Goal: Task Accomplishment & Management: Use online tool/utility

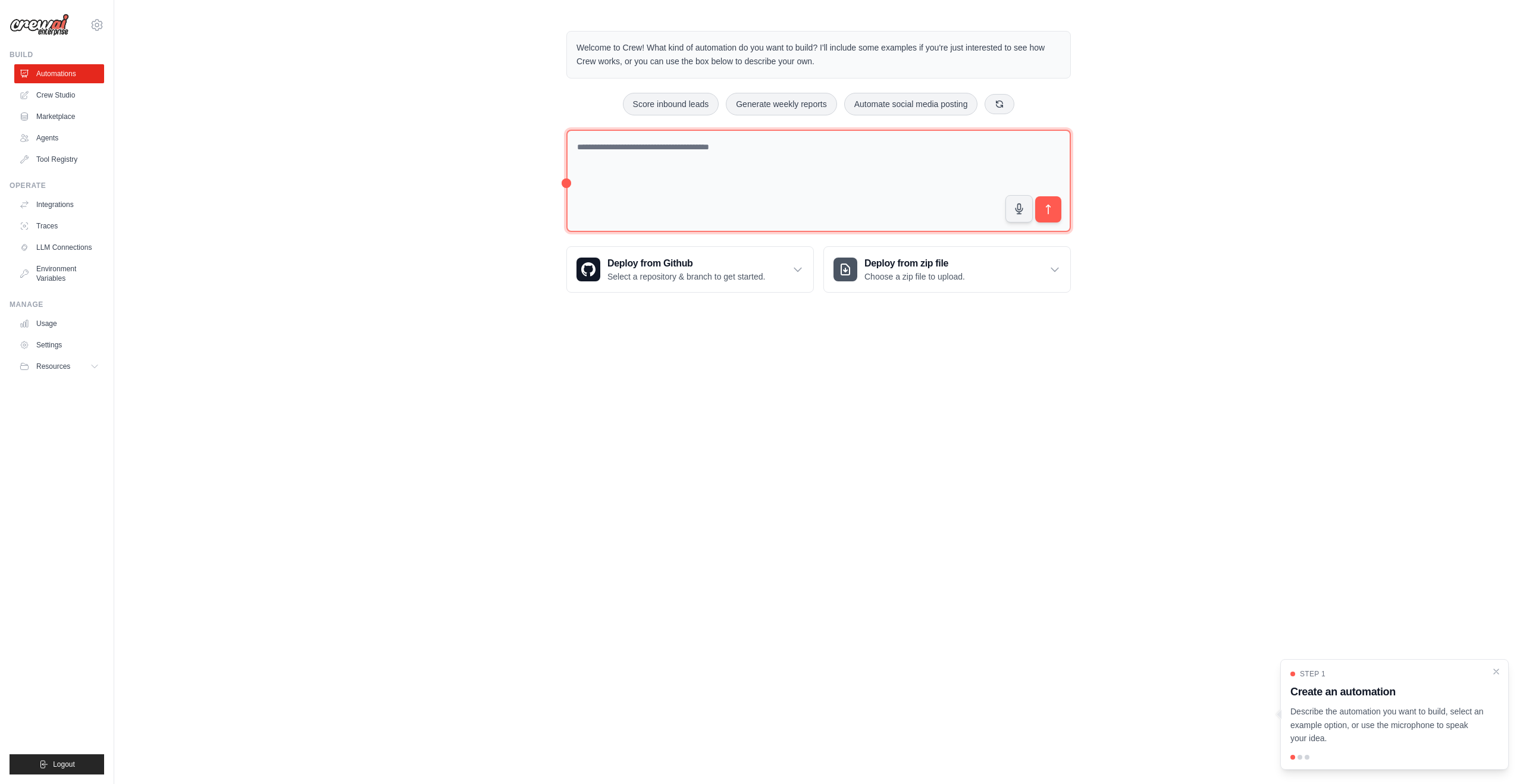
click at [688, 197] on textarea at bounding box center [818, 181] width 505 height 103
click at [672, 191] on textarea at bounding box center [818, 180] width 505 height 101
click at [801, 149] on textarea at bounding box center [818, 180] width 505 height 101
click at [72, 119] on link "Marketplace" at bounding box center [60, 117] width 90 height 19
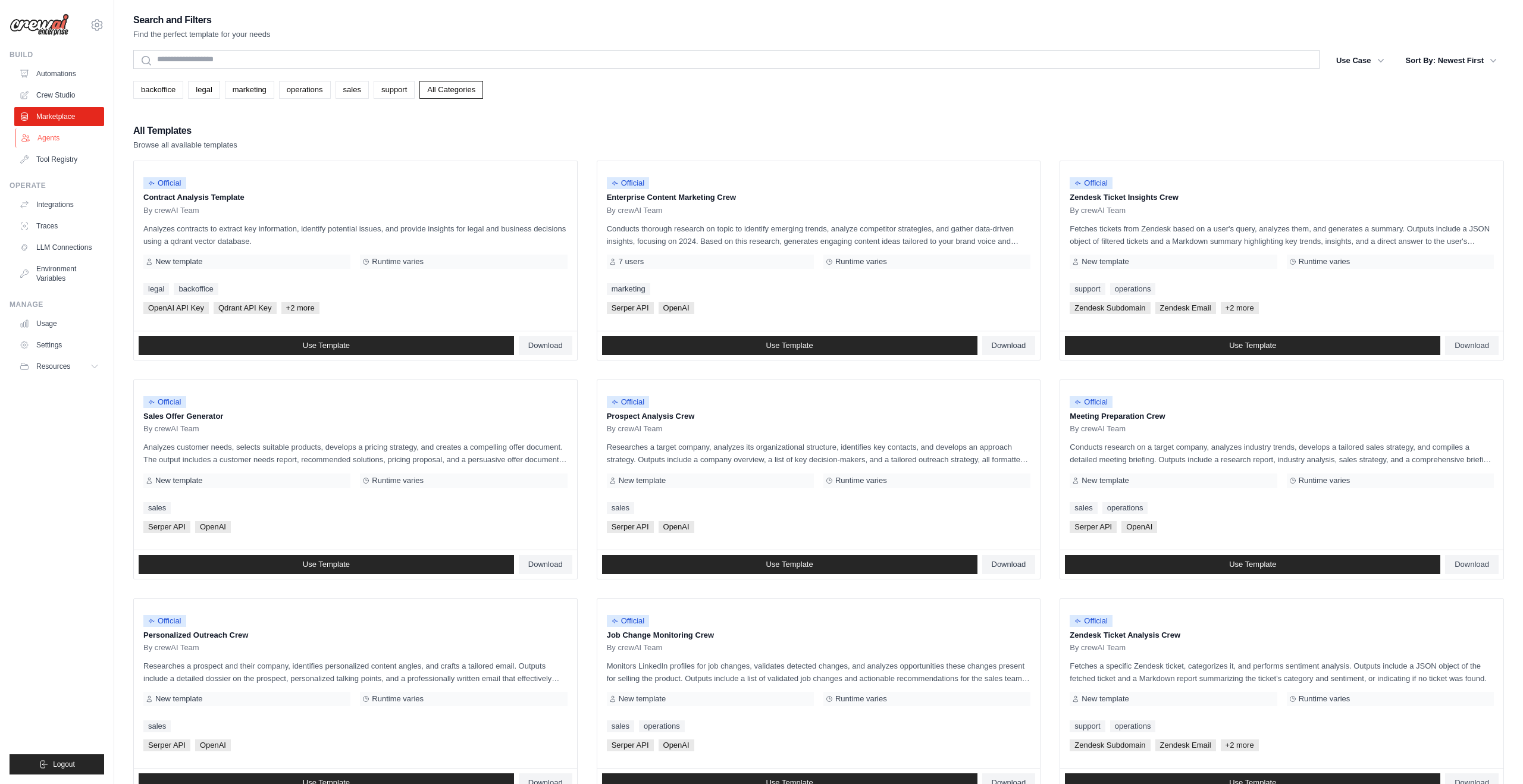
click at [62, 137] on link "Agents" at bounding box center [60, 138] width 90 height 19
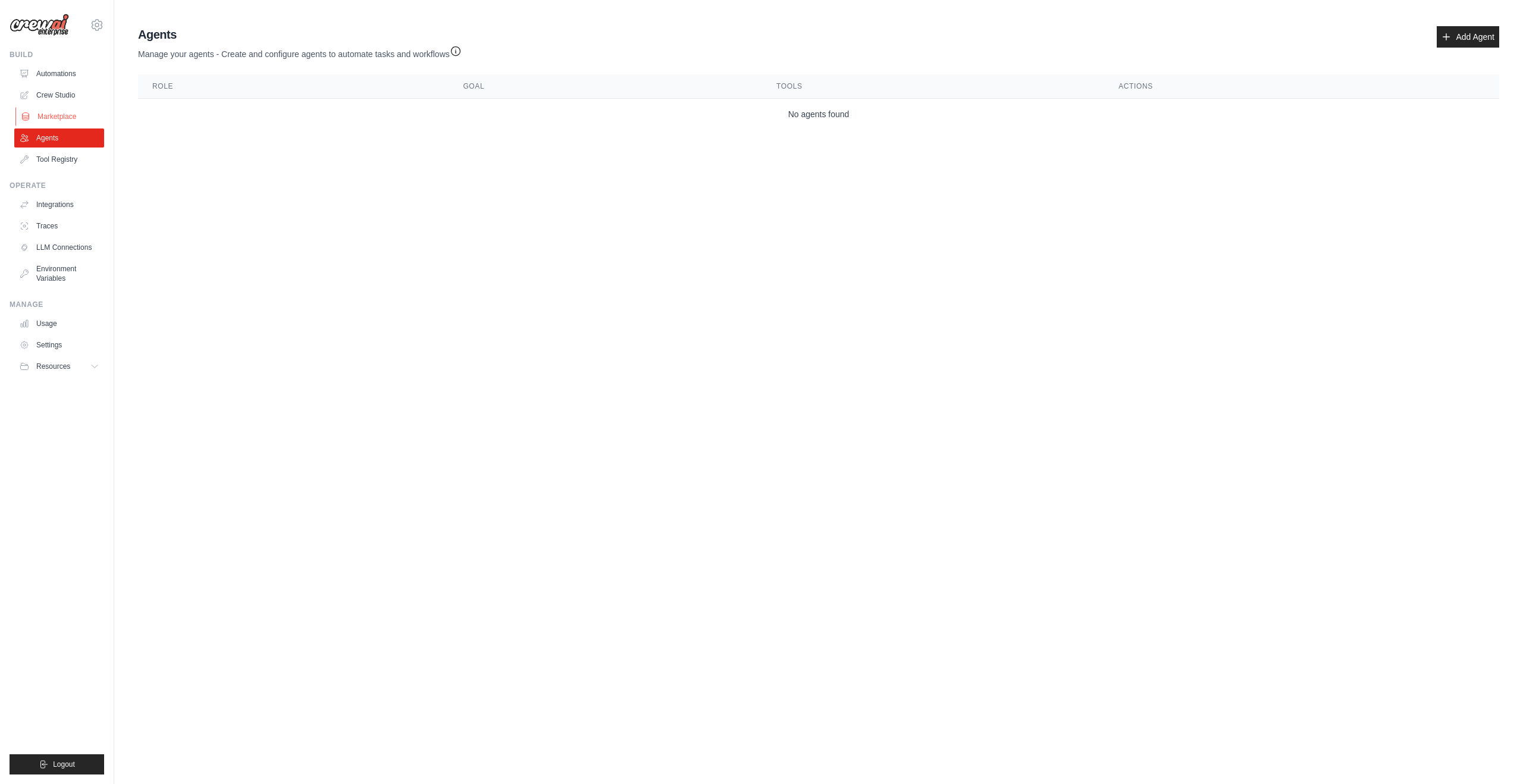
click at [68, 118] on link "Marketplace" at bounding box center [60, 117] width 90 height 19
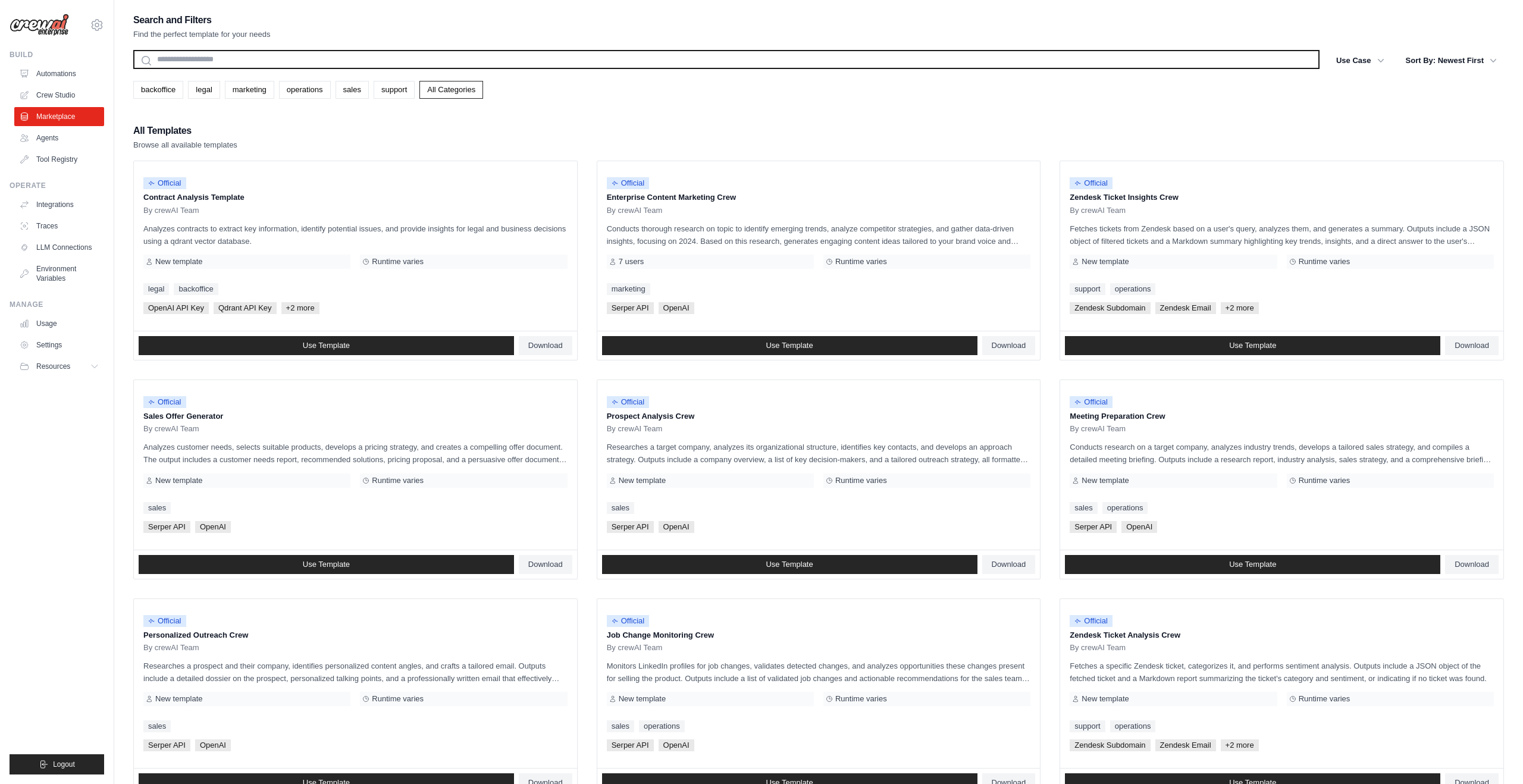
click at [571, 67] on input "text" at bounding box center [726, 59] width 1187 height 19
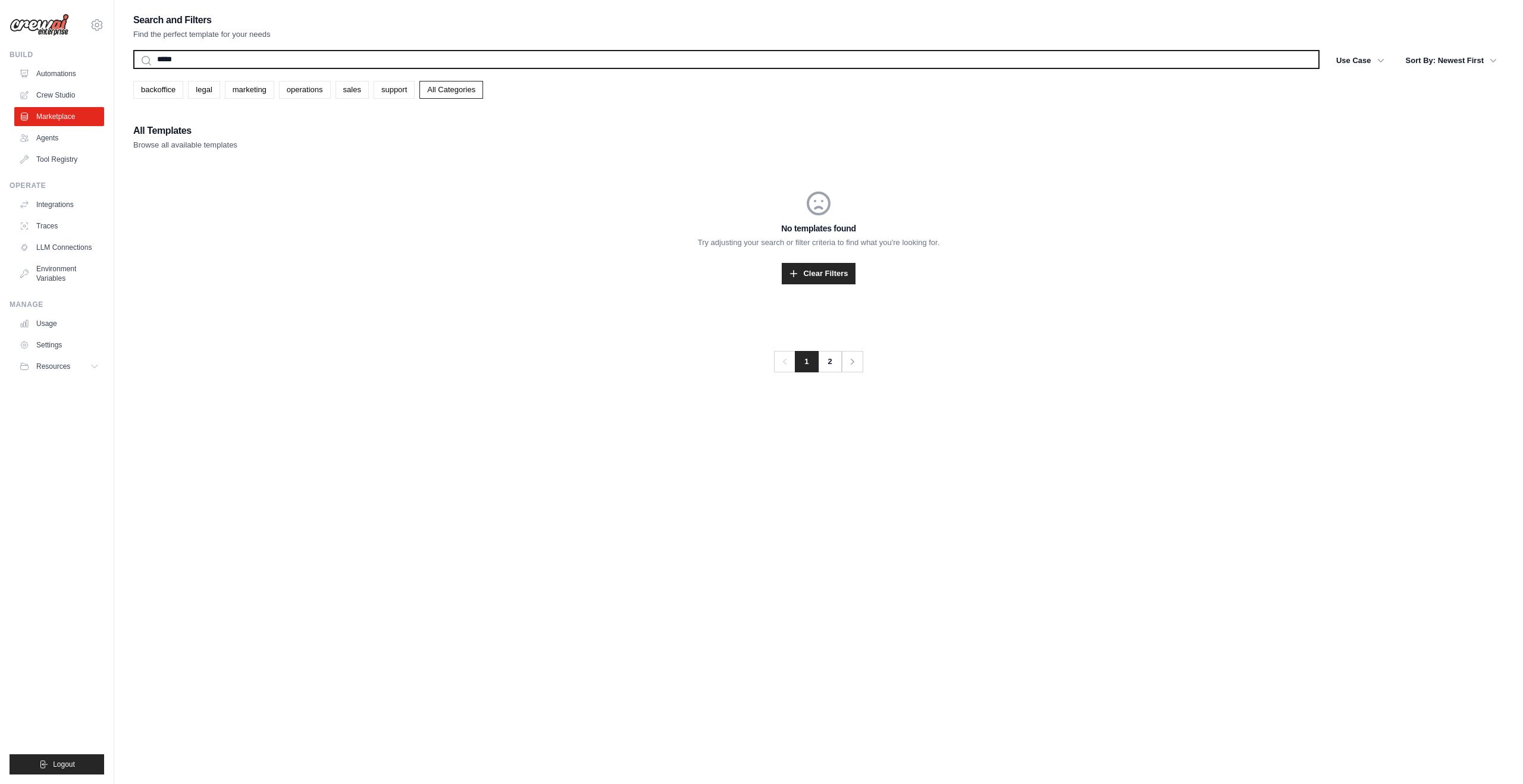
type input "*****"
click at [133, 68] on button "Search" at bounding box center [133, 68] width 1 height 1
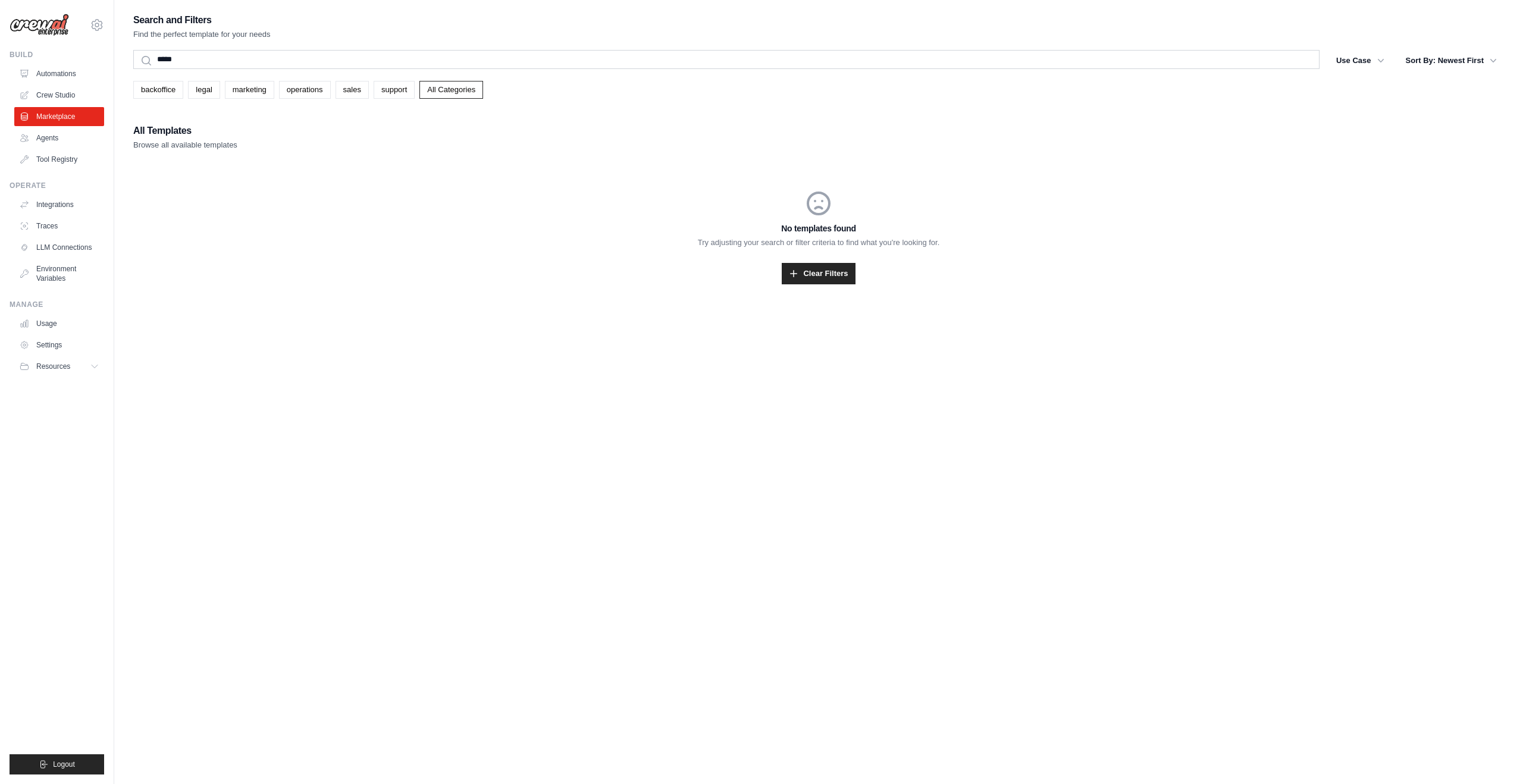
click at [466, 28] on div "Search and Filters Find the perfect template for your needs" at bounding box center [818, 25] width 1371 height 28
click at [423, 49] on div "Search and Filters Find the perfect template for your needs ***** Search Use Ca…" at bounding box center [818, 162] width 1371 height 301
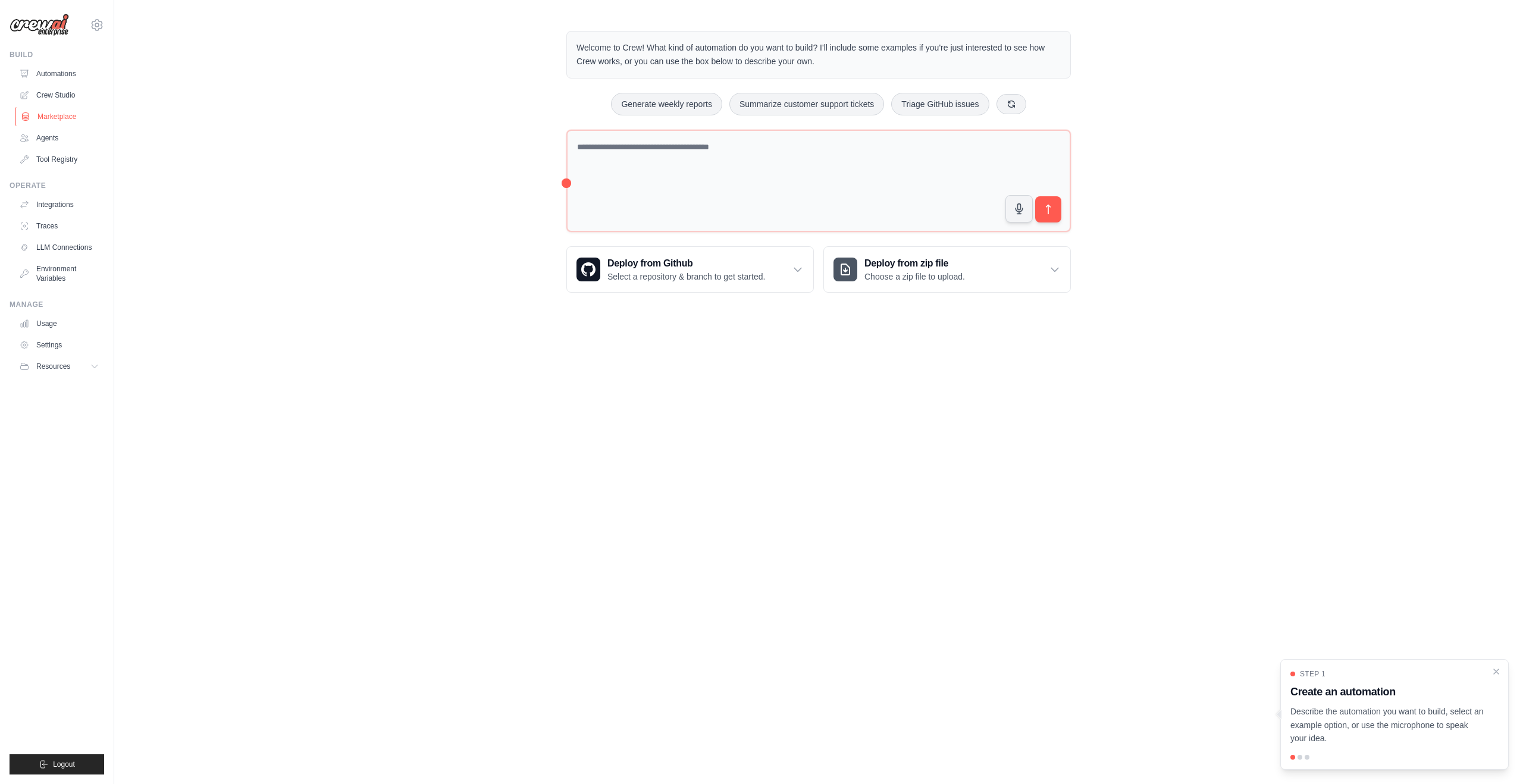
click at [48, 109] on link "Marketplace" at bounding box center [60, 117] width 90 height 19
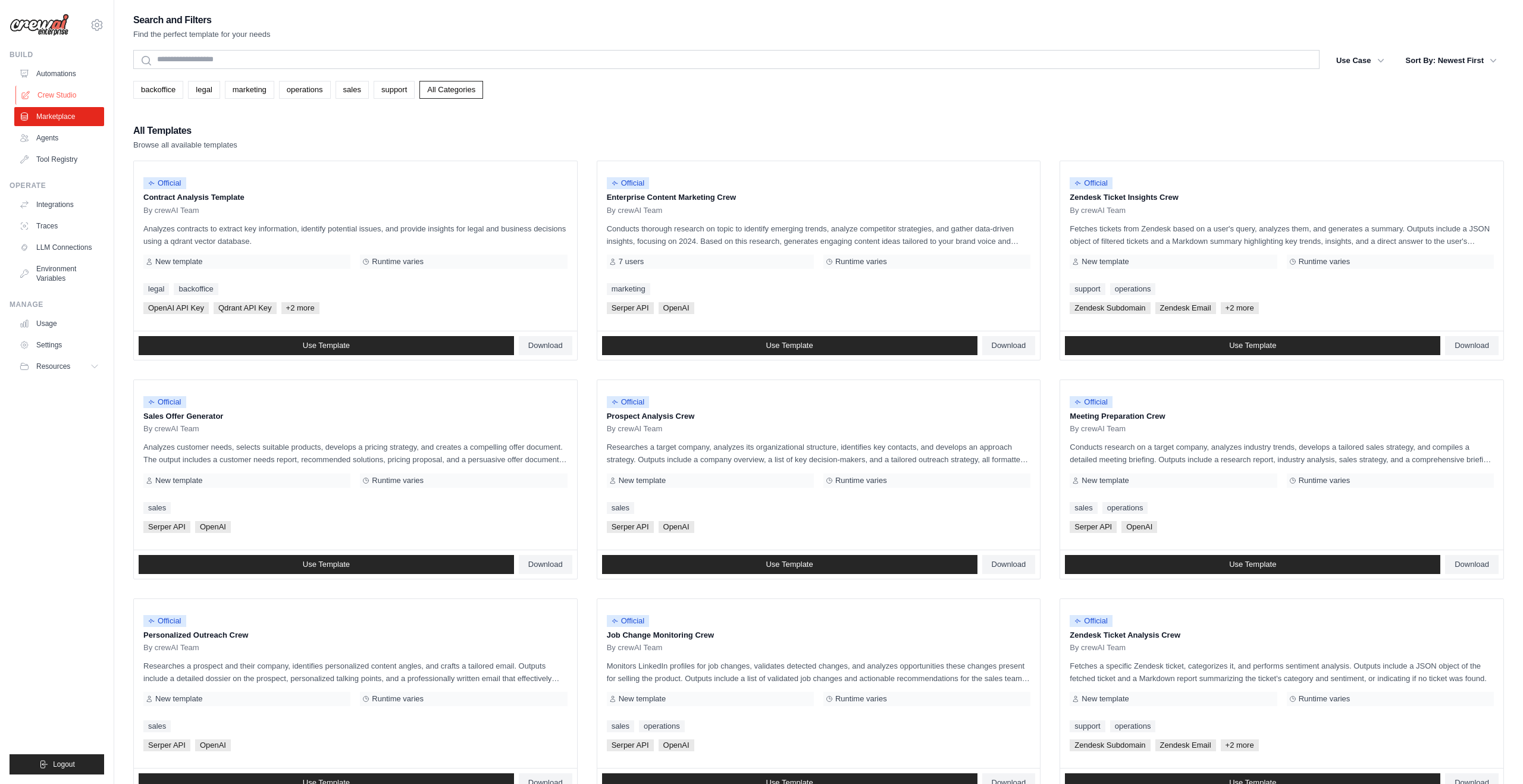
click at [81, 95] on link "Crew Studio" at bounding box center [60, 95] width 90 height 19
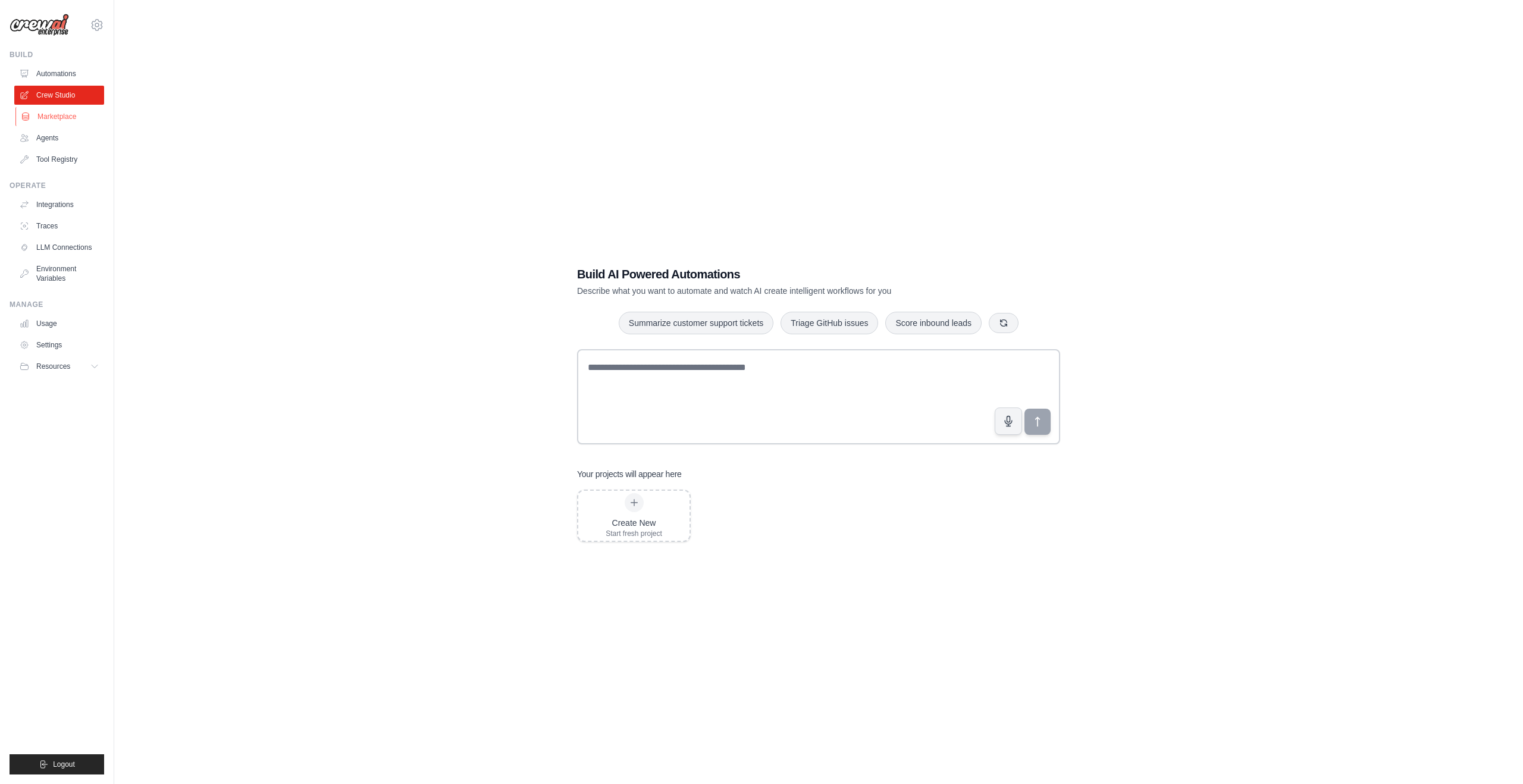
click at [69, 117] on link "Marketplace" at bounding box center [60, 117] width 90 height 19
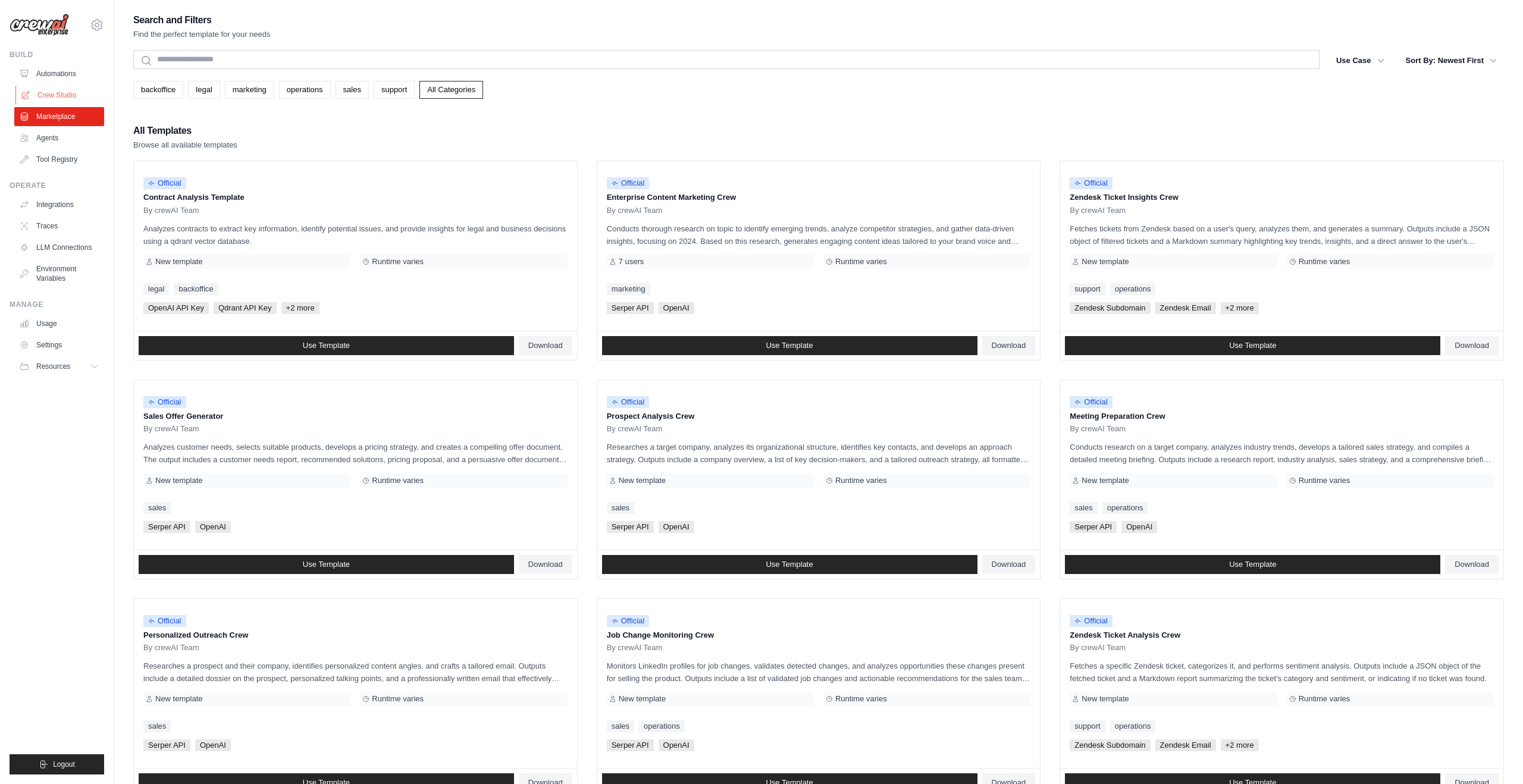
click at [66, 95] on link "Crew Studio" at bounding box center [60, 95] width 90 height 19
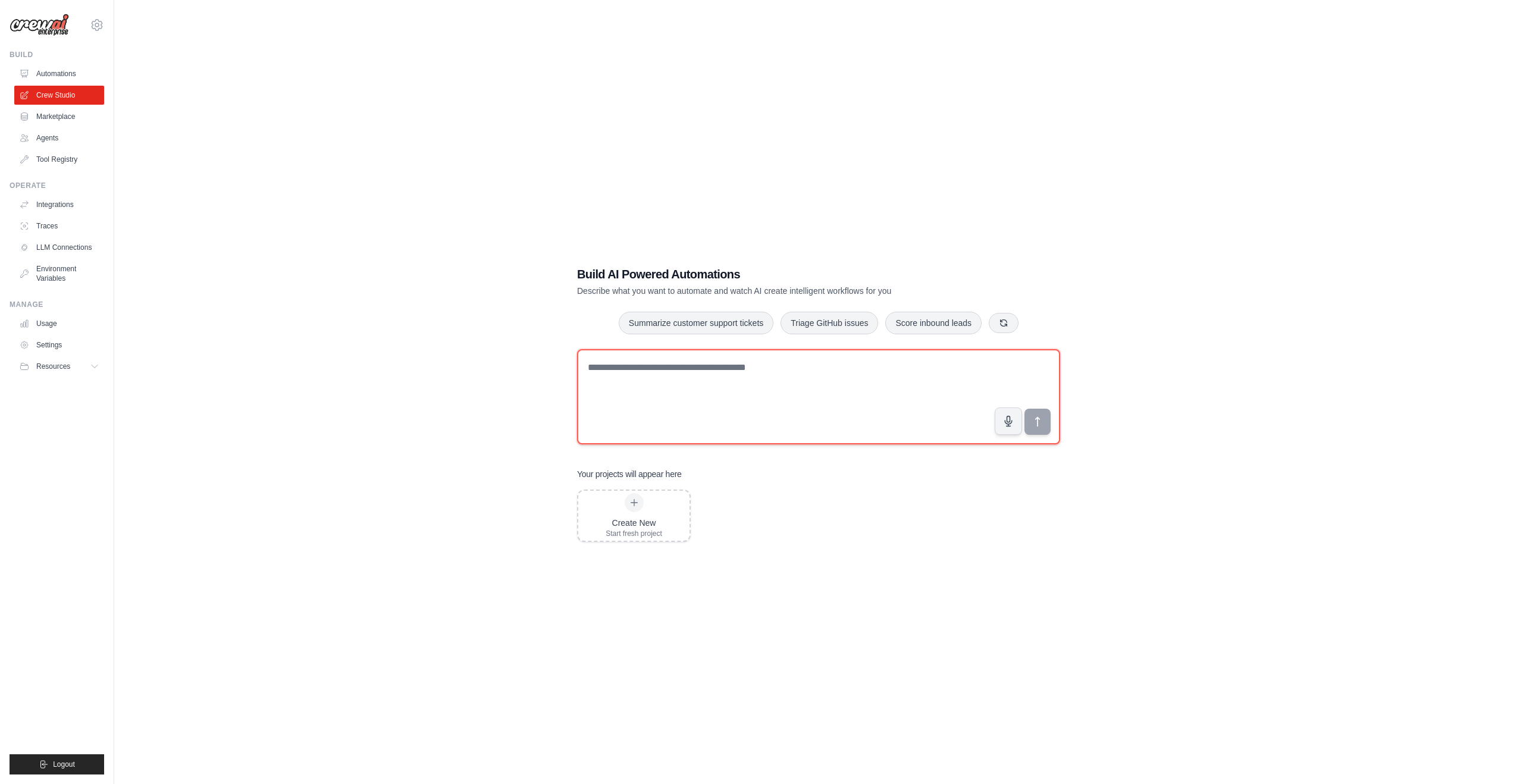
click at [727, 399] on textarea at bounding box center [818, 396] width 483 height 95
type textarea "*********"
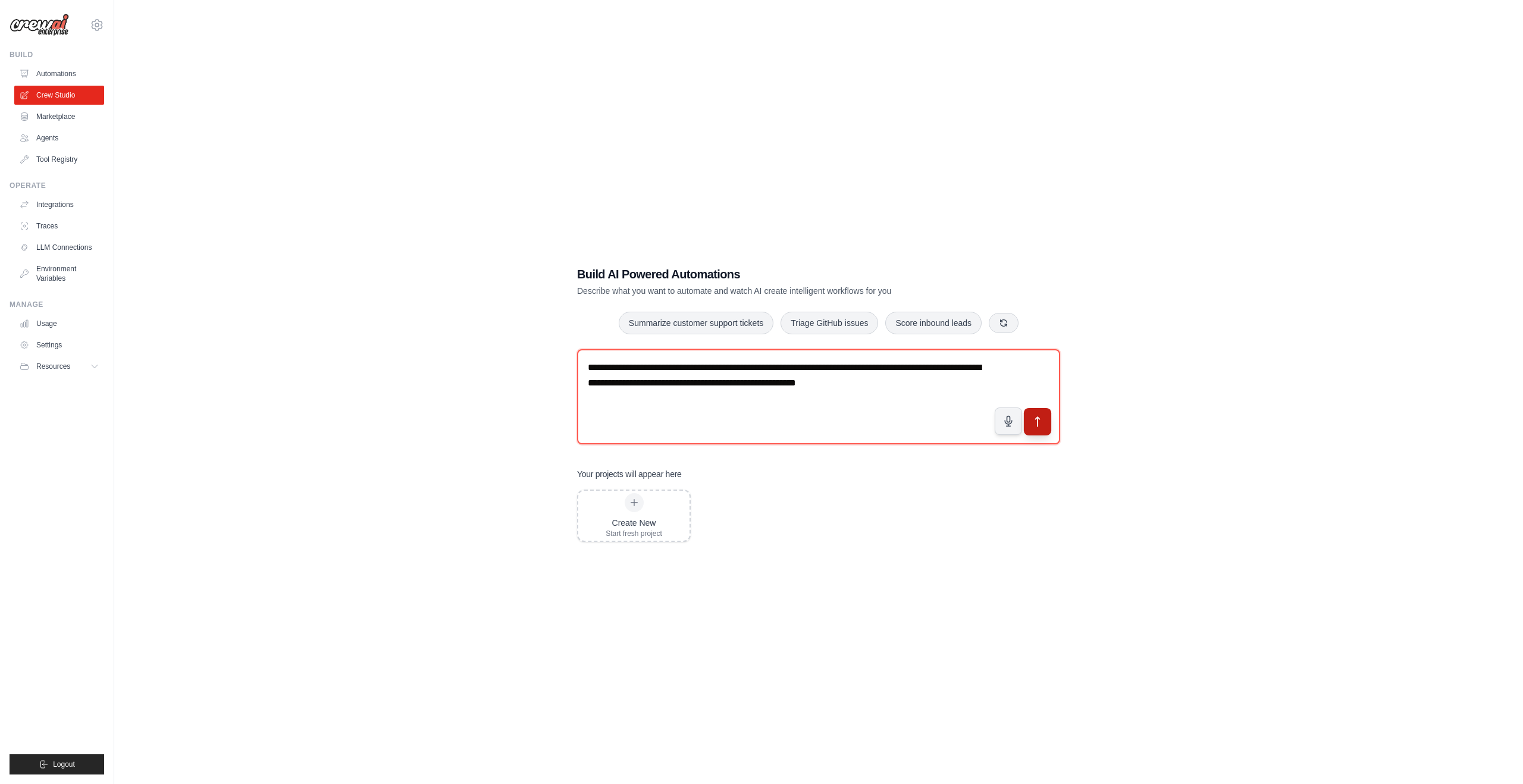
type textarea "**********"
click at [1046, 415] on button "submit" at bounding box center [1038, 419] width 28 height 28
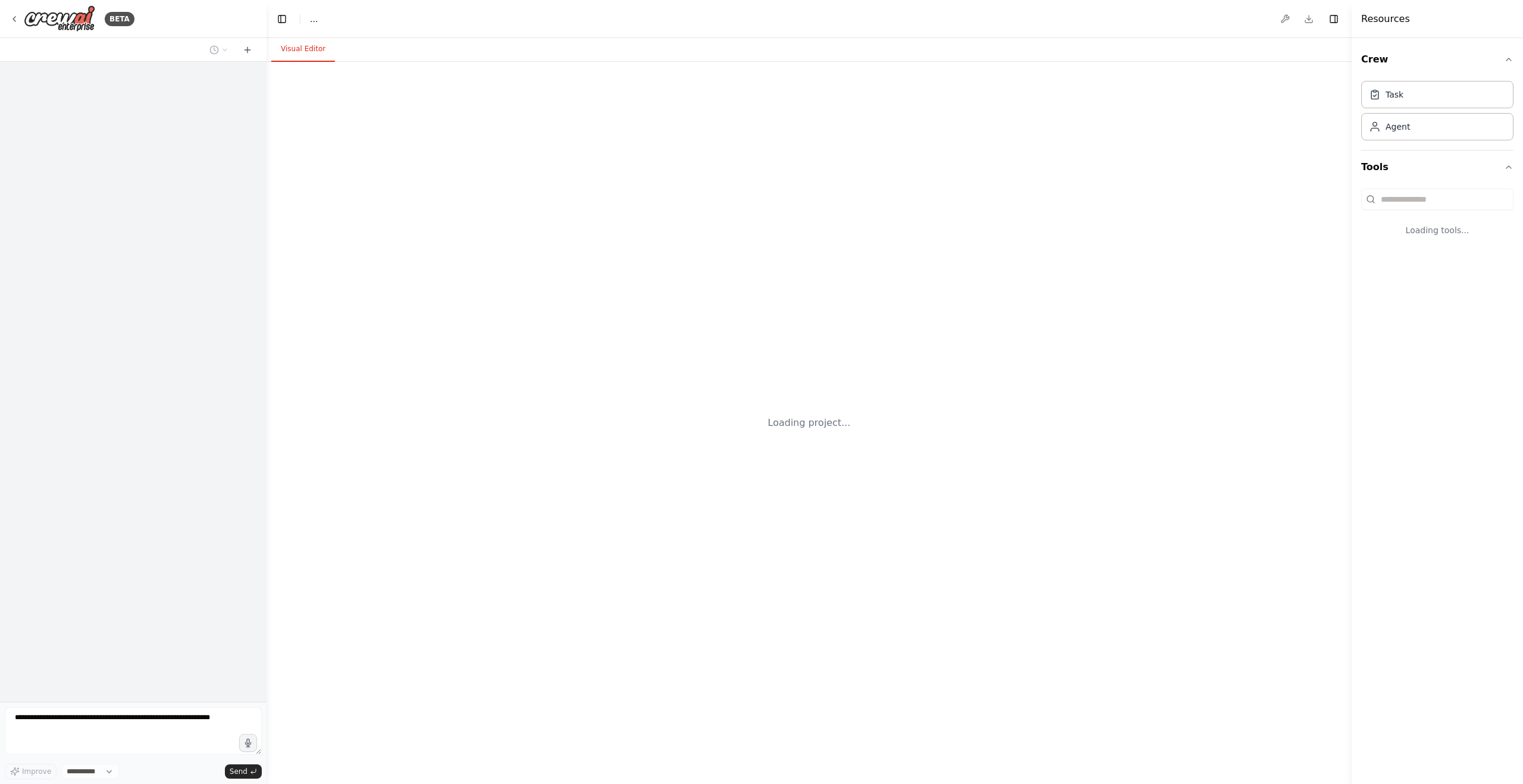
select select "****"
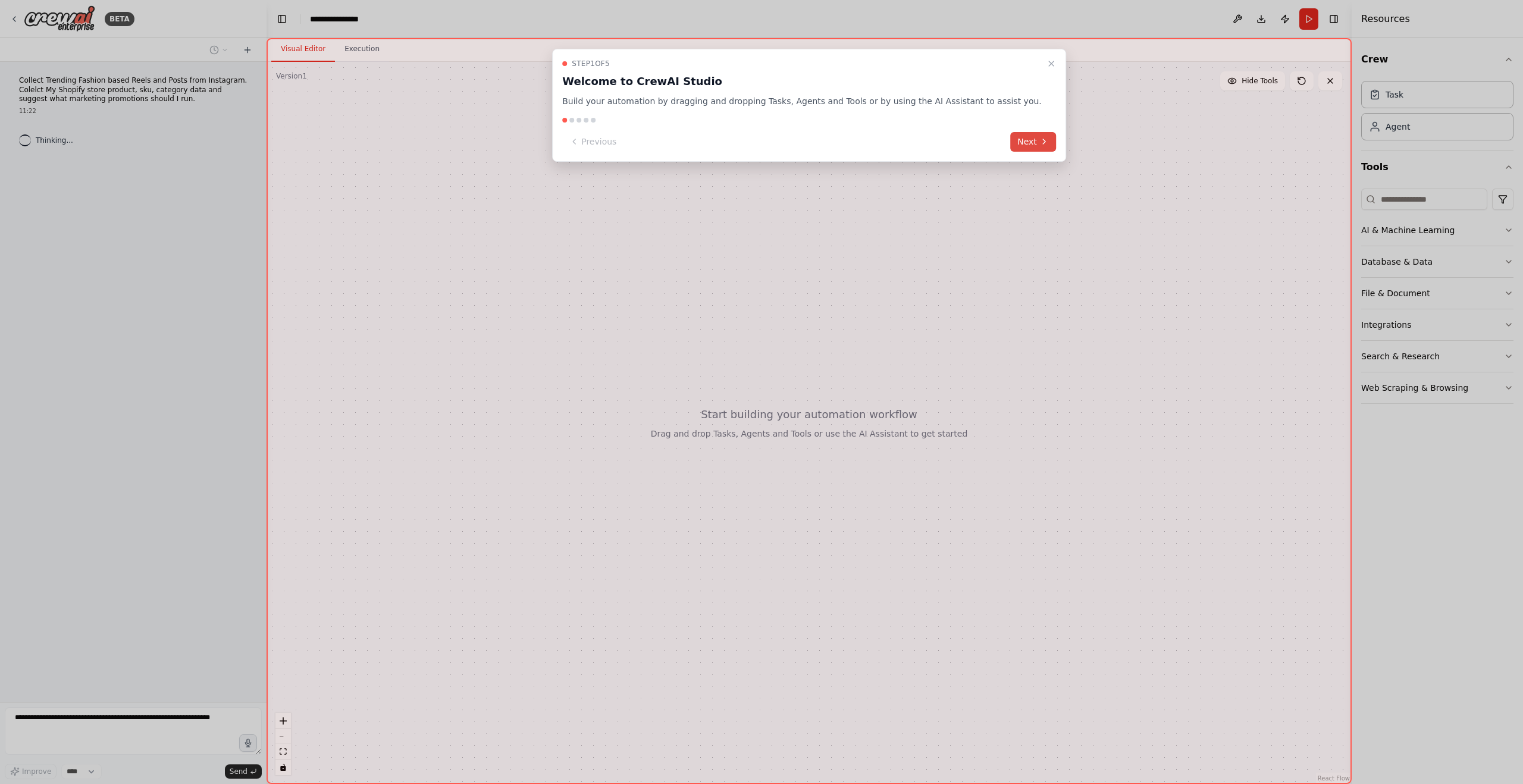
click at [1015, 141] on button "Next" at bounding box center [1033, 141] width 46 height 20
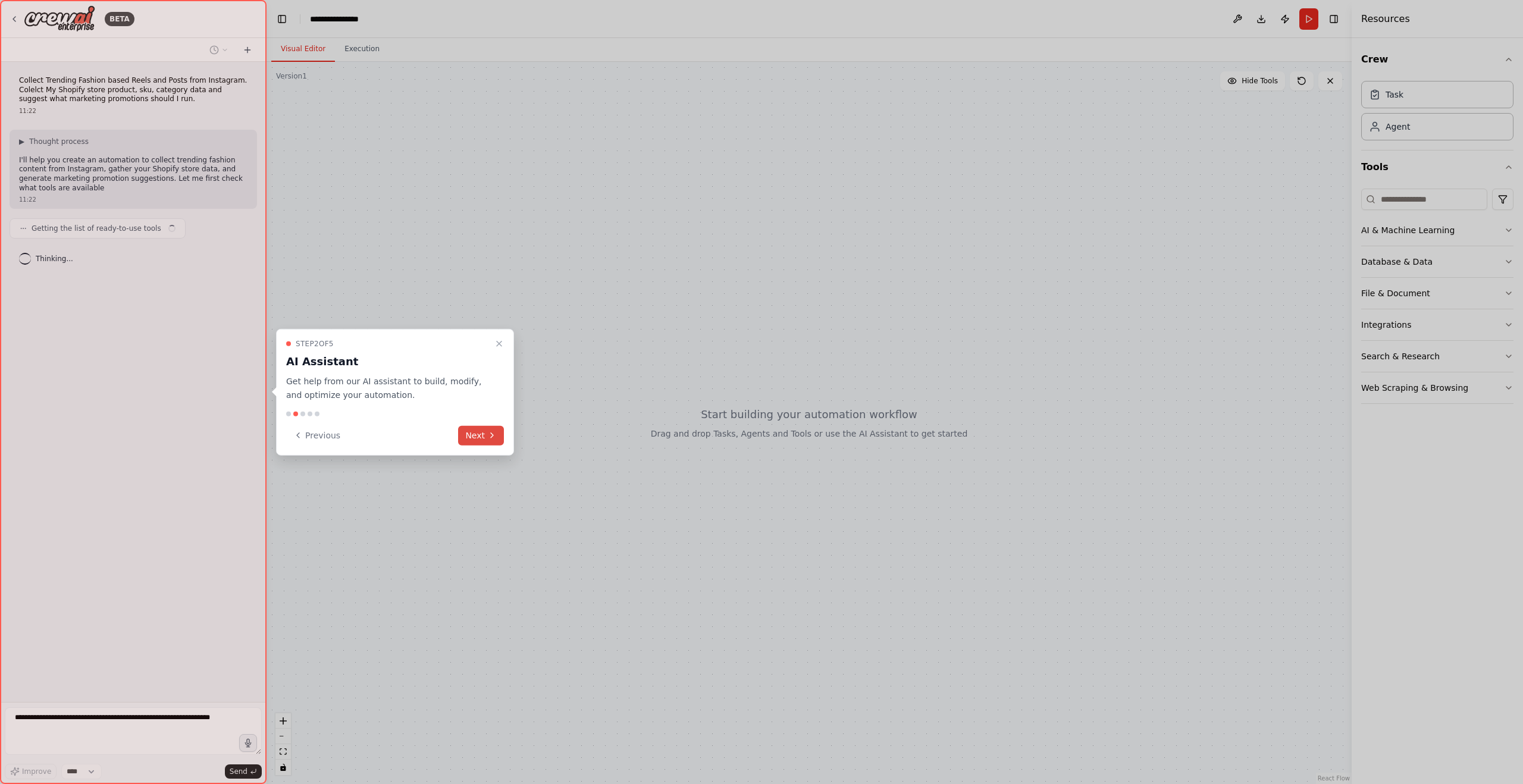
click at [487, 434] on icon at bounding box center [491, 435] width 9 height 9
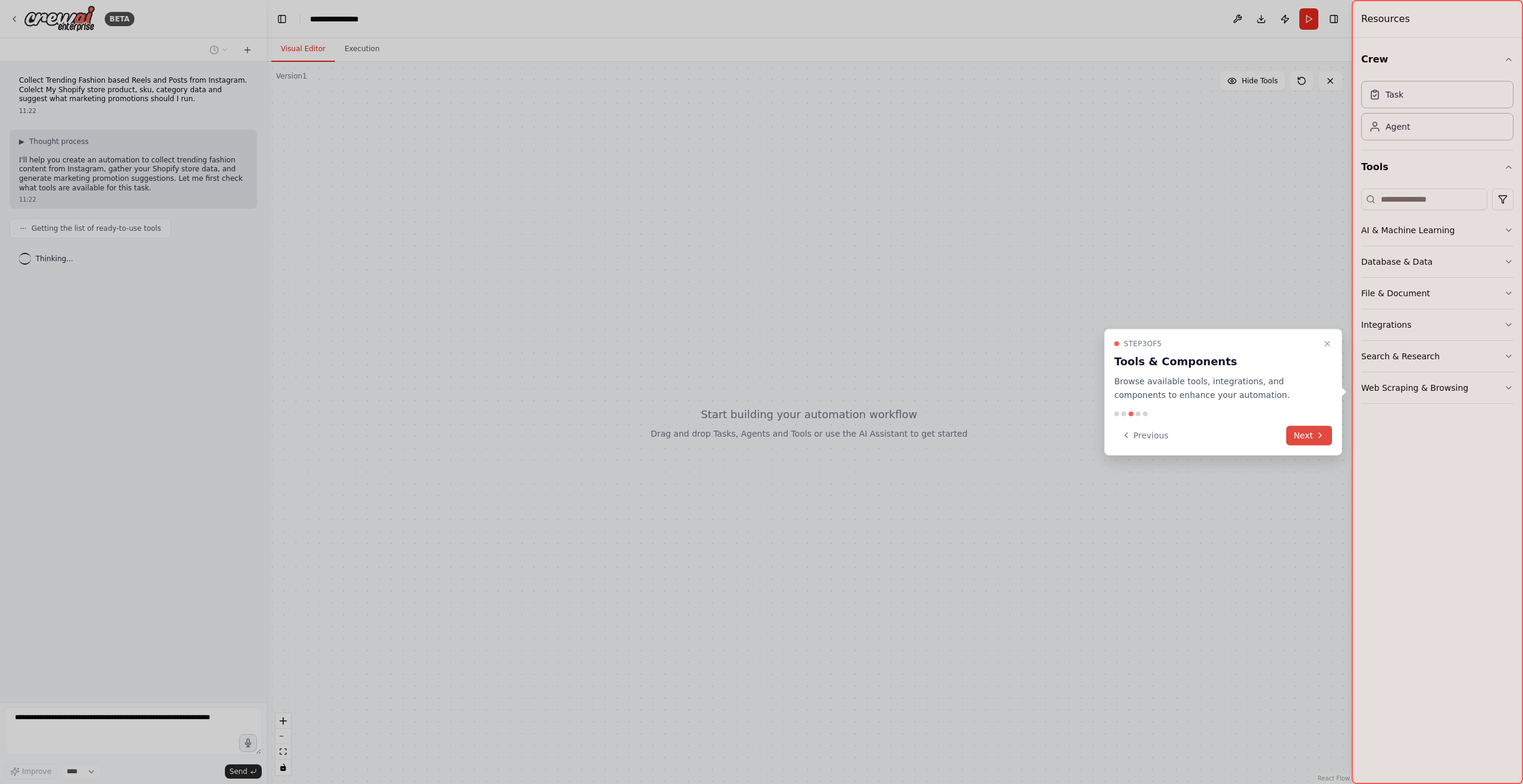
click at [1320, 437] on icon at bounding box center [1320, 435] width 9 height 9
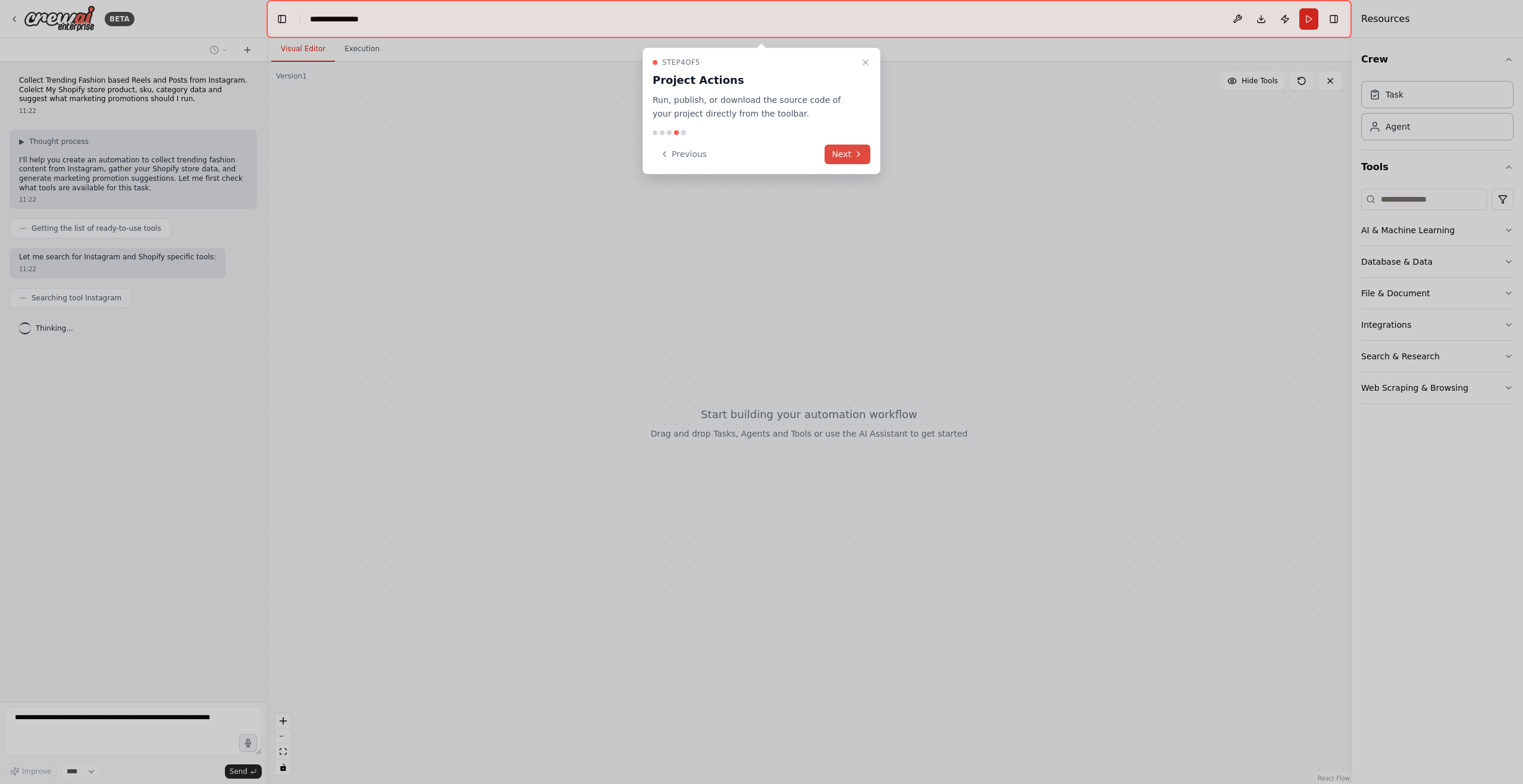
click at [845, 154] on button "Next" at bounding box center [847, 154] width 46 height 20
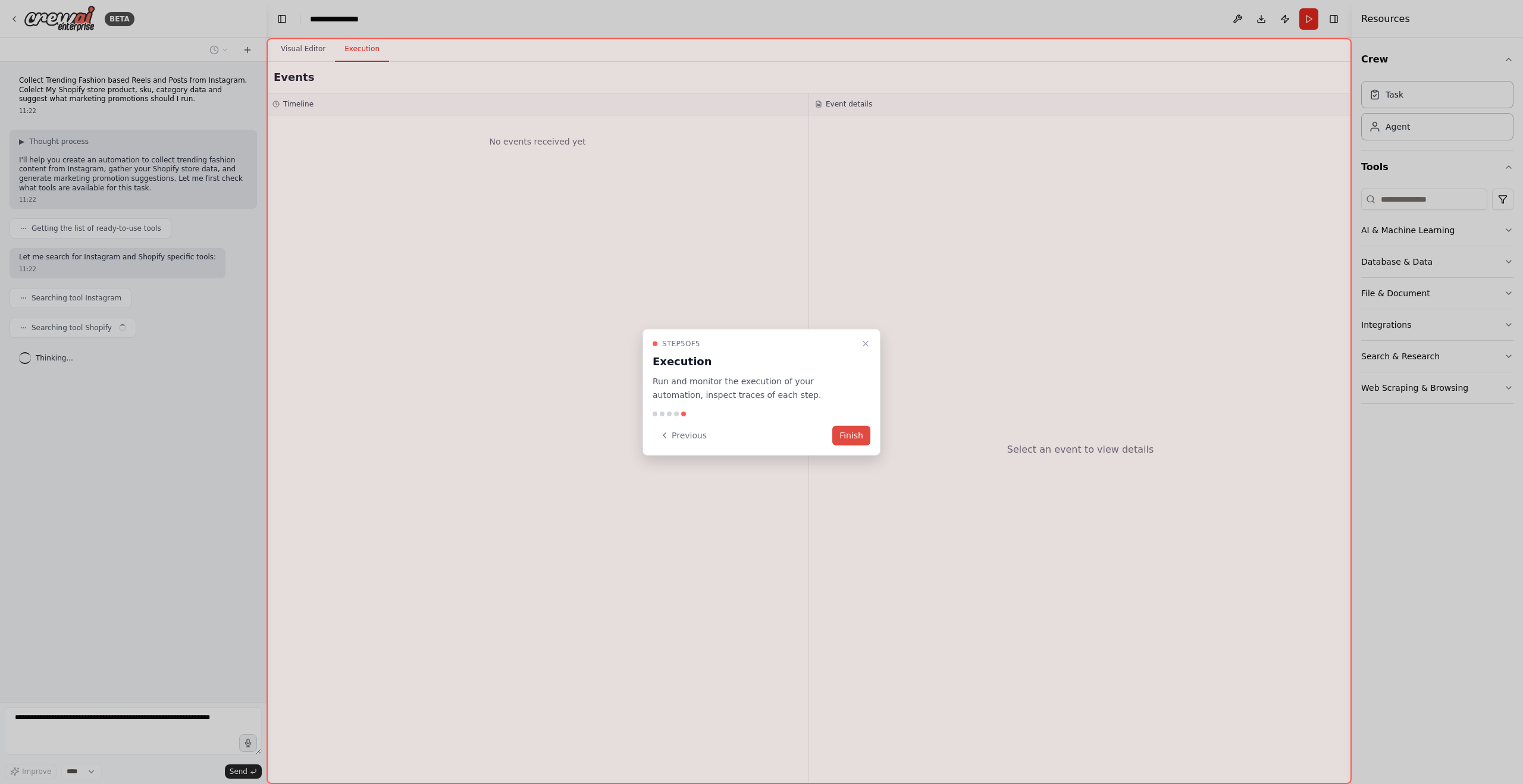
click at [848, 430] on button "Finish" at bounding box center [851, 435] width 38 height 20
click at [851, 430] on button "Finish" at bounding box center [851, 435] width 38 height 20
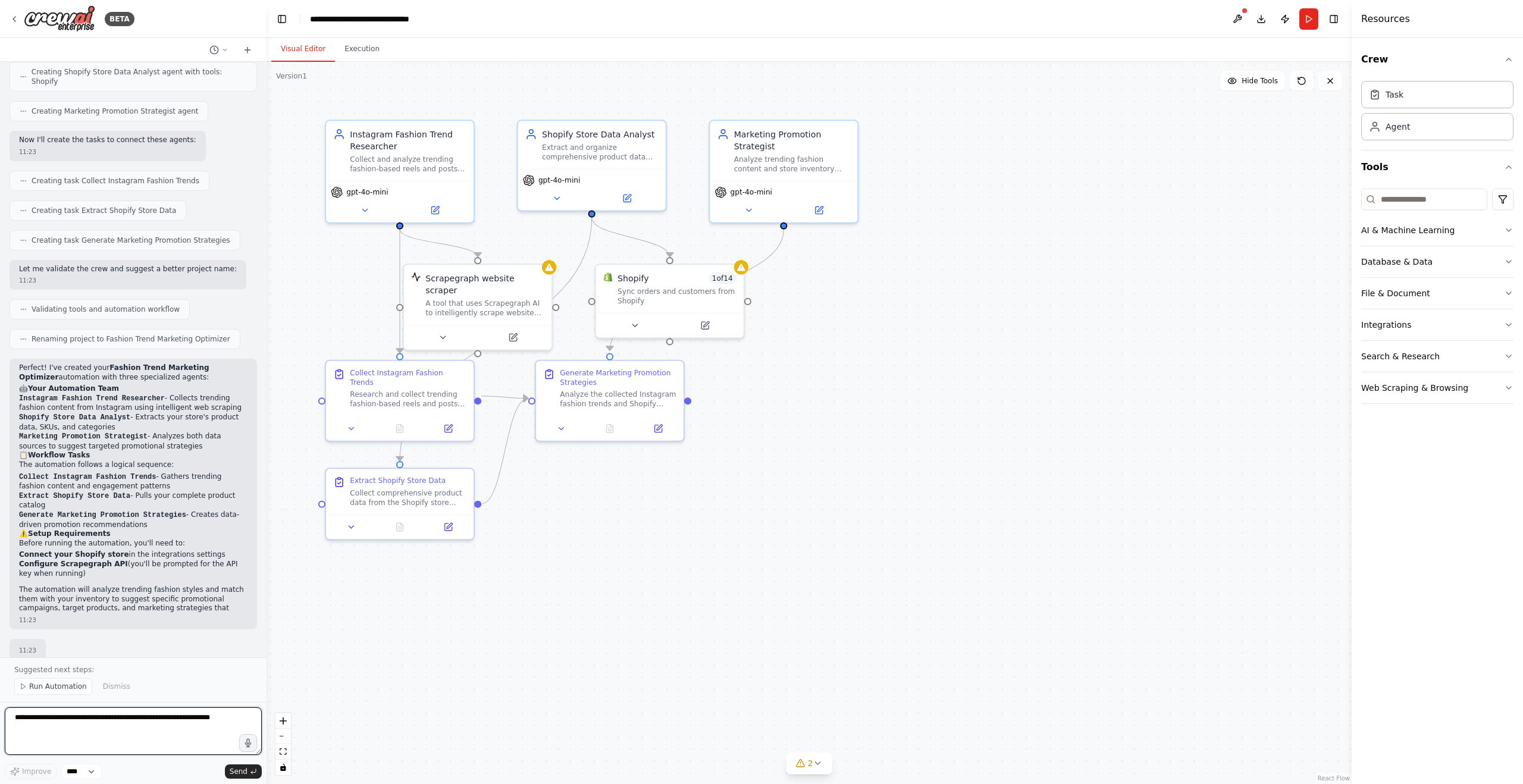
scroll to position [579, 0]
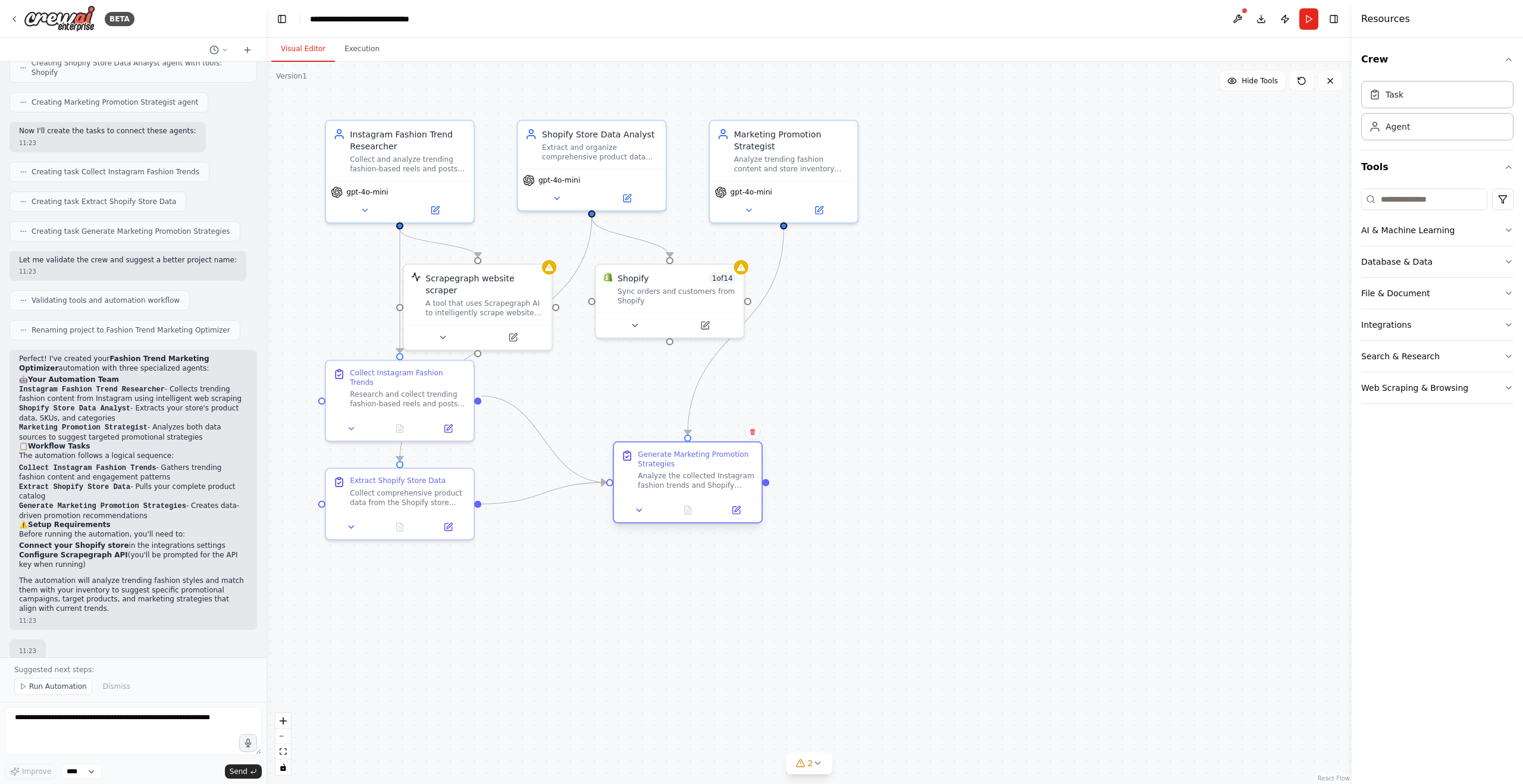
drag, startPoint x: 616, startPoint y: 396, endPoint x: 689, endPoint y: 479, distance: 110.5
click at [689, 479] on div "Analyze the collected Instagram fashion trends and Shopify store product data t…" at bounding box center [696, 480] width 117 height 19
drag, startPoint x: 667, startPoint y: 312, endPoint x: 671, endPoint y: 321, distance: 9.8
click at [671, 320] on div "Shopify 1 of 14 Sync orders and customers from Shopify" at bounding box center [676, 310] width 150 height 75
drag, startPoint x: 710, startPoint y: 482, endPoint x: 792, endPoint y: 496, distance: 83.2
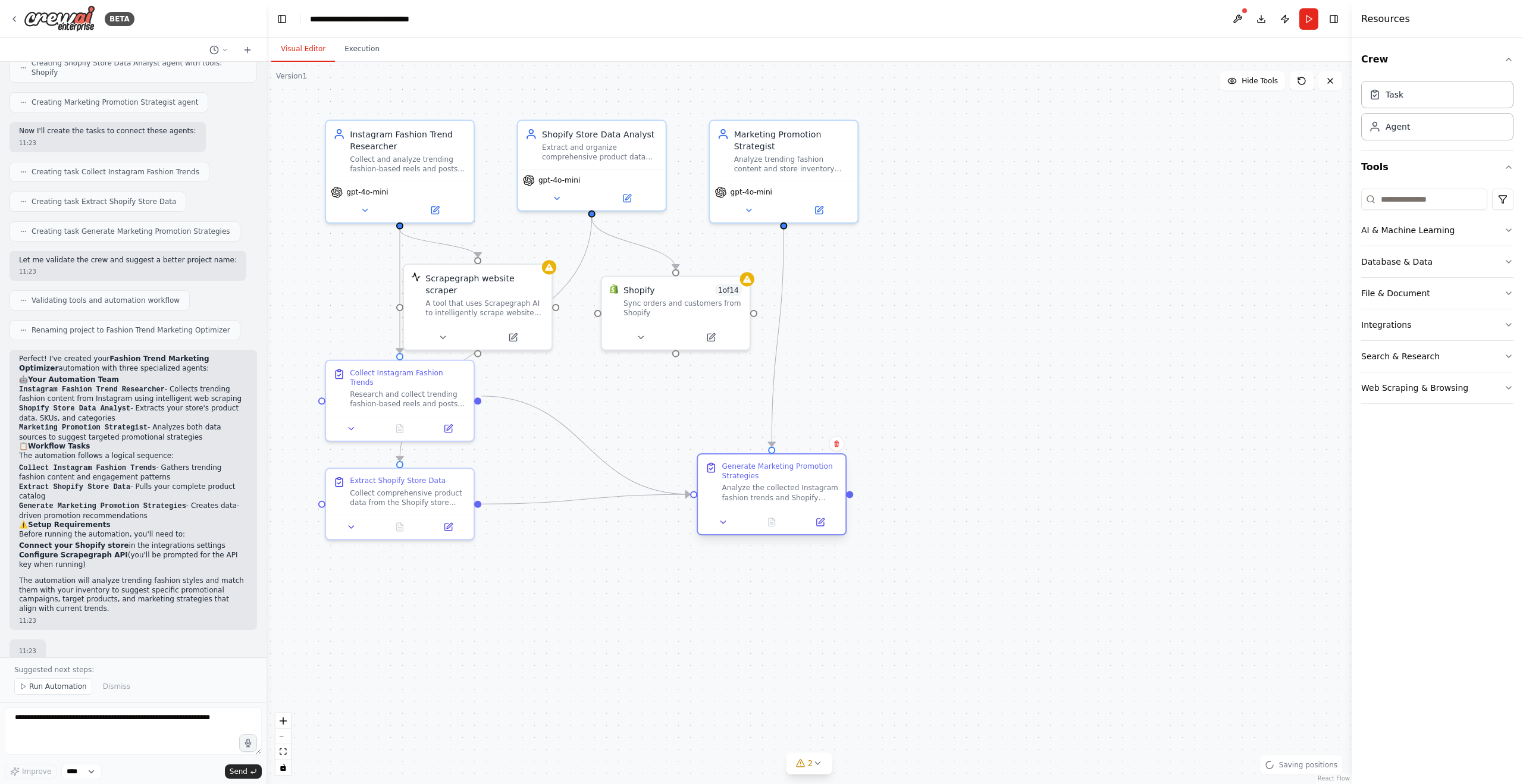
click at [793, 496] on div "Analyze the collected Instagram fashion trends and Shopify store product data t…" at bounding box center [780, 492] width 117 height 19
drag, startPoint x: 411, startPoint y: 404, endPoint x: 411, endPoint y: 425, distance: 21.0
click at [411, 425] on div "Collect Instagram Fashion Trends Research and collect trending fashion-based re…" at bounding box center [399, 422] width 150 height 82
drag, startPoint x: 401, startPoint y: 499, endPoint x: 520, endPoint y: 524, distance: 121.6
click at [520, 524] on div "Collect comprehensive product data from the Shopify store including product nam…" at bounding box center [528, 531] width 117 height 19
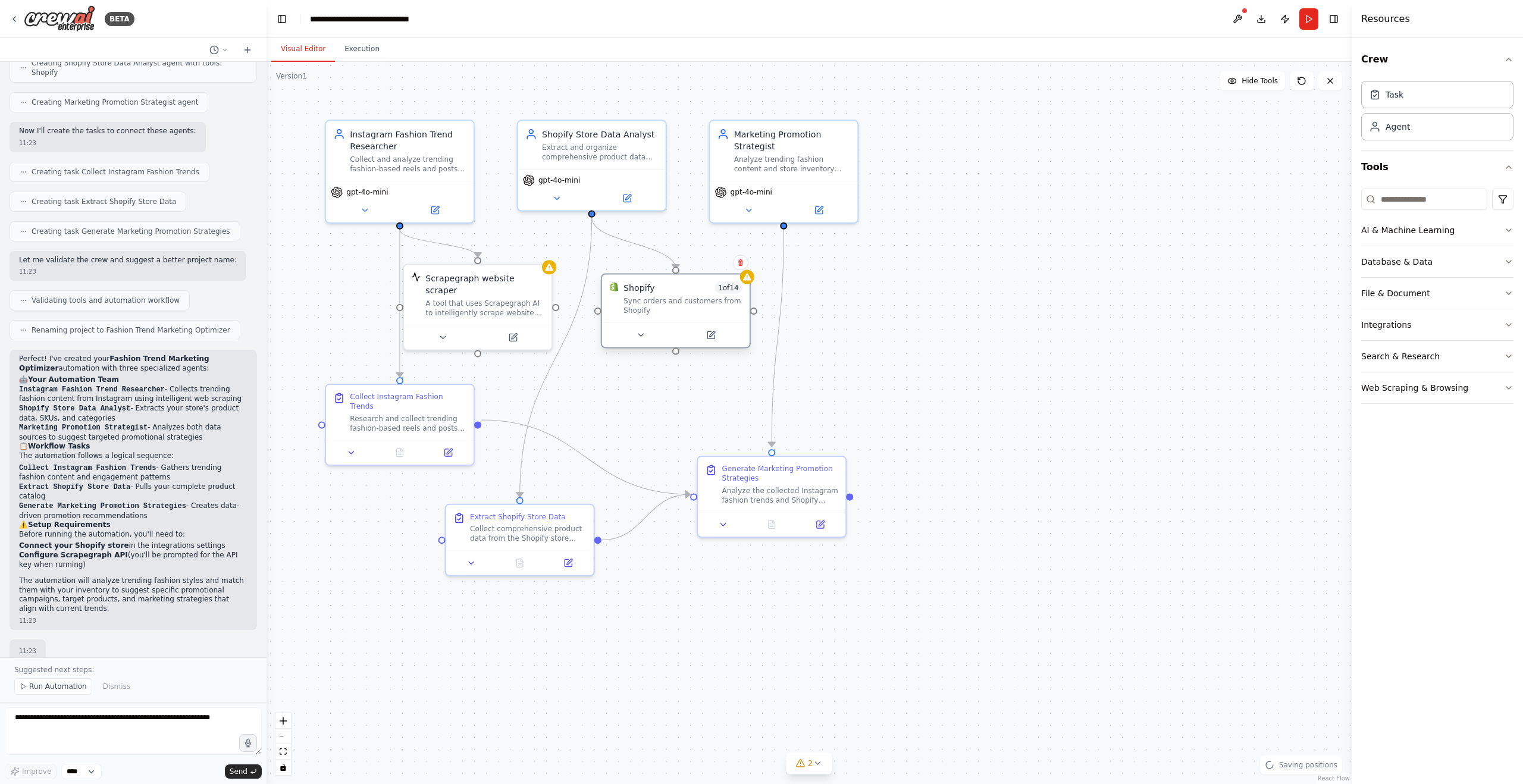
click at [670, 309] on div "Sync orders and customers from Shopify" at bounding box center [683, 306] width 119 height 19
click at [1072, 575] on div ".deletable-edge-delete-btn { width: 20px; height: 20px; border: 0px solid #ffff…" at bounding box center [809, 422] width 1085 height 722
click at [723, 530] on div at bounding box center [772, 522] width 148 height 25
click at [725, 521] on icon at bounding box center [723, 522] width 5 height 2
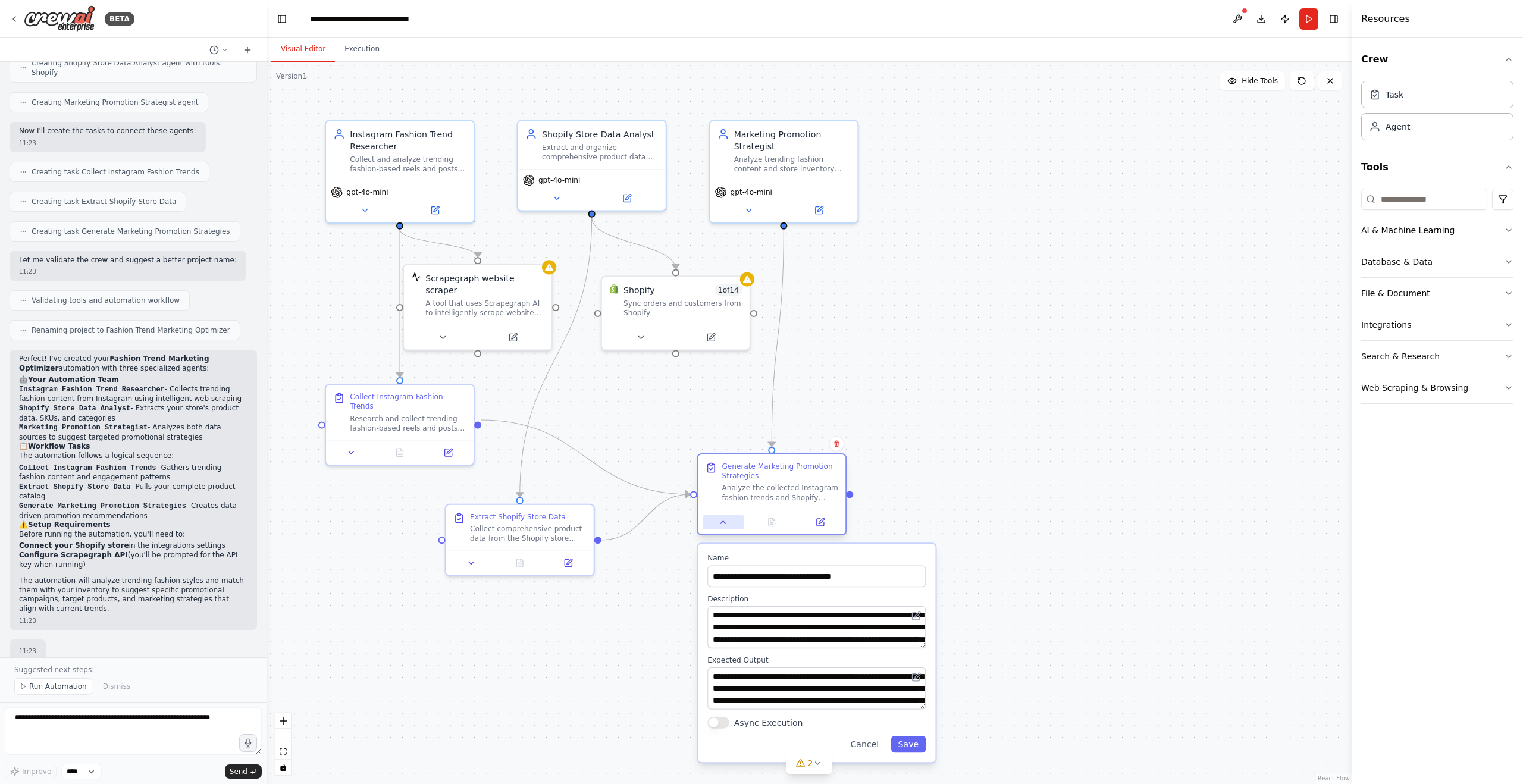
click at [725, 522] on icon at bounding box center [723, 522] width 9 height 9
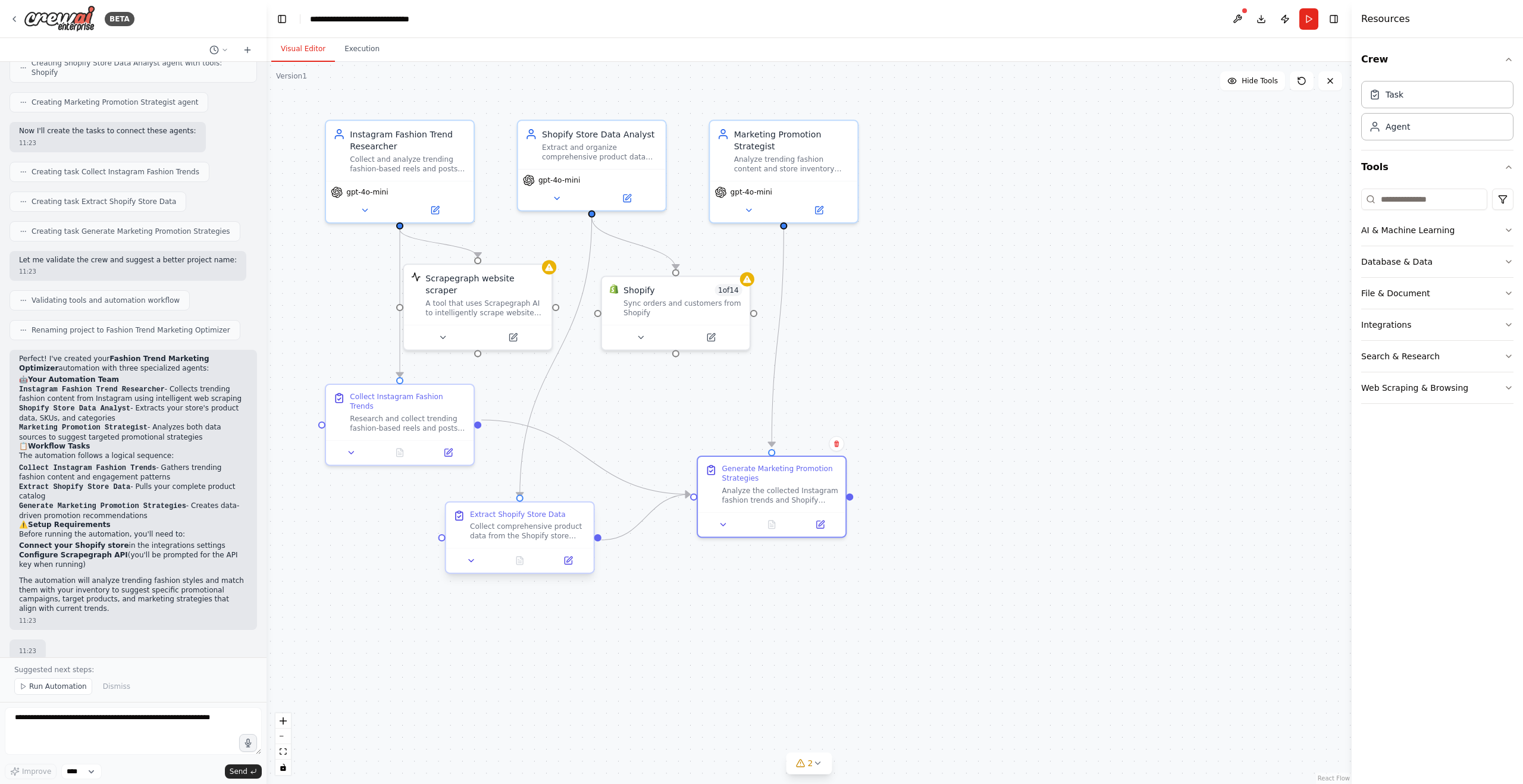
click at [471, 567] on div at bounding box center [520, 560] width 148 height 25
click at [475, 560] on icon at bounding box center [470, 560] width 9 height 9
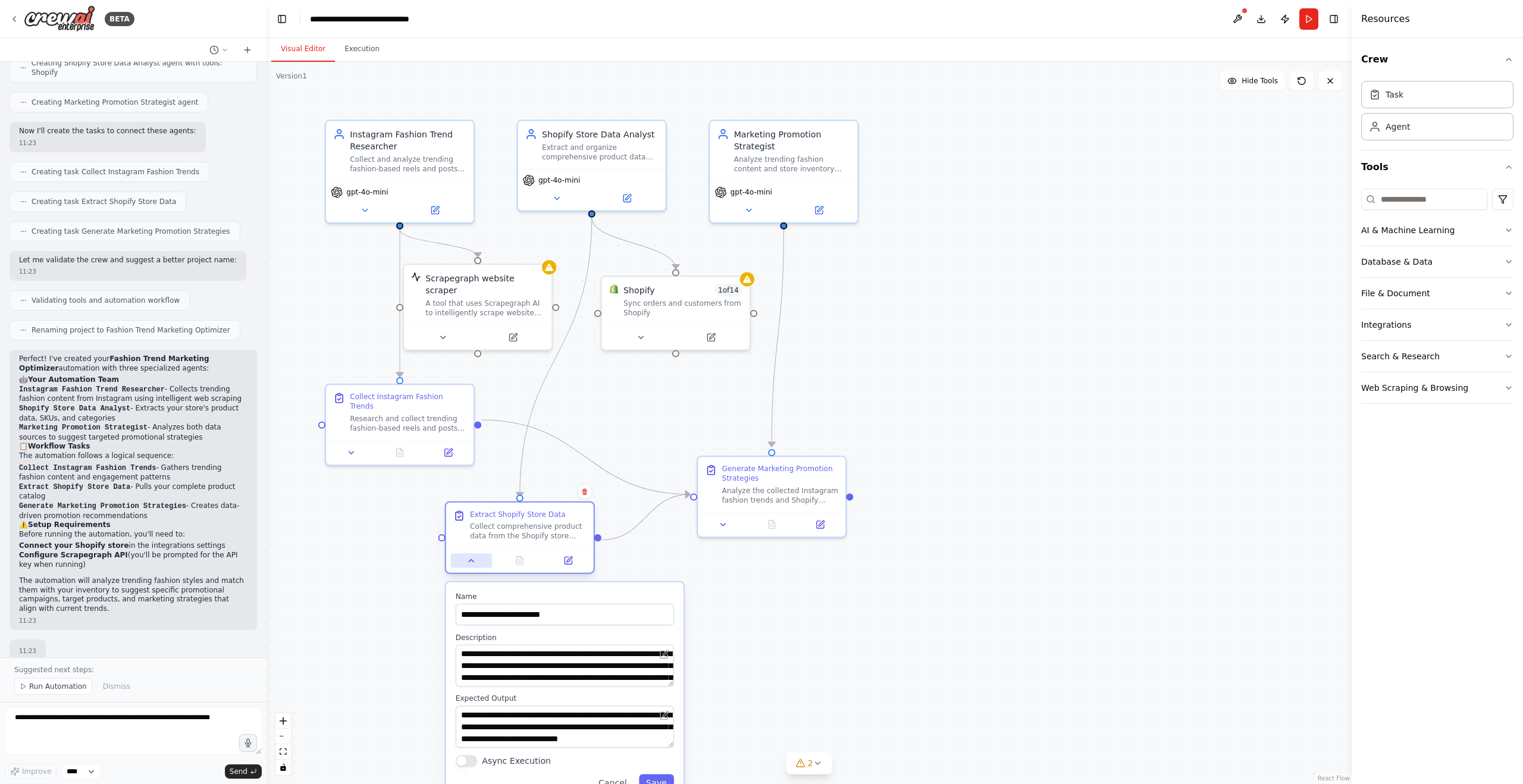
click at [475, 560] on icon at bounding box center [470, 560] width 9 height 9
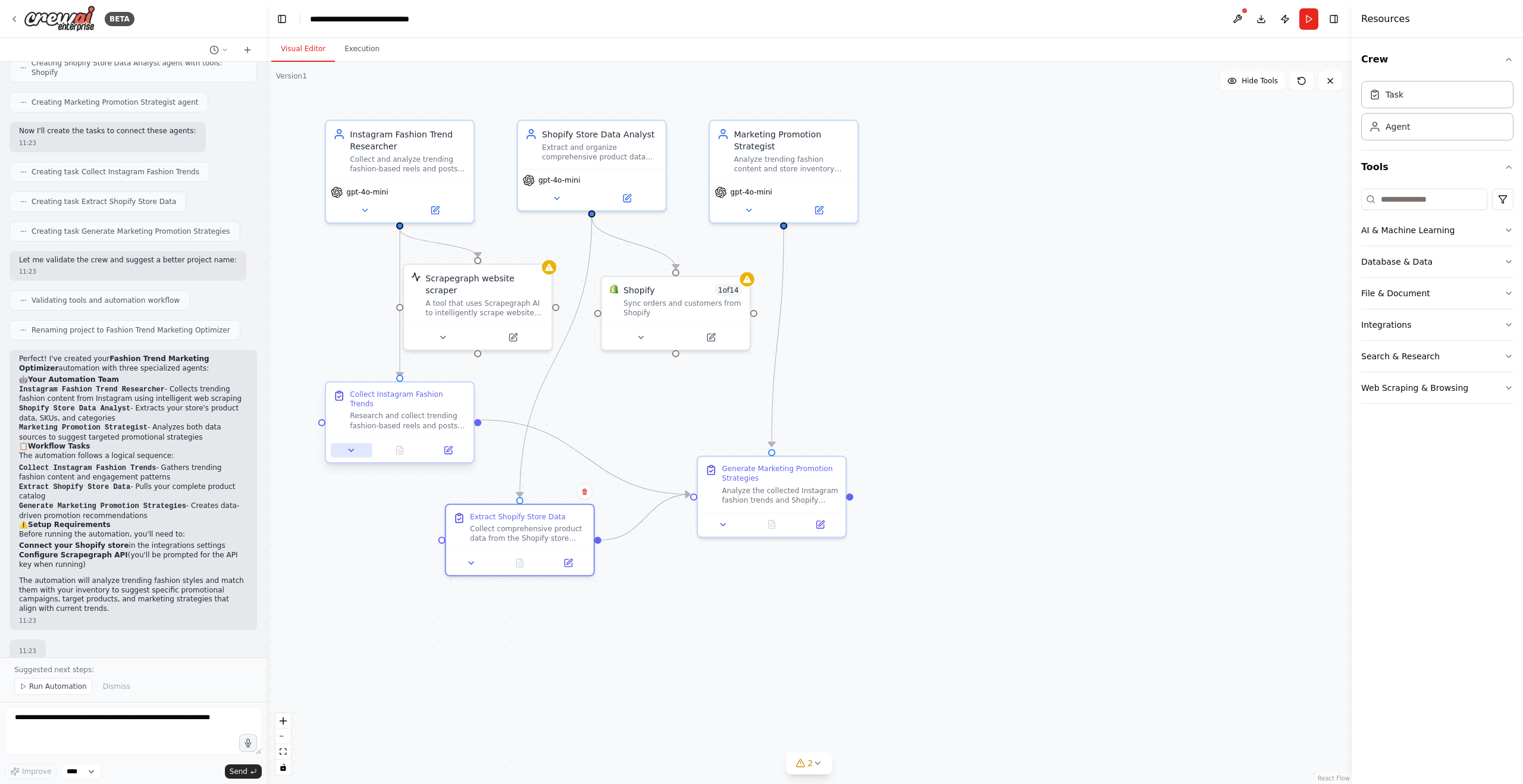
click at [352, 446] on icon at bounding box center [351, 450] width 9 height 9
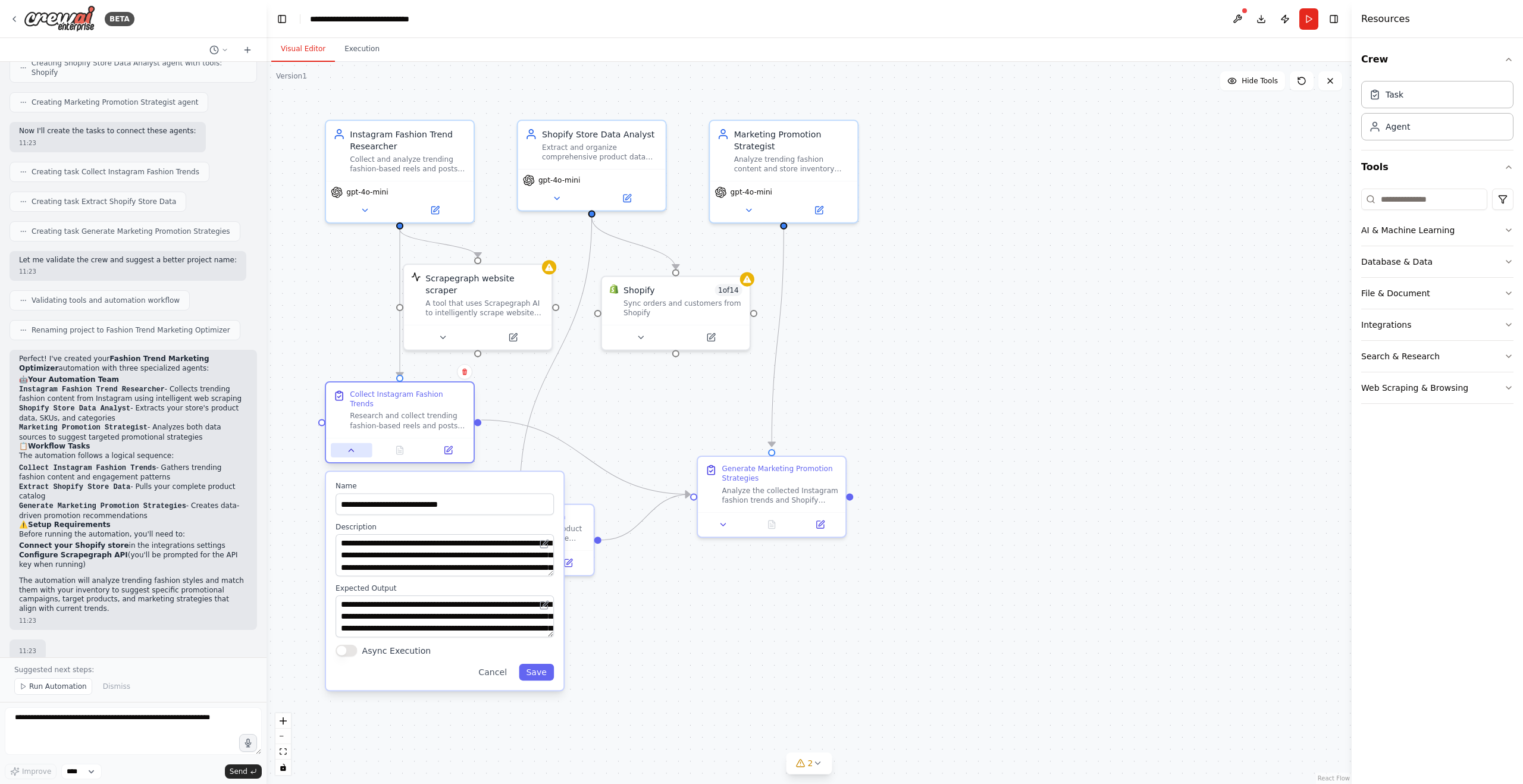
click at [352, 446] on icon at bounding box center [351, 450] width 9 height 9
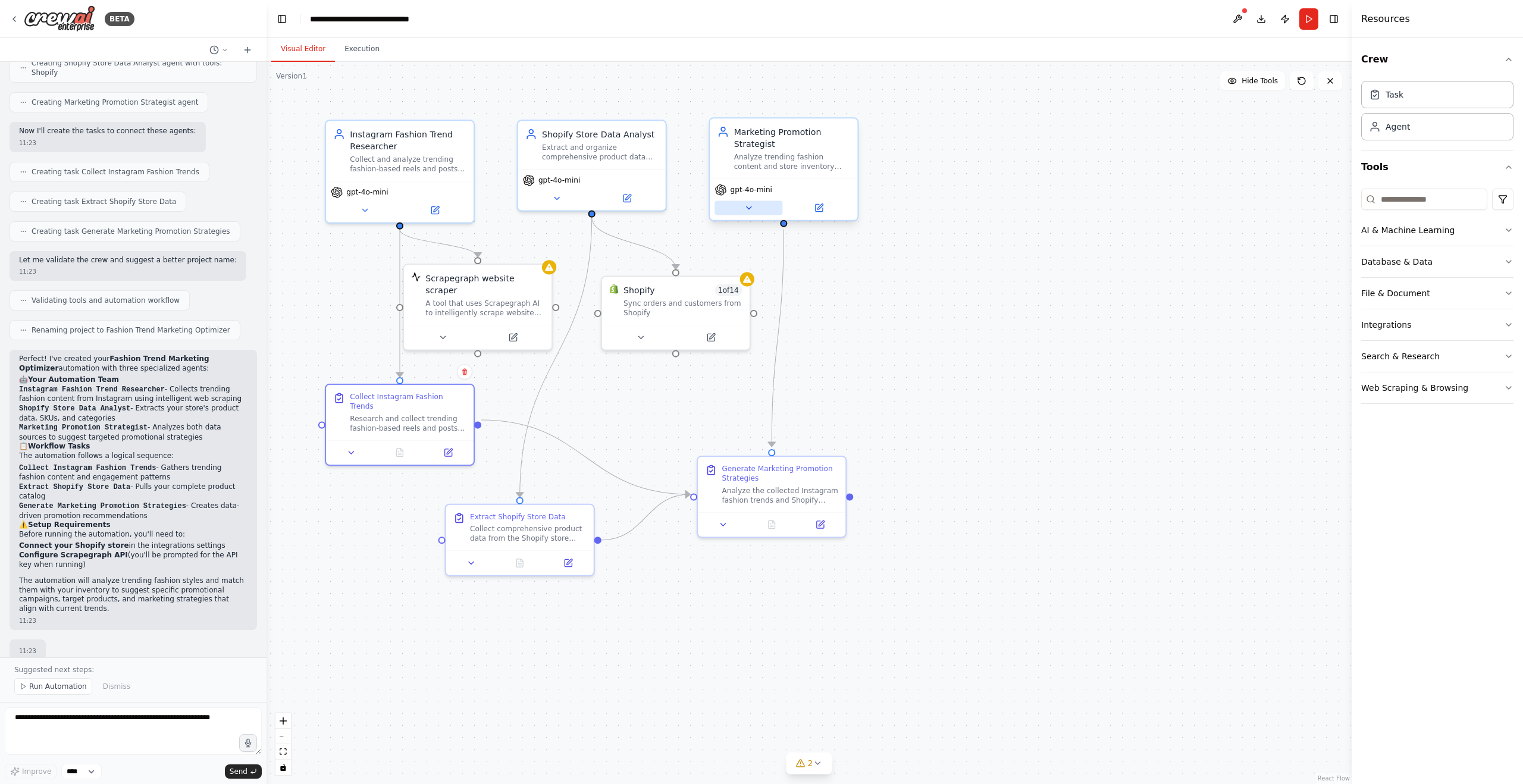
click at [749, 205] on icon at bounding box center [748, 207] width 9 height 9
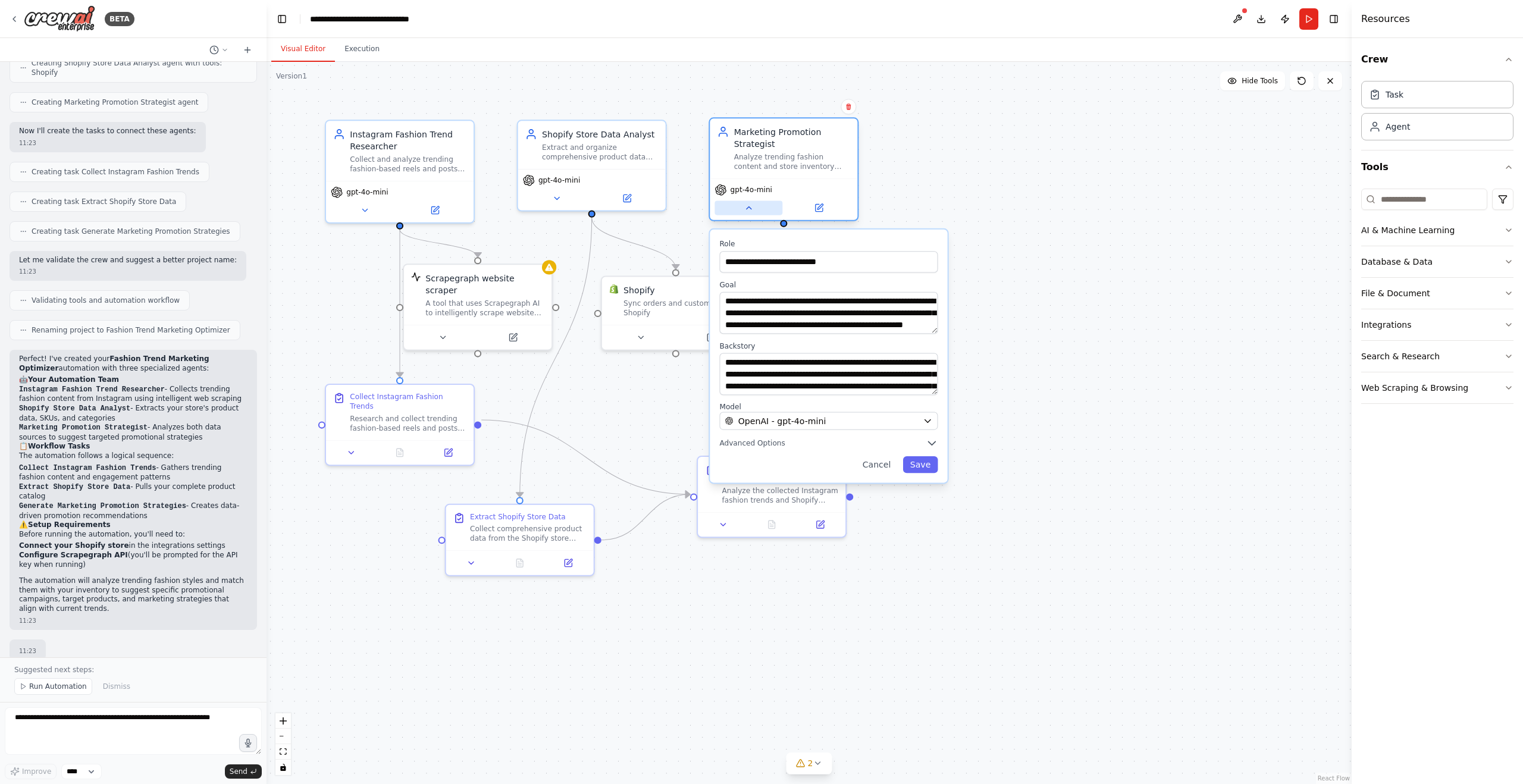
click at [749, 209] on icon at bounding box center [748, 207] width 9 height 9
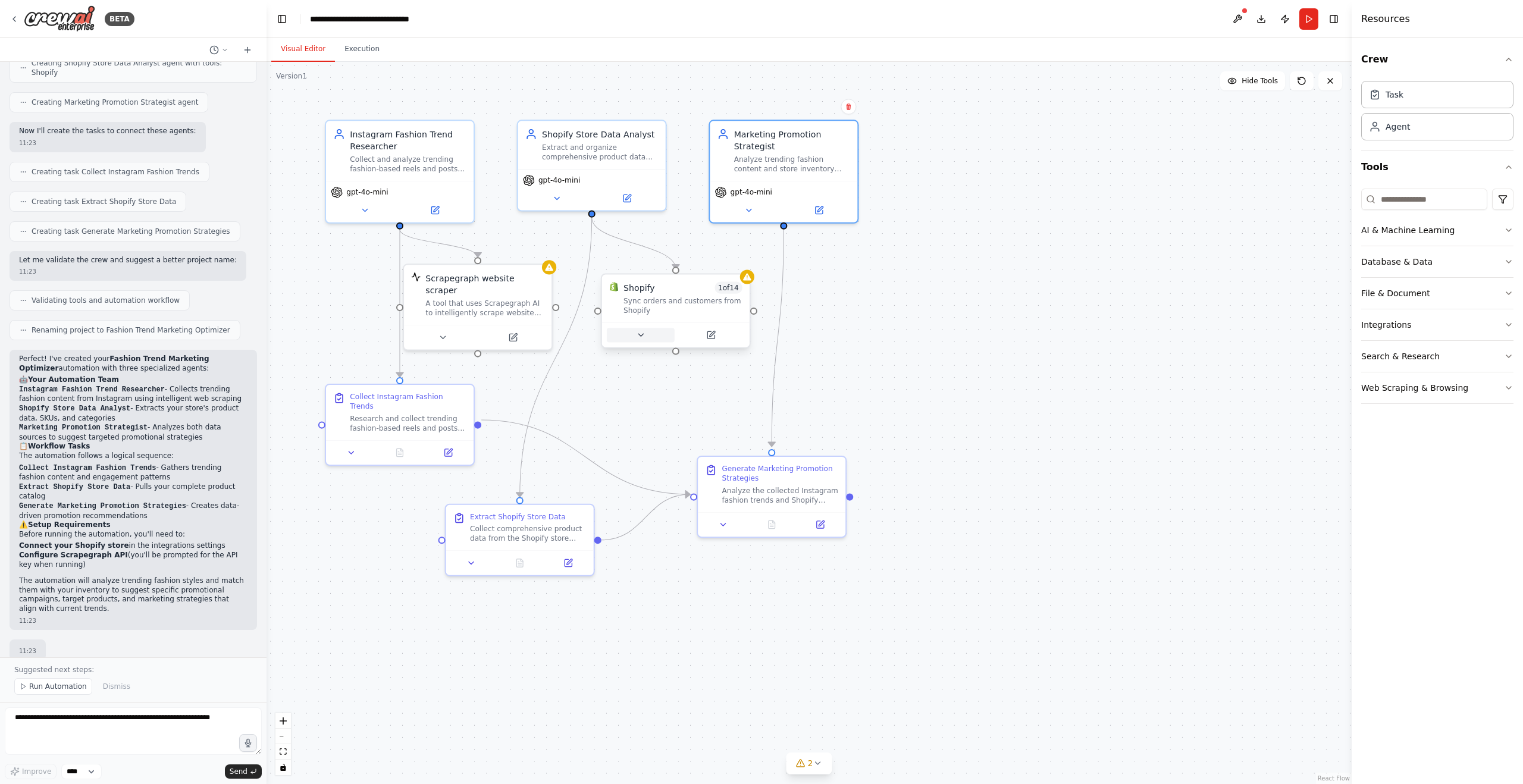
click at [642, 337] on icon at bounding box center [640, 335] width 9 height 9
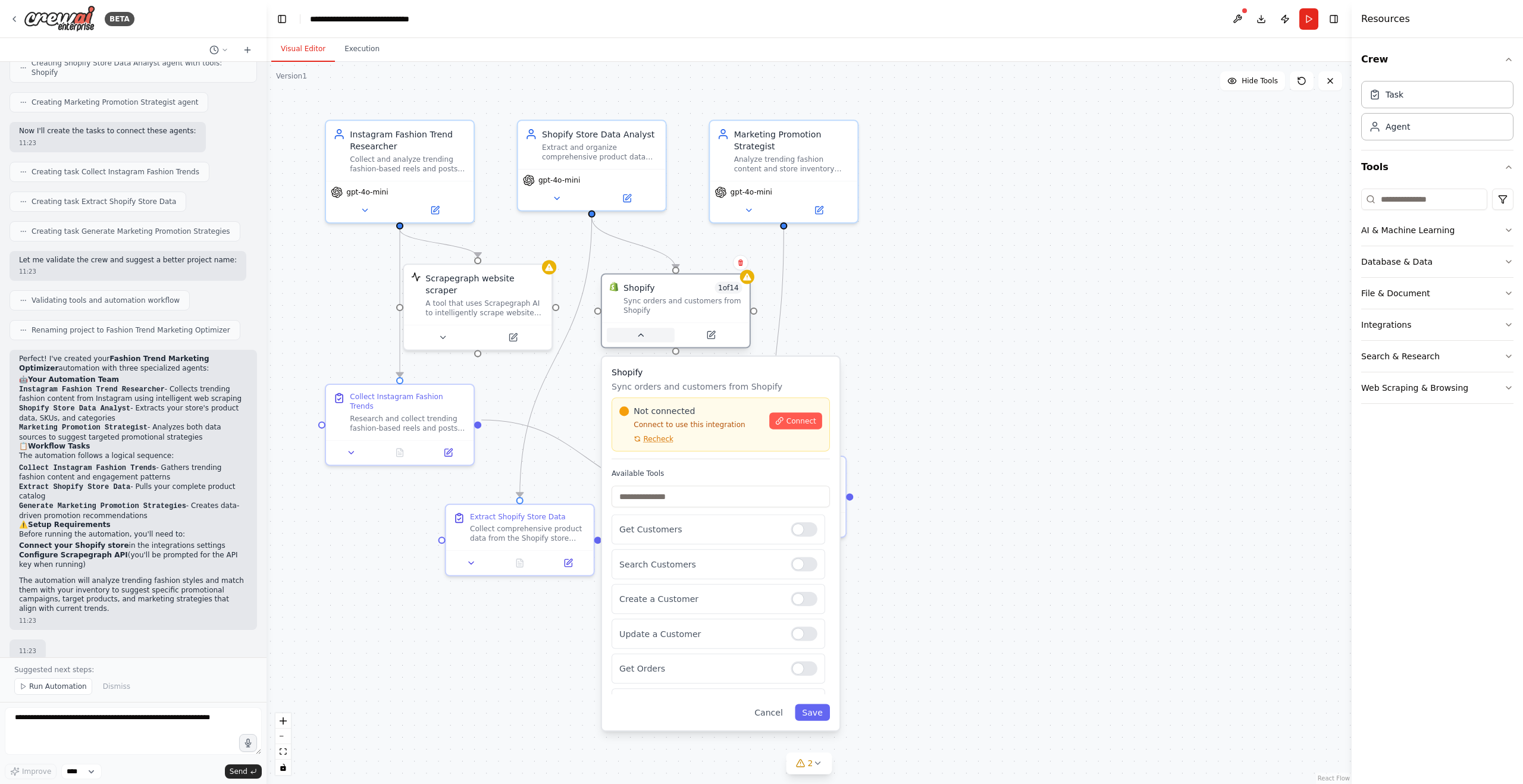
click at [642, 337] on icon at bounding box center [640, 335] width 9 height 9
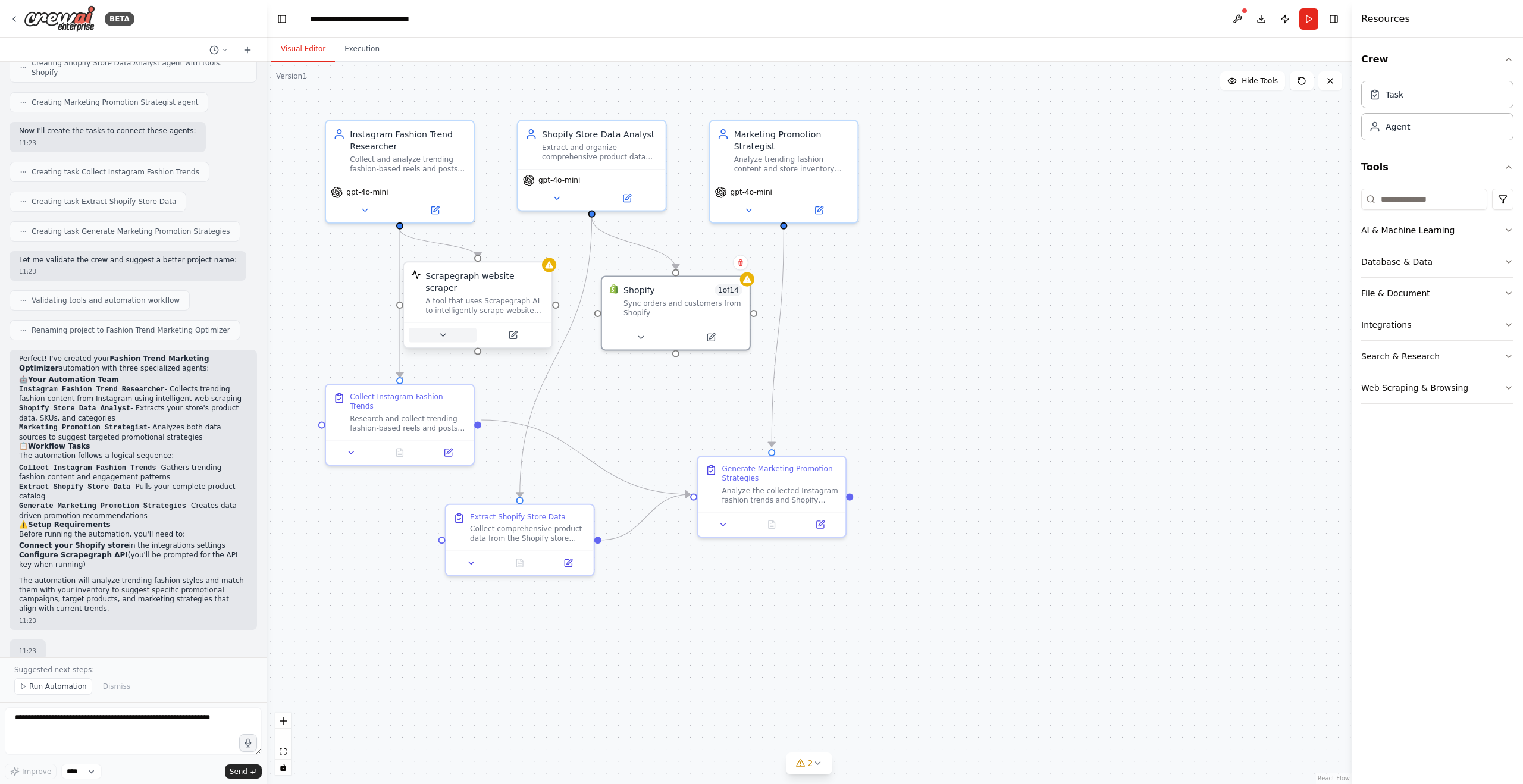
click at [449, 328] on button at bounding box center [443, 335] width 68 height 14
click at [641, 379] on div ".deletable-edge-delete-btn { width: 20px; height: 20px; border: 0px solid #ffff…" at bounding box center [809, 422] width 1085 height 722
drag, startPoint x: 403, startPoint y: 417, endPoint x: 382, endPoint y: 420, distance: 21.2
click at [382, 420] on div "Research and collect trending fashion-based reels and posts from Instagram. Foc…" at bounding box center [384, 420] width 117 height 19
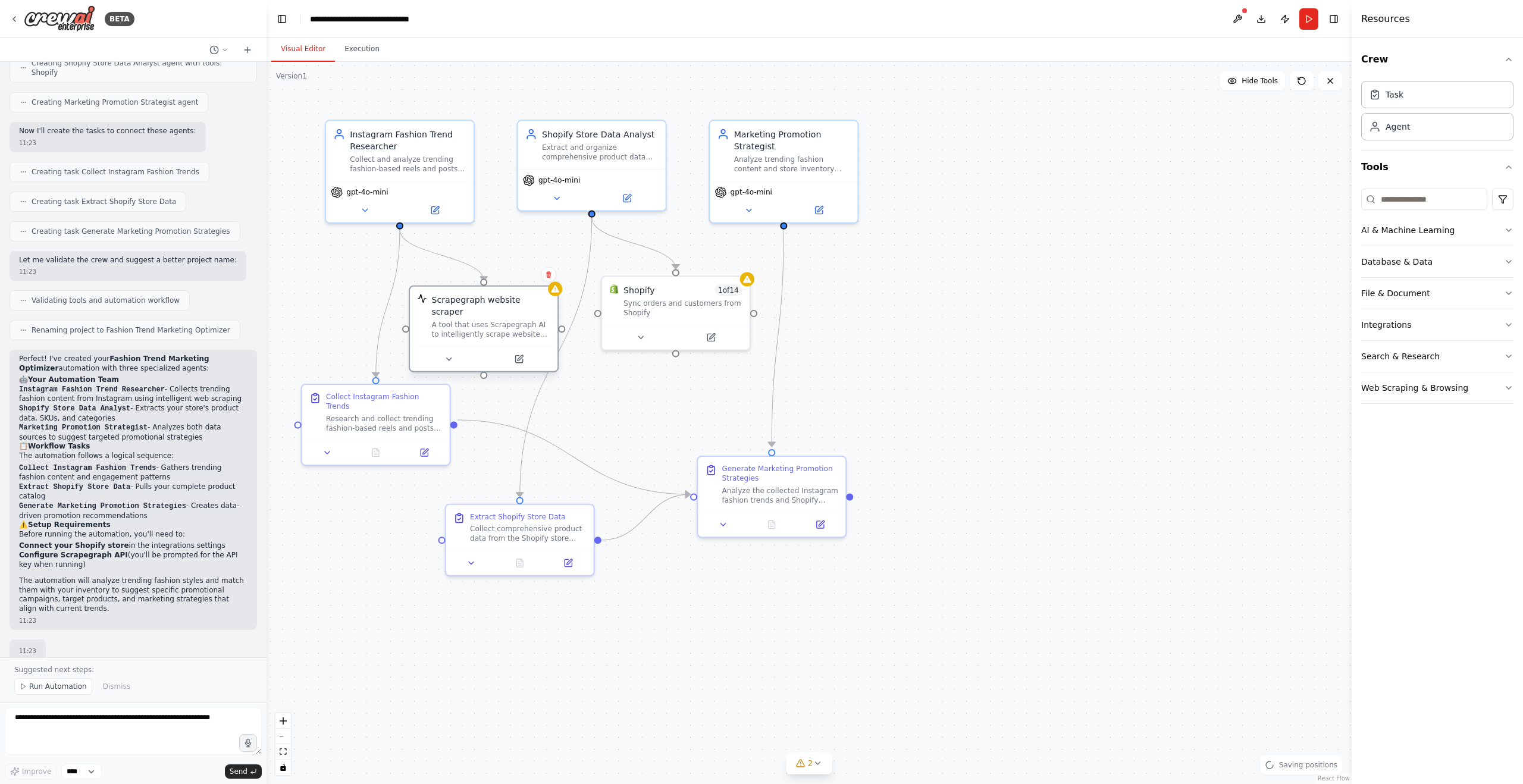
drag, startPoint x: 503, startPoint y: 296, endPoint x: 499, endPoint y: 306, distance: 10.8
click at [499, 306] on div "Scrapegraph website scraper A tool that uses Scrapegraph AI to intelligently sc…" at bounding box center [491, 316] width 119 height 46
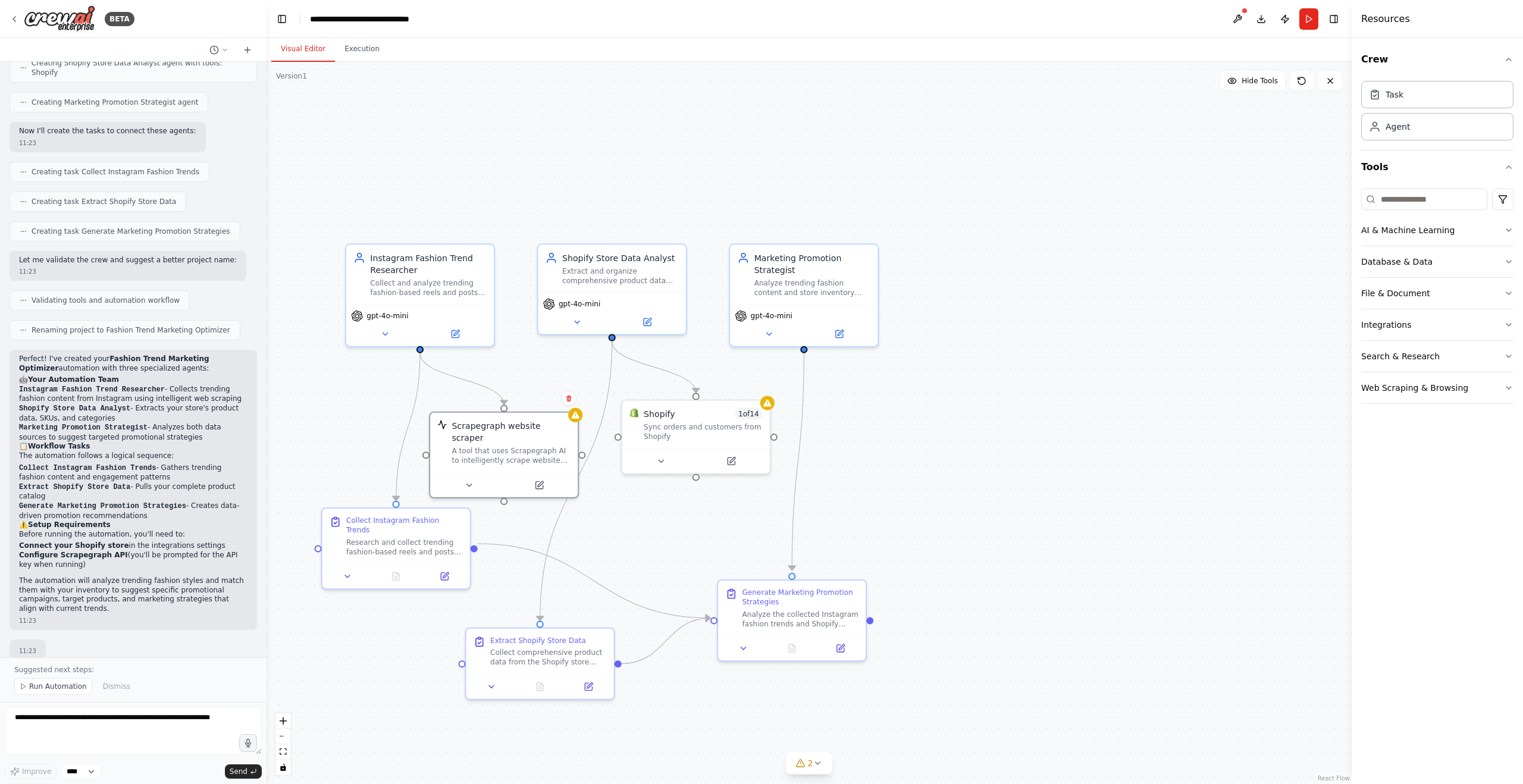
drag, startPoint x: 937, startPoint y: 430, endPoint x: 789, endPoint y: 483, distance: 157.2
click at [954, 493] on div ".deletable-edge-delete-btn { width: 20px; height: 20px; border: 0px solid #ffff…" at bounding box center [809, 422] width 1085 height 722
drag, startPoint x: 482, startPoint y: 451, endPoint x: 486, endPoint y: 422, distance: 29.3
click at [486, 422] on div "Scrapegraph website scraper A tool that uses Scrapegraph AI to intelligently sc…" at bounding box center [504, 416] width 148 height 60
drag, startPoint x: 695, startPoint y: 426, endPoint x: 700, endPoint y: 410, distance: 16.8
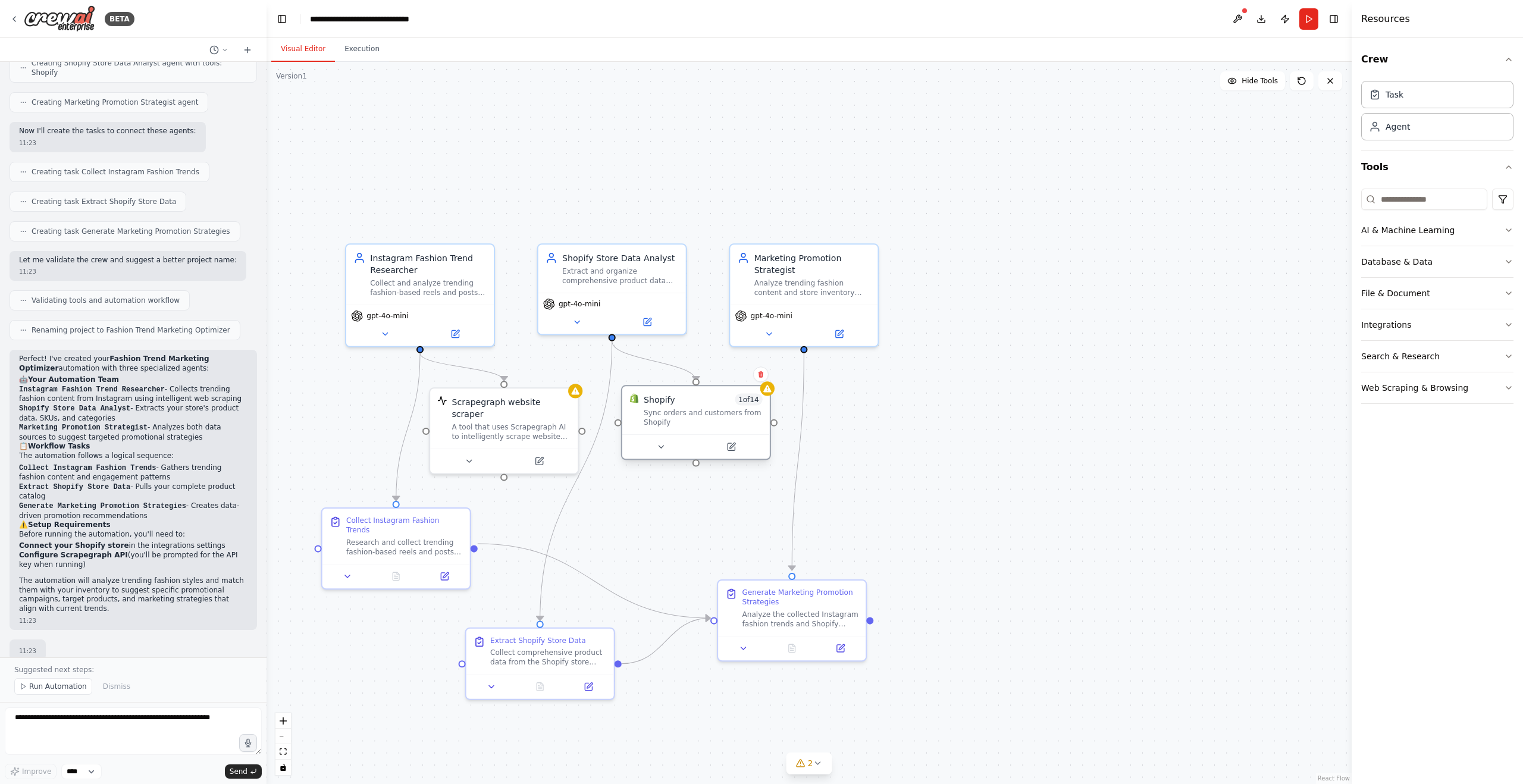
click at [700, 410] on div "Sync orders and customers from Shopify" at bounding box center [703, 417] width 119 height 19
click at [702, 424] on div "Sync orders and customers from Shopify" at bounding box center [703, 417] width 119 height 19
drag, startPoint x: 552, startPoint y: 660, endPoint x: 637, endPoint y: 646, distance: 86.1
click at [583, 671] on div "Collect comprehensive product data from the Shopify store including product nam…" at bounding box center [584, 667] width 117 height 19
drag, startPoint x: 779, startPoint y: 594, endPoint x: 796, endPoint y: 532, distance: 64.3
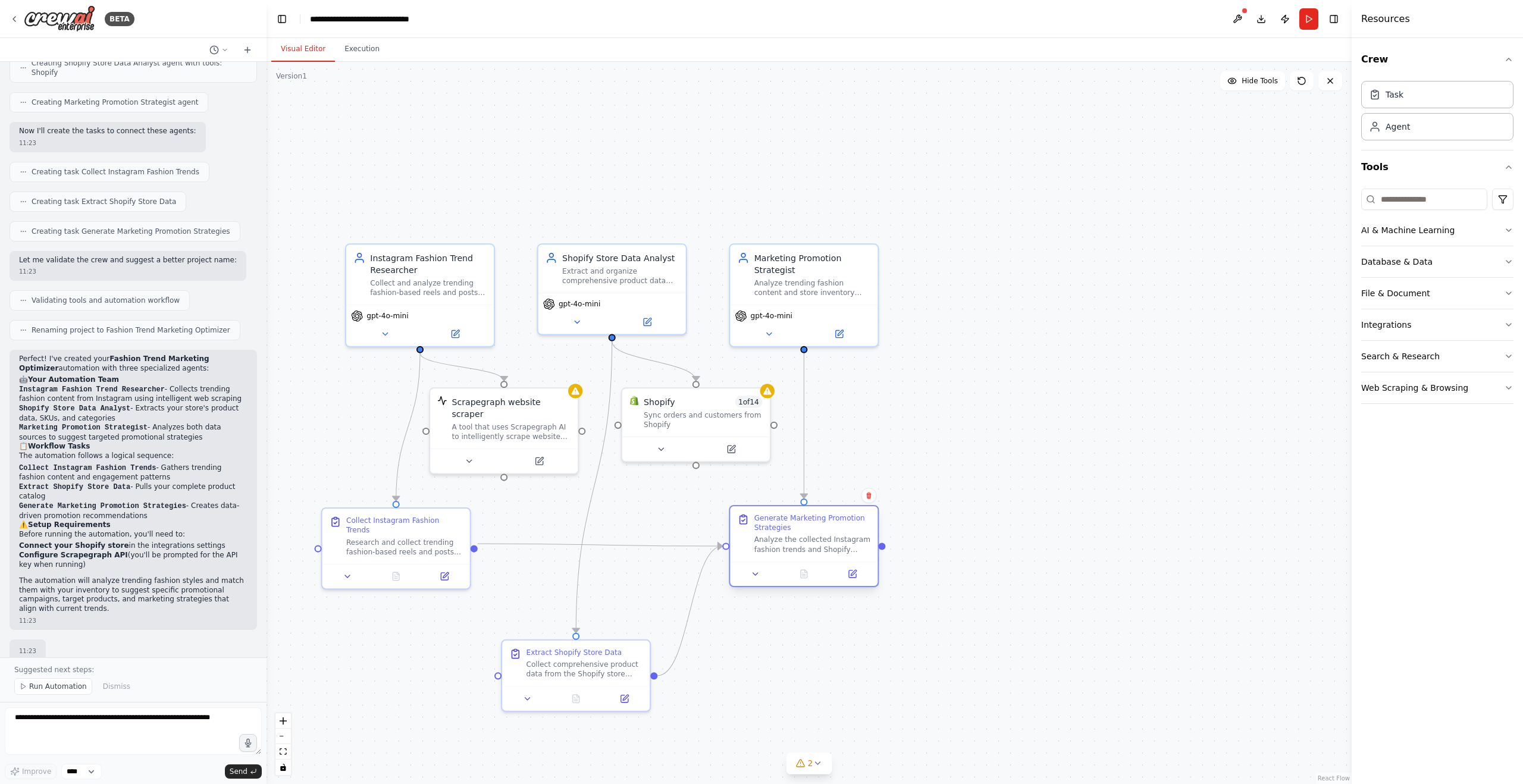
click at [796, 532] on div "Generate Marketing Promotion Strategies Analyze the collected Instagram fashion…" at bounding box center [813, 533] width 117 height 41
drag, startPoint x: 575, startPoint y: 687, endPoint x: 586, endPoint y: 633, distance: 55.1
click at [586, 633] on div "Extract Shopify Store Data Collect comprehensive product data from the Shopify …" at bounding box center [587, 625] width 150 height 72
click at [787, 635] on div ".deletable-edge-delete-btn { width: 20px; height: 20px; border: 0px solid #ffff…" at bounding box center [809, 422] width 1085 height 722
click at [761, 575] on button at bounding box center [755, 574] width 41 height 14
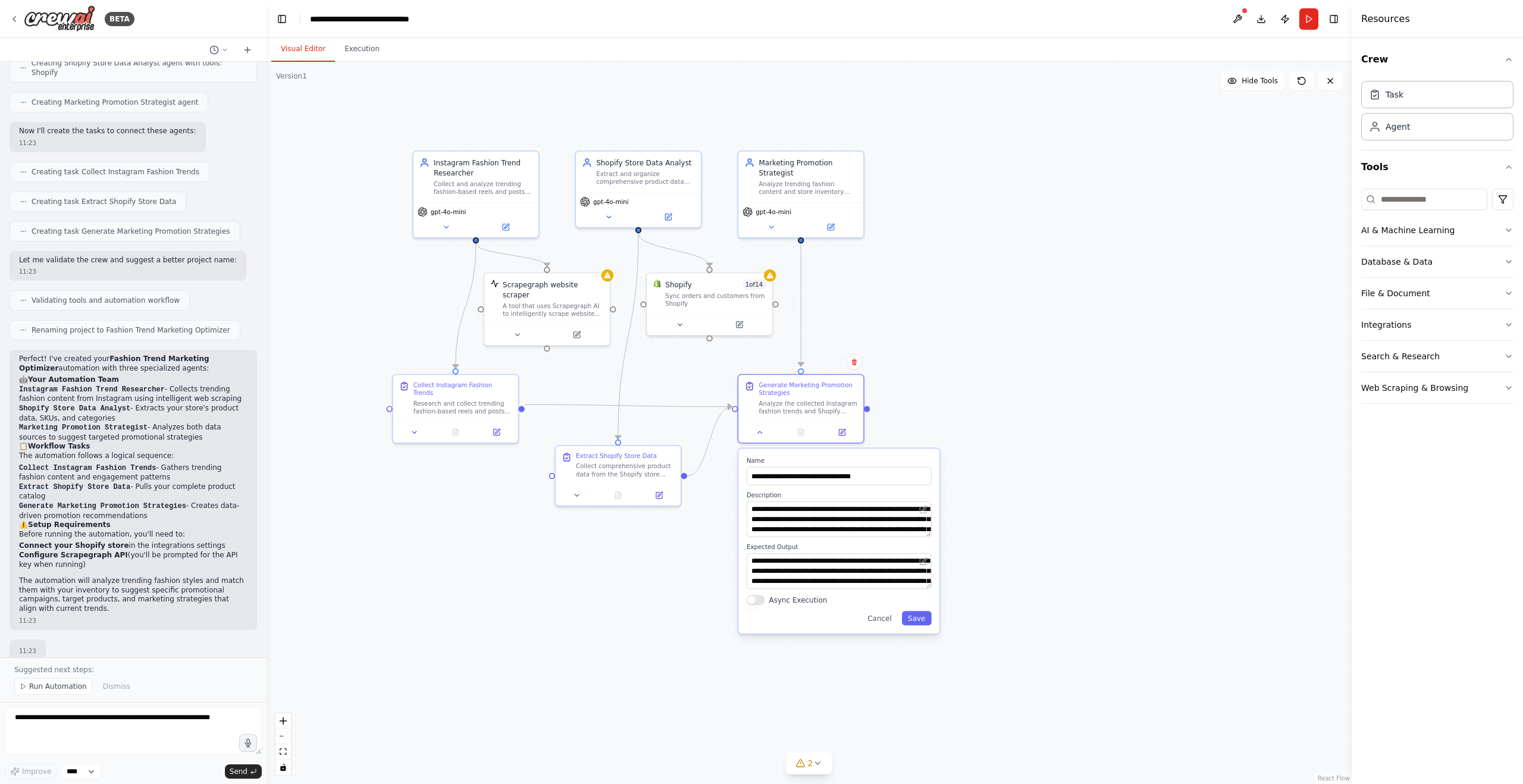
drag, startPoint x: 884, startPoint y: 514, endPoint x: 885, endPoint y: 387, distance: 127.0
click at [885, 387] on div ".deletable-edge-delete-btn { width: 20px; height: 20px; border: 0px solid #ffff…" at bounding box center [809, 422] width 1085 height 722
click at [579, 503] on div "Extract Shopify Store Data Collect comprehensive product data from the Shopify …" at bounding box center [618, 473] width 127 height 62
click at [584, 495] on button at bounding box center [577, 493] width 35 height 12
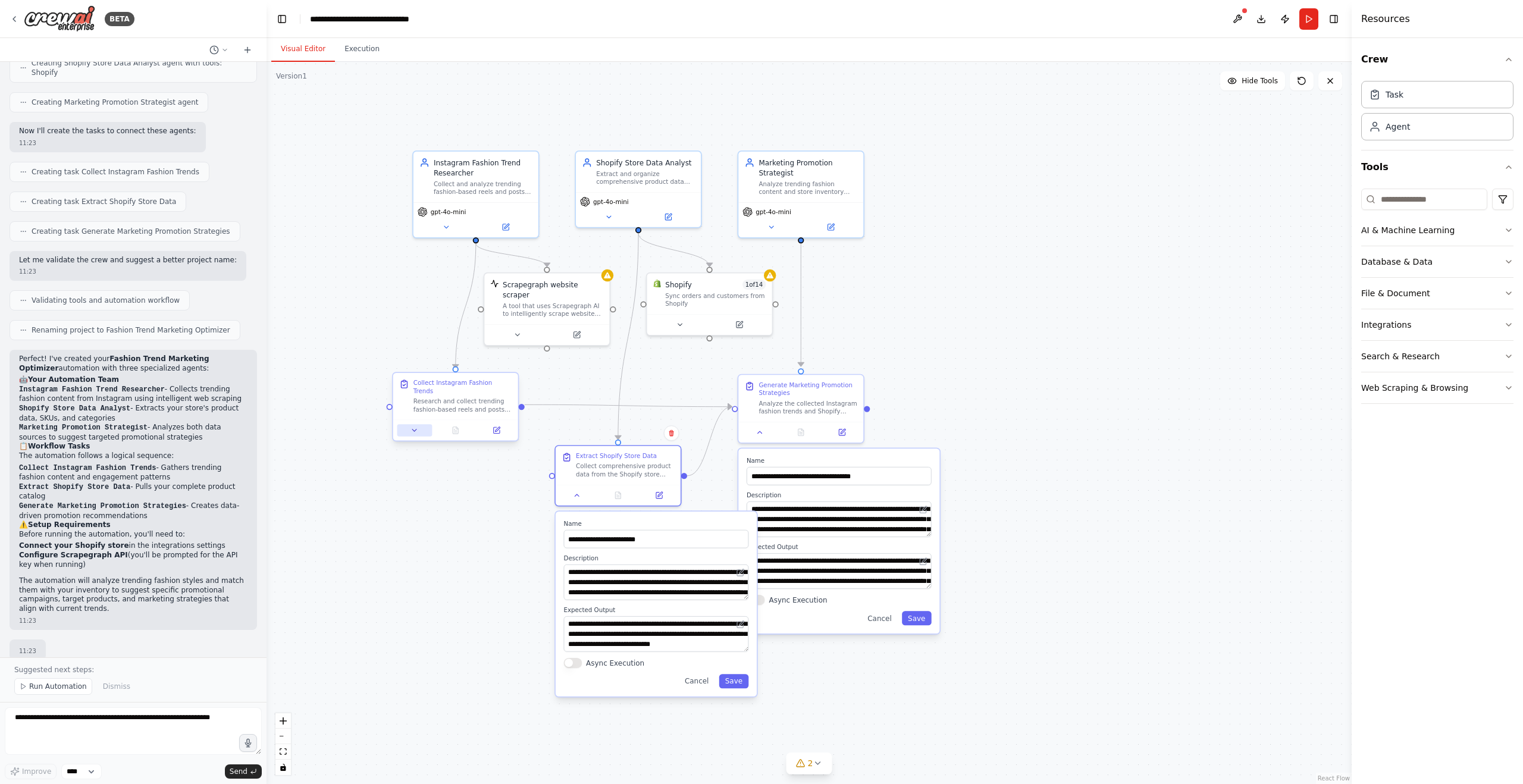
click at [412, 426] on icon at bounding box center [414, 430] width 8 height 8
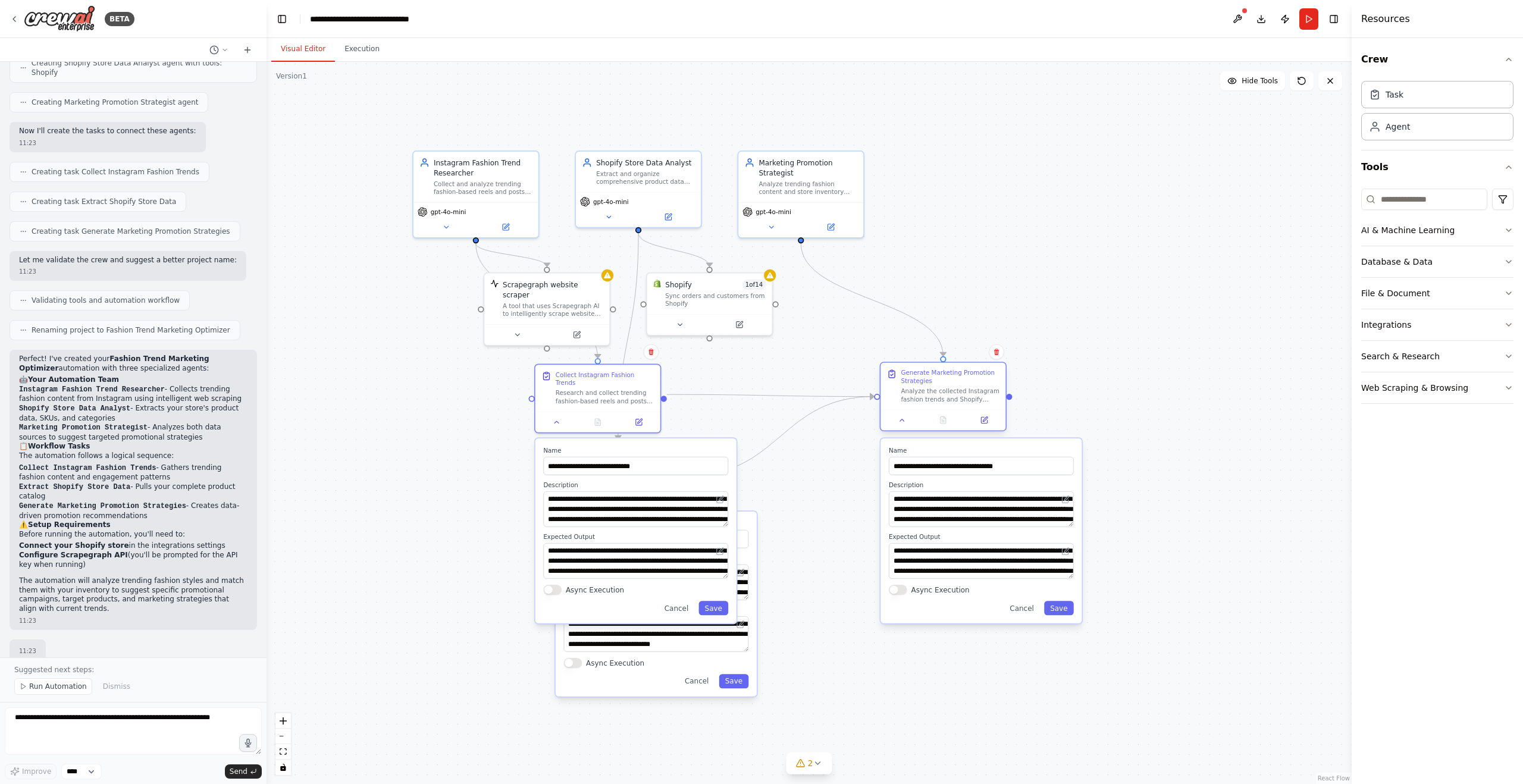
drag, startPoint x: 874, startPoint y: 394, endPoint x: 965, endPoint y: 388, distance: 91.2
click at [965, 388] on div "Analyze the collected Instagram fashion trends and Shopify store product data t…" at bounding box center [950, 395] width 99 height 16
click at [757, 367] on div ".deletable-edge-delete-btn { width: 20px; height: 20px; border: 0px solid #ffff…" at bounding box center [809, 422] width 1085 height 722
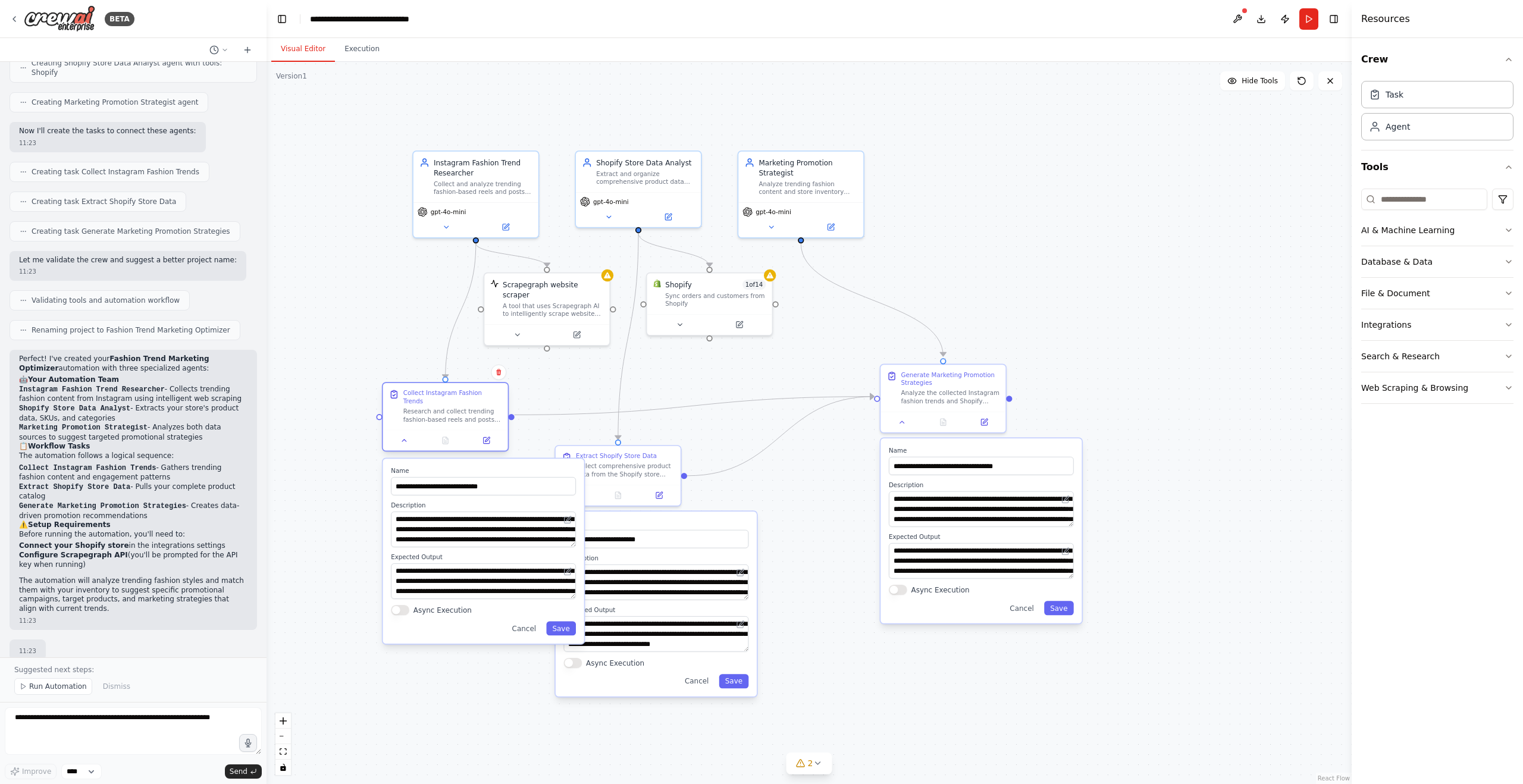
drag, startPoint x: 560, startPoint y: 389, endPoint x: 412, endPoint y: 409, distance: 149.3
click at [411, 409] on div "Research and collect trending fashion-based reels and posts from Instagram. Foc…" at bounding box center [452, 415] width 99 height 16
click at [779, 499] on div ".deletable-edge-delete-btn { width: 20px; height: 20px; border: 0px solid #ffff…" at bounding box center [809, 422] width 1085 height 722
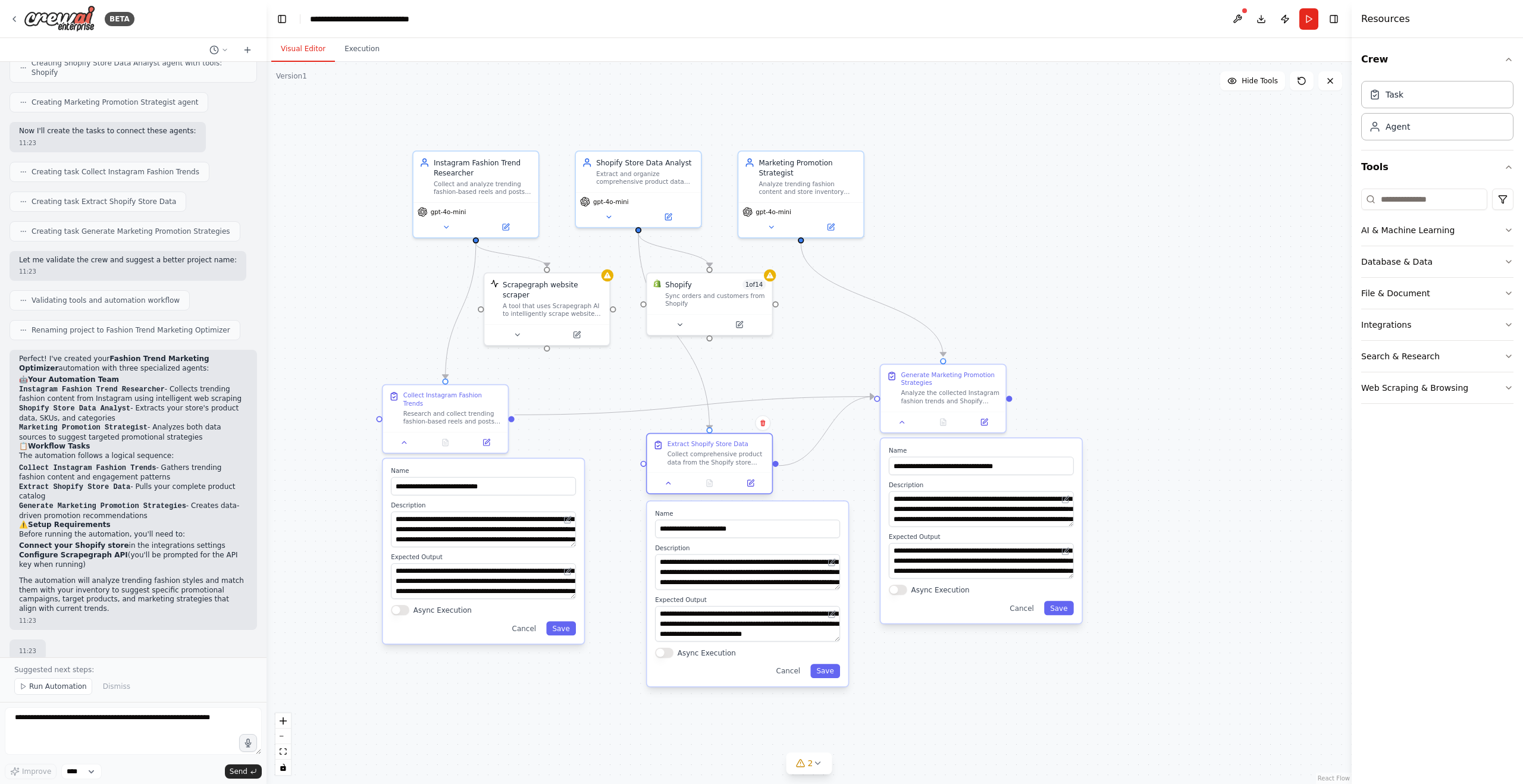
drag, startPoint x: 637, startPoint y: 461, endPoint x: 710, endPoint y: 446, distance: 74.5
click at [710, 446] on div "Extract Shopify Store Data Collect comprehensive product data from the Shopify …" at bounding box center [717, 453] width 99 height 26
drag, startPoint x: 703, startPoint y: 285, endPoint x: 738, endPoint y: 287, distance: 35.1
click at [738, 287] on div "Shopify 1 of 14" at bounding box center [746, 282] width 101 height 10
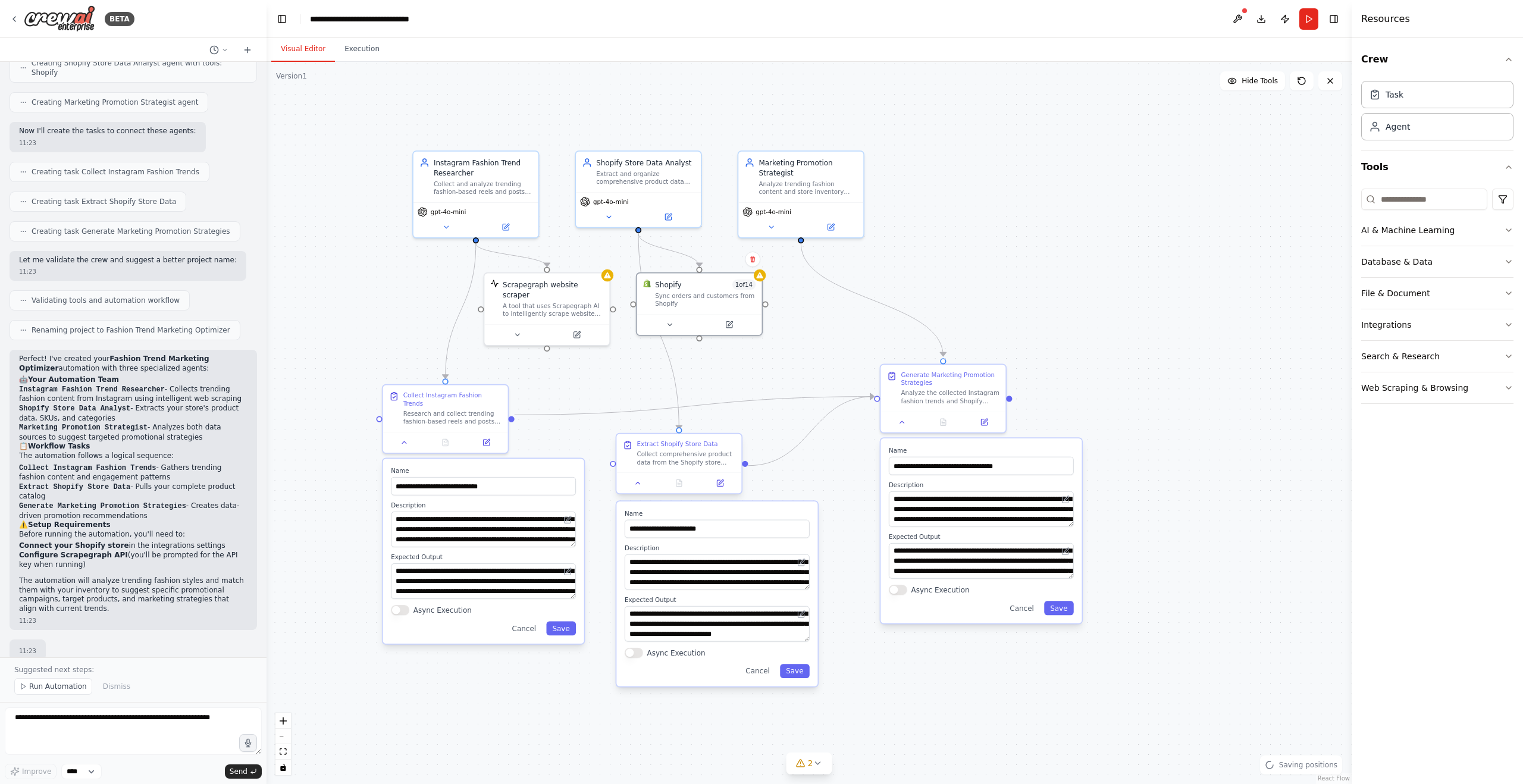
drag, startPoint x: 718, startPoint y: 470, endPoint x: 683, endPoint y: 474, distance: 35.2
click at [683, 474] on div "Extract Shopify Store Data Collect comprehensive product data from the Shopify …" at bounding box center [678, 464] width 127 height 62
click at [688, 312] on div at bounding box center [699, 322] width 125 height 21
click at [792, 328] on div ".deletable-edge-delete-btn { width: 20px; height: 20px; border: 0px solid #ffff…" at bounding box center [809, 422] width 1085 height 722
drag, startPoint x: 695, startPoint y: 290, endPoint x: 747, endPoint y: 310, distance: 55.7
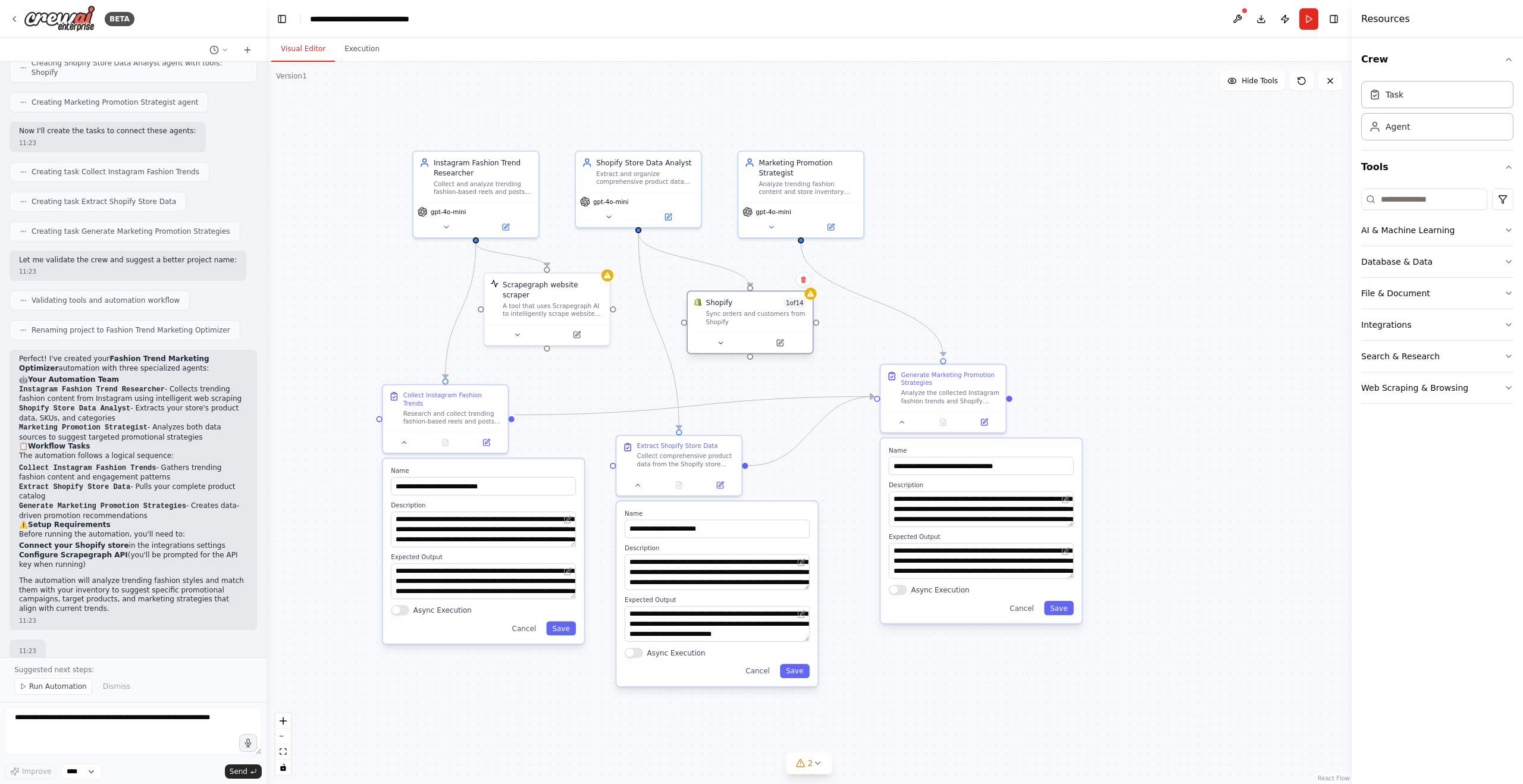
click at [747, 310] on div "Sync orders and customers from Shopify" at bounding box center [756, 318] width 101 height 16
click at [818, 167] on div "Marketing Promotion Strategist" at bounding box center [808, 165] width 99 height 20
drag, startPoint x: 799, startPoint y: 171, endPoint x: 813, endPoint y: 159, distance: 18.4
click at [813, 159] on div "Marketing Promotion Strategist" at bounding box center [818, 155] width 99 height 20
click at [976, 214] on div ".deletable-edge-delete-btn { width: 20px; height: 20px; border: 0px solid #ffff…" at bounding box center [809, 422] width 1085 height 722
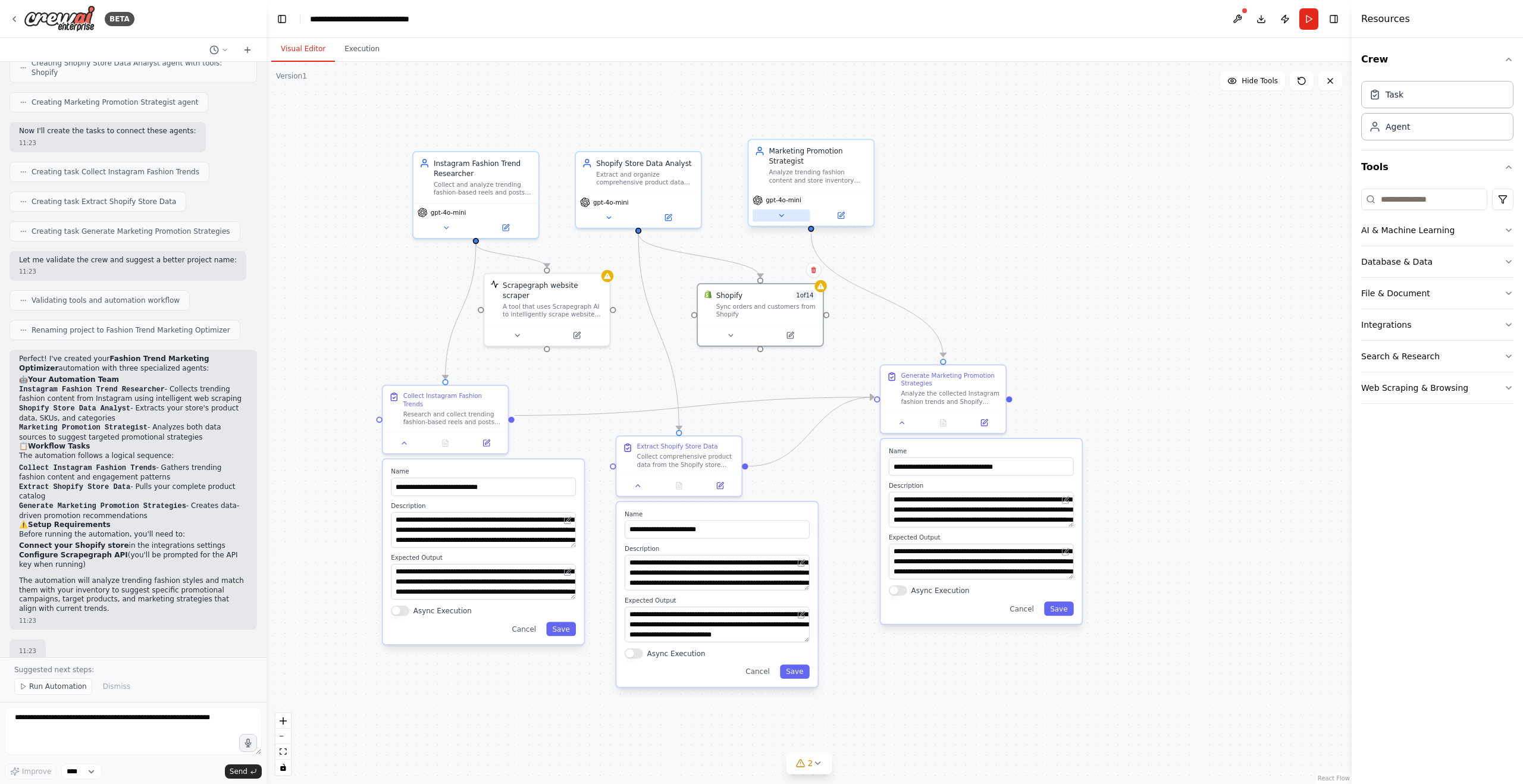
click at [776, 217] on button at bounding box center [781, 215] width 57 height 12
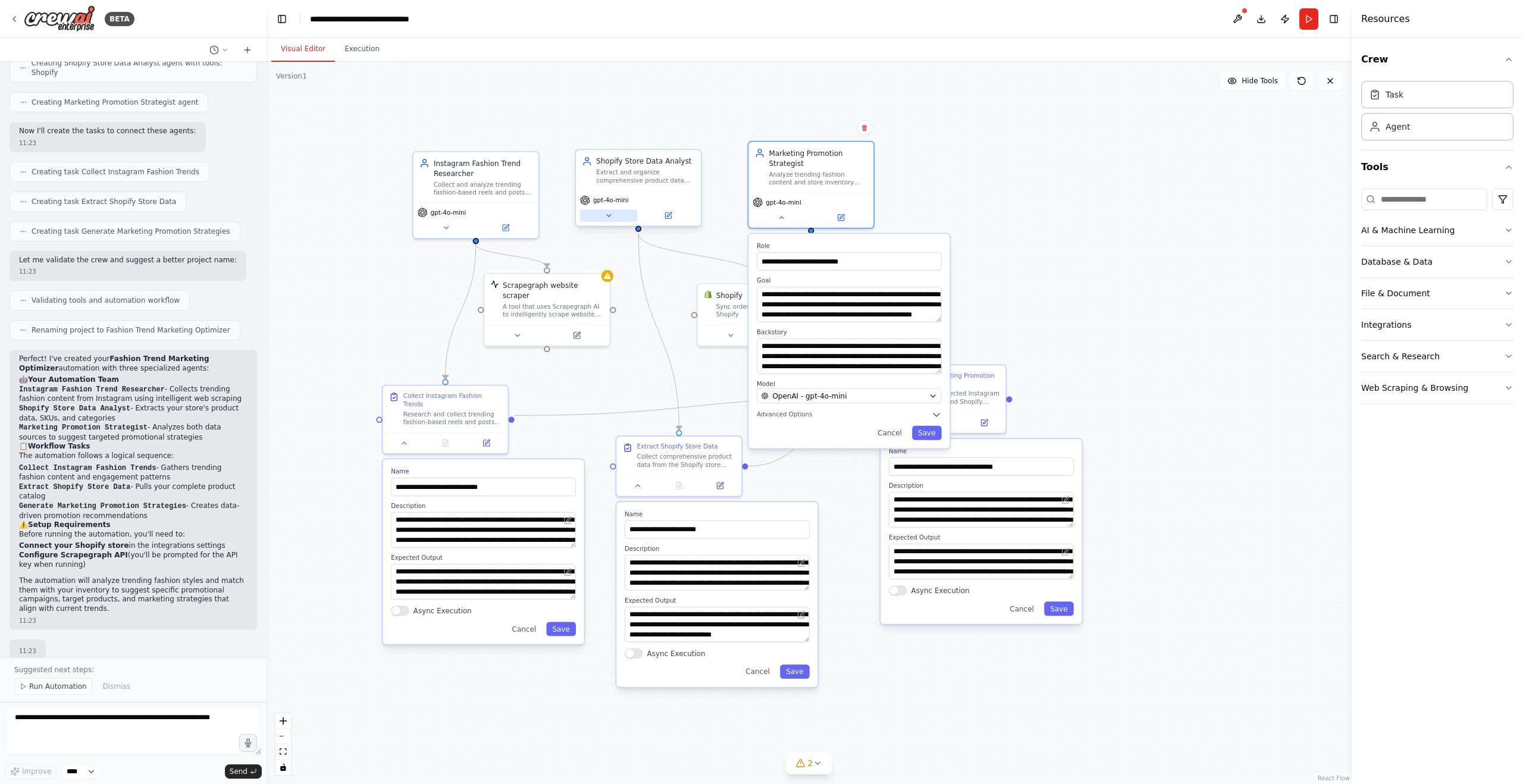
click at [600, 214] on button at bounding box center [608, 215] width 57 height 12
click at [611, 217] on icon at bounding box center [608, 215] width 8 height 8
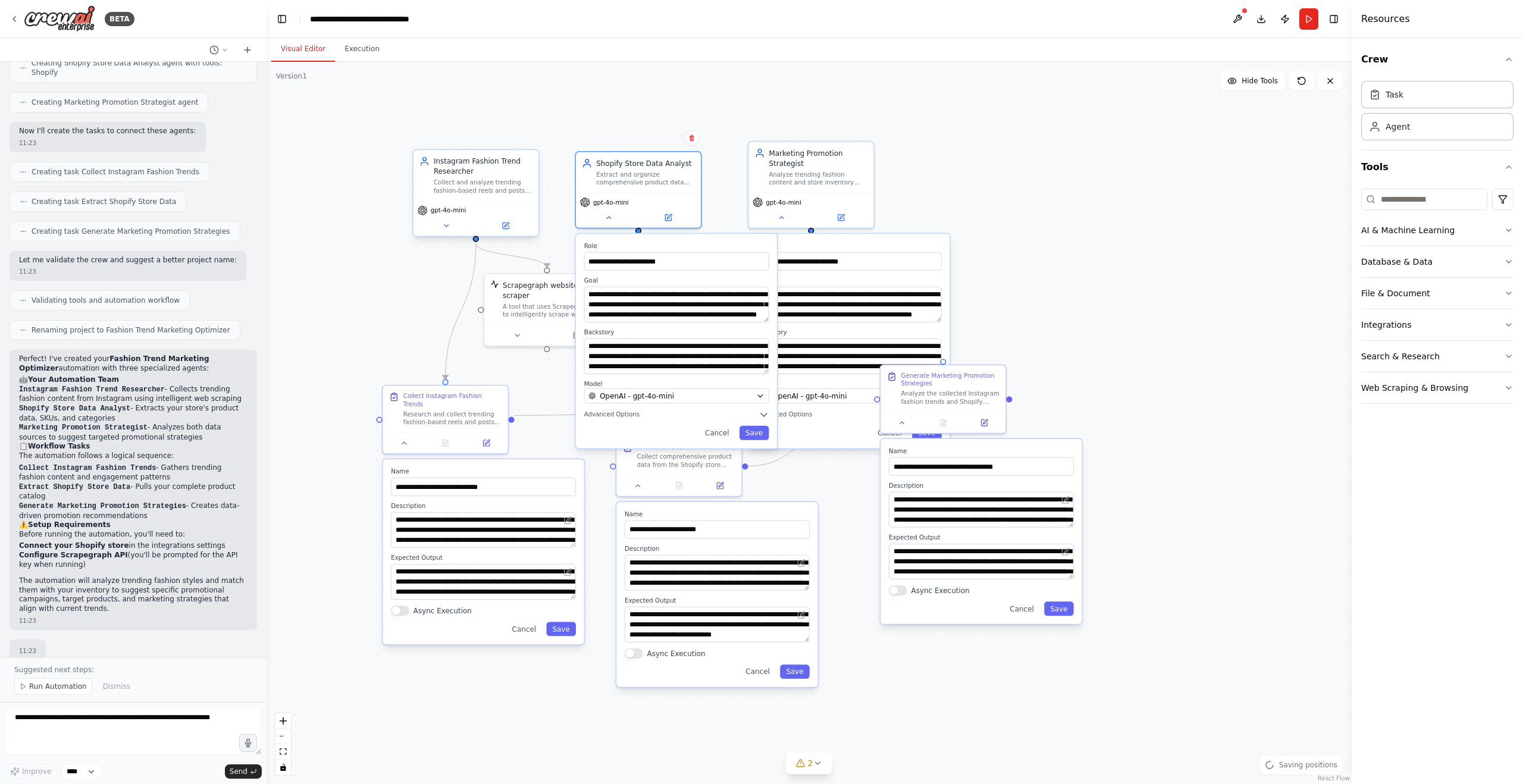
click at [447, 234] on div "gpt-4o-mini" at bounding box center [476, 218] width 125 height 35
click at [449, 222] on icon at bounding box center [446, 225] width 8 height 8
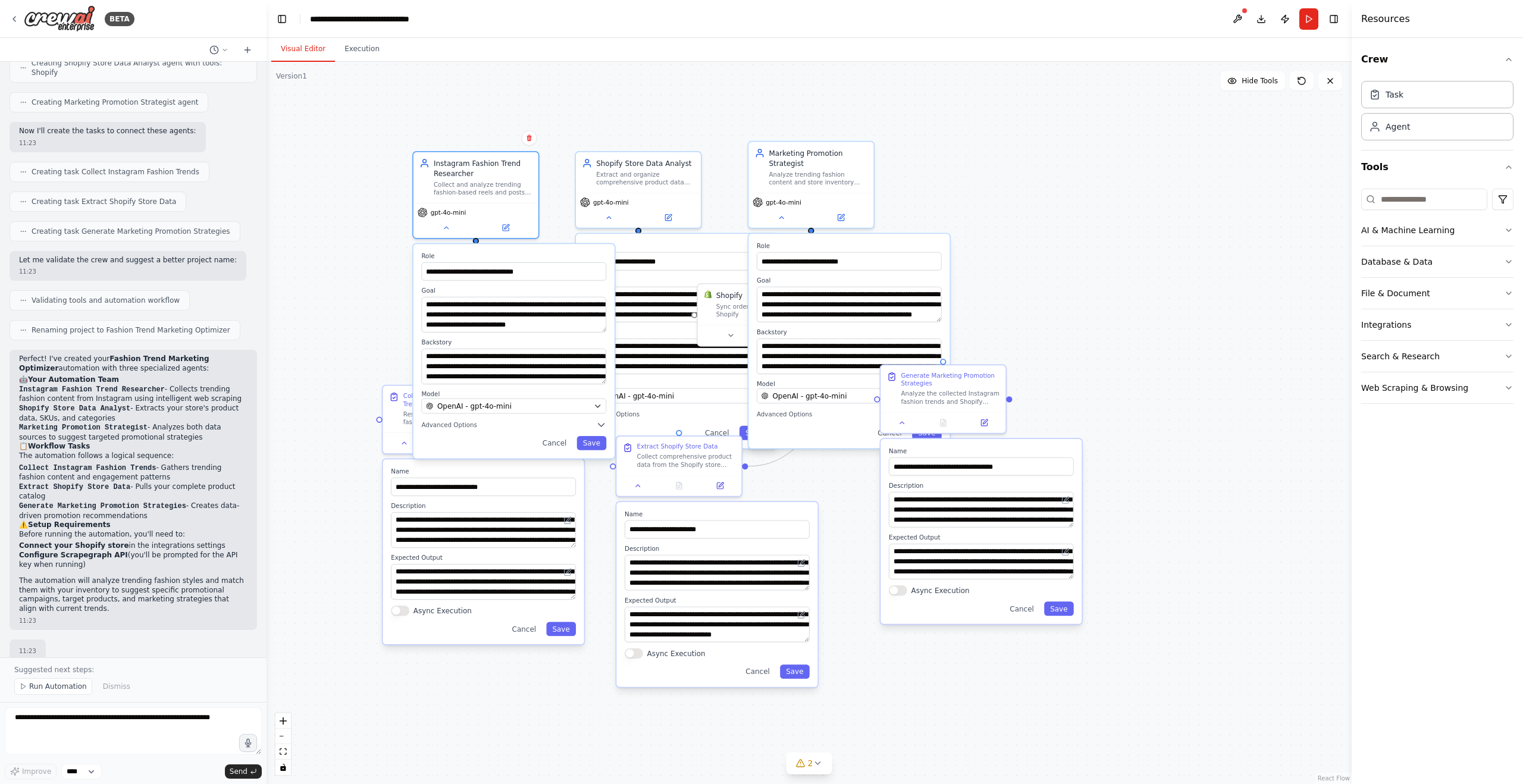
click at [887, 120] on div ".deletable-edge-delete-btn { width: 20px; height: 20px; border: 0px solid #ffff…" at bounding box center [809, 422] width 1085 height 722
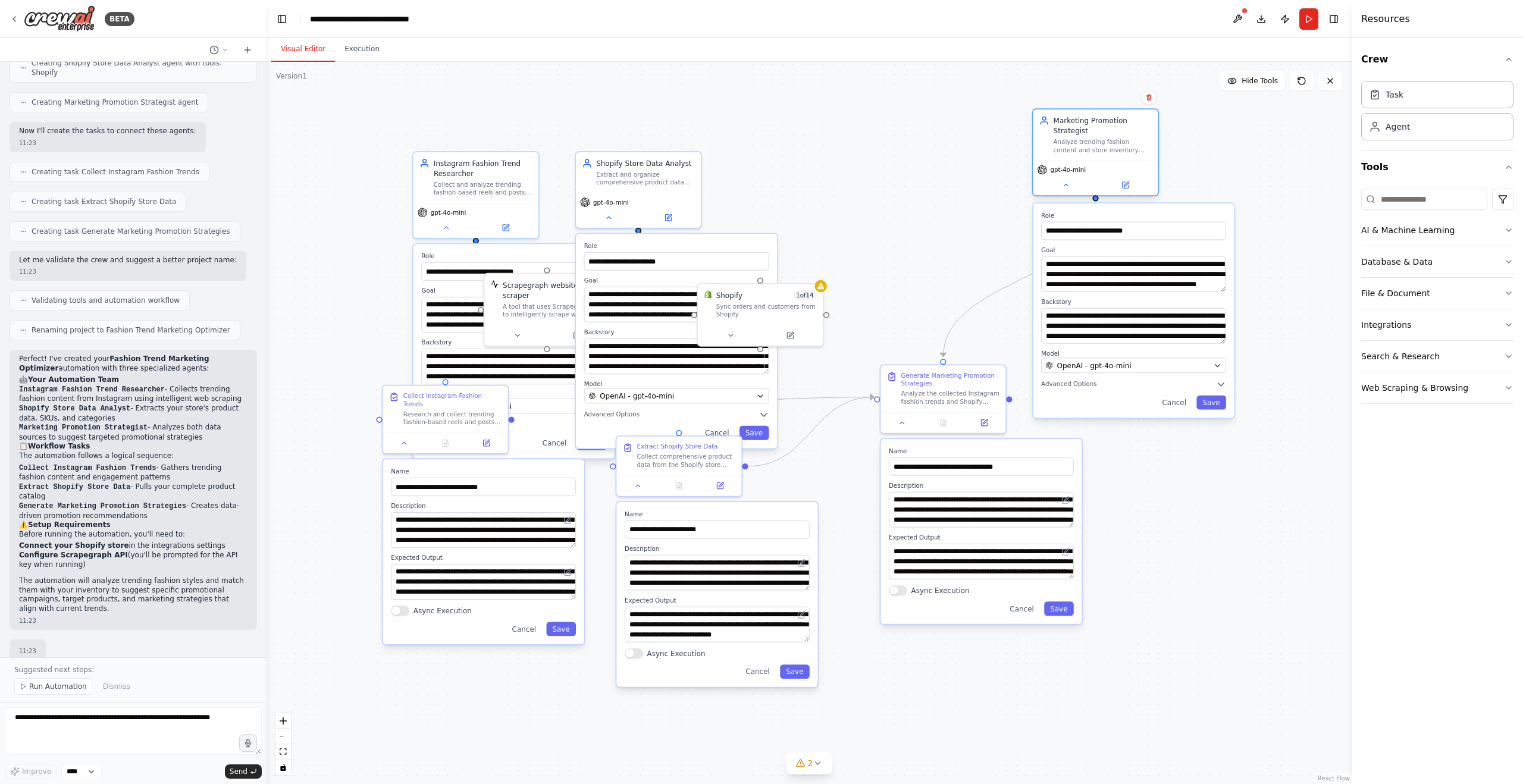
drag, startPoint x: 808, startPoint y: 157, endPoint x: 1097, endPoint y: 125, distance: 290.8
click at [1097, 125] on div "Marketing Promotion Strategist" at bounding box center [1103, 125] width 99 height 20
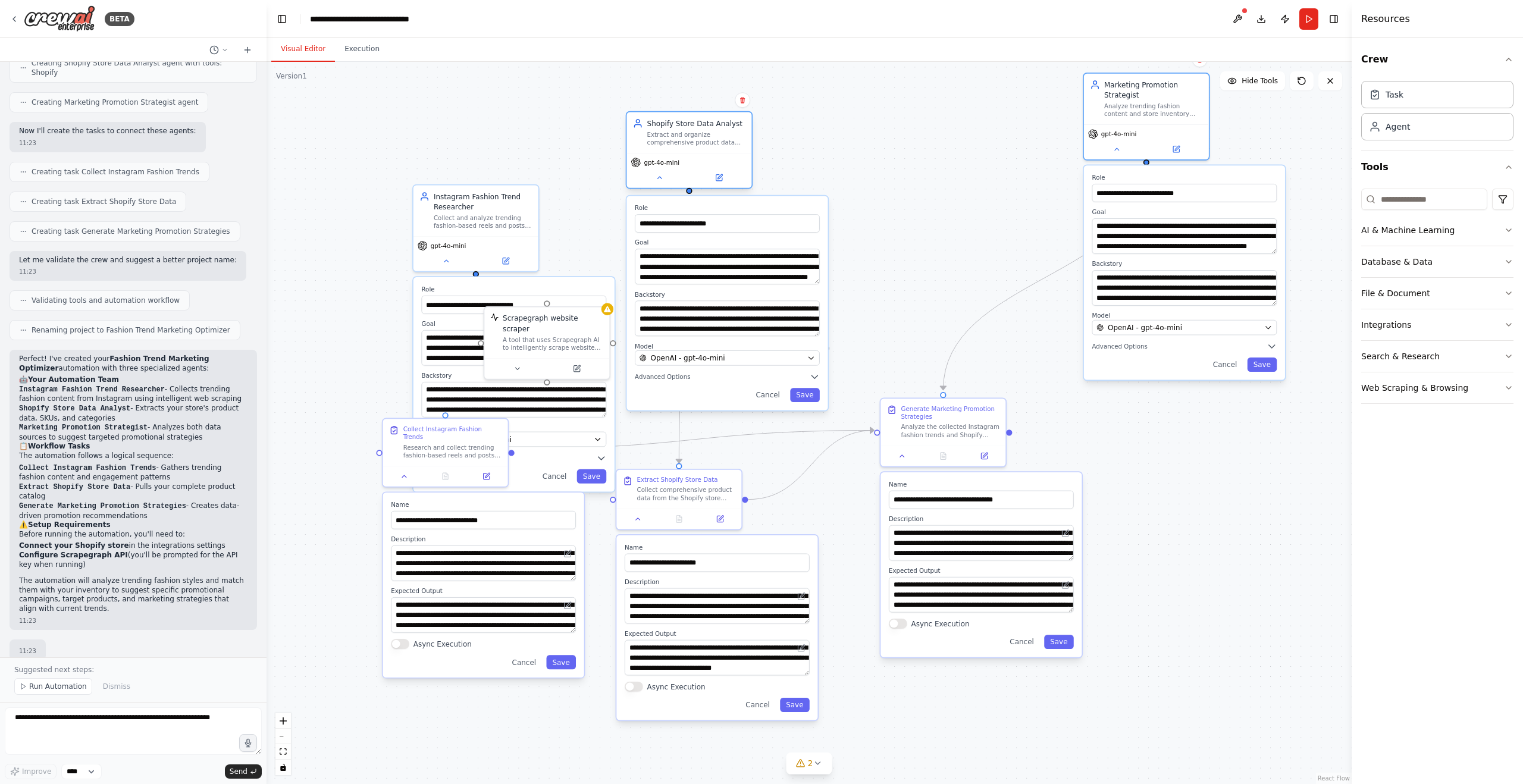
drag, startPoint x: 639, startPoint y: 169, endPoint x: 692, endPoint y: 130, distance: 65.8
click at [692, 130] on div "Shopify Store Data Analyst Extract and organize comprehensive product data from…" at bounding box center [697, 132] width 99 height 28
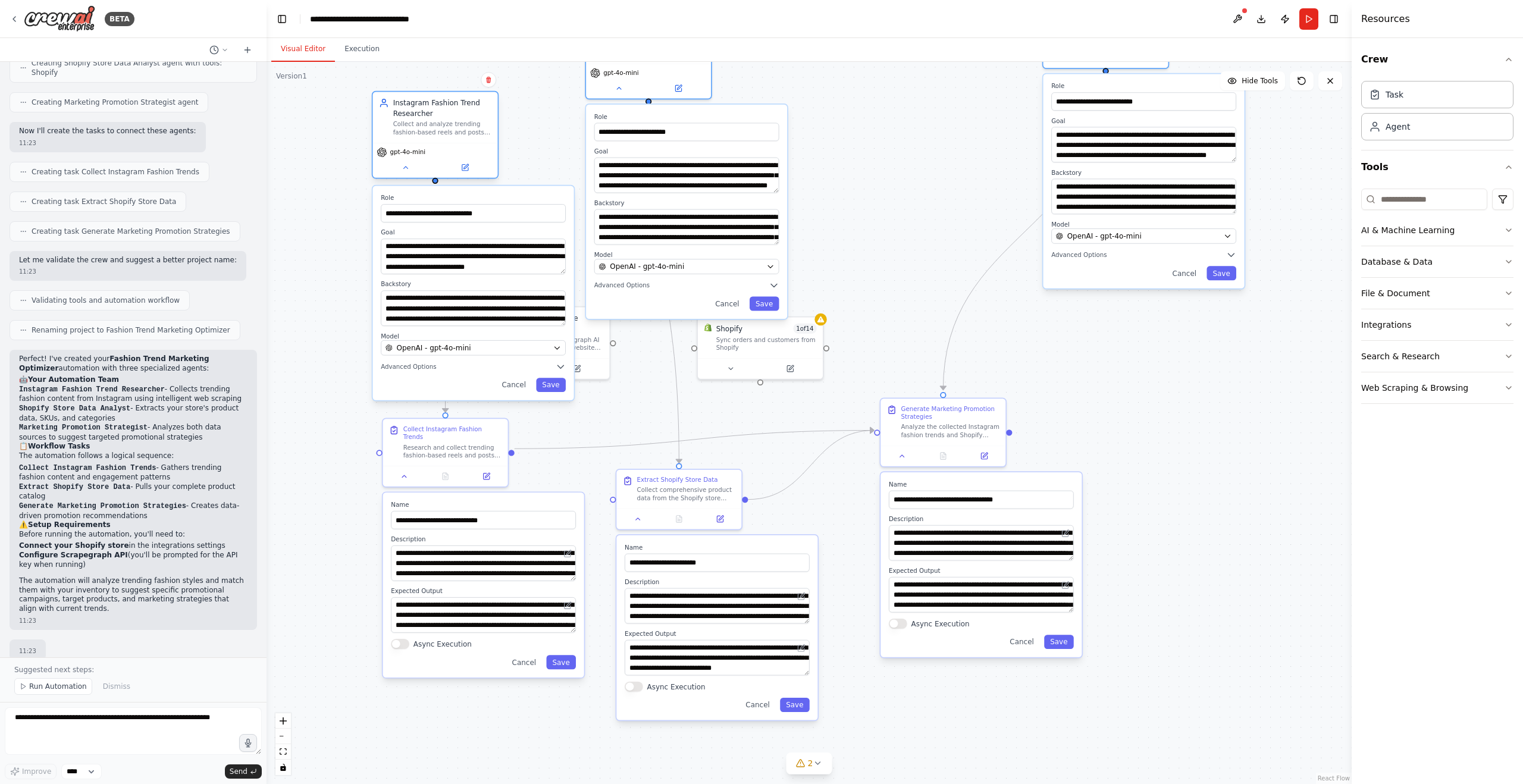
drag, startPoint x: 476, startPoint y: 217, endPoint x: 434, endPoint y: 121, distance: 104.8
click at [434, 121] on div "Collect and analyze trending fashion-based reels and posts from Instagram to id…" at bounding box center [443, 128] width 99 height 16
click at [919, 193] on div ".deletable-edge-delete-btn { width: 20px; height: 20px; border: 0px solid #ffff…" at bounding box center [809, 422] width 1085 height 722
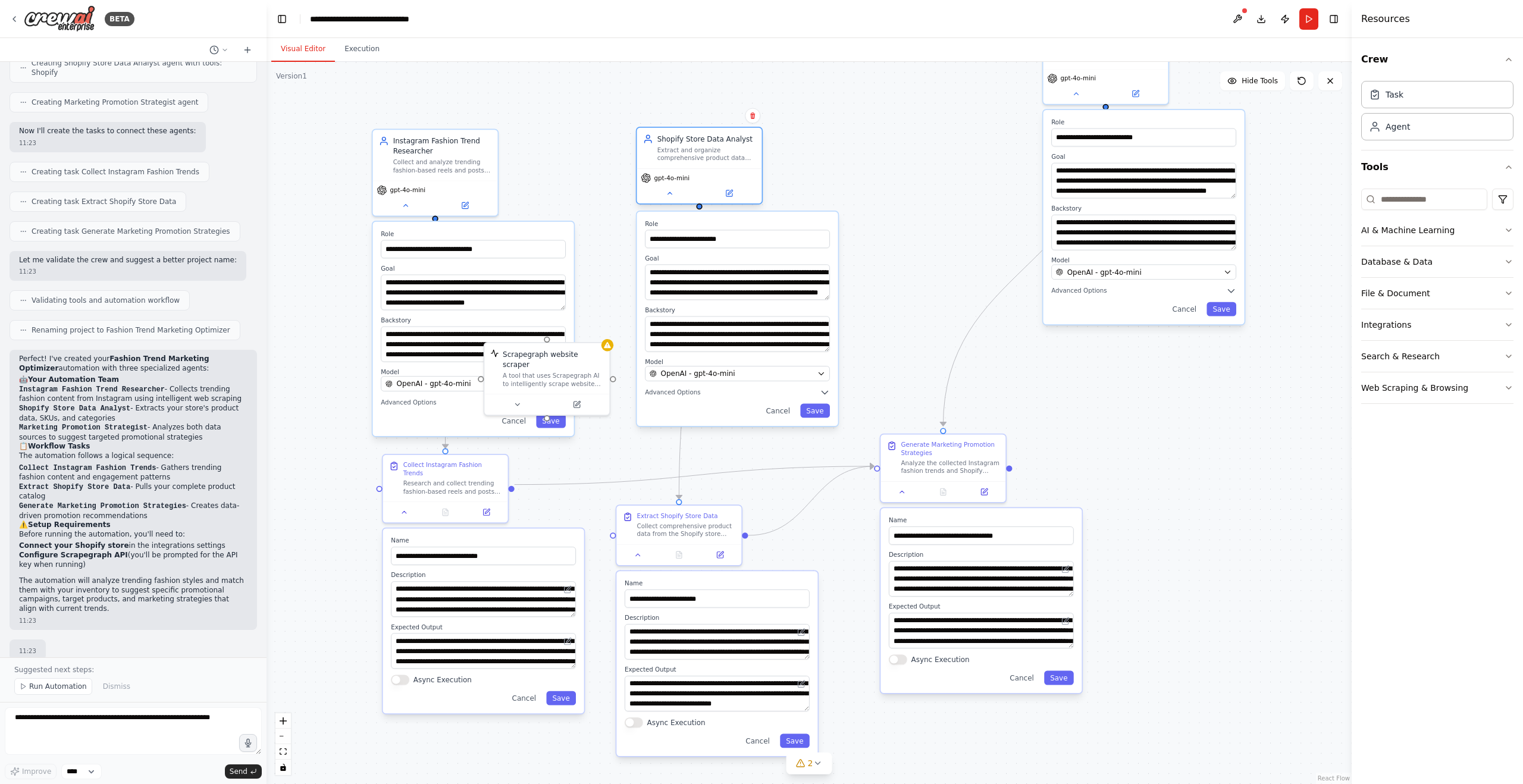
drag, startPoint x: 626, startPoint y: 74, endPoint x: 674, endPoint y: 185, distance: 120.9
click at [674, 185] on div "gpt-4o-mini" at bounding box center [699, 185] width 125 height 35
click at [903, 147] on div ".deletable-edge-delete-btn { width: 20px; height: 20px; border: 0px solid #ffff…" at bounding box center [809, 422] width 1085 height 722
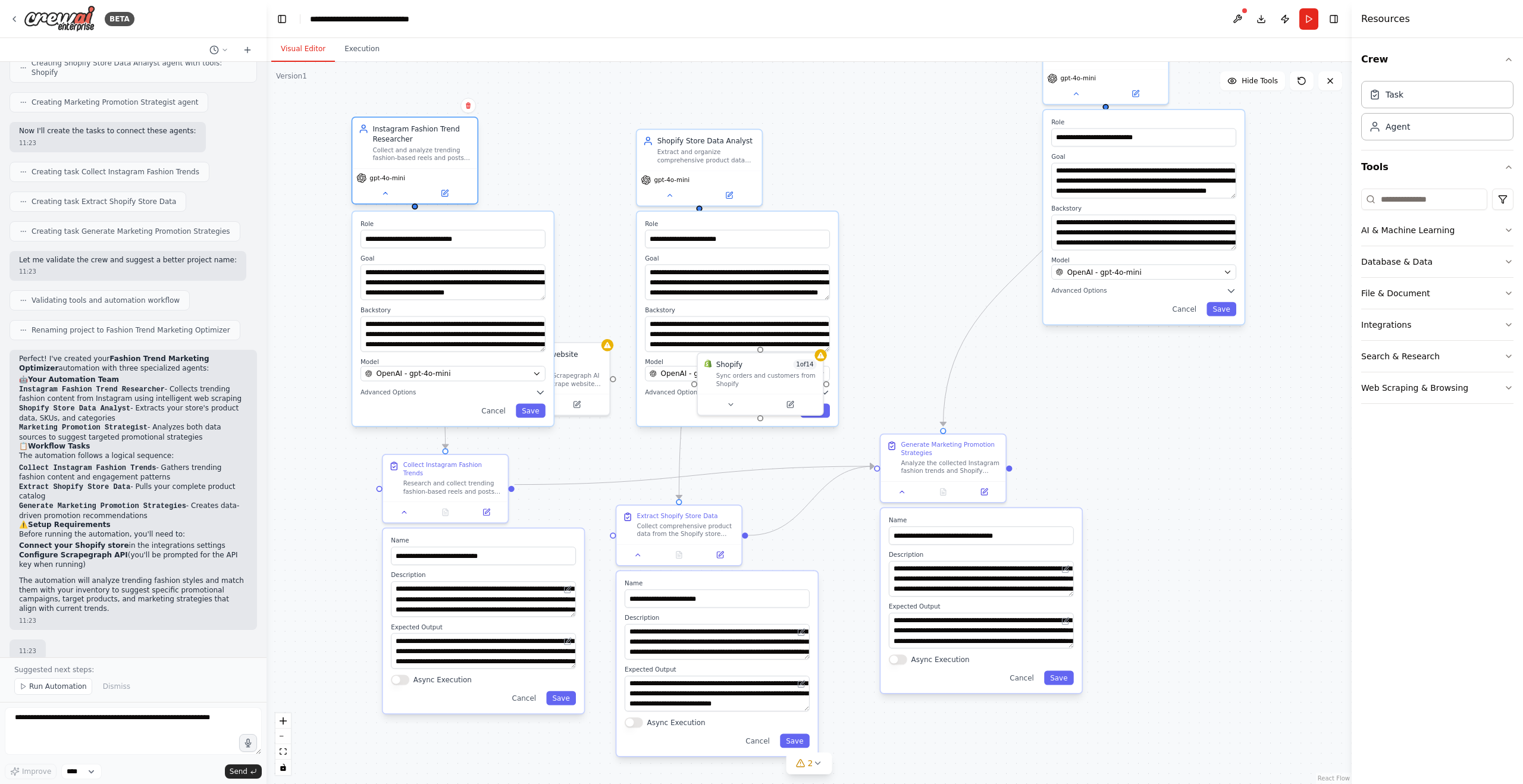
drag, startPoint x: 440, startPoint y: 148, endPoint x: 419, endPoint y: 134, distance: 25.2
click at [419, 134] on div "Instagram Fashion Trend Researcher" at bounding box center [422, 134] width 99 height 20
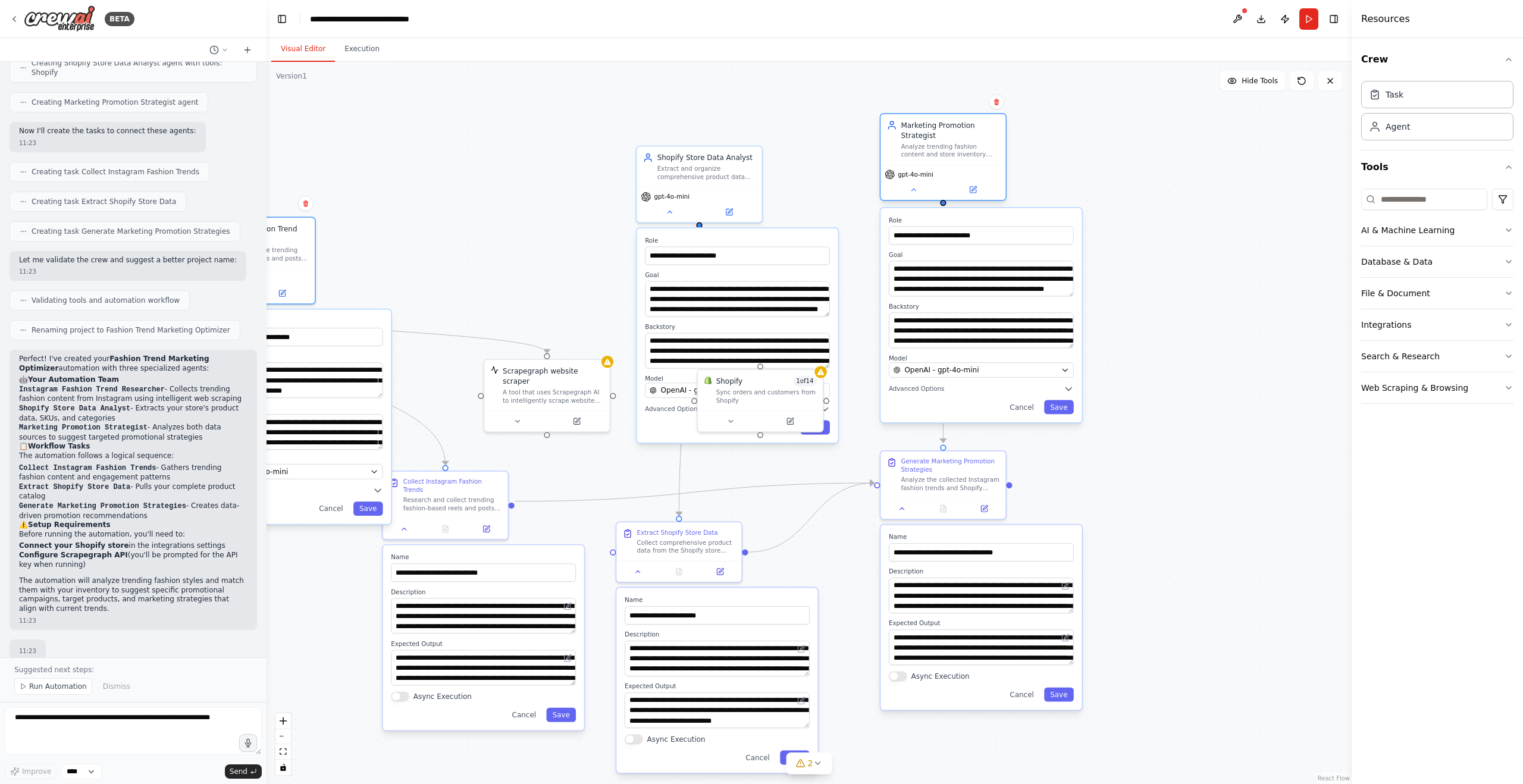
drag, startPoint x: 1116, startPoint y: 74, endPoint x: 955, endPoint y: 170, distance: 187.4
click at [955, 170] on div "gpt-4o-mini" at bounding box center [942, 175] width 117 height 10
click at [1226, 188] on div ".deletable-edge-delete-btn { width: 20px; height: 20px; border: 0px solid #ffff…" at bounding box center [809, 422] width 1085 height 722
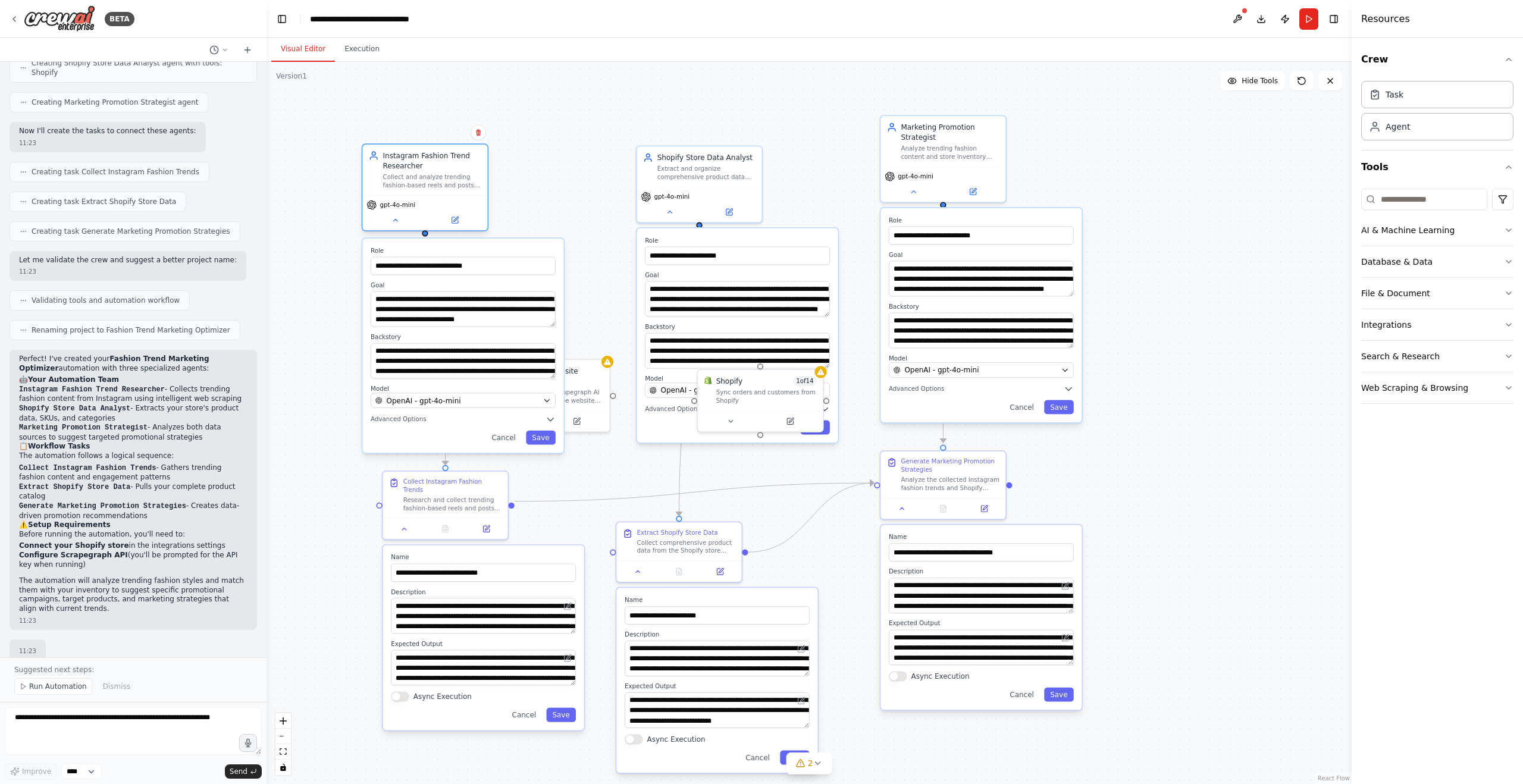
drag, startPoint x: 300, startPoint y: 250, endPoint x: 476, endPoint y: 174, distance: 191.7
click at [476, 174] on div "Collect and analyze trending fashion-based reels and posts from Instagram to id…" at bounding box center [433, 181] width 99 height 16
click at [792, 174] on div ".deletable-edge-delete-btn { width: 20px; height: 20px; border: 0px solid #ffff…" at bounding box center [809, 422] width 1085 height 722
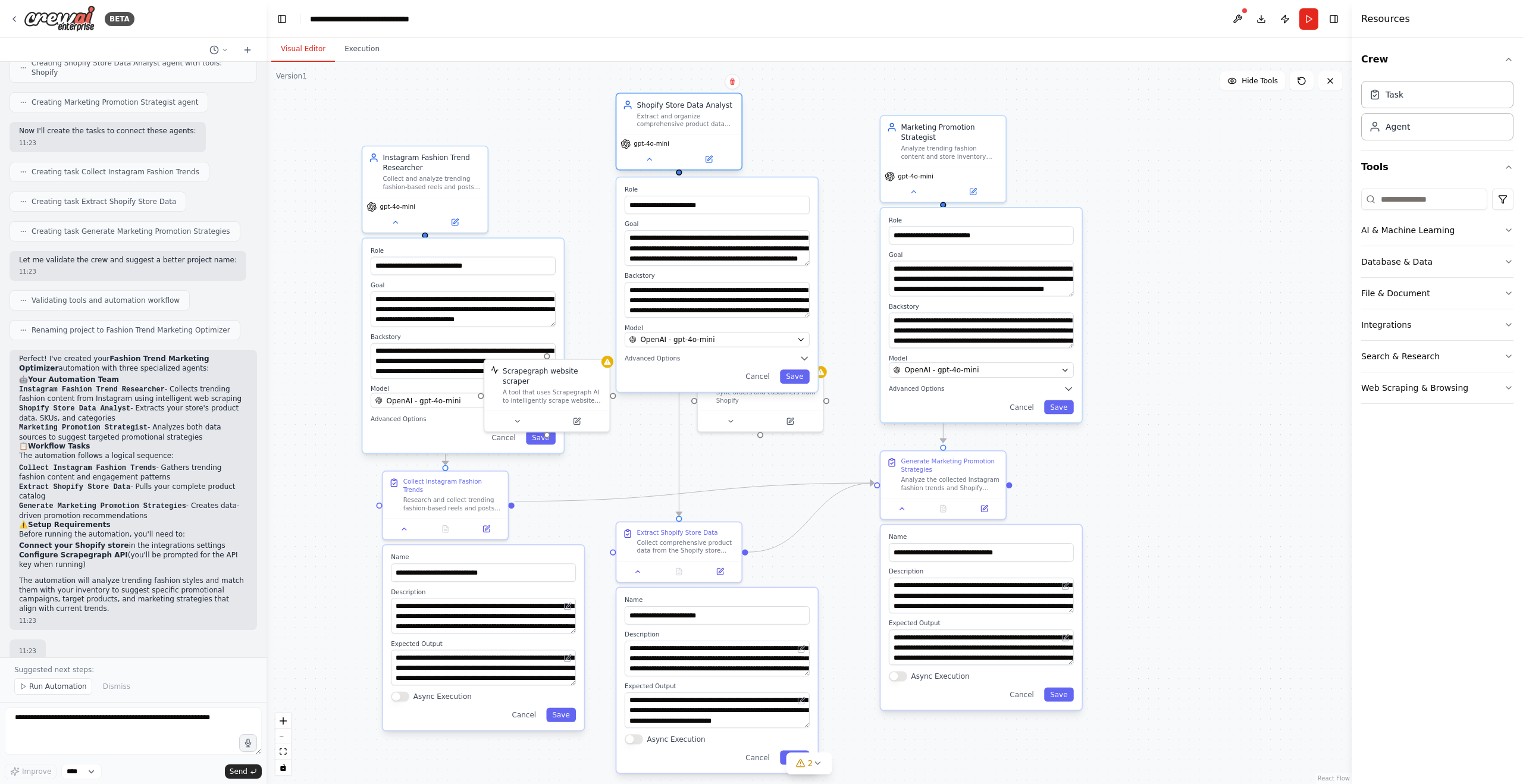
drag, startPoint x: 718, startPoint y: 166, endPoint x: 702, endPoint y: 120, distance: 48.7
click at [702, 120] on div "Extract and organize comprehensive product data from the Shopify store includin…" at bounding box center [686, 120] width 99 height 16
click at [433, 173] on div "Collect and analyze trending fashion-based reels and posts from Instagram to id…" at bounding box center [433, 181] width 99 height 16
click at [446, 173] on div "Collect and analyze trending fashion-based reels and posts from Instagram to id…" at bounding box center [433, 181] width 99 height 16
click at [1212, 471] on div ".deletable-edge-delete-btn { width: 20px; height: 20px; border: 0px solid #ffff…" at bounding box center [809, 422] width 1085 height 722
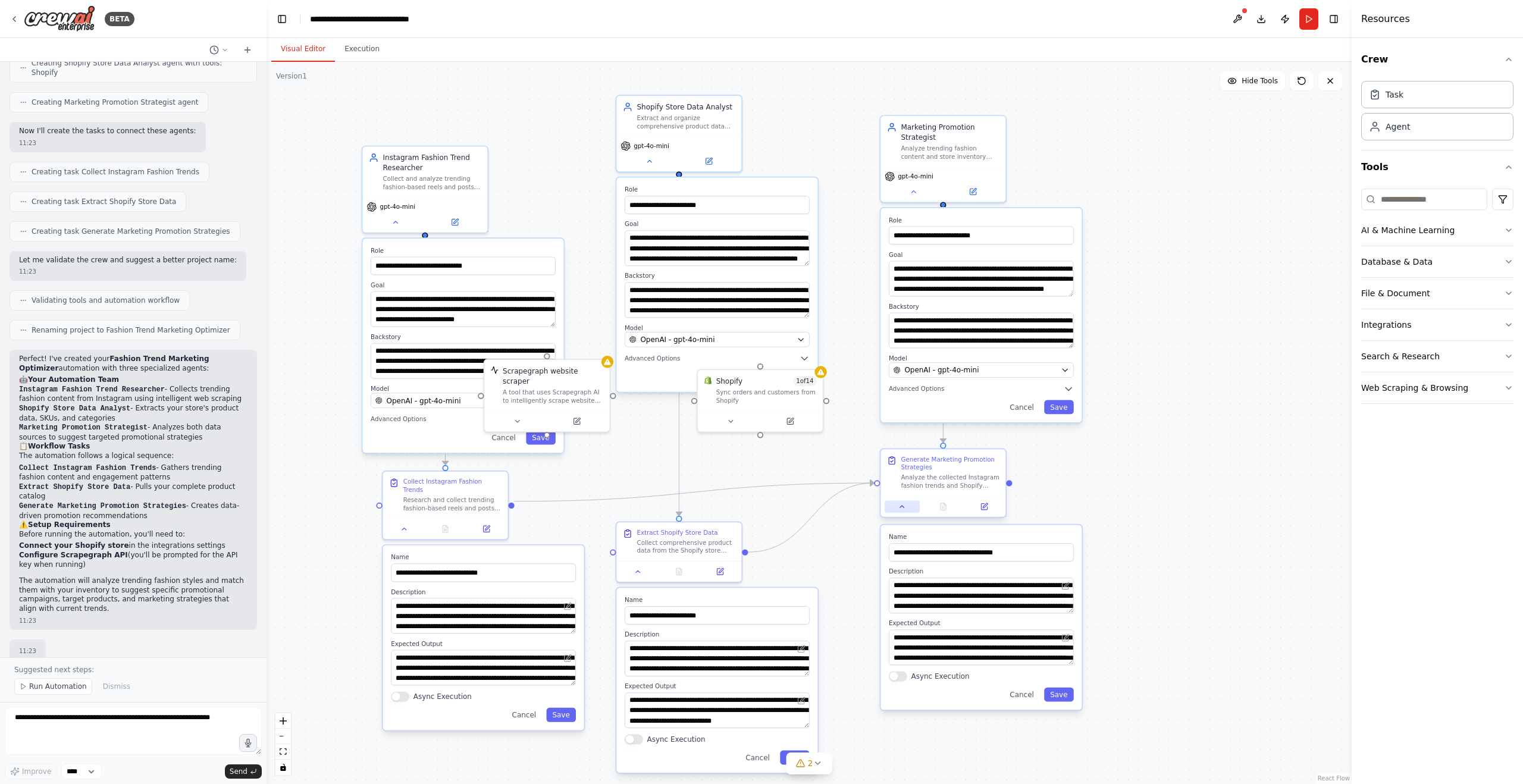
click at [908, 509] on button at bounding box center [902, 506] width 35 height 12
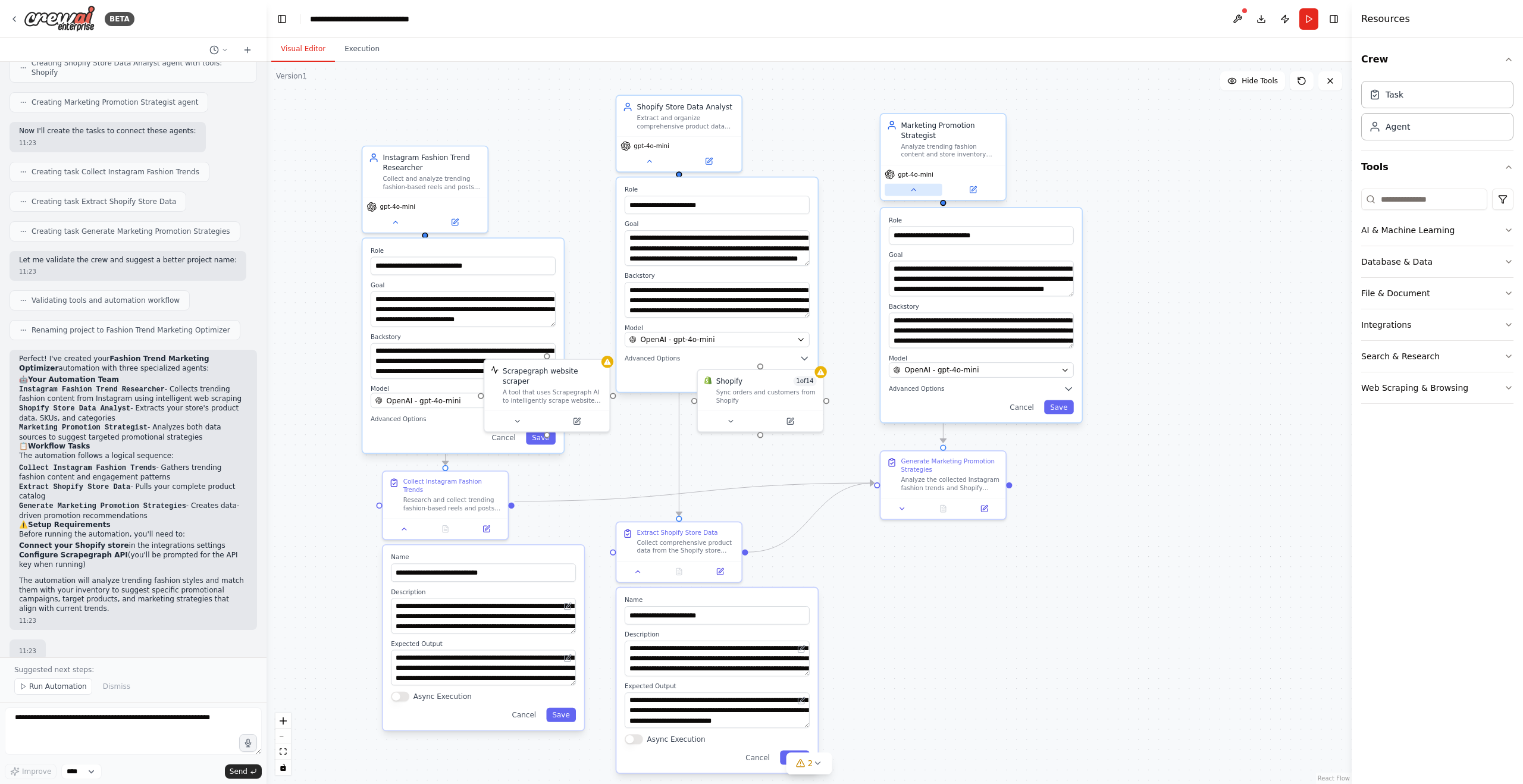
click at [915, 195] on button at bounding box center [913, 190] width 57 height 12
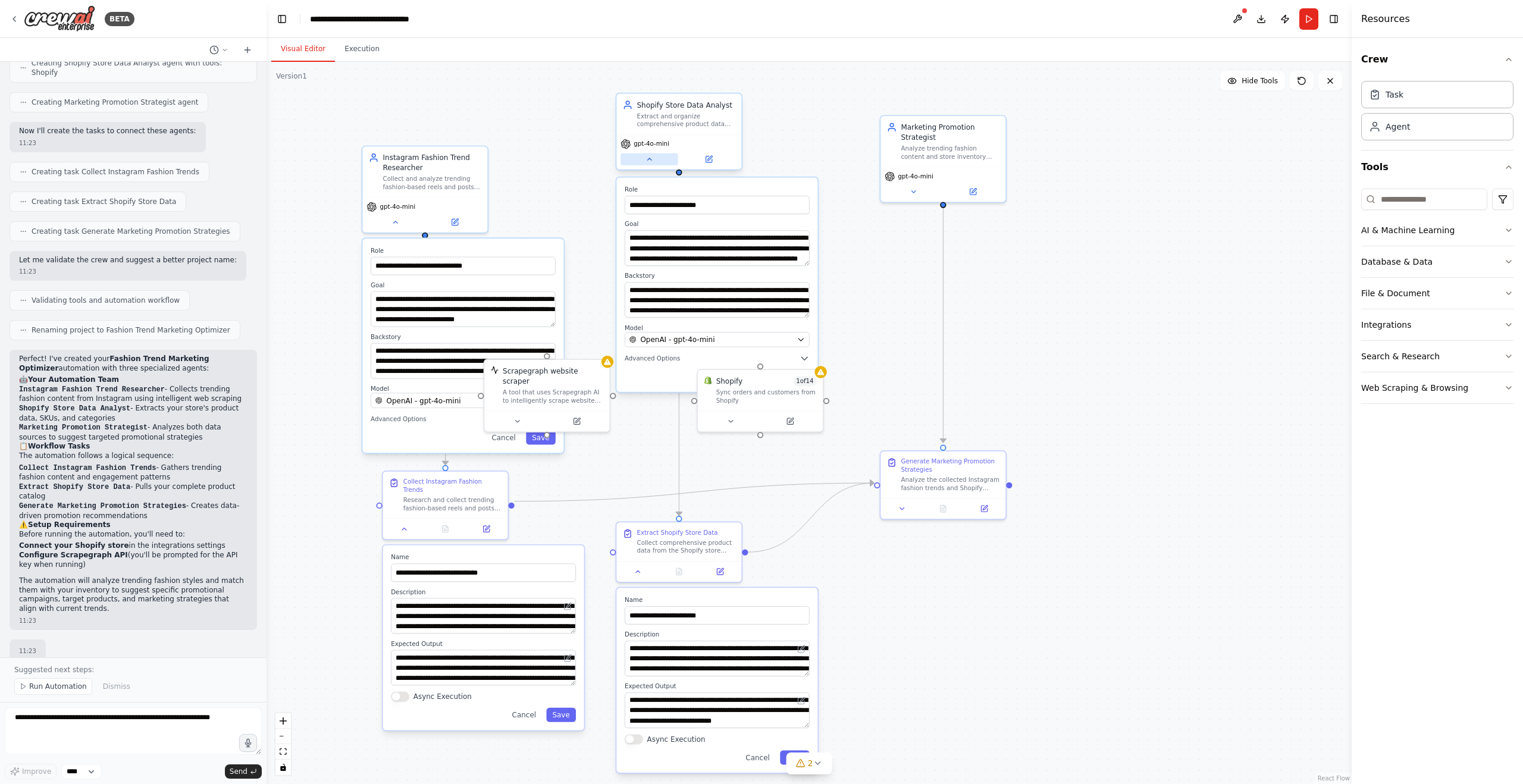
click at [655, 157] on button at bounding box center [649, 159] width 57 height 12
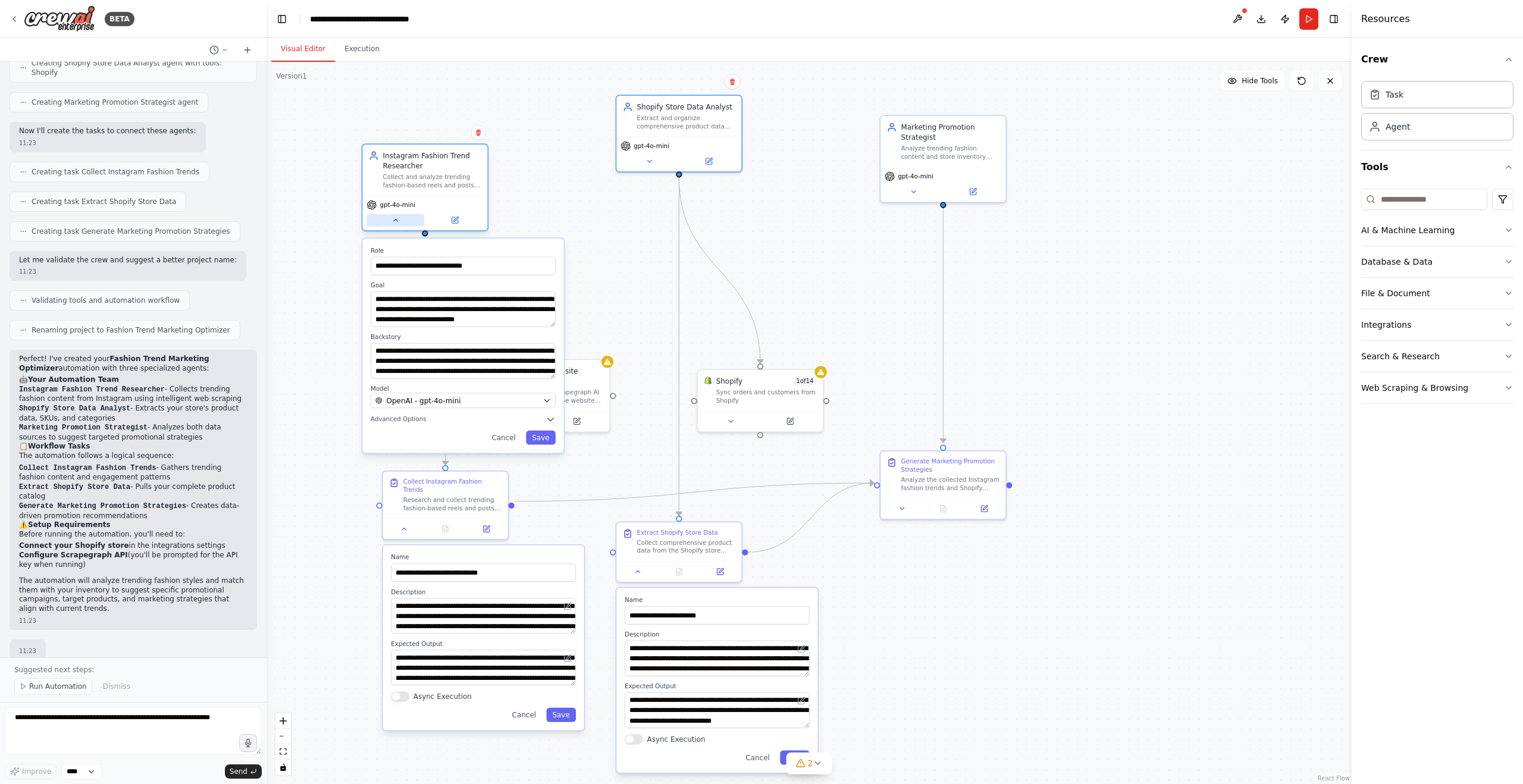
click at [396, 220] on icon at bounding box center [396, 220] width 4 height 1
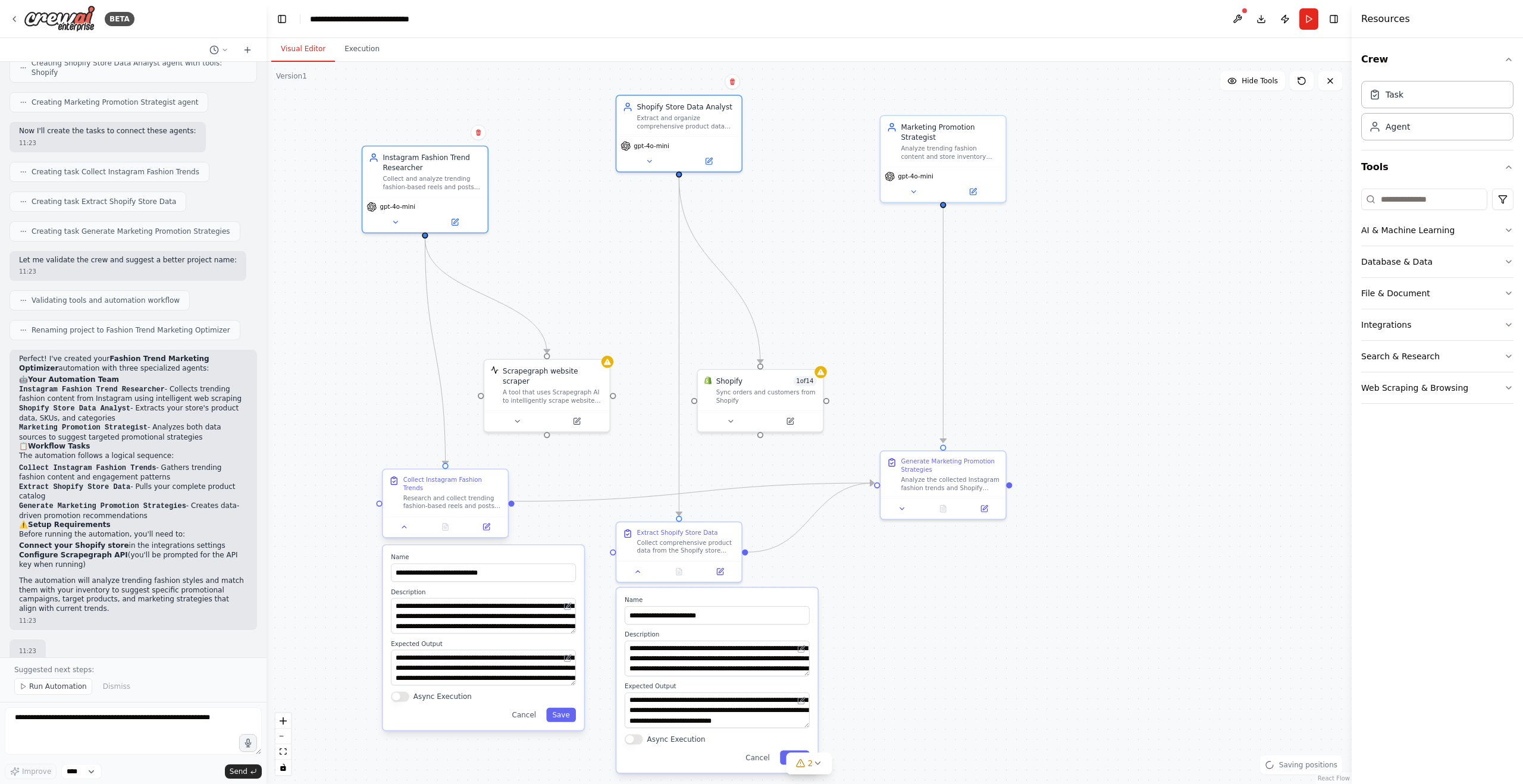
click at [400, 525] on div at bounding box center [446, 526] width 125 height 21
click at [641, 580] on div "Extract Shopify Store Data Collect comprehensive product data from the Shopify …" at bounding box center [678, 550] width 127 height 62
click at [643, 573] on button at bounding box center [638, 569] width 35 height 12
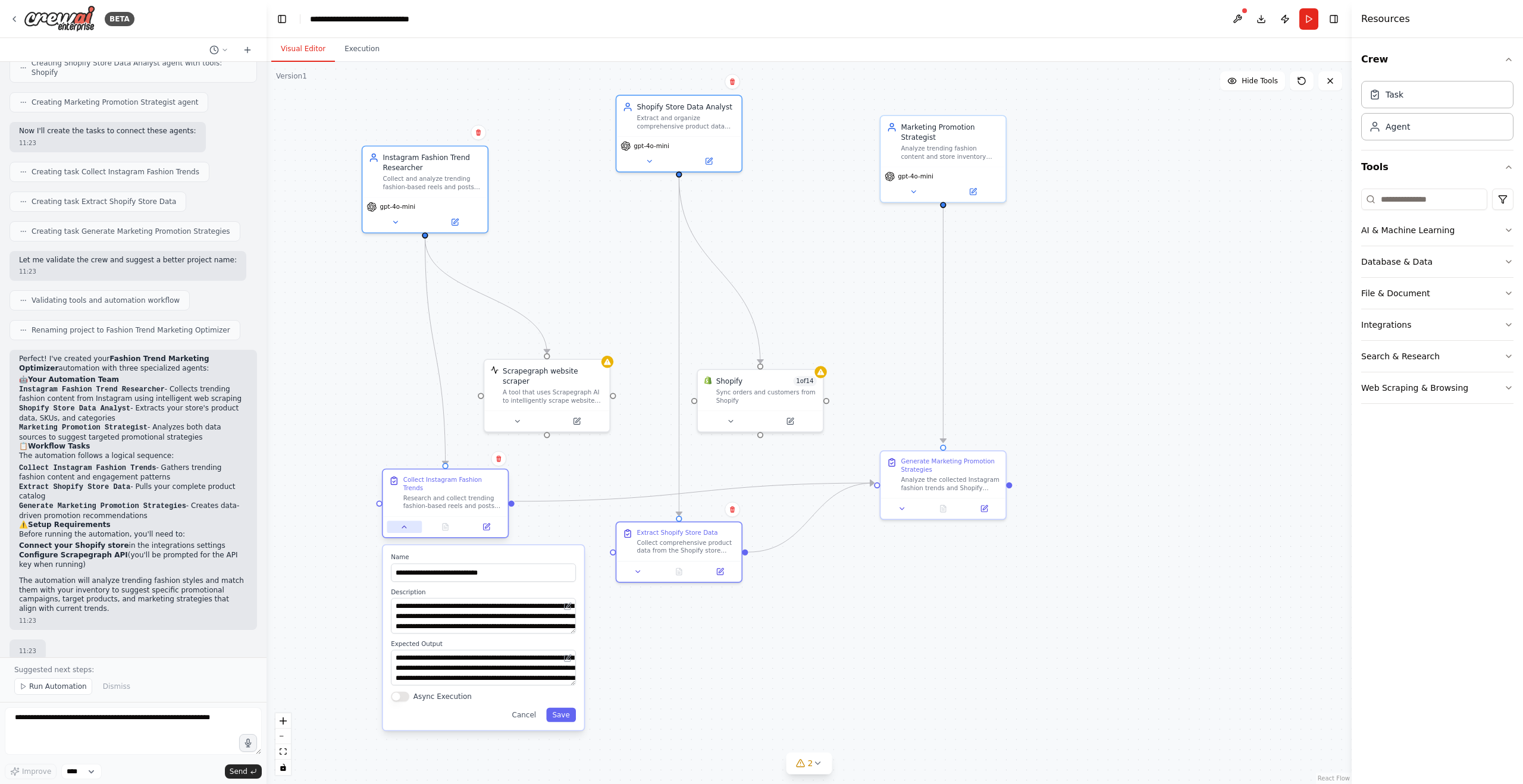
click at [406, 522] on icon at bounding box center [404, 526] width 8 height 8
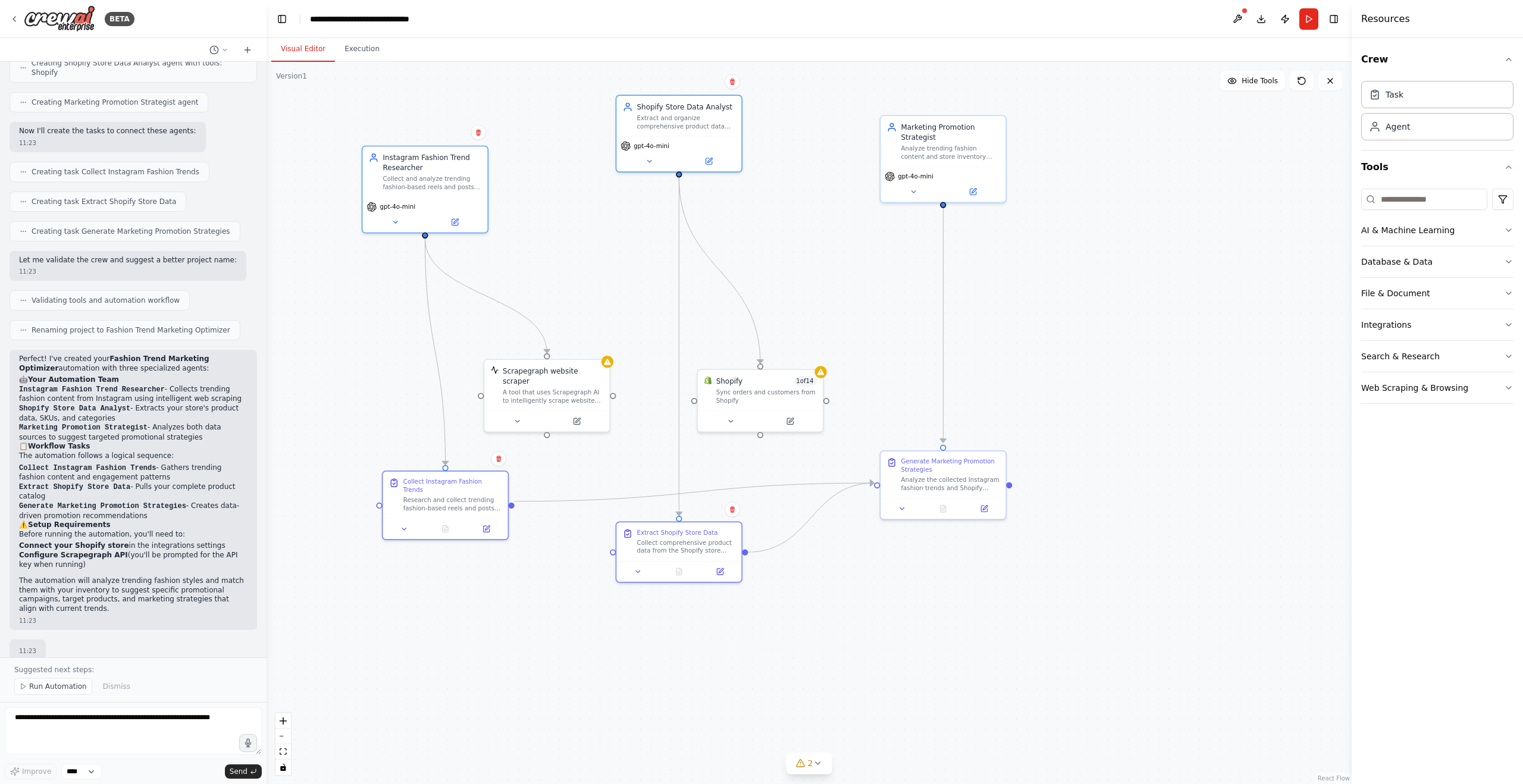
click at [822, 570] on div ".deletable-edge-delete-btn { width: 20px; height: 20px; border: 0px solid #ffff…" at bounding box center [809, 422] width 1085 height 722
drag, startPoint x: 563, startPoint y: 386, endPoint x: 552, endPoint y: 328, distance: 59.0
click at [552, 328] on div "A tool that uses Scrapegraph AI to intelligently scrape website content." at bounding box center [543, 333] width 101 height 16
drag, startPoint x: 751, startPoint y: 384, endPoint x: 762, endPoint y: 386, distance: 11.2
click at [762, 386] on div "Sync orders and customers from Shopify" at bounding box center [776, 384] width 101 height 16
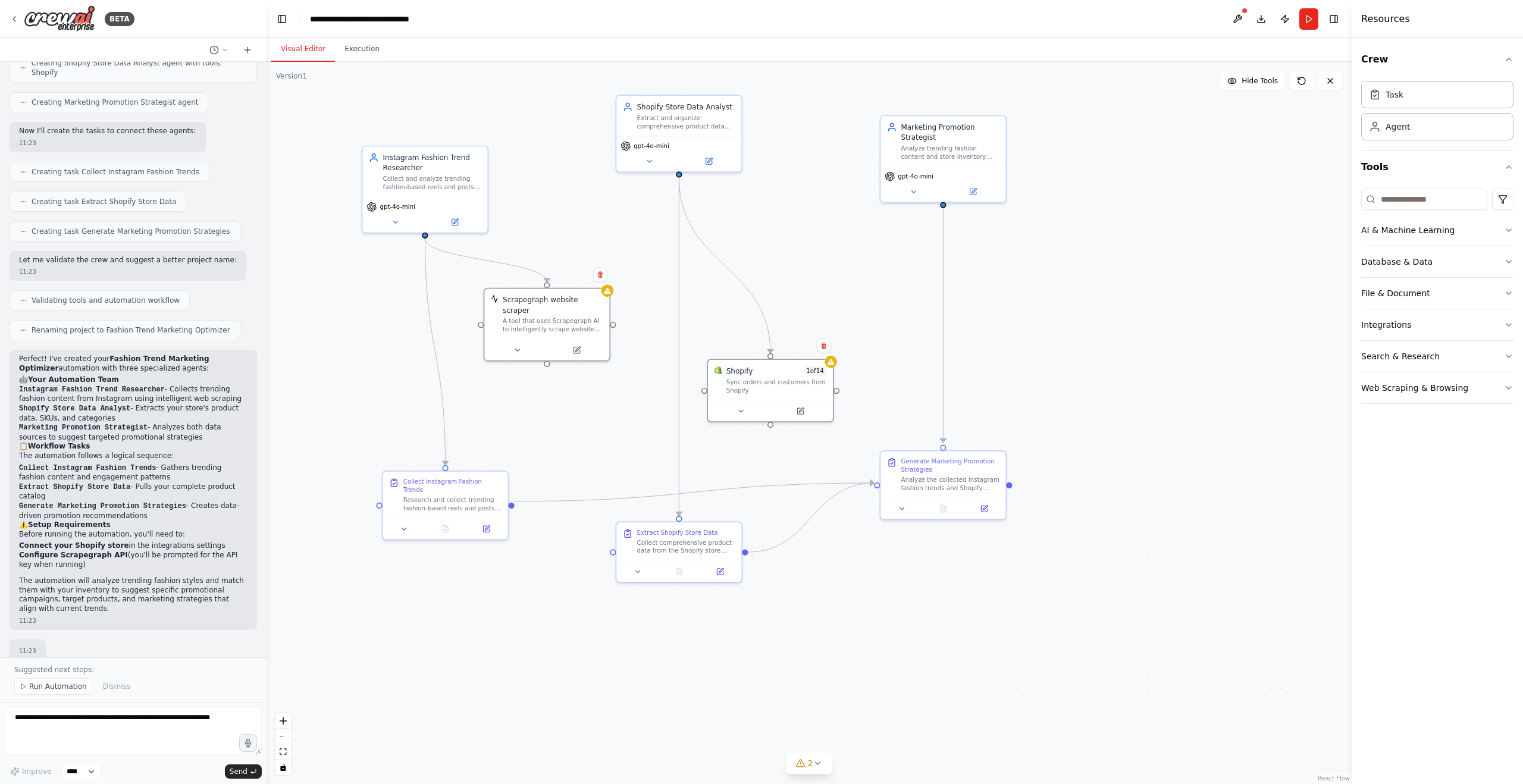
click at [1154, 385] on div ".deletable-edge-delete-btn { width: 20px; height: 20px; border: 0px solid #ffff…" at bounding box center [809, 422] width 1085 height 722
click at [820, 759] on icon at bounding box center [817, 762] width 9 height 9
click at [934, 614] on div ".deletable-edge-delete-btn { width: 20px; height: 20px; border: 0px solid #ffff…" at bounding box center [809, 422] width 1085 height 722
click at [158, 713] on textarea at bounding box center [133, 731] width 257 height 48
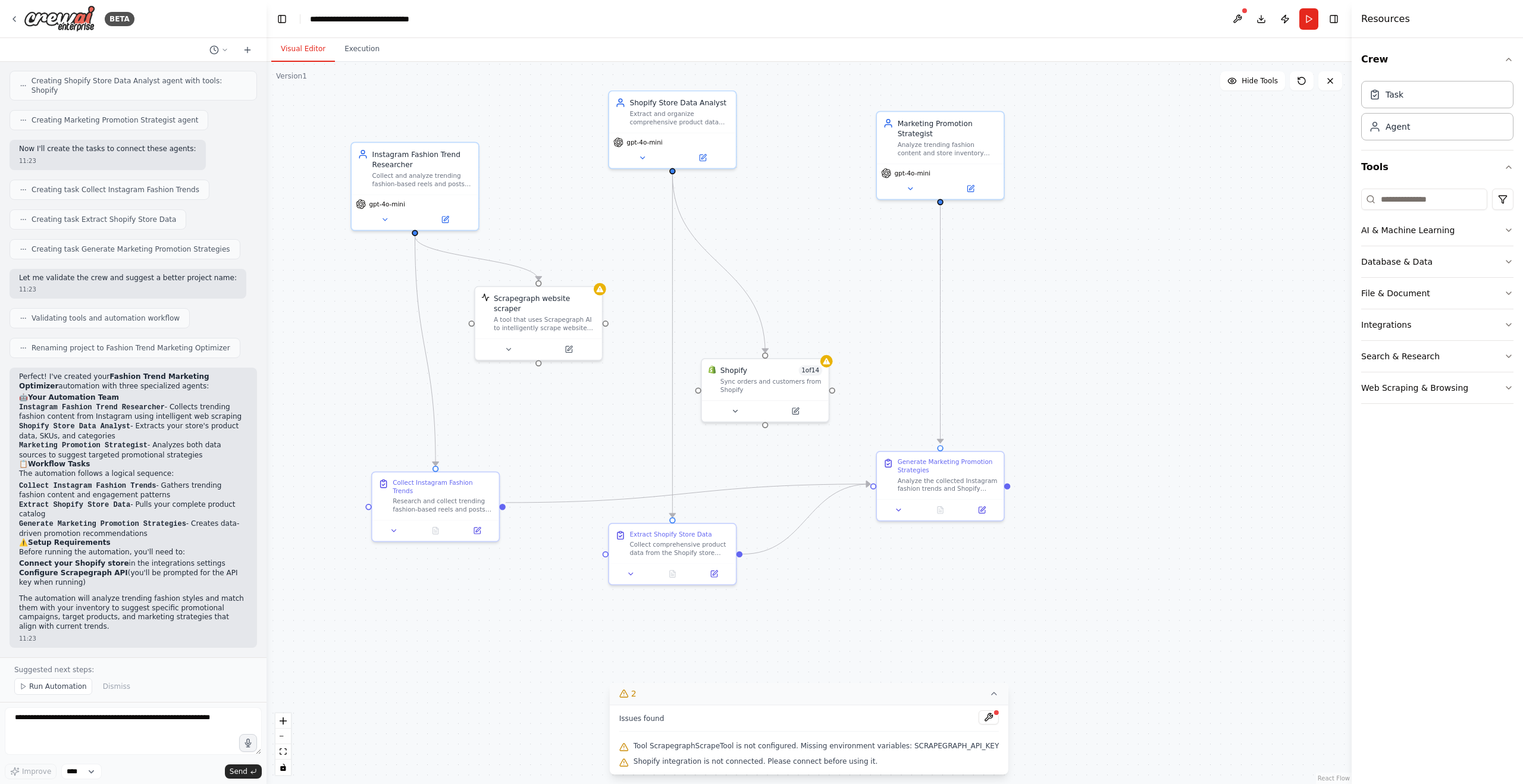
scroll to position [549, 0]
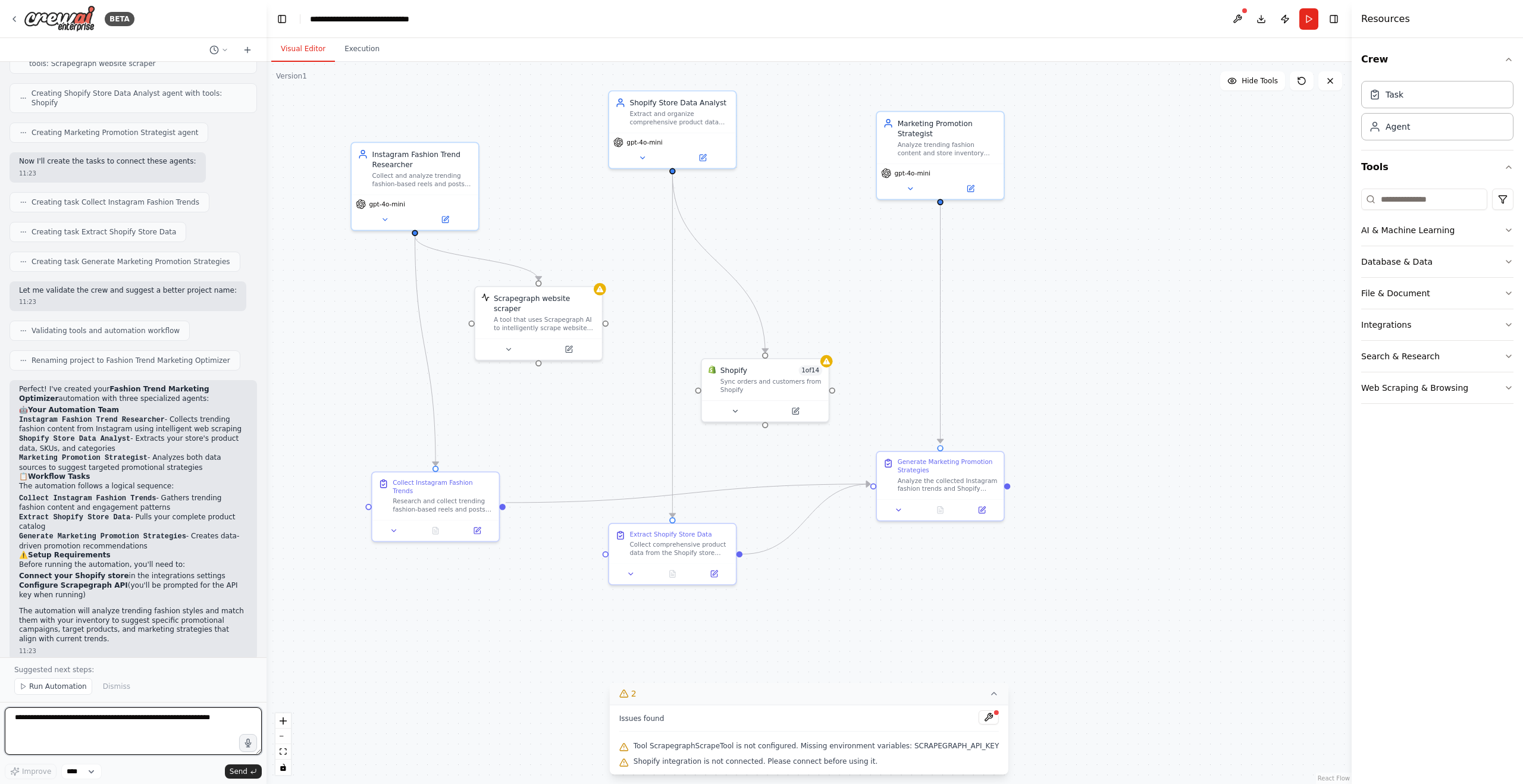
paste textarea "**********"
type textarea "**********"
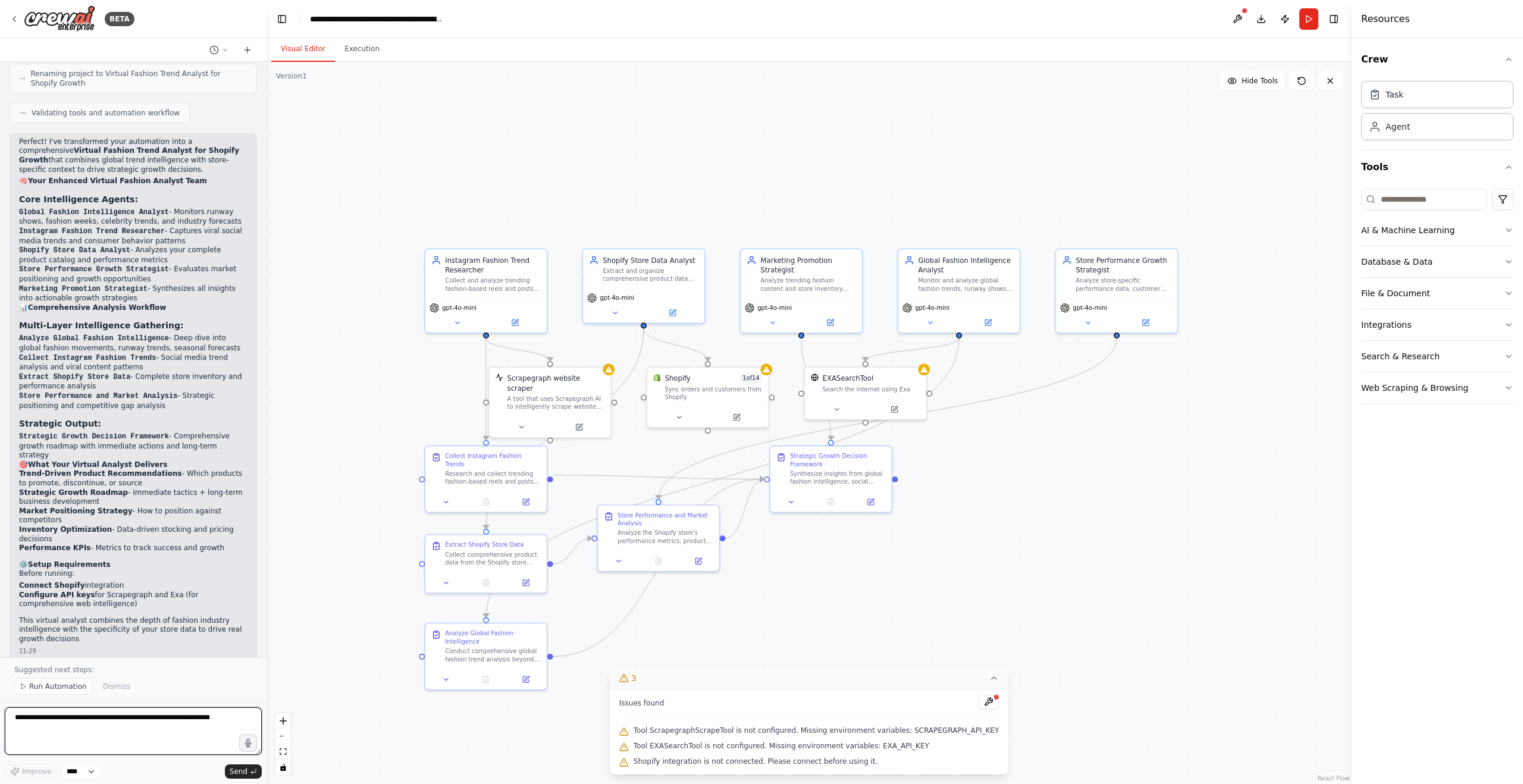
scroll to position [1628, 0]
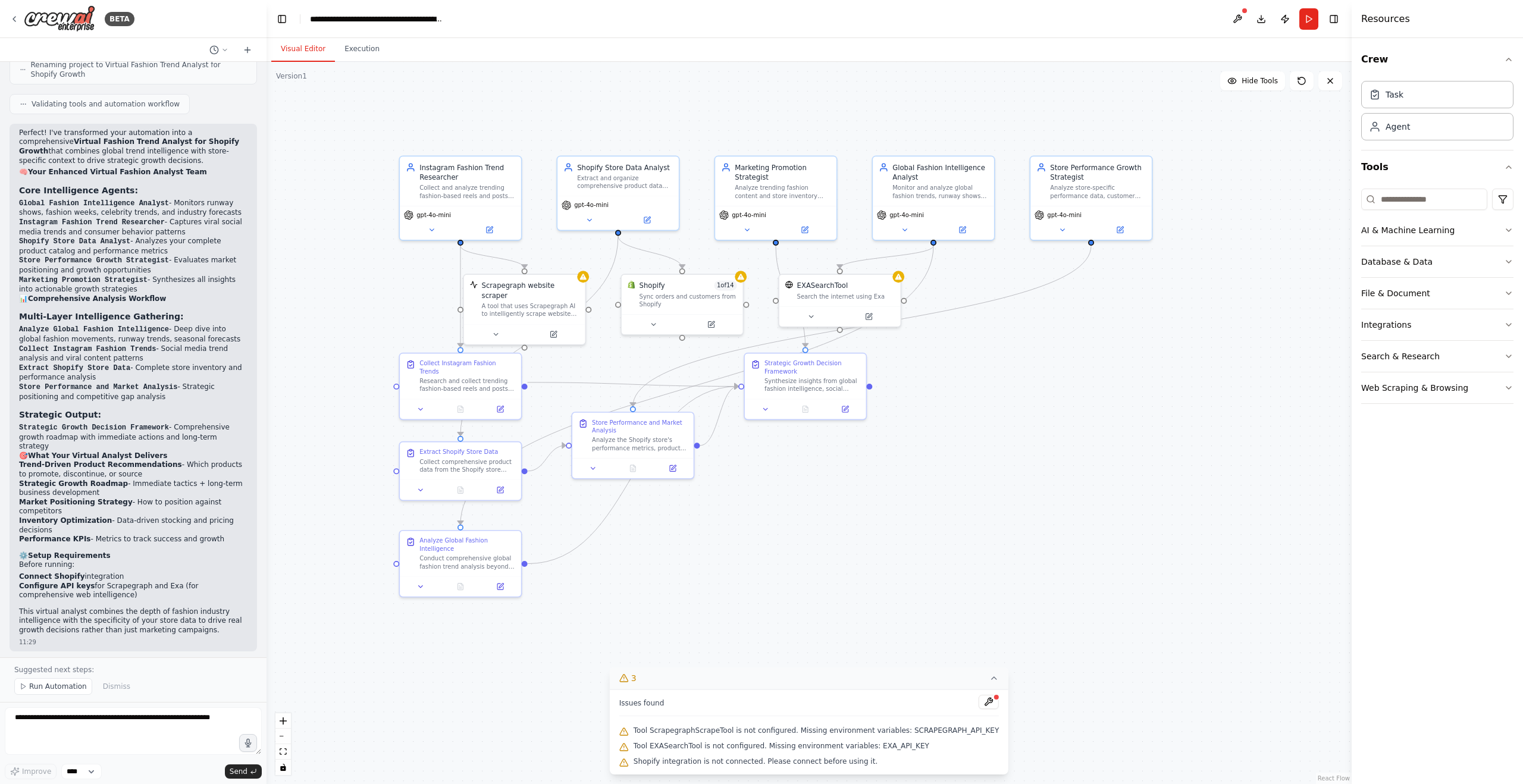
drag, startPoint x: 963, startPoint y: 541, endPoint x: 937, endPoint y: 449, distance: 95.6
click at [937, 449] on div ".deletable-edge-delete-btn { width: 20px; height: 20px; border: 0px solid #ffff…" at bounding box center [809, 422] width 1085 height 722
drag, startPoint x: 618, startPoint y: 430, endPoint x: 659, endPoint y: 547, distance: 124.0
click at [659, 547] on div "Store Performance and Market Analysis" at bounding box center [684, 543] width 96 height 16
drag, startPoint x: 812, startPoint y: 366, endPoint x: 788, endPoint y: 406, distance: 46.6
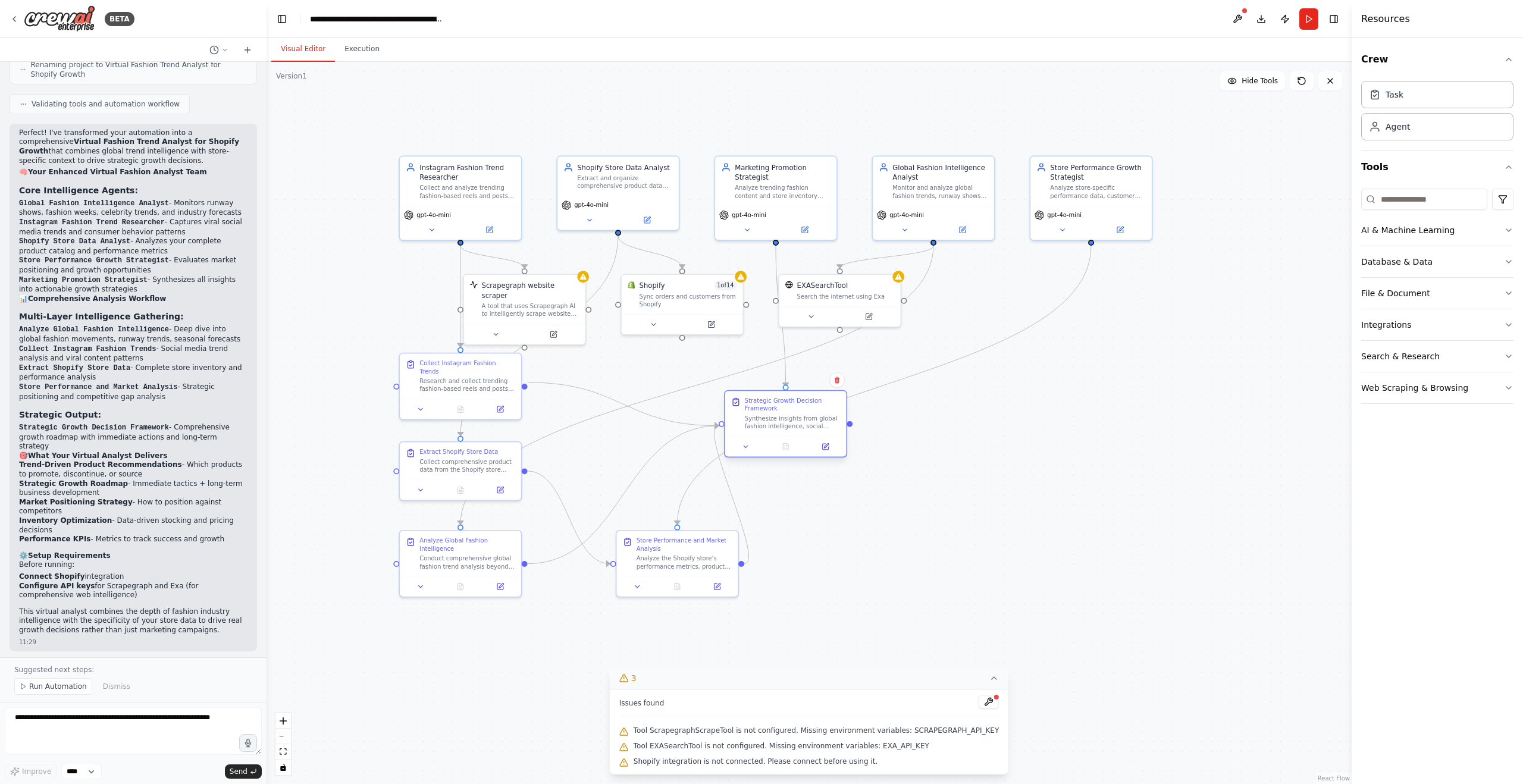
click at [788, 406] on div "Strategic Growth Decision Framework" at bounding box center [793, 404] width 96 height 16
drag, startPoint x: 850, startPoint y: 286, endPoint x: 871, endPoint y: 288, distance: 21.1
click at [871, 288] on div "EXASearchTool" at bounding box center [870, 284] width 98 height 10
click at [1101, 388] on div ".deletable-edge-delete-btn { width: 20px; height: 20px; border: 0px solid #ffff…" at bounding box center [809, 422] width 1085 height 722
drag, startPoint x: 505, startPoint y: 300, endPoint x: 515, endPoint y: 299, distance: 10.0
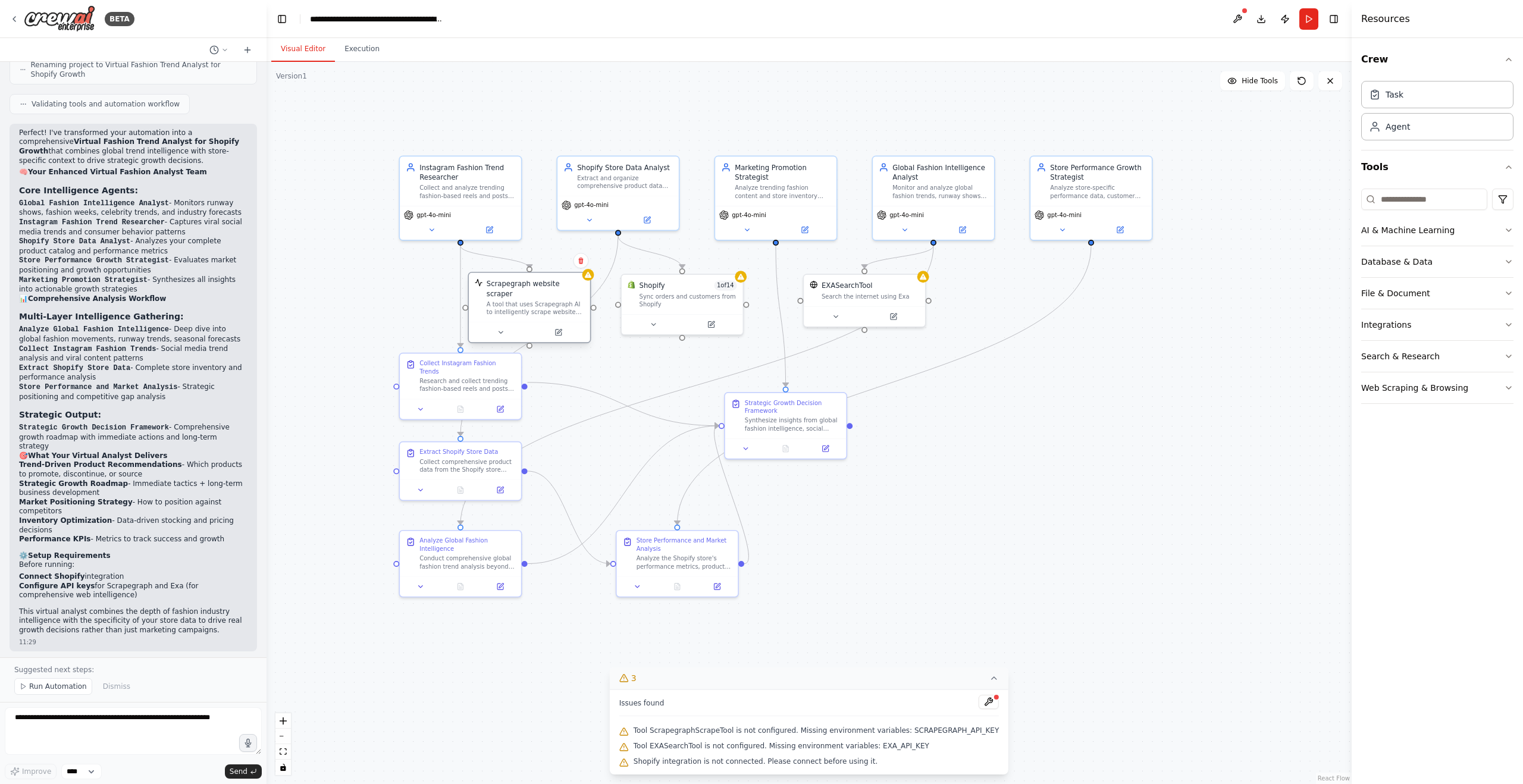
click at [515, 300] on div "A tool that uses Scrapegraph AI to intelligently scrape website content." at bounding box center [535, 308] width 98 height 16
drag, startPoint x: 520, startPoint y: 302, endPoint x: 452, endPoint y: 111, distance: 202.7
click at [452, 113] on div "A tool that uses Scrapegraph AI to intelligently scrape website content." at bounding box center [466, 121] width 98 height 16
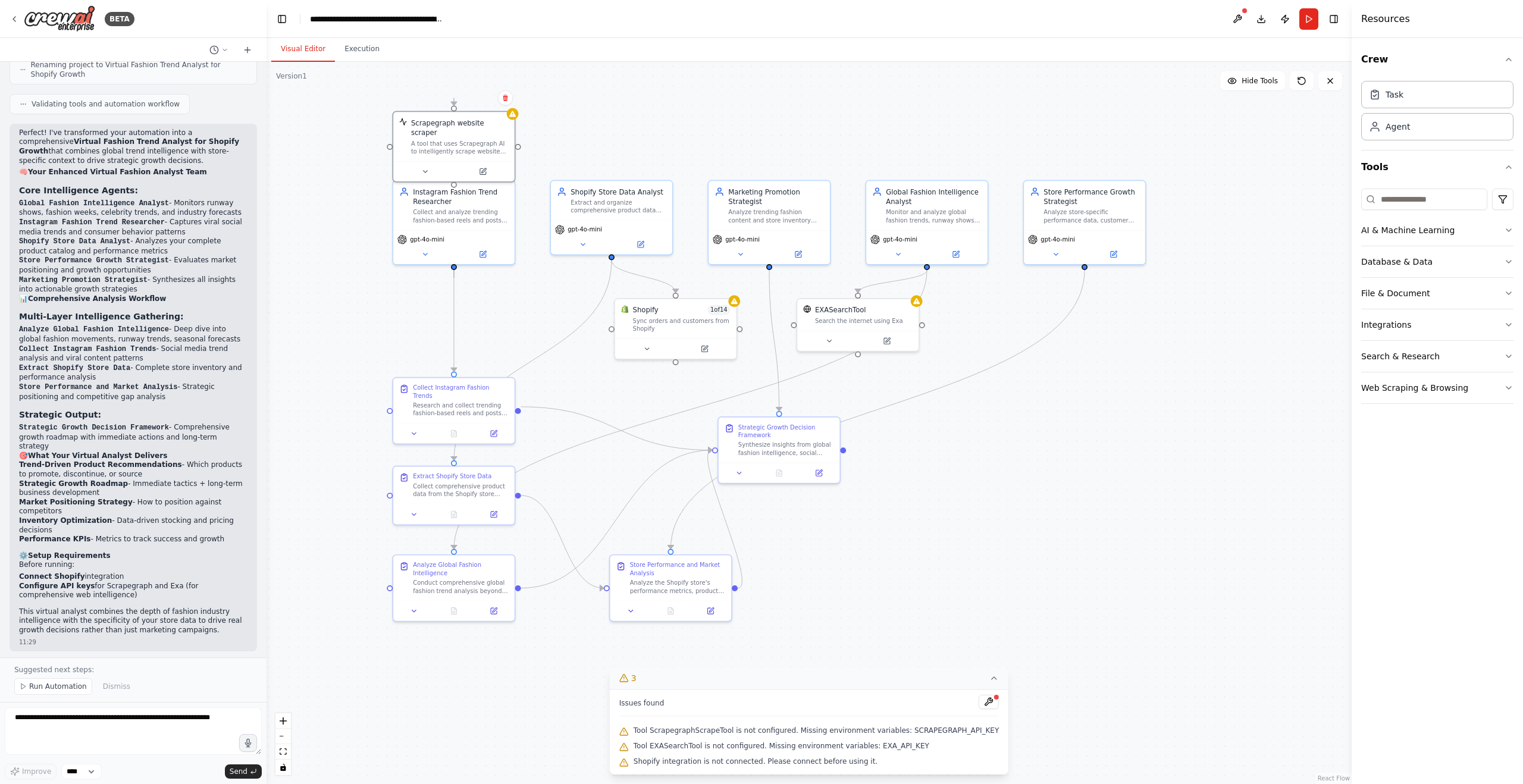
drag, startPoint x: 704, startPoint y: 104, endPoint x: 694, endPoint y: 135, distance: 32.6
click at [694, 134] on div ".deletable-edge-delete-btn { width: 20px; height: 20px; border: 0px solid #ffff…" at bounding box center [809, 422] width 1085 height 722
drag, startPoint x: 671, startPoint y: 333, endPoint x: 608, endPoint y: 147, distance: 196.4
click at [608, 147] on div "Sync orders and customers from Shopify" at bounding box center [615, 141] width 98 height 16
drag, startPoint x: 825, startPoint y: 312, endPoint x: 895, endPoint y: 157, distance: 170.1
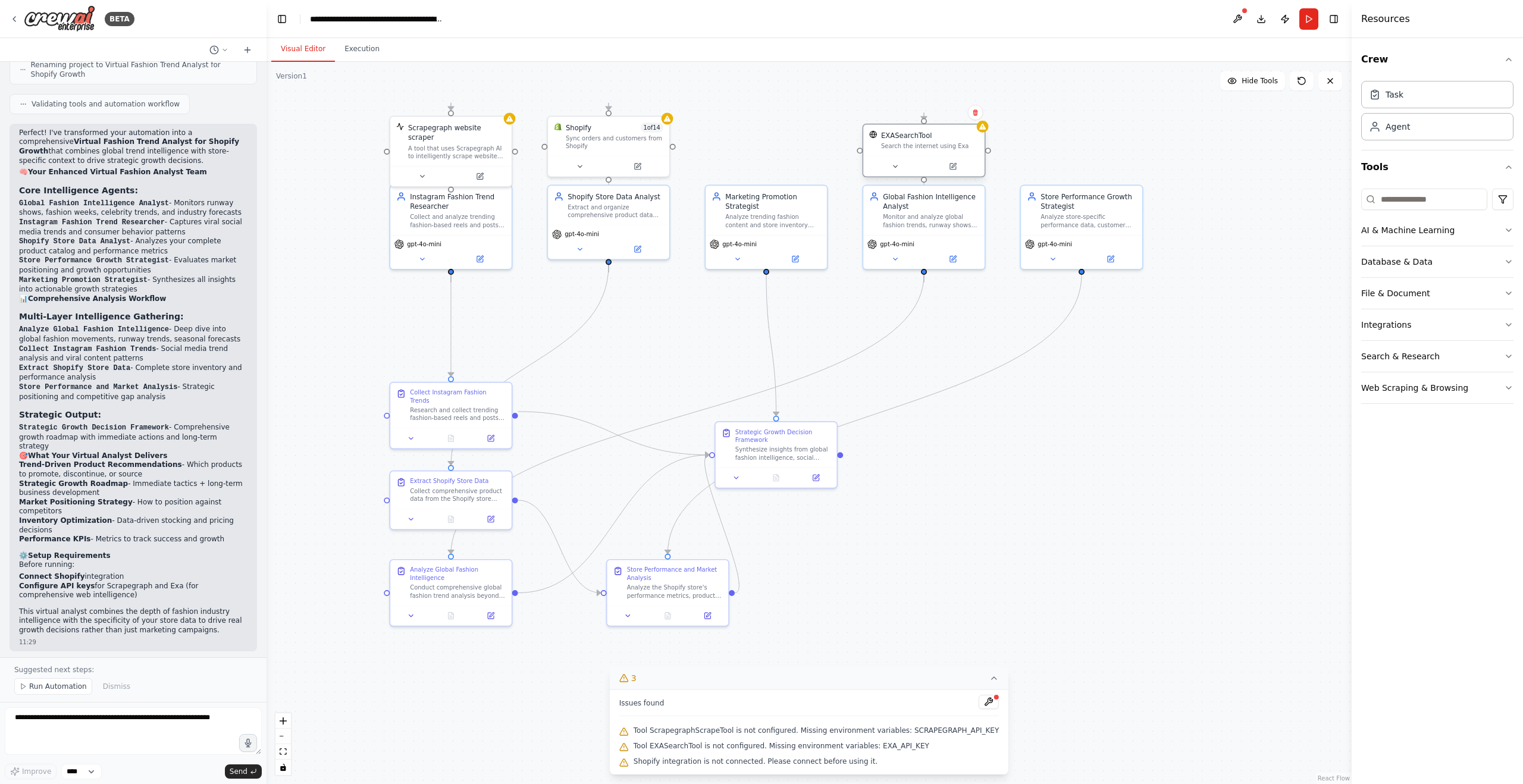
click at [895, 157] on div at bounding box center [924, 166] width 121 height 20
click at [892, 166] on icon at bounding box center [895, 166] width 8 height 8
click at [1049, 143] on div ".deletable-edge-delete-btn { width: 20px; height: 20px; border: 0px solid #ffff…" at bounding box center [809, 422] width 1085 height 722
click at [887, 167] on button at bounding box center [895, 167] width 56 height 12
drag, startPoint x: 786, startPoint y: 443, endPoint x: 722, endPoint y: 327, distance: 132.5
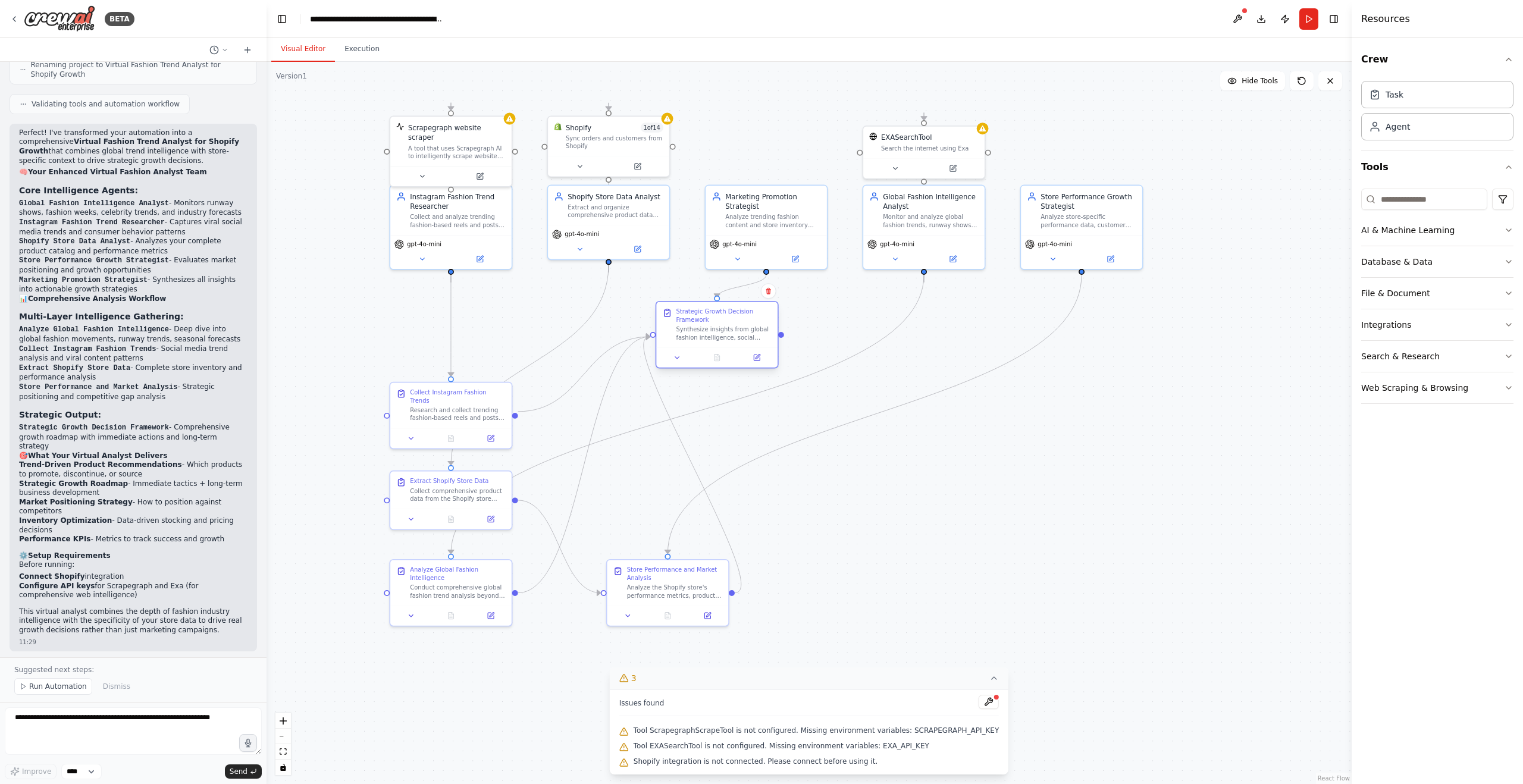
click at [722, 327] on div "Strategic Growth Decision Framework Synthesize insights from global fashion int…" at bounding box center [723, 325] width 96 height 33
click at [983, 539] on div ".deletable-edge-delete-btn { width: 20px; height: 20px; border: 0px solid #ffff…" at bounding box center [809, 422] width 1085 height 722
drag, startPoint x: 512, startPoint y: 493, endPoint x: 444, endPoint y: 488, distance: 68.2
click at [444, 488] on div "Collect comprehensive product data from the Shopify store including product nam…" at bounding box center [457, 483] width 96 height 16
drag, startPoint x: 608, startPoint y: 148, endPoint x: 526, endPoint y: 313, distance: 184.3
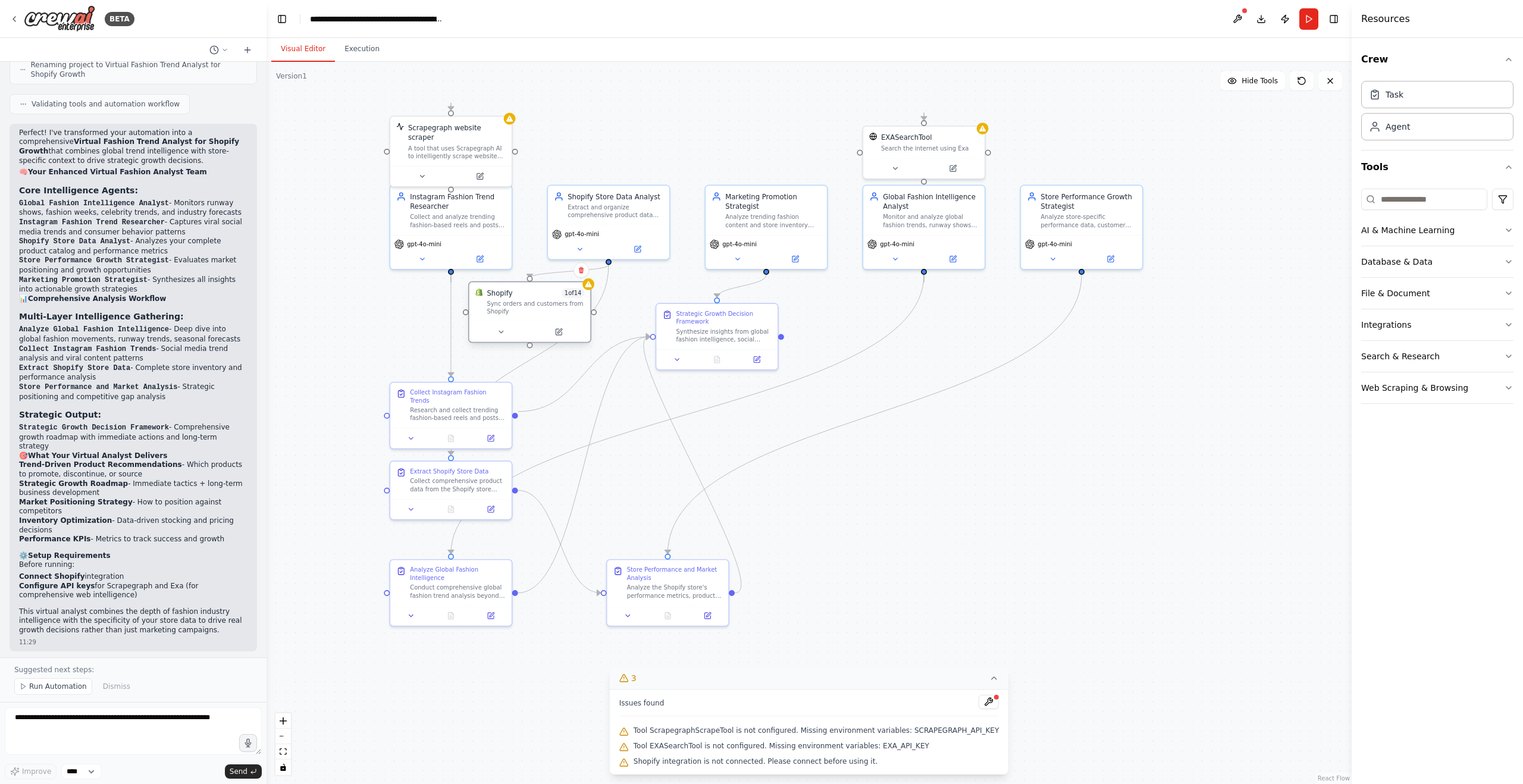
click at [526, 313] on div "Sync orders and customers from Shopify" at bounding box center [535, 308] width 98 height 16
drag, startPoint x: 475, startPoint y: 134, endPoint x: 380, endPoint y: 315, distance: 204.4
click at [380, 320] on div "A tool that uses Scrapegraph AI to intelligently scrape website content." at bounding box center [358, 328] width 98 height 16
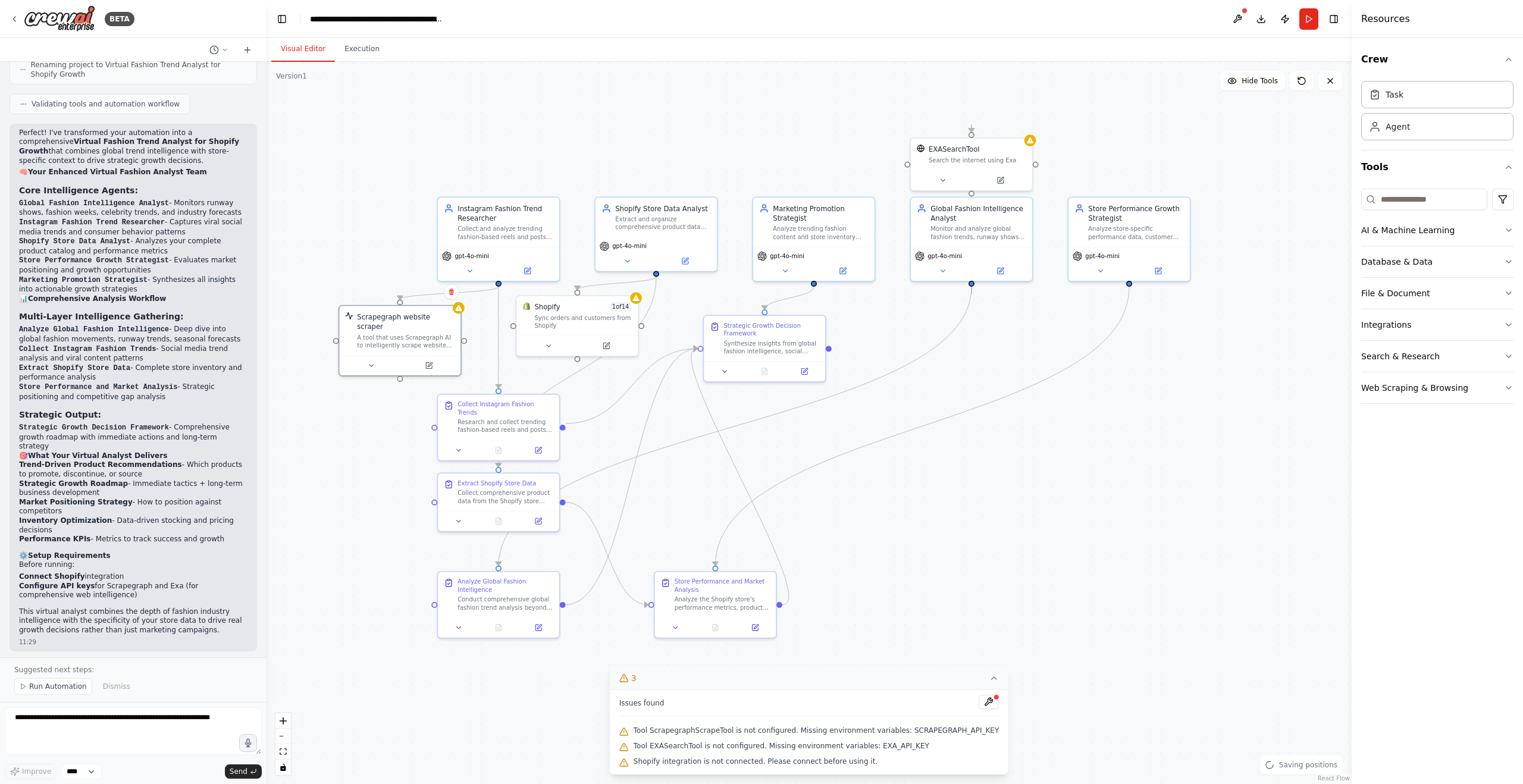
drag, startPoint x: 1019, startPoint y: 478, endPoint x: 1034, endPoint y: 486, distance: 17.0
click at [1034, 486] on div ".deletable-edge-delete-btn { width: 20px; height: 20px; border: 0px solid #ffff…" at bounding box center [809, 422] width 1085 height 722
drag, startPoint x: 463, startPoint y: 215, endPoint x: 473, endPoint y: 191, distance: 26.0
click at [473, 191] on div "Collect and analyze trending fashion-based reels and posts from Instagram to id…" at bounding box center [496, 192] width 96 height 16
drag, startPoint x: 657, startPoint y: 236, endPoint x: 669, endPoint y: 238, distance: 12.2
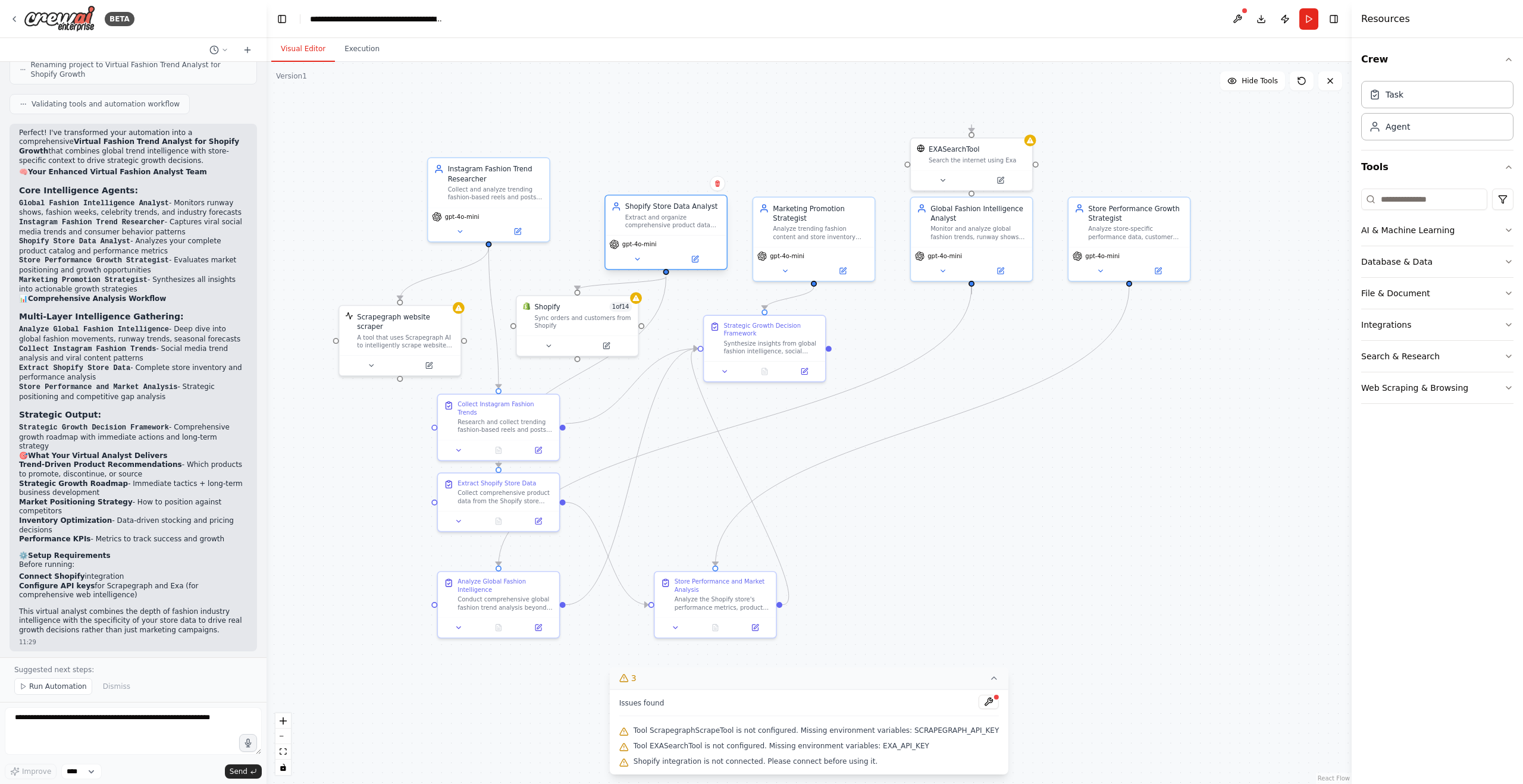
click at [669, 238] on div "gpt-4o-mini" at bounding box center [666, 251] width 121 height 34
drag, startPoint x: 476, startPoint y: 182, endPoint x: 511, endPoint y: 224, distance: 54.7
click at [511, 224] on div "Instagram Fashion Trend Researcher Collect and analyze trending fashion-based r…" at bounding box center [535, 220] width 96 height 38
drag, startPoint x: 405, startPoint y: 336, endPoint x: 404, endPoint y: 351, distance: 15.0
click at [404, 351] on div "A tool that uses Scrapegraph AI to intelligently scrape website content." at bounding box center [405, 359] width 98 height 16
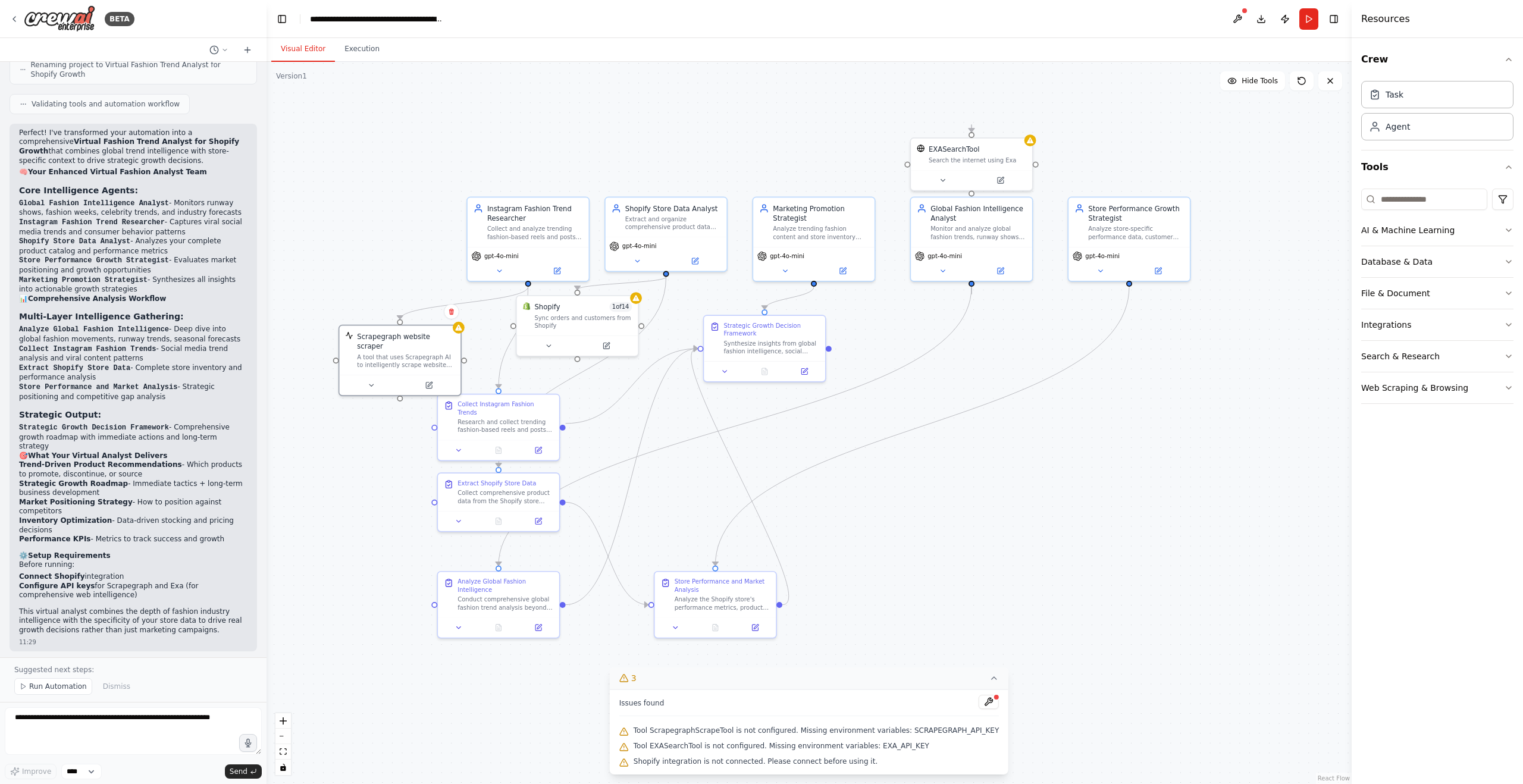
click at [949, 459] on div ".deletable-edge-delete-btn { width: 20px; height: 20px; border: 0px solid #ffff…" at bounding box center [809, 422] width 1085 height 722
click at [768, 335] on div "Strategic Growth Decision Framework Synthesize insights from global fashion int…" at bounding box center [781, 337] width 96 height 33
drag, startPoint x: 584, startPoint y: 330, endPoint x: 599, endPoint y: 344, distance: 20.5
click at [599, 344] on div "Sync orders and customers from Shopify" at bounding box center [603, 339] width 98 height 16
click at [571, 366] on icon at bounding box center [568, 364] width 8 height 8
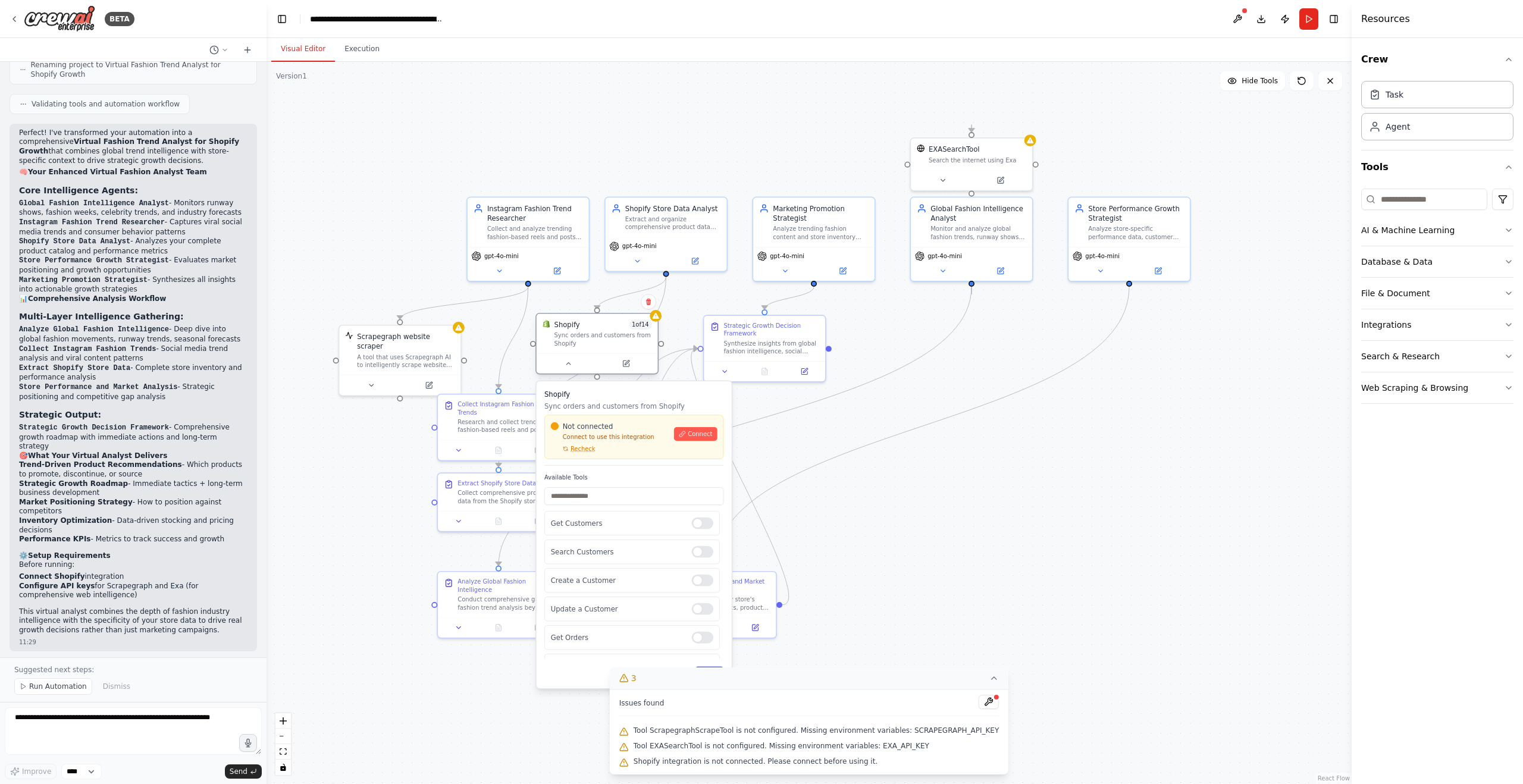
click at [640, 328] on span "1 of 14" at bounding box center [641, 325] width 23 height 10
click at [919, 529] on div ".deletable-edge-delete-btn { width: 20px; height: 20px; border: 0px solid #ffff…" at bounding box center [809, 422] width 1085 height 722
click at [574, 370] on div at bounding box center [597, 364] width 121 height 20
click at [568, 363] on icon at bounding box center [568, 364] width 4 height 1
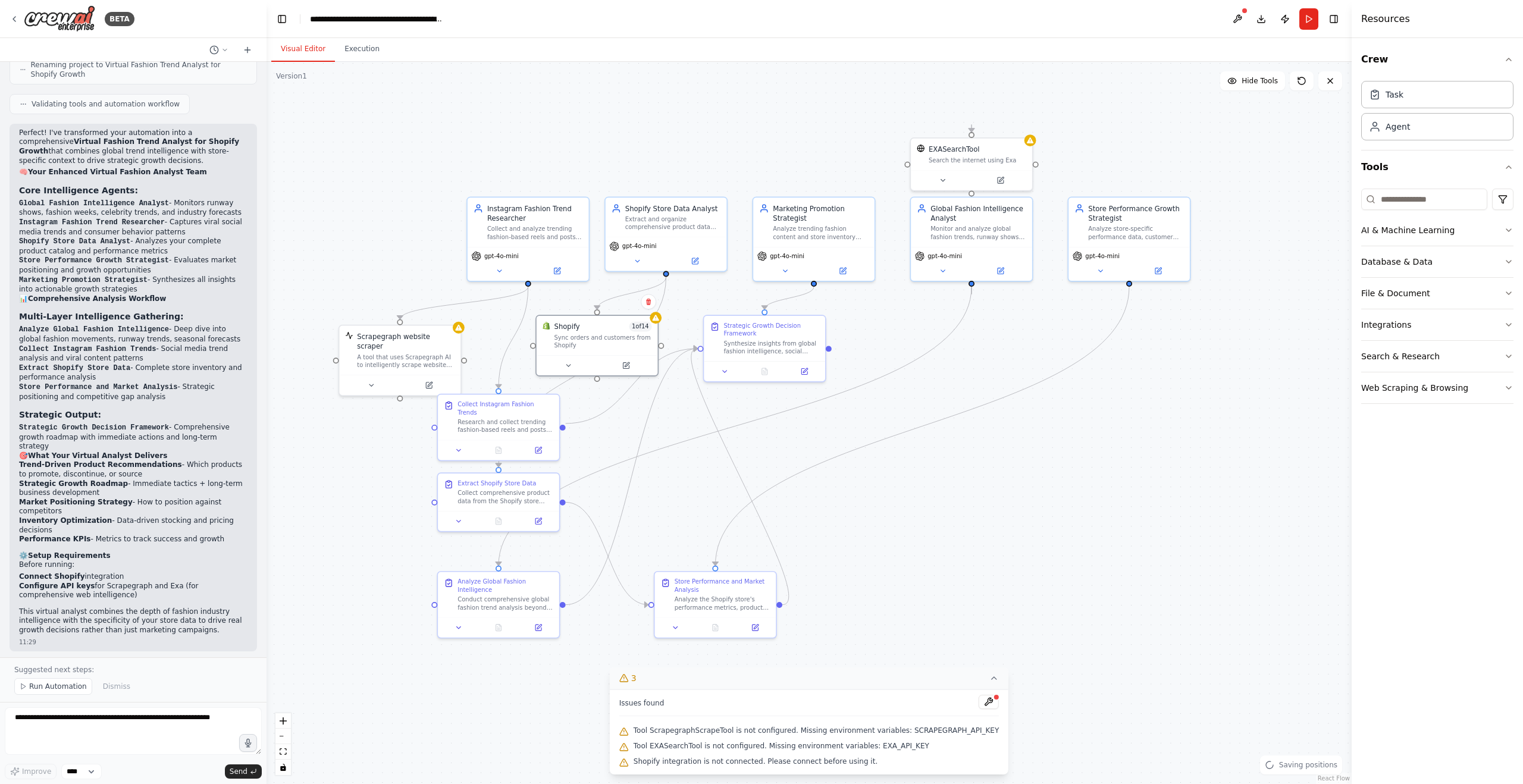
click at [1046, 476] on div ".deletable-edge-delete-btn { width: 20px; height: 20px; border: 0px solid #ffff…" at bounding box center [809, 422] width 1085 height 722
drag, startPoint x: 578, startPoint y: 340, endPoint x: 579, endPoint y: 325, distance: 15.0
click at [579, 325] on div "Sync orders and customers from Shopify" at bounding box center [603, 320] width 98 height 16
drag, startPoint x: 526, startPoint y: 225, endPoint x: 505, endPoint y: 141, distance: 86.6
click at [505, 141] on div "Collect and analyze trending fashion-based reels and posts from Instagram to id…" at bounding box center [515, 142] width 96 height 16
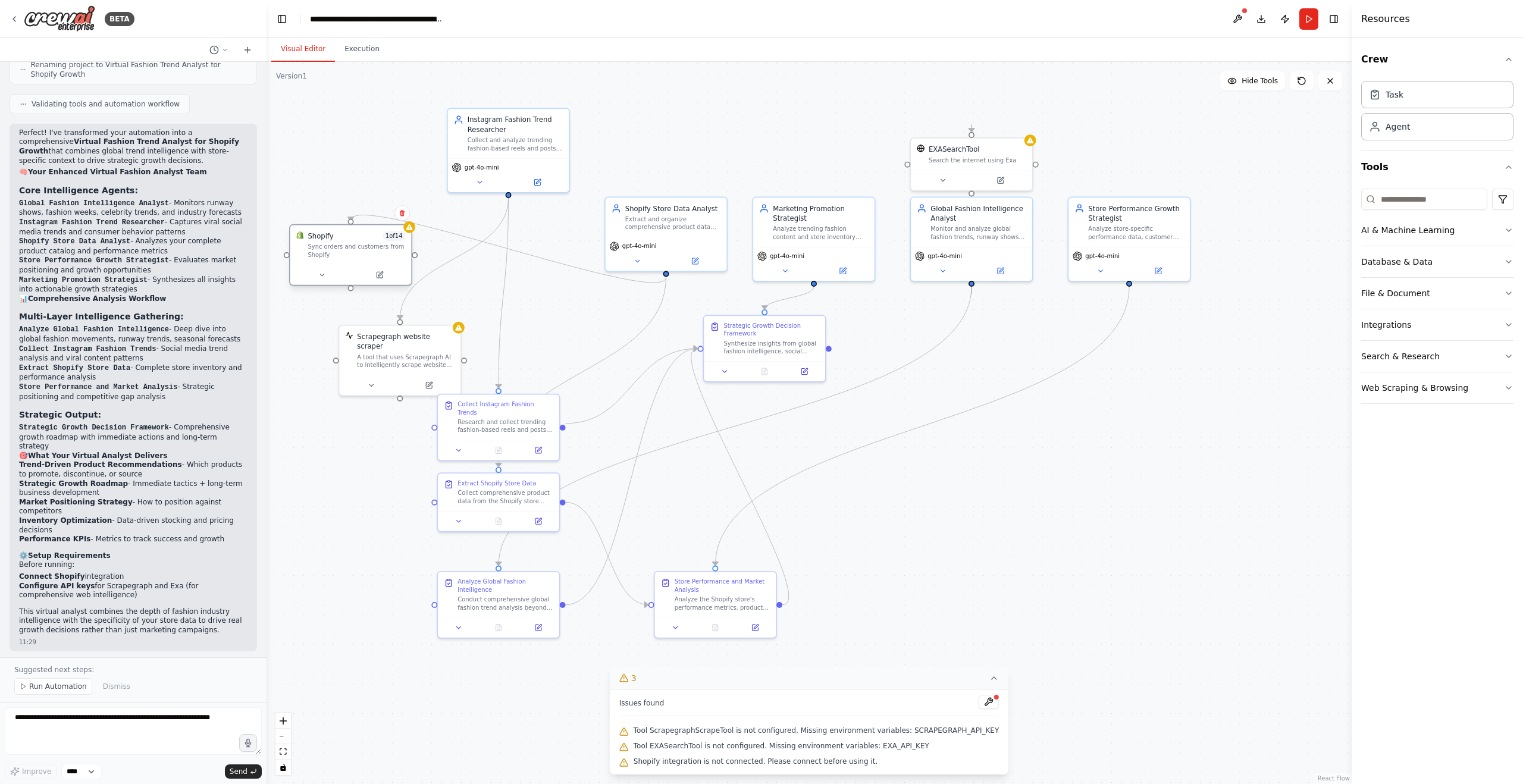
drag, startPoint x: 578, startPoint y: 318, endPoint x: 331, endPoint y: 246, distance: 257.3
click at [331, 246] on div "Sync orders and customers from Shopify" at bounding box center [356, 251] width 98 height 16
drag, startPoint x: 354, startPoint y: 359, endPoint x: 344, endPoint y: 341, distance: 20.6
click at [344, 341] on div "Scrapegraph website scraper A tool that uses Scrapegraph AI to intelligently sc…" at bounding box center [351, 328] width 121 height 49
drag, startPoint x: 676, startPoint y: 228, endPoint x: 663, endPoint y: 143, distance: 86.0
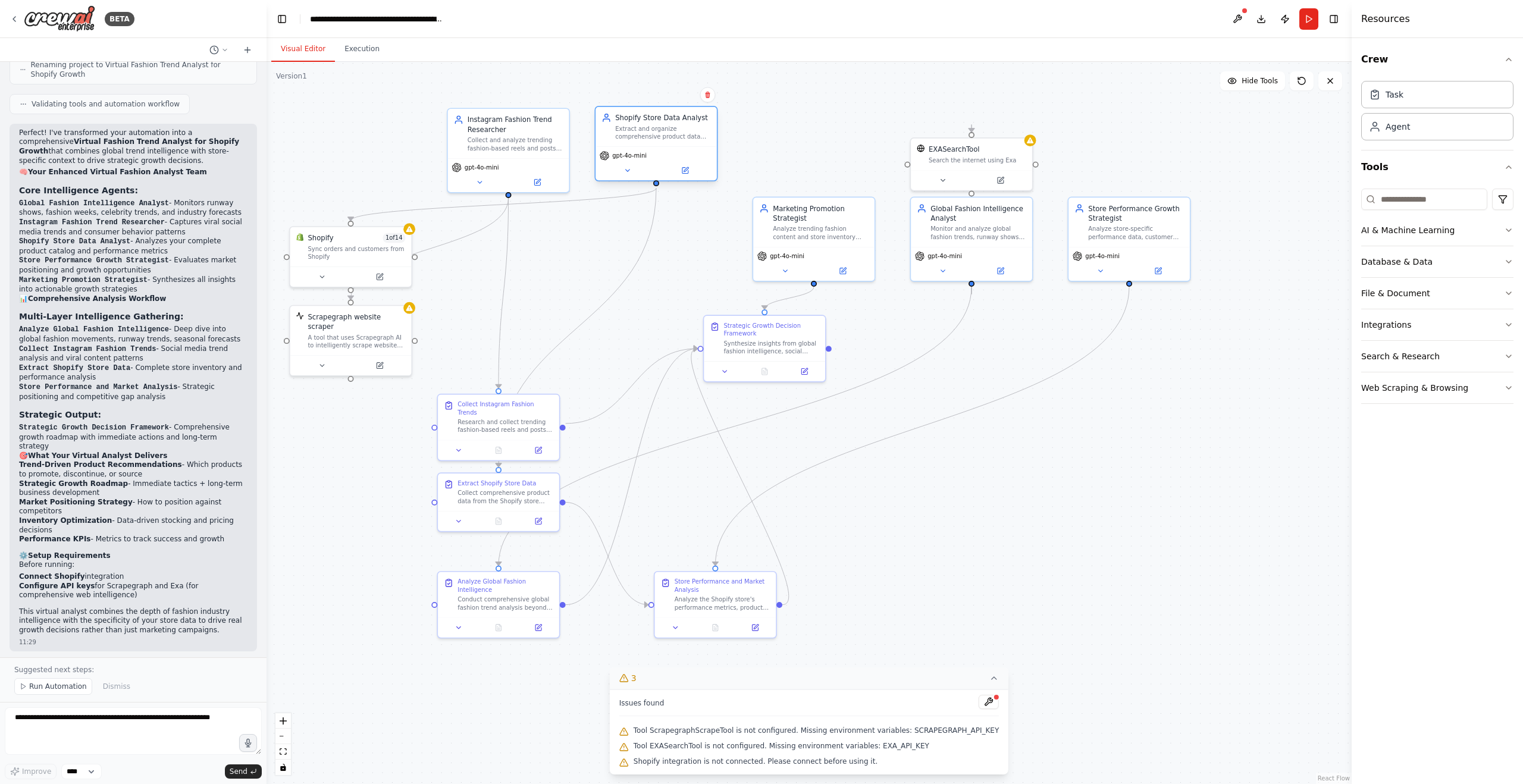
click at [663, 143] on div "Shopify Store Data Analyst Extract and organize comprehensive product data from…" at bounding box center [656, 127] width 121 height 39
click at [529, 144] on div "Collect and analyze trending fashion-based reels and posts from Instagram to id…" at bounding box center [515, 142] width 96 height 16
drag, startPoint x: 803, startPoint y: 209, endPoint x: 801, endPoint y: 199, distance: 10.2
click at [801, 199] on div "Marketing Promotion Strategist" at bounding box center [821, 201] width 96 height 20
drag, startPoint x: 802, startPoint y: 209, endPoint x: 781, endPoint y: 129, distance: 82.7
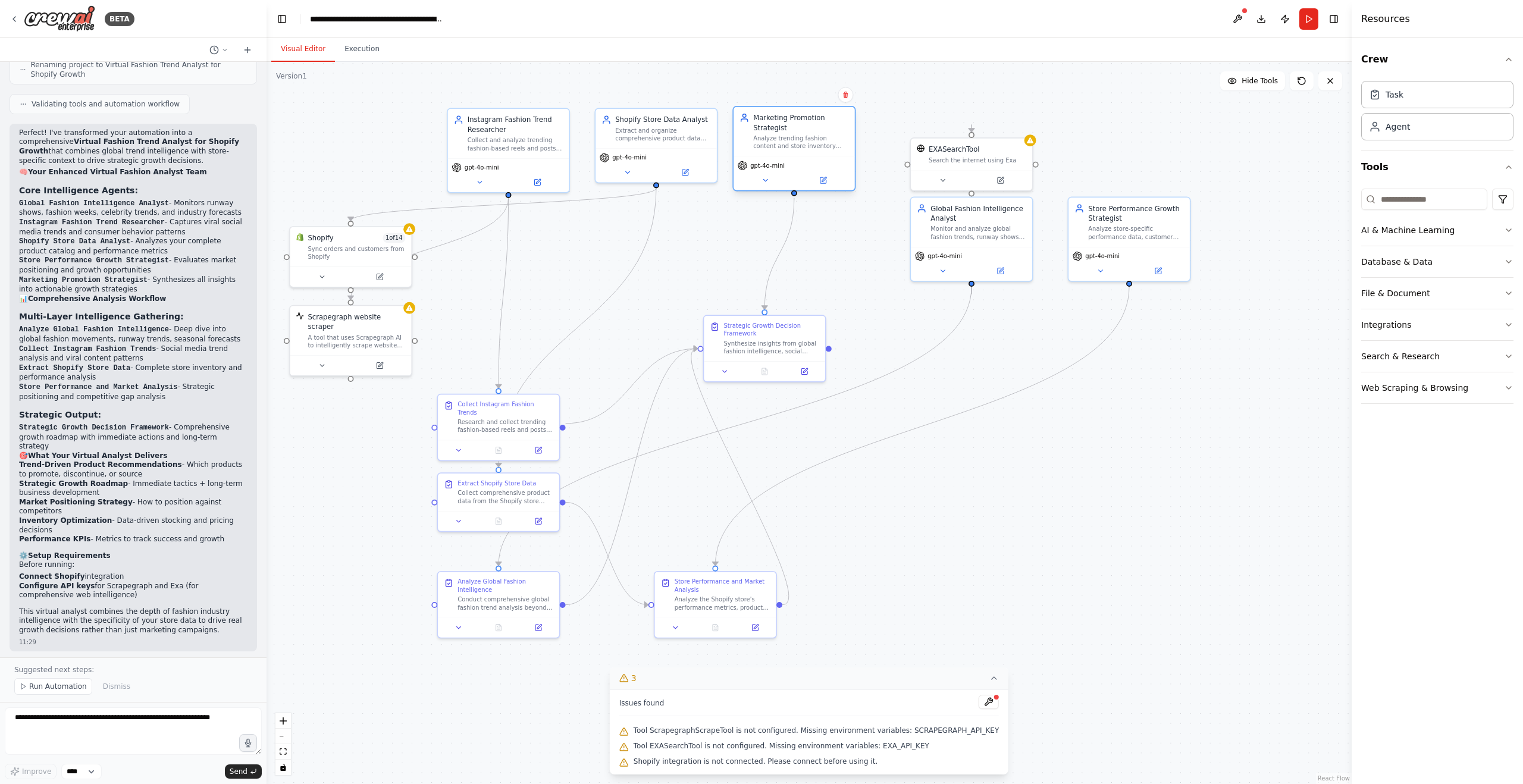
click at [781, 129] on div "Marketing Promotion Strategist" at bounding box center [801, 122] width 96 height 20
drag, startPoint x: 369, startPoint y: 259, endPoint x: 659, endPoint y: 275, distance: 290.4
click at [659, 275] on div "Sync orders and customers from Shopify" at bounding box center [681, 270] width 98 height 16
drag, startPoint x: 349, startPoint y: 328, endPoint x: 402, endPoint y: 259, distance: 87.0
click at [402, 262] on div "A tool that uses Scrapegraph AI to intelligently scrape website content." at bounding box center [405, 270] width 98 height 16
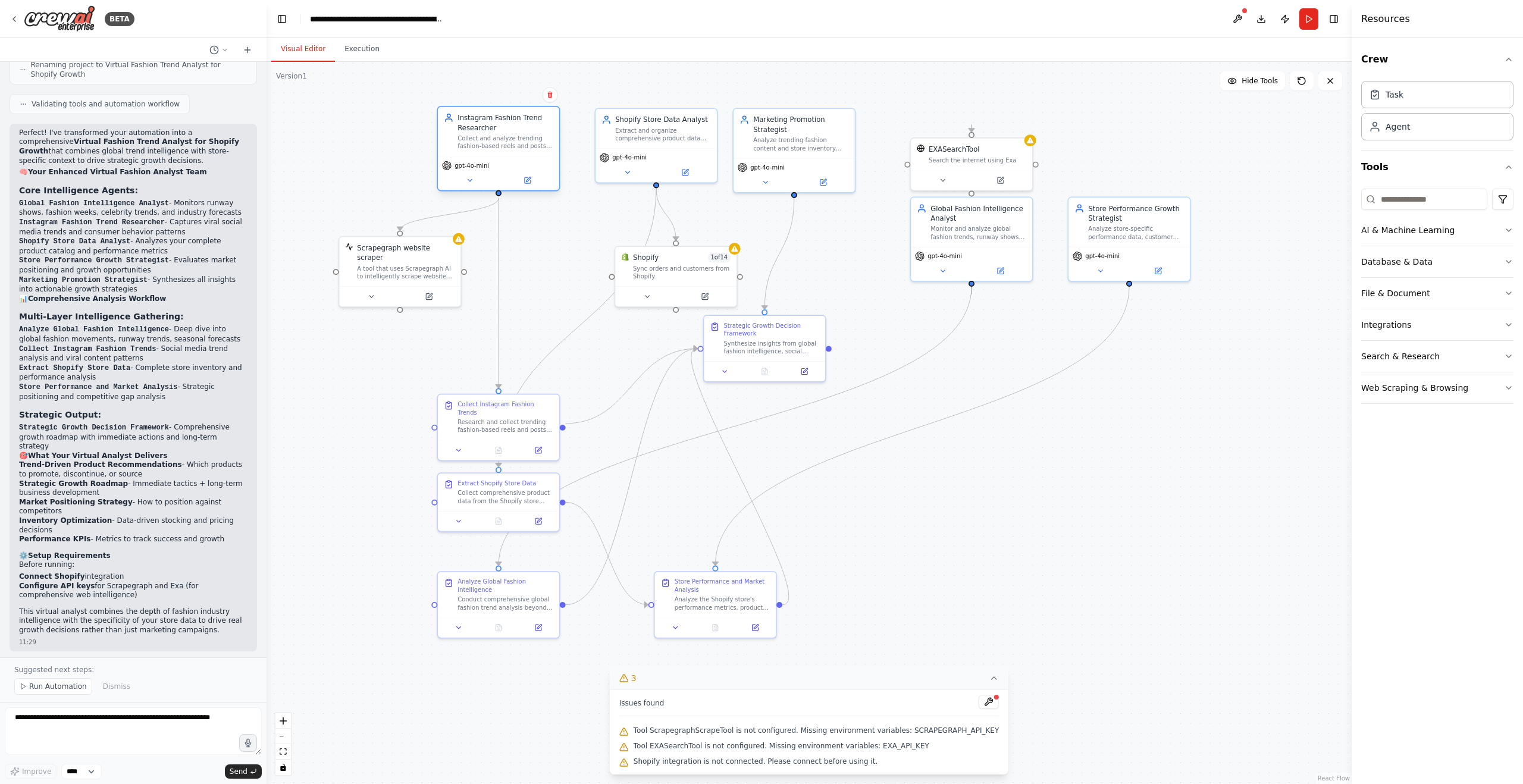
drag, startPoint x: 518, startPoint y: 157, endPoint x: 507, endPoint y: 157, distance: 11.0
click at [507, 157] on div "gpt-4o-mini" at bounding box center [498, 173] width 121 height 34
drag, startPoint x: 671, startPoint y: 275, endPoint x: 573, endPoint y: 269, distance: 98.2
click at [573, 269] on div "Shopify 1 of 14 Sync orders and customers from Shopify" at bounding box center [577, 254] width 121 height 39
drag, startPoint x: 479, startPoint y: 505, endPoint x: 478, endPoint y: 517, distance: 12.0
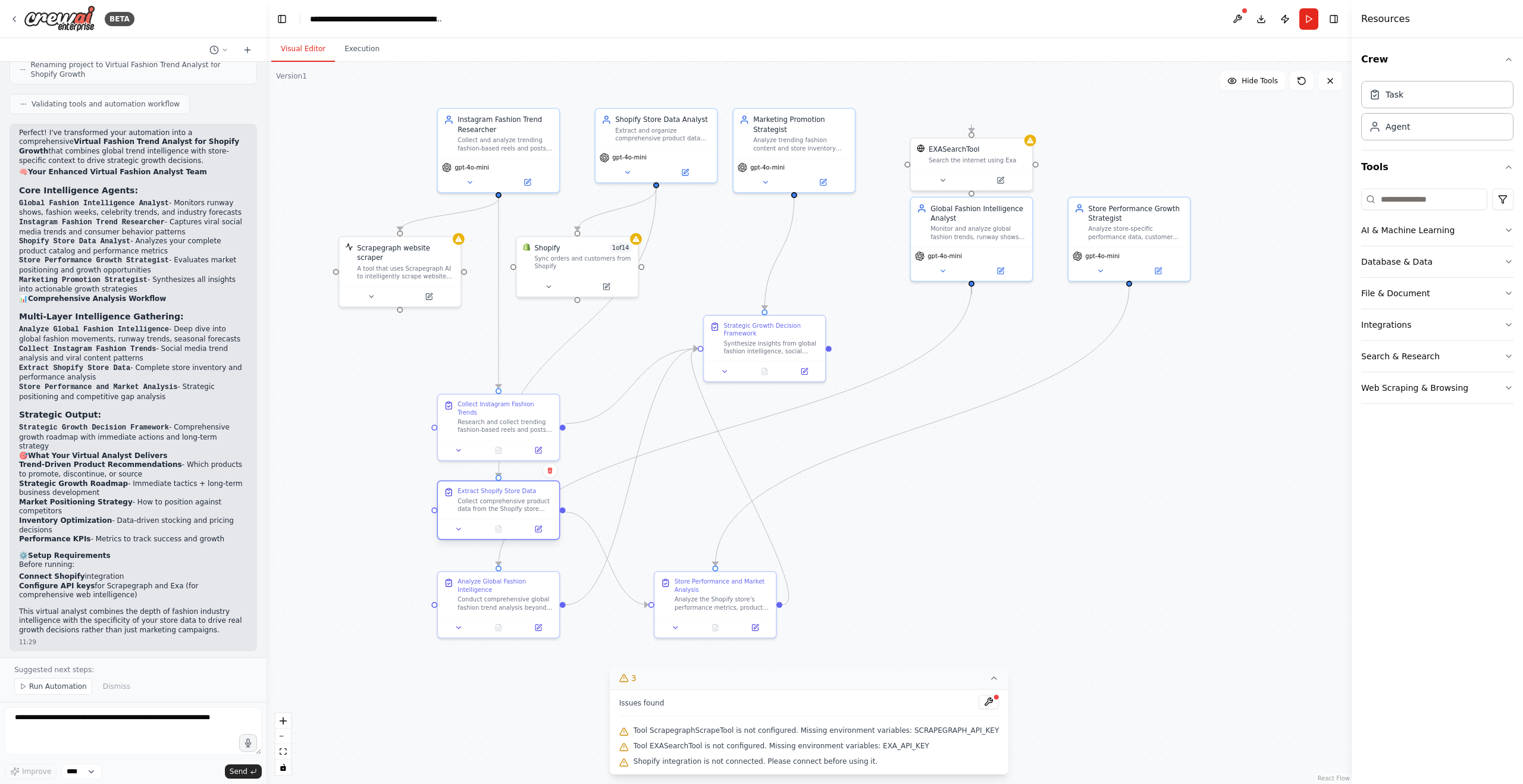
click at [478, 517] on div "Extract Shopify Store Data Collect comprehensive product data from the Shopify …" at bounding box center [498, 500] width 121 height 38
drag, startPoint x: 705, startPoint y: 598, endPoint x: 705, endPoint y: 616, distance: 18.0
click at [705, 616] on div "Analyze the Shopify store's performance metrics, product categories, pricing st…" at bounding box center [723, 621] width 96 height 16
drag, startPoint x: 522, startPoint y: 609, endPoint x: 668, endPoint y: 476, distance: 197.5
click at [668, 481] on div "Analyze Global Fashion Intelligence Conduct comprehensive global fashion trend …" at bounding box center [646, 474] width 121 height 45
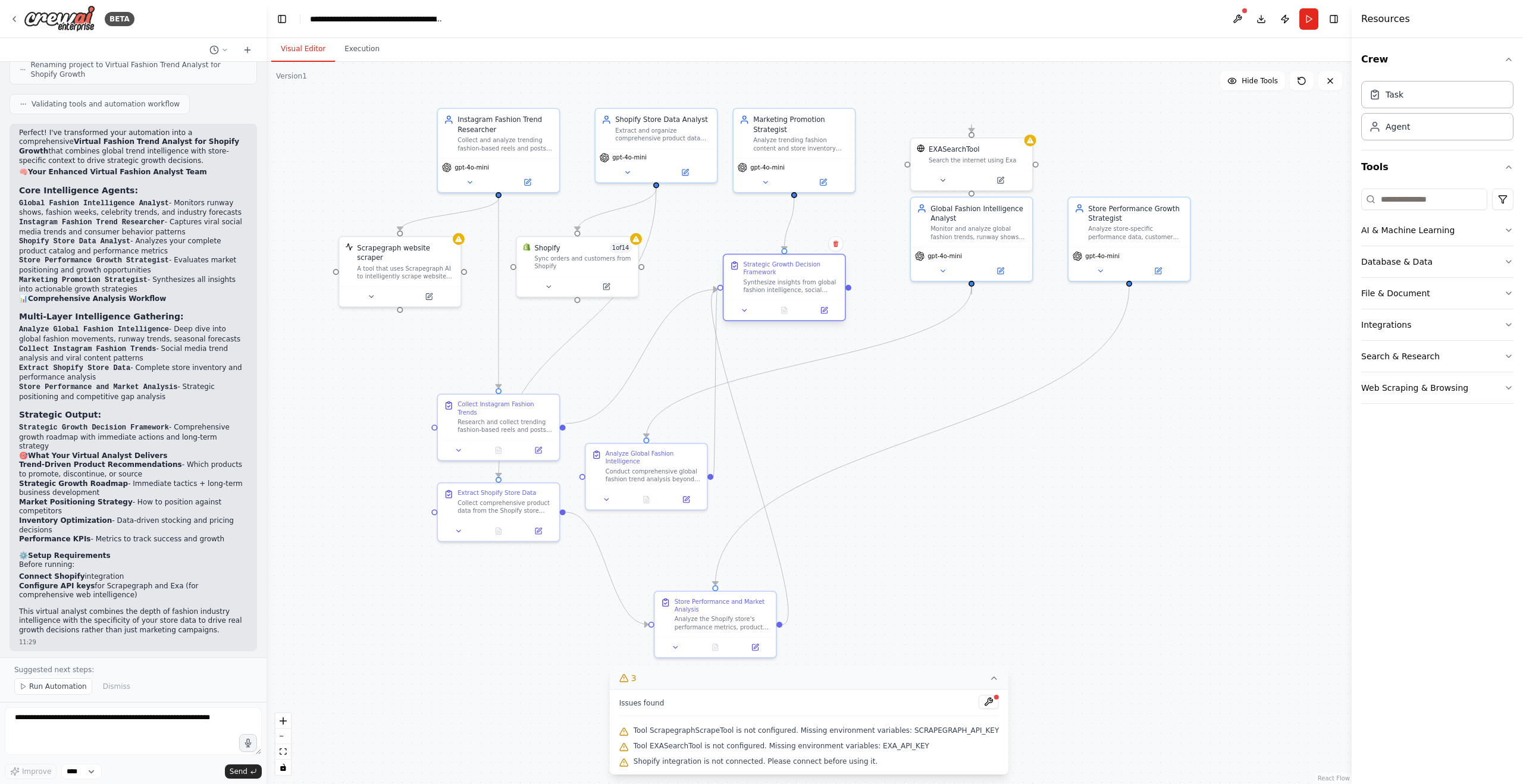
drag, startPoint x: 770, startPoint y: 329, endPoint x: 792, endPoint y: 283, distance: 51.0
click at [792, 283] on div "Synthesize insights from global fashion intelligence, social media trends, and …" at bounding box center [792, 286] width 96 height 16
drag, startPoint x: 789, startPoint y: 274, endPoint x: 804, endPoint y: 275, distance: 15.0
click at [804, 275] on div "Synthesize insights from global fashion intelligence, social media trends, and …" at bounding box center [801, 276] width 96 height 16
click at [898, 412] on div ".deletable-edge-delete-btn { width: 20px; height: 20px; border: 0px solid #ffff…" at bounding box center [809, 422] width 1085 height 722
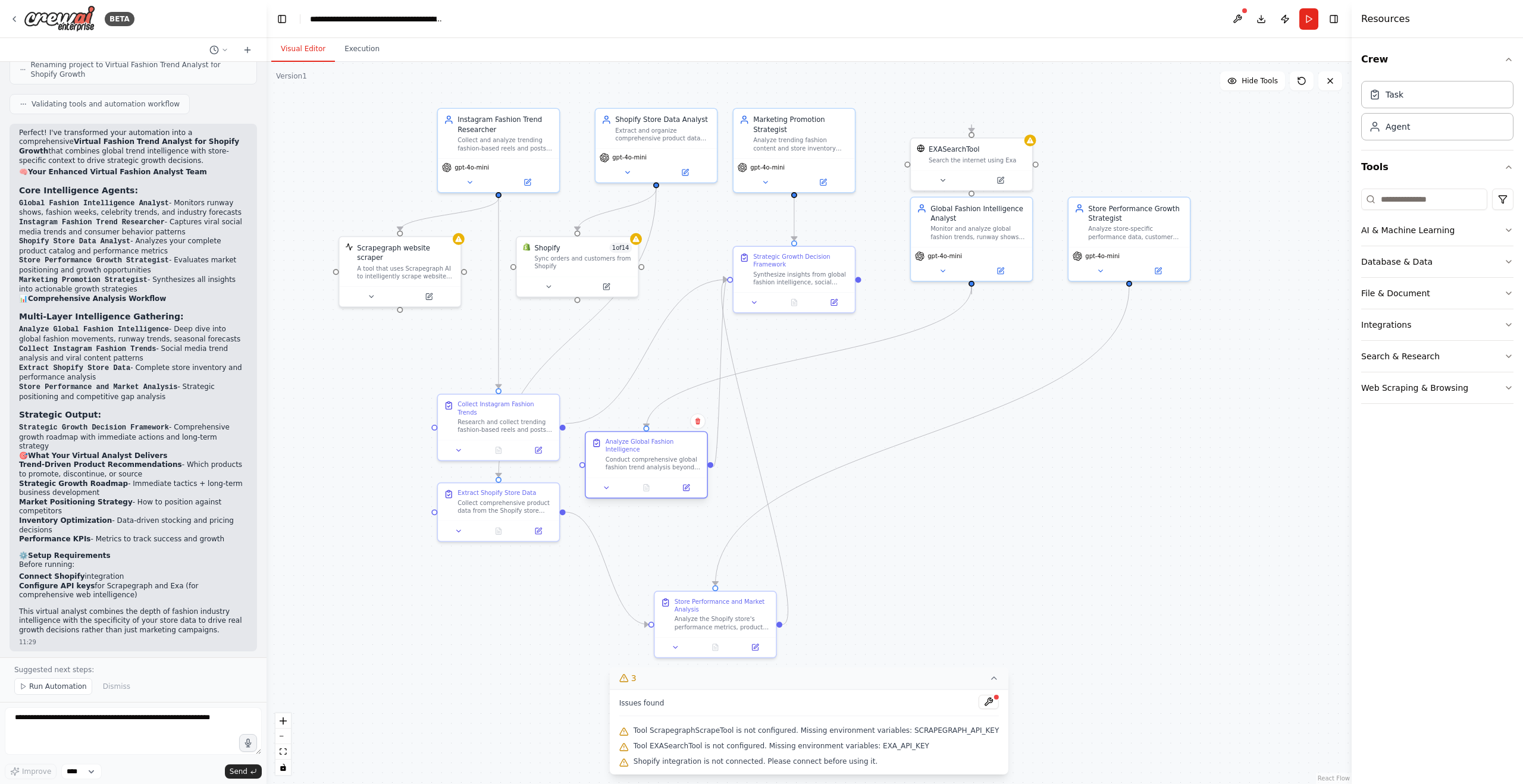
drag, startPoint x: 642, startPoint y: 476, endPoint x: 646, endPoint y: 470, distance: 7.2
click at [646, 470] on div "Conduct comprehensive global fashion trend analysis beyond social media. Resear…" at bounding box center [654, 464] width 96 height 16
drag, startPoint x: 486, startPoint y: 420, endPoint x: 485, endPoint y: 370, distance: 50.0
click at [485, 370] on div "Research and collect trending fashion-based reels and posts from Instagram. Foc…" at bounding box center [505, 375] width 96 height 16
drag, startPoint x: 634, startPoint y: 475, endPoint x: 626, endPoint y: 432, distance: 43.7
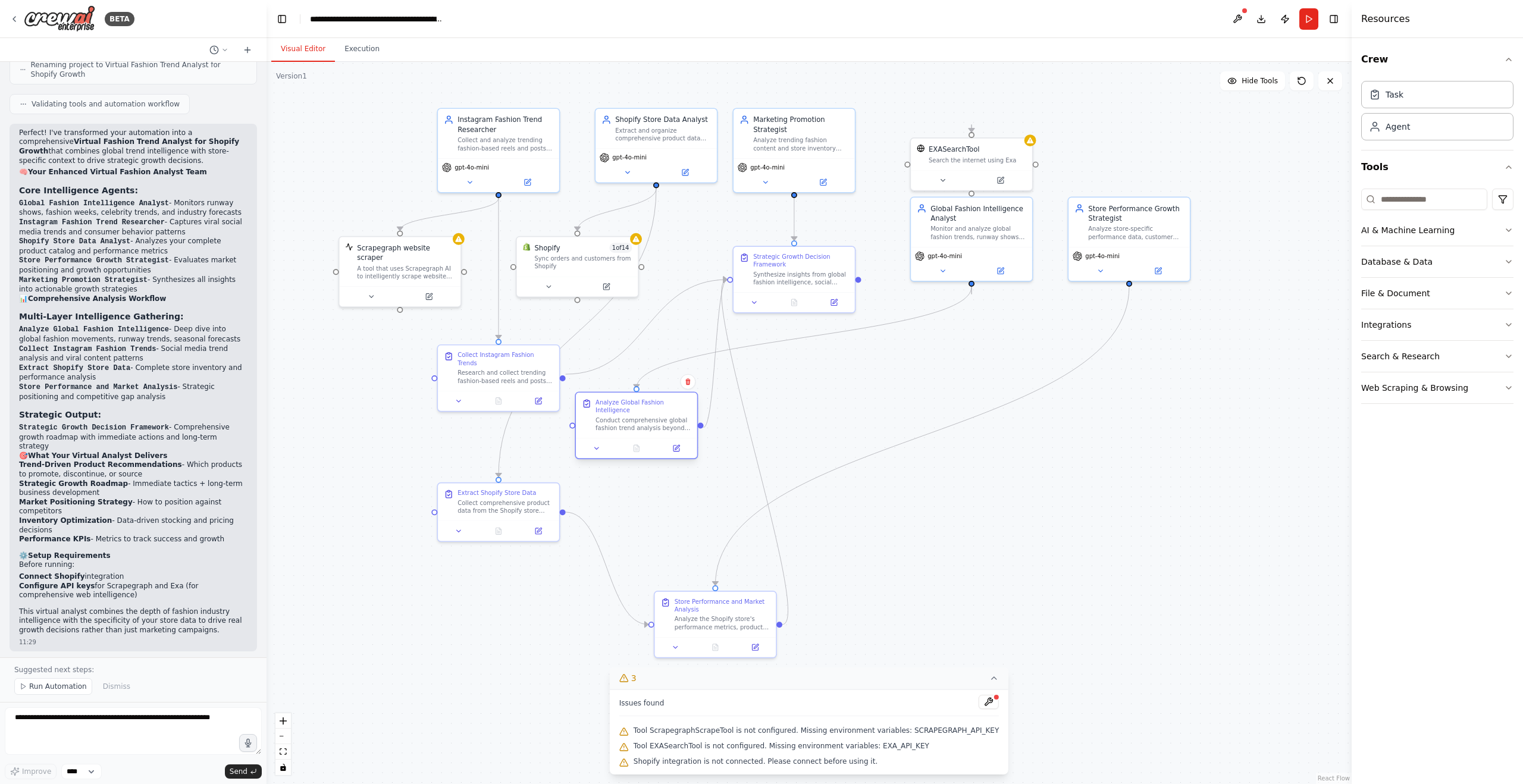
click at [626, 432] on div "Analyze Global Fashion Intelligence Conduct comprehensive global fashion trend …" at bounding box center [636, 415] width 121 height 45
click at [834, 425] on div ".deletable-edge-delete-btn { width: 20px; height: 20px; border: 0px solid #ffff…" at bounding box center [809, 422] width 1085 height 722
drag, startPoint x: 707, startPoint y: 620, endPoint x: 731, endPoint y: 509, distance: 113.6
click at [731, 509] on div "Analyze the Shopify store's performance metrics, product categories, pricing st…" at bounding box center [742, 513] width 96 height 16
click at [1002, 540] on div ".deletable-edge-delete-btn { width: 20px; height: 20px; border: 0px solid #ffff…" at bounding box center [809, 422] width 1085 height 722
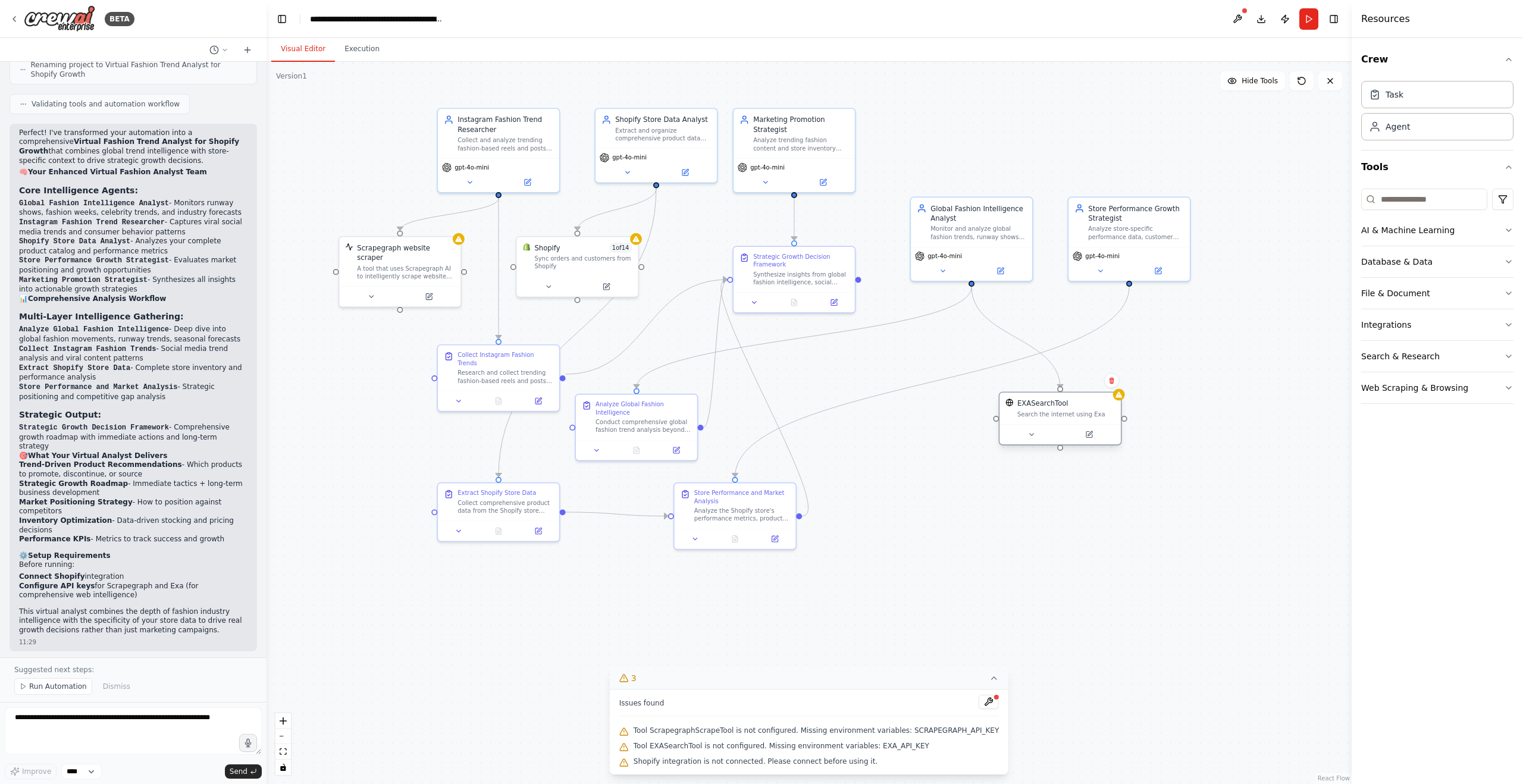
drag, startPoint x: 974, startPoint y: 161, endPoint x: 1064, endPoint y: 417, distance: 271.4
click at [1064, 417] on div "Search the internet using Exa" at bounding box center [1066, 414] width 98 height 8
click at [1193, 340] on div ".deletable-edge-delete-btn { width: 20px; height: 20px; border: 0px solid #ffff…" at bounding box center [809, 422] width 1085 height 722
drag, startPoint x: 811, startPoint y: 267, endPoint x: 811, endPoint y: 252, distance: 15.0
click at [811, 252] on div "Synthesize insights from global fashion intelligence, social media trends, and …" at bounding box center [801, 257] width 96 height 16
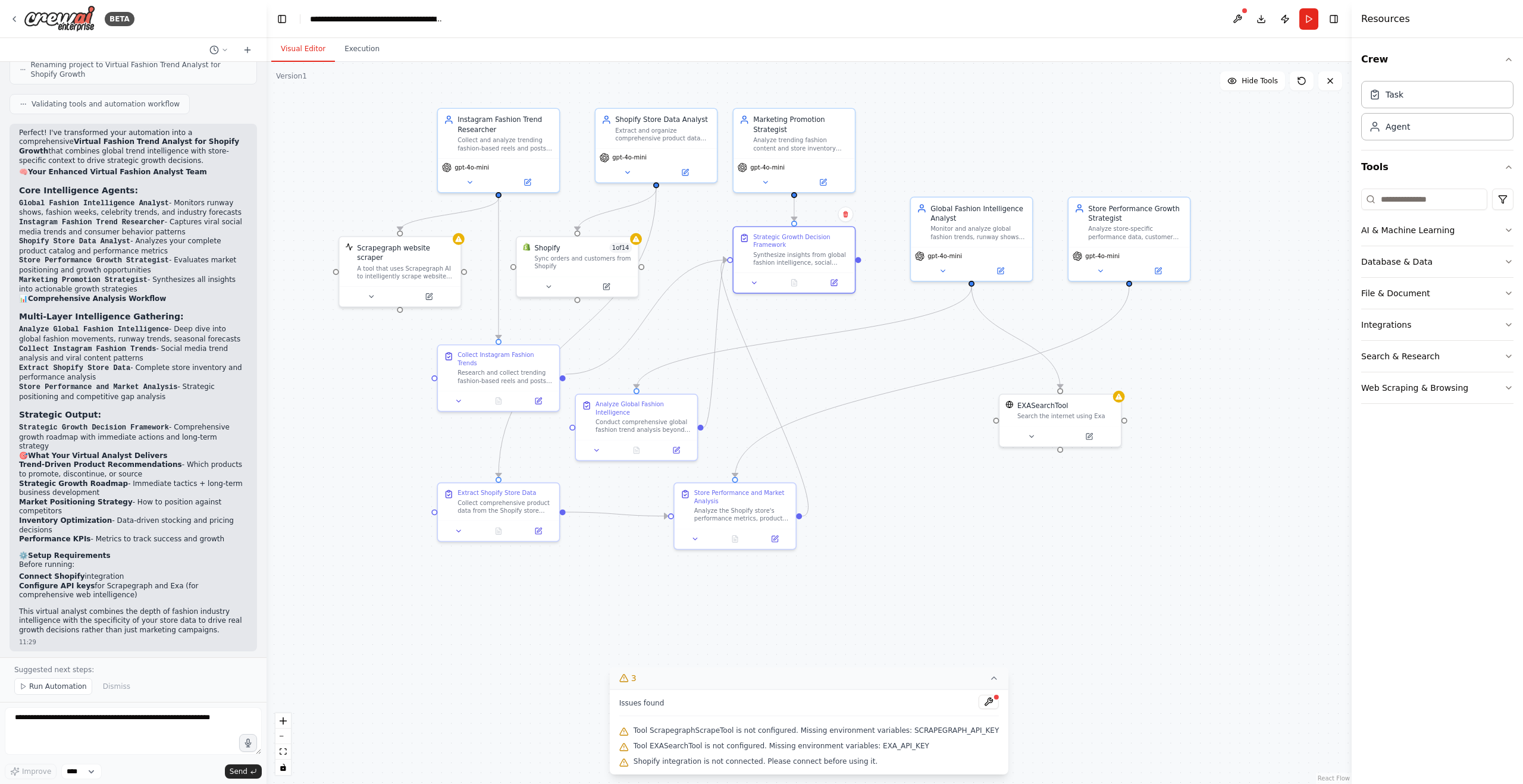
click at [947, 138] on div ".deletable-edge-delete-btn { width: 20px; height: 20px; border: 0px solid #ffff…" at bounding box center [809, 422] width 1085 height 722
click at [1424, 232] on button "AI & Machine Learning" at bounding box center [1437, 230] width 152 height 31
click at [1392, 230] on button "AI & Machine Learning" at bounding box center [1437, 230] width 152 height 31
click at [1393, 254] on button "Database & Data" at bounding box center [1437, 262] width 152 height 31
click at [1393, 255] on button "Database & Data" at bounding box center [1437, 262] width 152 height 31
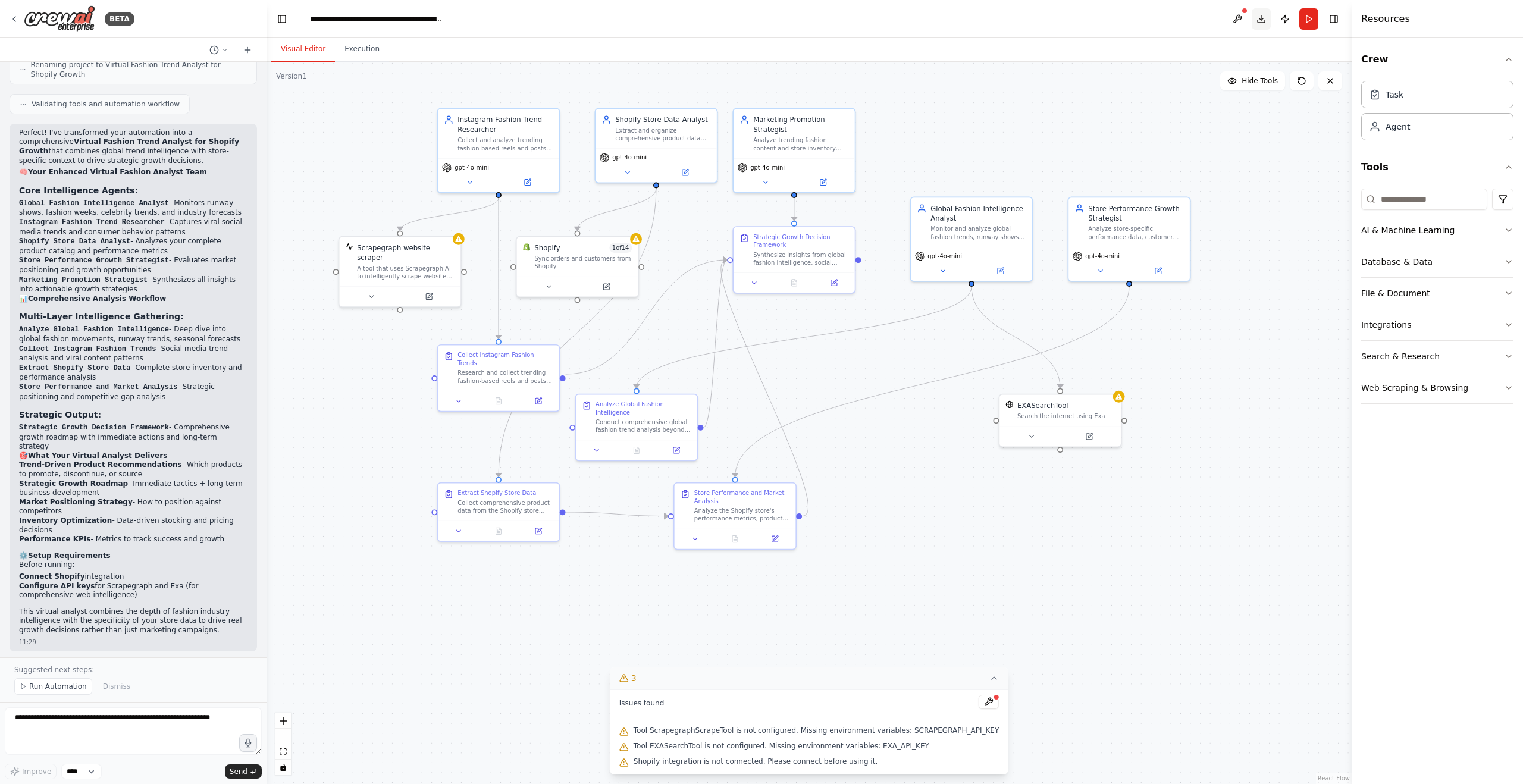
click at [1263, 19] on button "Download" at bounding box center [1261, 19] width 19 height 22
drag, startPoint x: 655, startPoint y: 412, endPoint x: 665, endPoint y: 406, distance: 11.7
click at [665, 406] on div "Analyze Global Fashion Intelligence" at bounding box center [654, 405] width 96 height 16
drag, startPoint x: 652, startPoint y: 411, endPoint x: 663, endPoint y: 404, distance: 13.0
click at [663, 404] on div "Analyze Global Fashion Intelligence Conduct comprehensive global fashion trend …" at bounding box center [663, 404] width 94 height 33
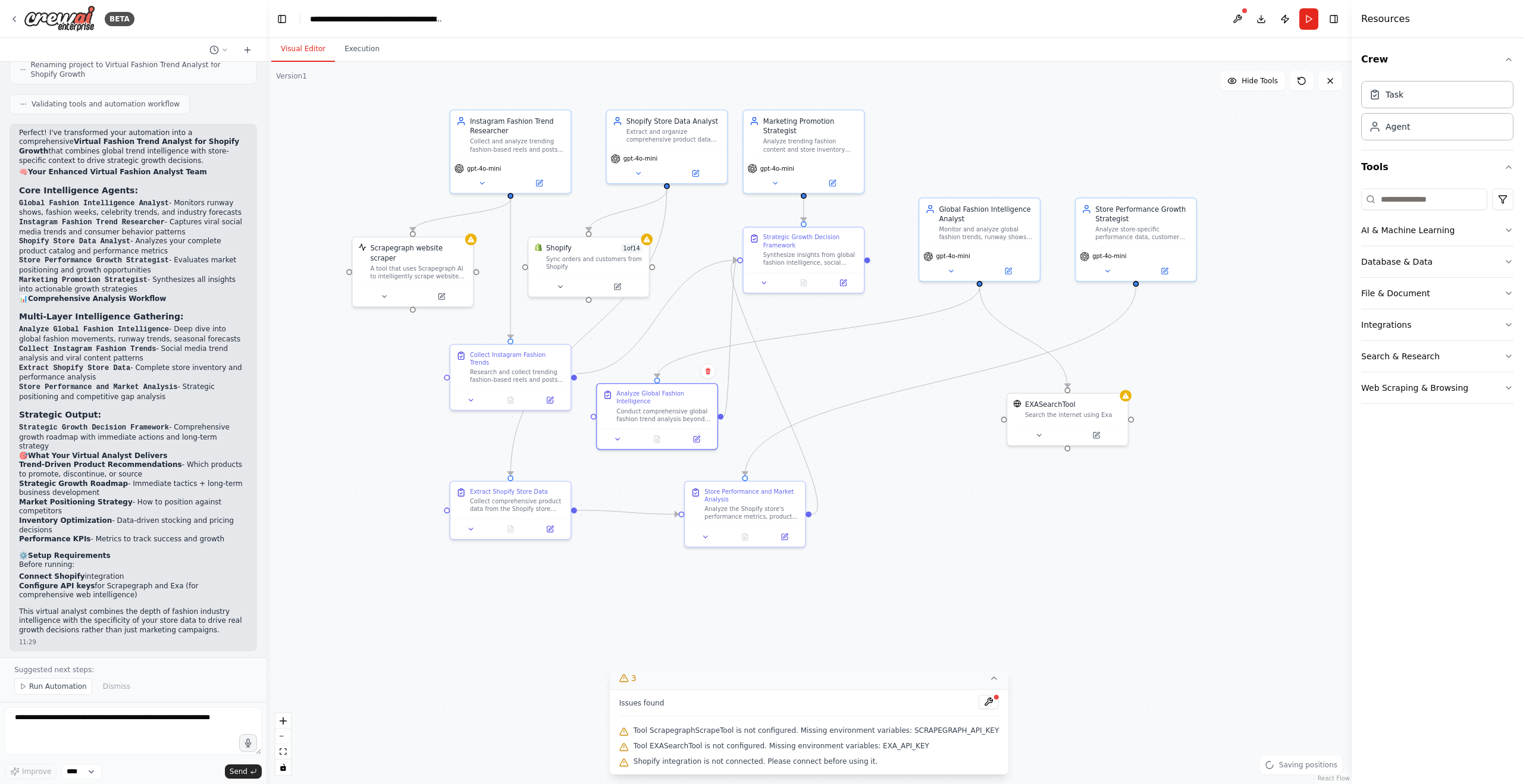
click at [819, 357] on div ".deletable-edge-delete-btn { width: 20px; height: 20px; border: 0px solid #ffff…" at bounding box center [809, 422] width 1085 height 722
click at [951, 278] on div "gpt-4o-mini" at bounding box center [980, 262] width 120 height 34
click at [953, 274] on button at bounding box center [951, 270] width 55 height 12
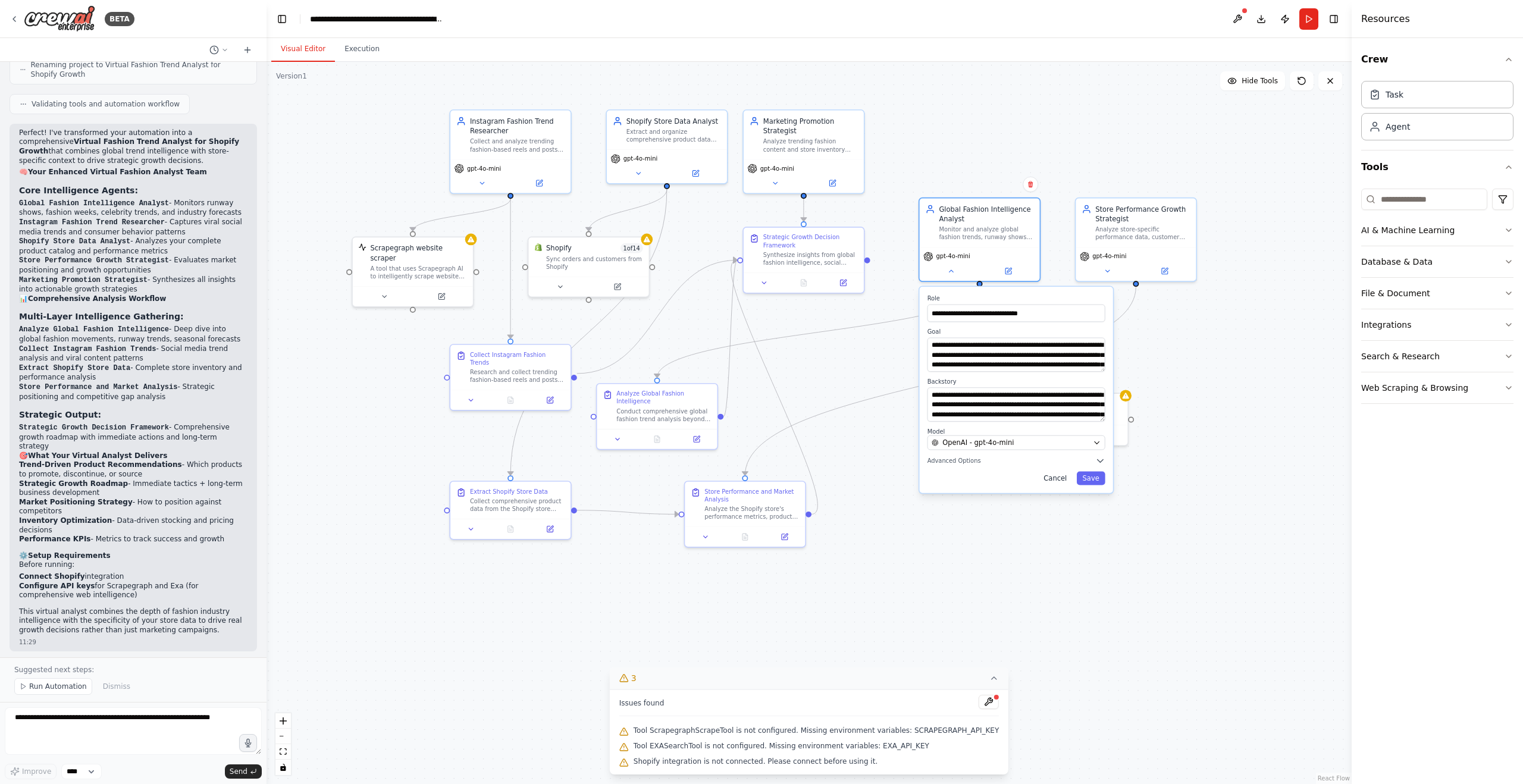
click at [1059, 483] on button "Cancel" at bounding box center [1055, 478] width 35 height 14
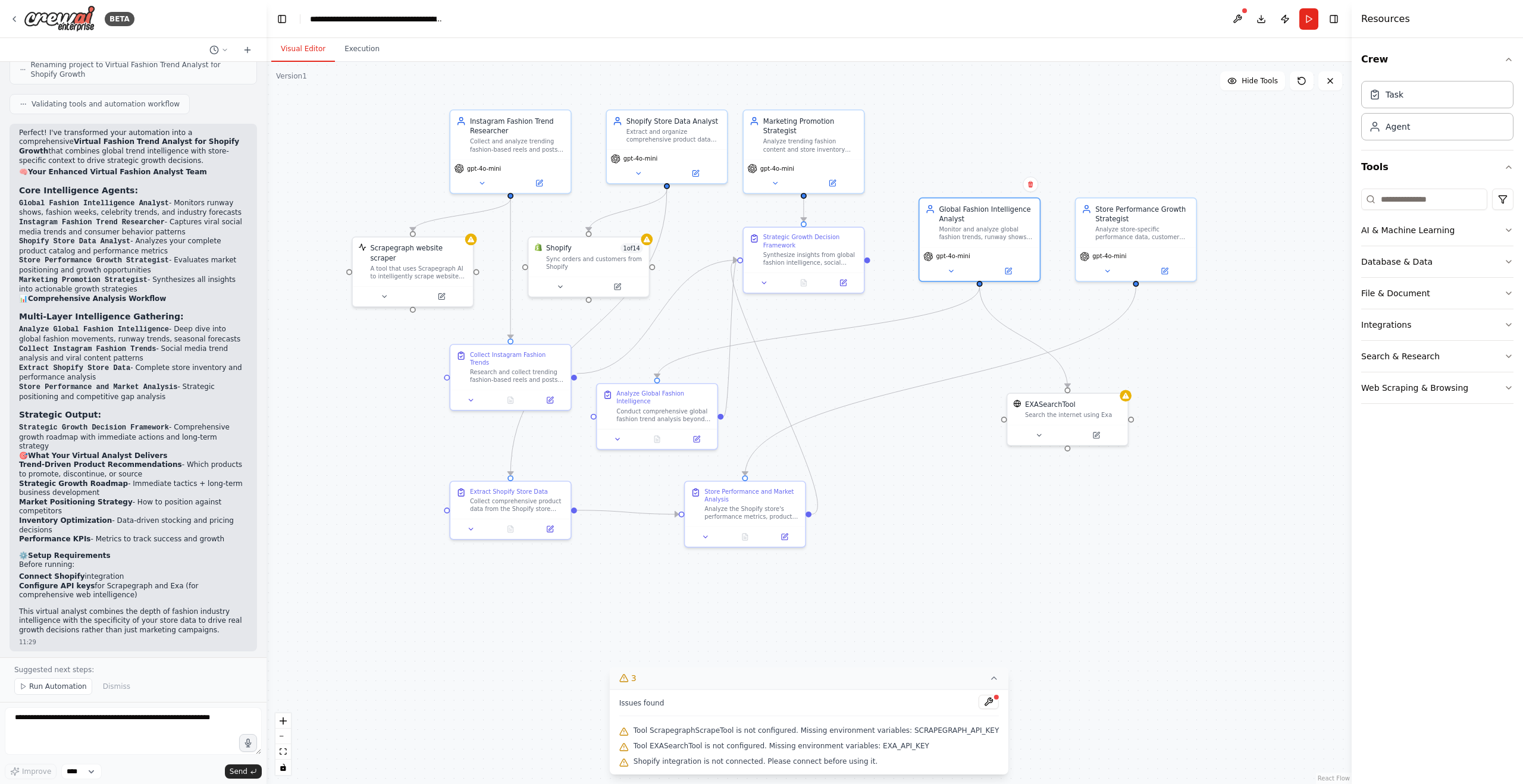
click at [1040, 506] on div ".deletable-edge-delete-btn { width: 20px; height: 20px; border: 0px solid #ffff…" at bounding box center [809, 422] width 1085 height 722
drag, startPoint x: 815, startPoint y: 249, endPoint x: 834, endPoint y: 253, distance: 19.4
click at [834, 253] on div "Synthesize insights from global fashion intelligence, social media trends, and …" at bounding box center [830, 256] width 94 height 15
click at [906, 446] on div ".deletable-edge-delete-btn { width: 20px; height: 20px; border: 0px solid #ffff…" at bounding box center [809, 422] width 1085 height 722
drag, startPoint x: 734, startPoint y: 509, endPoint x: 703, endPoint y: 506, distance: 31.1
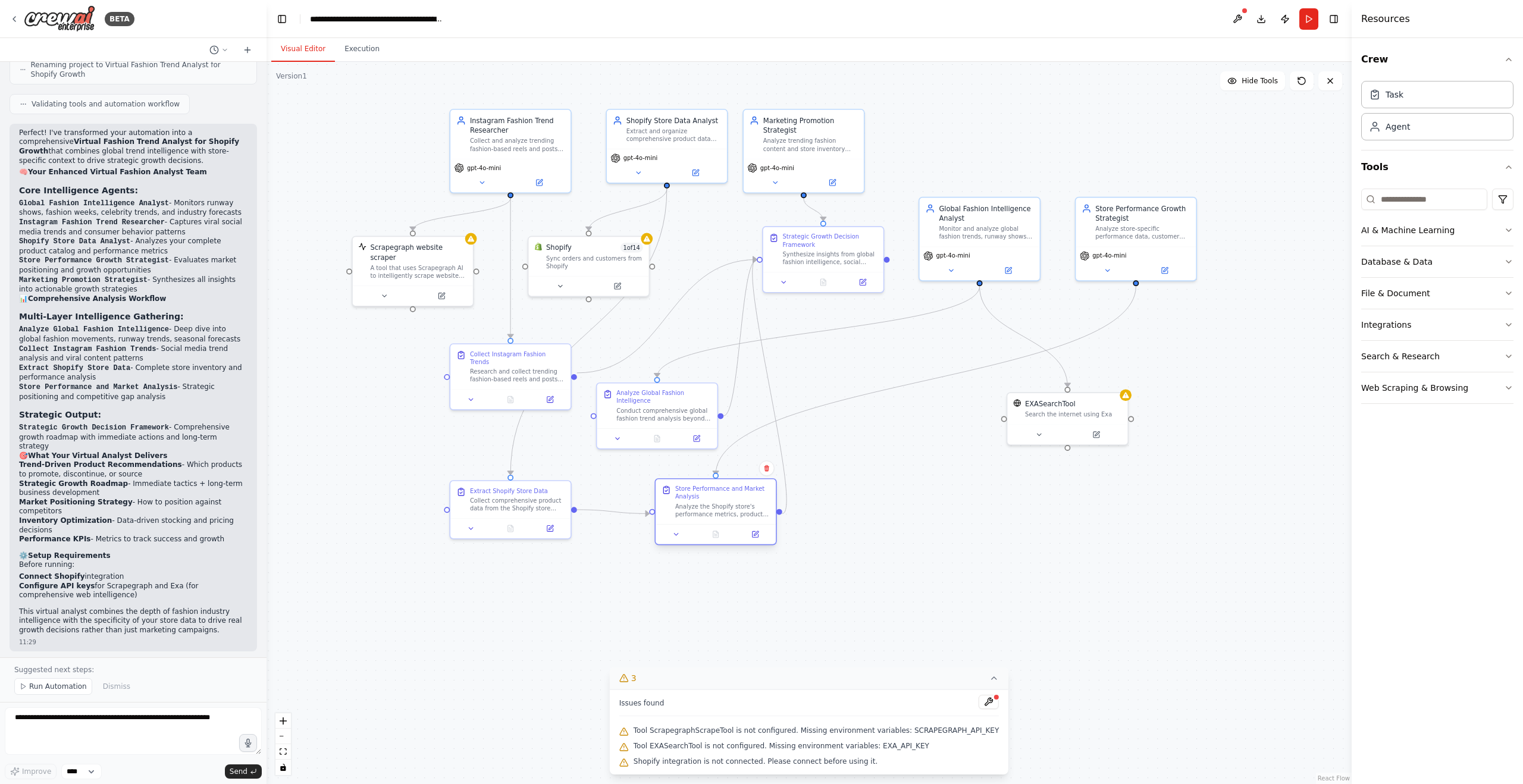
click at [703, 506] on div "Analyze the Shopify store's performance metrics, product categories, pricing st…" at bounding box center [723, 510] width 94 height 15
click at [912, 509] on div ".deletable-edge-delete-btn { width: 20px; height: 20px; border: 0px solid #ffff…" at bounding box center [809, 422] width 1085 height 722
click at [411, 264] on div "A tool that uses Scrapegraph AI to intelligently scrape website content." at bounding box center [419, 270] width 97 height 15
click at [560, 257] on div "Sync orders and customers from Shopify" at bounding box center [594, 259] width 97 height 15
click at [684, 251] on div ".deletable-edge-delete-btn { width: 20px; height: 20px; border: 0px solid #ffff…" at bounding box center [809, 422] width 1085 height 722
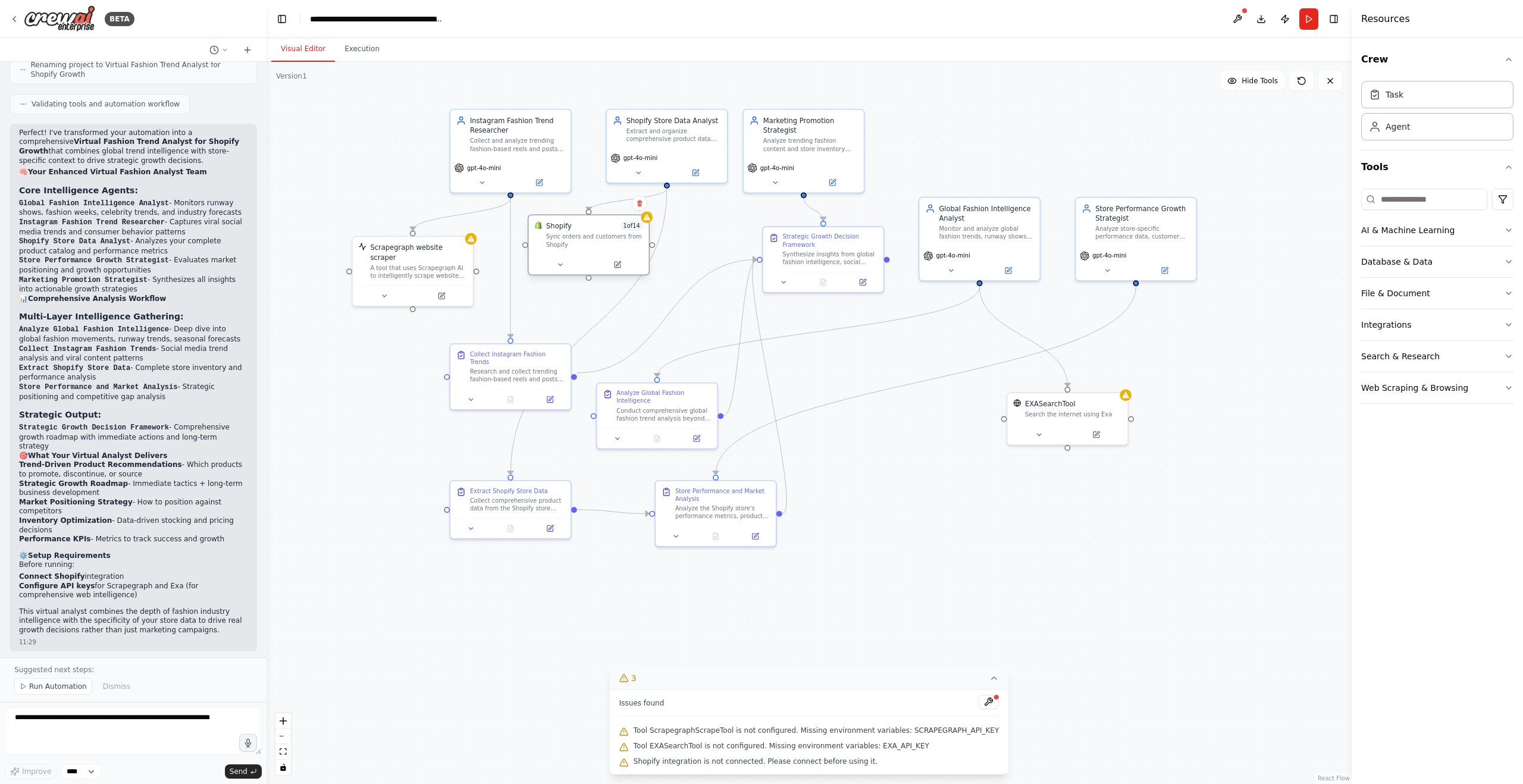
drag, startPoint x: 597, startPoint y: 262, endPoint x: 595, endPoint y: 241, distance: 21.1
click at [595, 241] on div "Sync orders and customers from Shopify" at bounding box center [594, 241] width 97 height 15
click at [642, 321] on div ".deletable-edge-delete-btn { width: 20px; height: 20px; border: 0px solid #ffff…" at bounding box center [809, 422] width 1085 height 722
drag, startPoint x: 1061, startPoint y: 411, endPoint x: 974, endPoint y: 419, distance: 87.4
click at [974, 419] on div "Search the internet using Exa" at bounding box center [986, 422] width 97 height 8
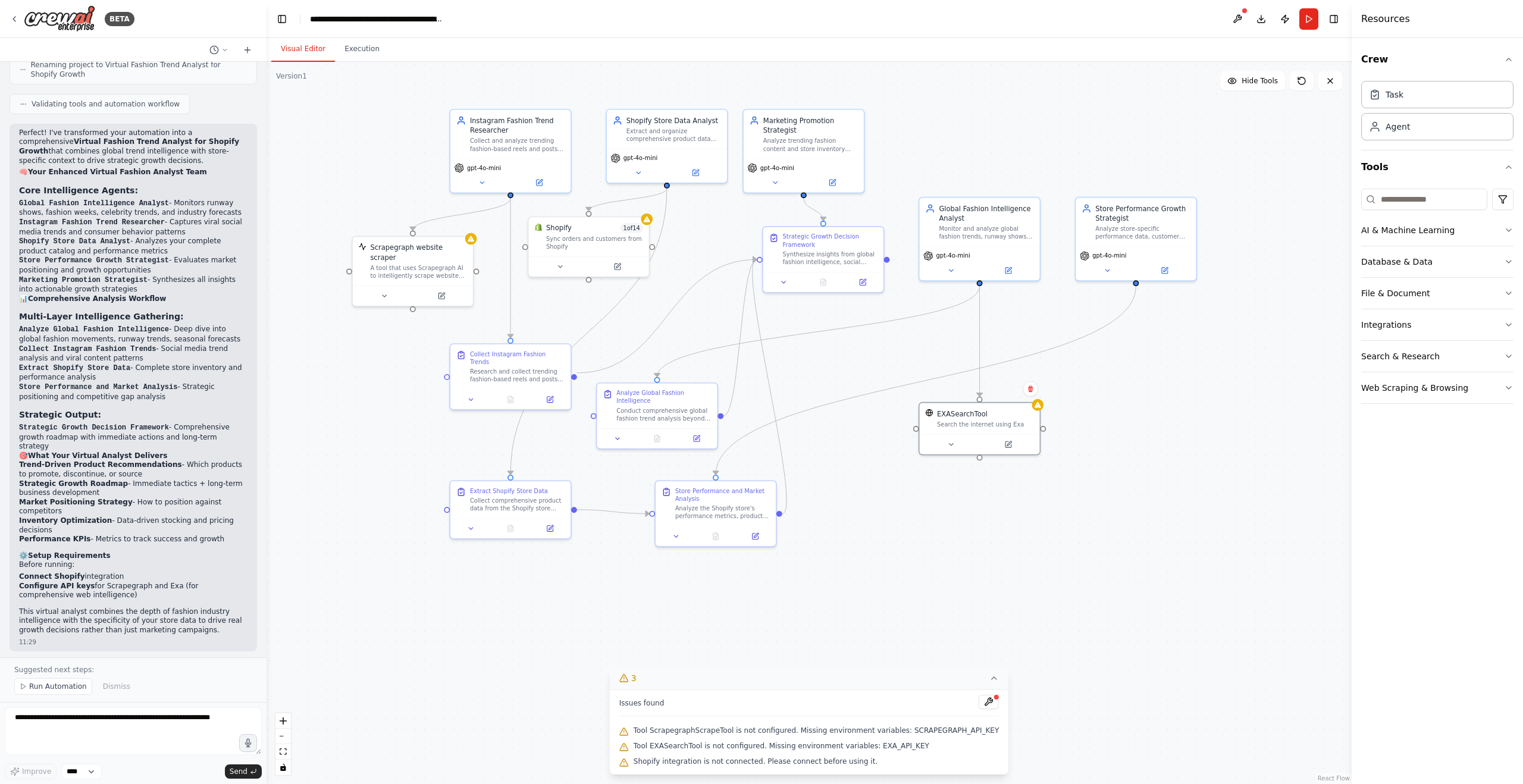
click at [1151, 413] on div ".deletable-edge-delete-btn { width: 20px; height: 20px; border: 0px solid #ffff…" at bounding box center [809, 422] width 1085 height 722
drag, startPoint x: 407, startPoint y: 250, endPoint x: 392, endPoint y: 254, distance: 15.5
click at [392, 254] on div "Scrapegraph website scraper A tool that uses Scrapegraph AI to intelligently sc…" at bounding box center [409, 259] width 97 height 37
drag, startPoint x: 566, startPoint y: 237, endPoint x: 560, endPoint y: 244, distance: 9.2
click at [560, 244] on div "Sync orders and customers from Shopify" at bounding box center [585, 250] width 97 height 15
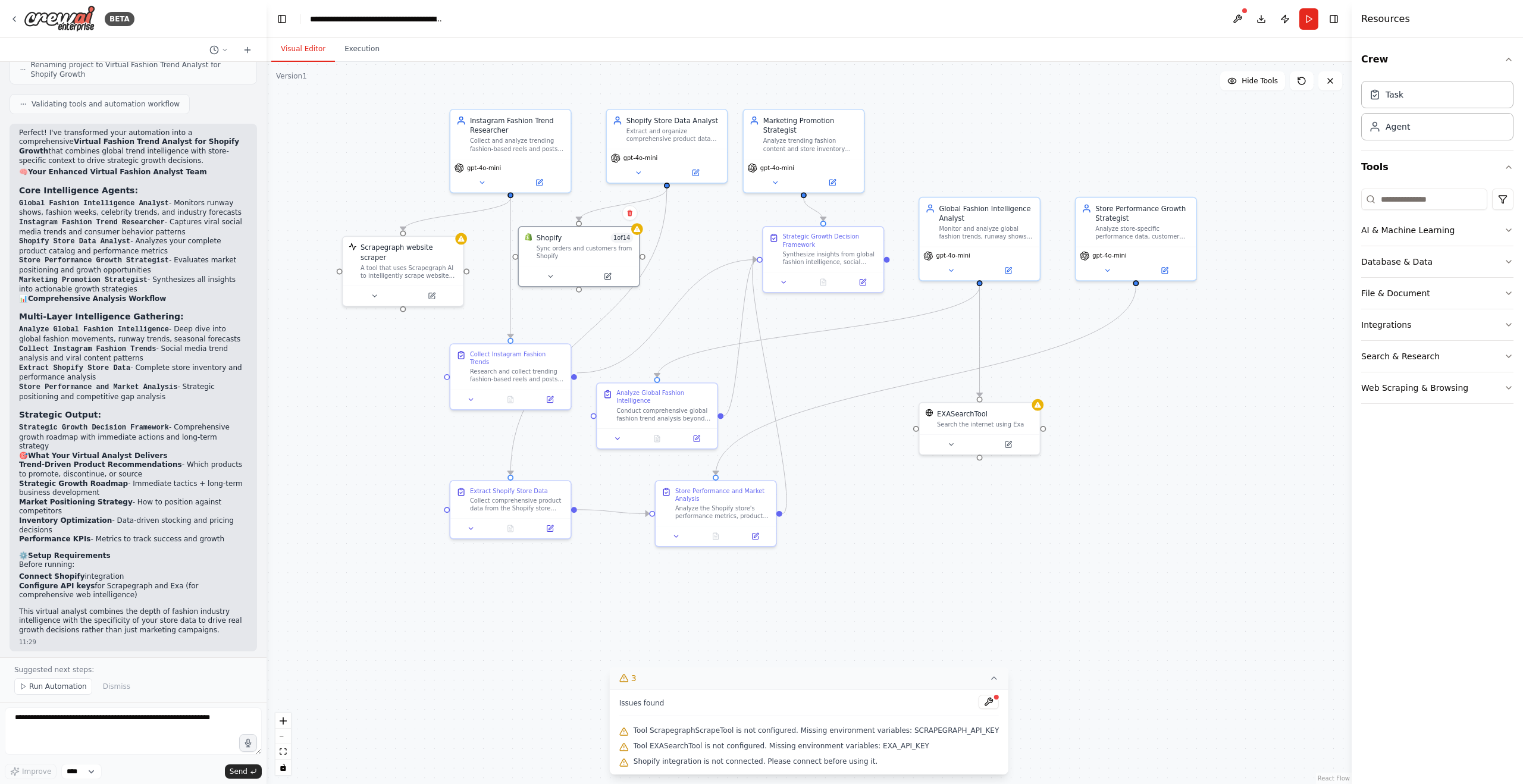
click at [394, 332] on div ".deletable-edge-delete-btn { width: 20px; height: 20px; border: 0px solid #ffff…" at bounding box center [809, 422] width 1085 height 722
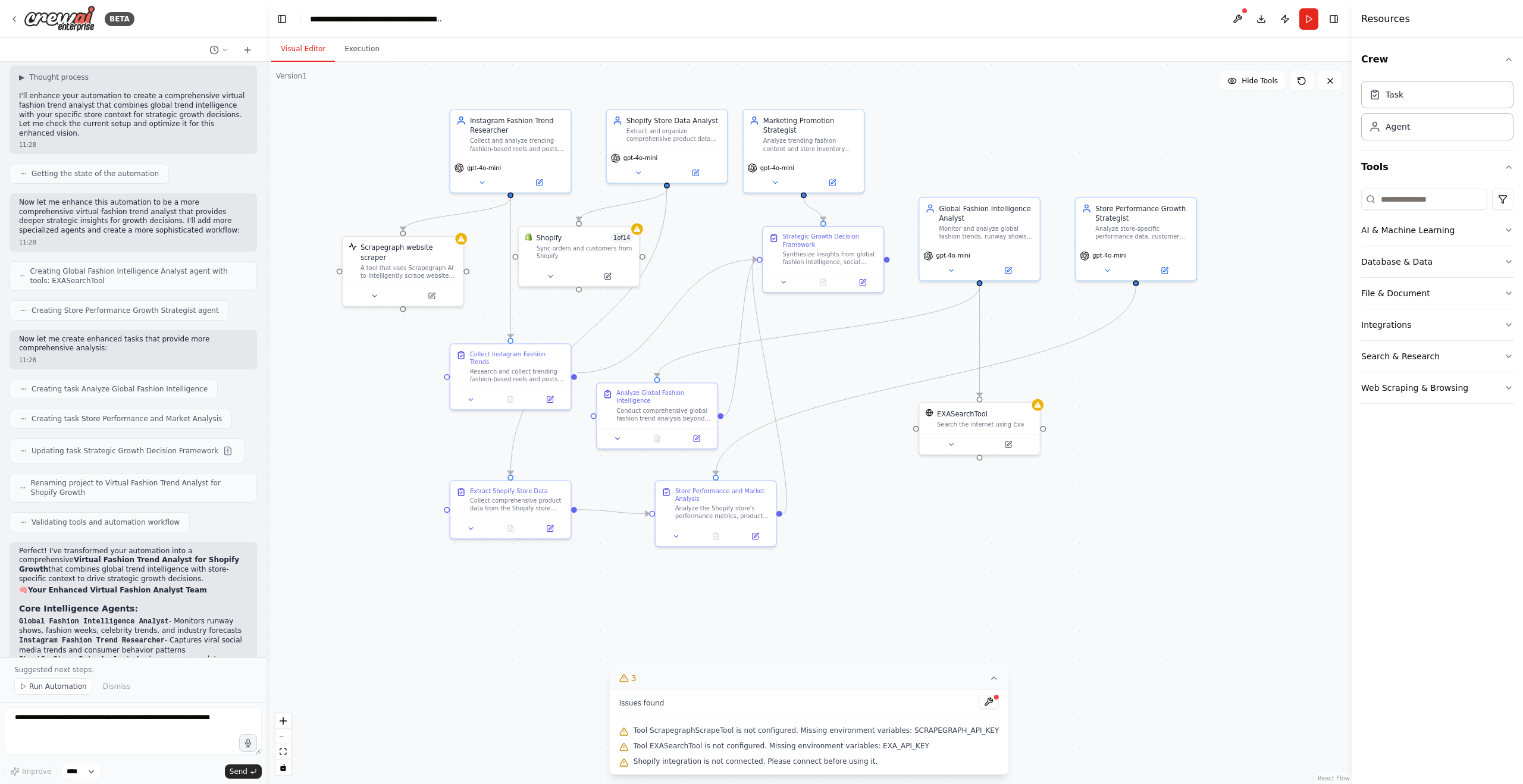
scroll to position [1628, 0]
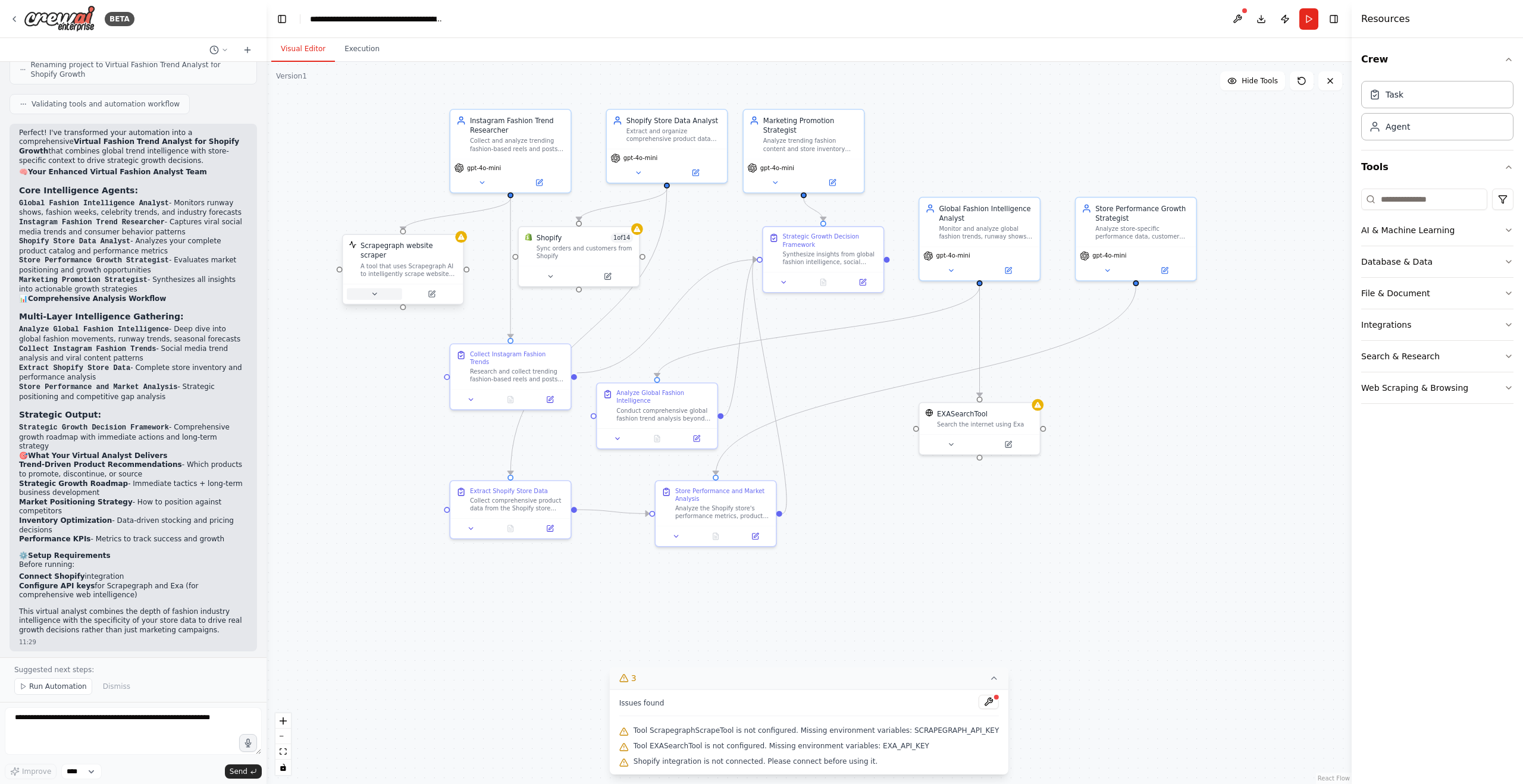
click at [375, 293] on icon at bounding box center [375, 294] width 4 height 1
click at [357, 179] on div ".deletable-edge-delete-btn { width: 20px; height: 20px; border: 0px solid #ffff…" at bounding box center [809, 422] width 1085 height 722
click at [321, 367] on div ".deletable-edge-delete-btn { width: 20px; height: 20px; border: 0px solid #ffff…" at bounding box center [809, 422] width 1085 height 722
click at [481, 412] on button "Cancel" at bounding box center [478, 418] width 35 height 14
click at [376, 291] on icon at bounding box center [374, 294] width 8 height 8
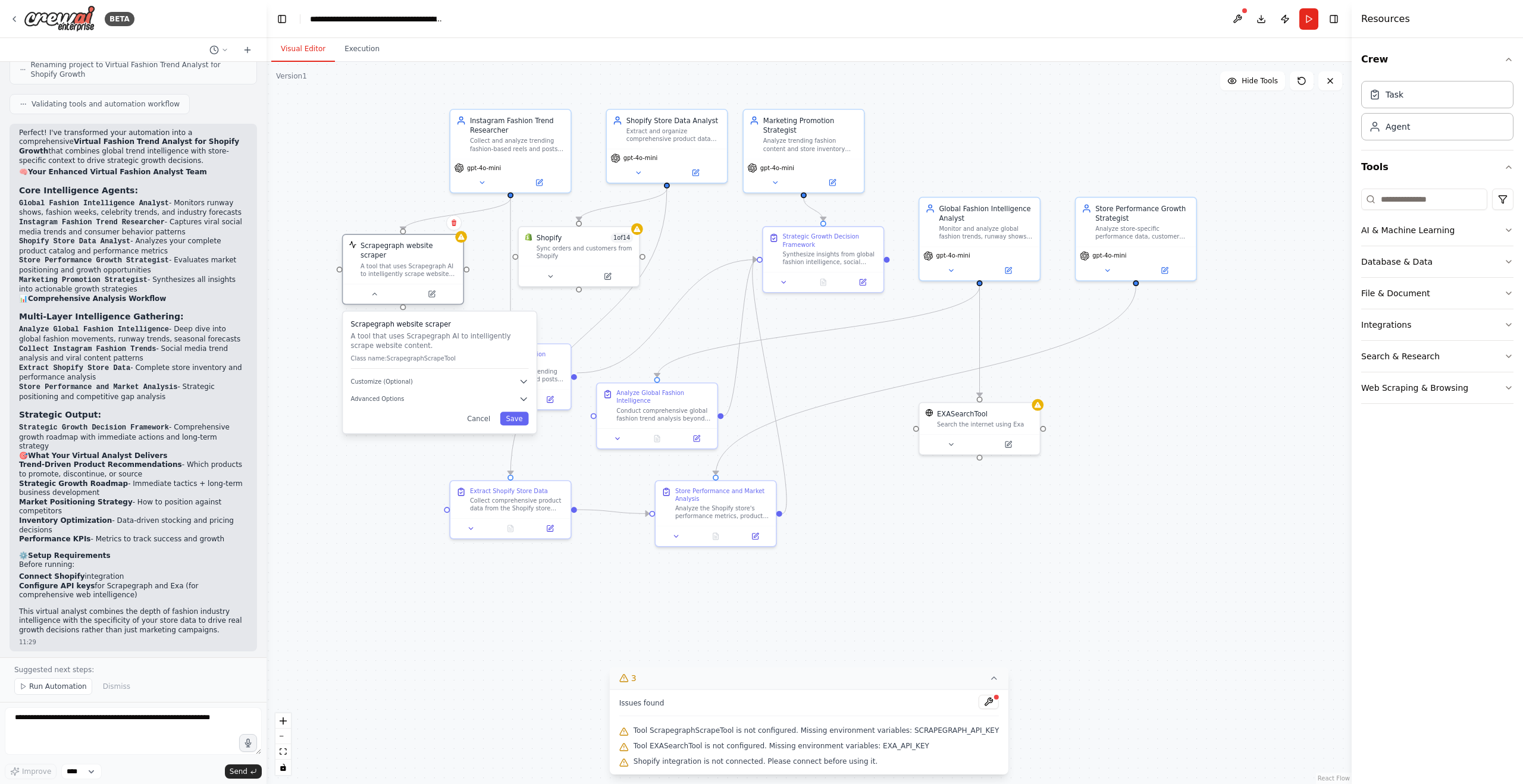
click at [371, 290] on div at bounding box center [403, 293] width 120 height 20
click at [375, 293] on icon at bounding box center [375, 294] width 4 height 1
drag, startPoint x: 583, startPoint y: 251, endPoint x: 584, endPoint y: 237, distance: 14.0
click at [584, 237] on div "Sync orders and customers from Shopify" at bounding box center [585, 241] width 97 height 15
drag, startPoint x: 577, startPoint y: 240, endPoint x: 578, endPoint y: 233, distance: 7.1
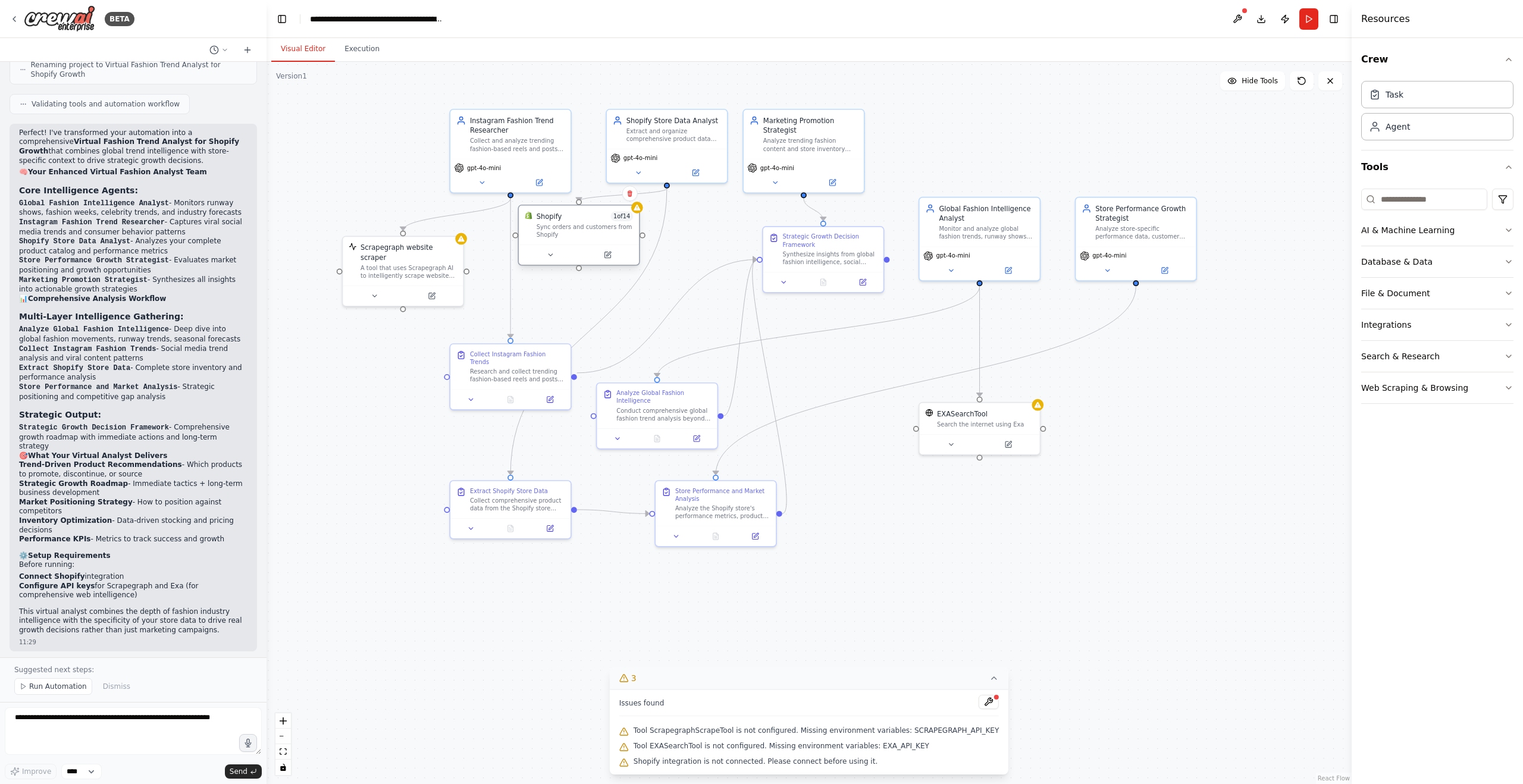
click at [578, 233] on div "Sync orders and customers from Shopify" at bounding box center [585, 230] width 97 height 15
click at [1091, 472] on div ".deletable-edge-delete-btn { width: 20px; height: 20px; border: 0px solid #ffff…" at bounding box center [809, 422] width 1085 height 722
click at [966, 420] on div "Search the internet using Exa" at bounding box center [986, 422] width 97 height 8
click at [953, 446] on icon at bounding box center [951, 442] width 8 height 8
click at [948, 445] on icon at bounding box center [951, 442] width 8 height 8
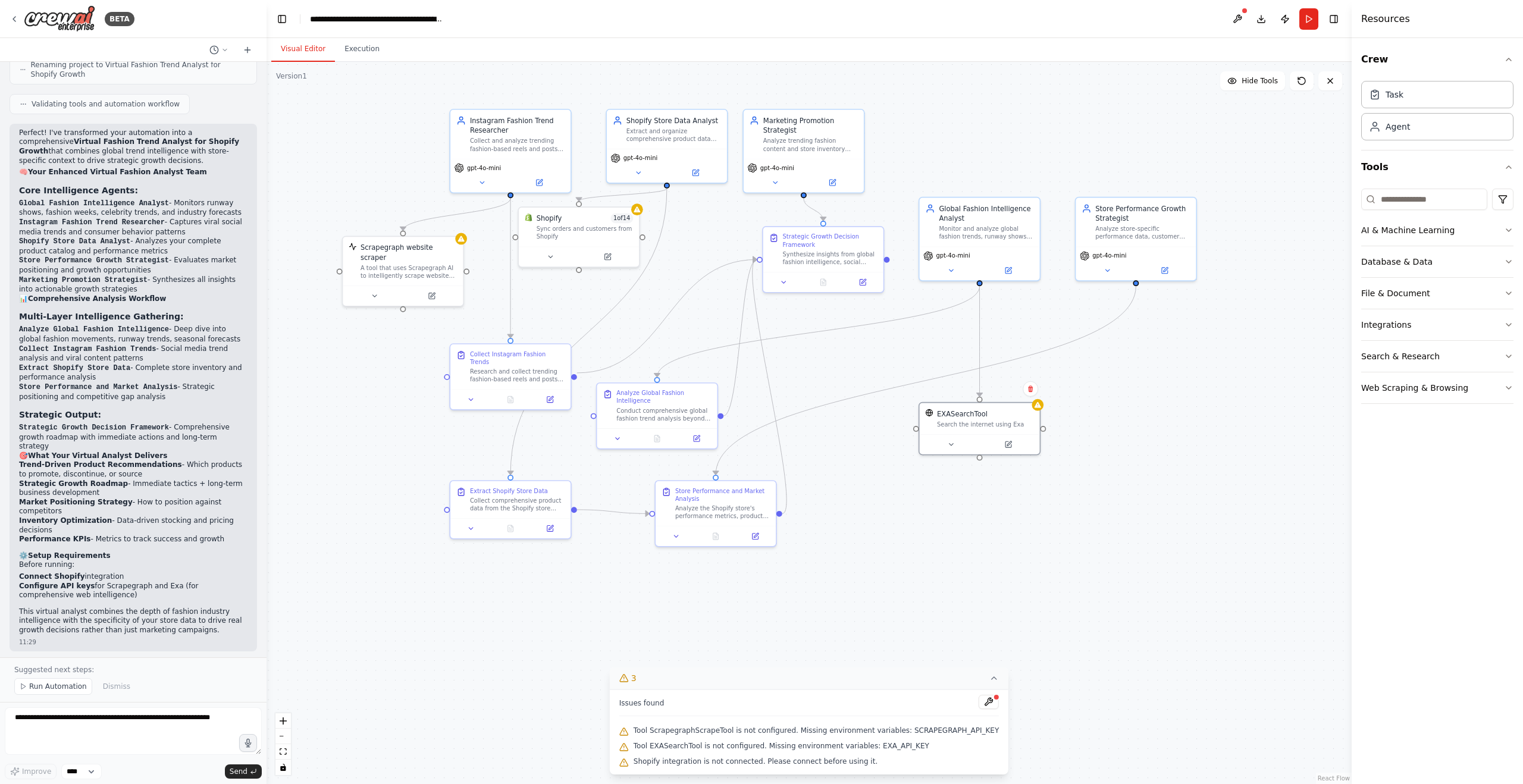
click at [1095, 420] on div ".deletable-edge-delete-btn { width: 20px; height: 20px; border: 0px solid #ffff…" at bounding box center [809, 422] width 1085 height 722
drag, startPoint x: 592, startPoint y: 220, endPoint x: 589, endPoint y: 230, distance: 10.4
click at [589, 230] on div "Shopify 1 of 14" at bounding box center [585, 225] width 97 height 9
click at [523, 128] on div "Instagram Fashion Trend Researcher" at bounding box center [517, 123] width 94 height 20
click at [594, 83] on div ".deletable-edge-delete-btn { width: 20px; height: 20px; border: 0px solid #ffff…" at bounding box center [809, 422] width 1085 height 722
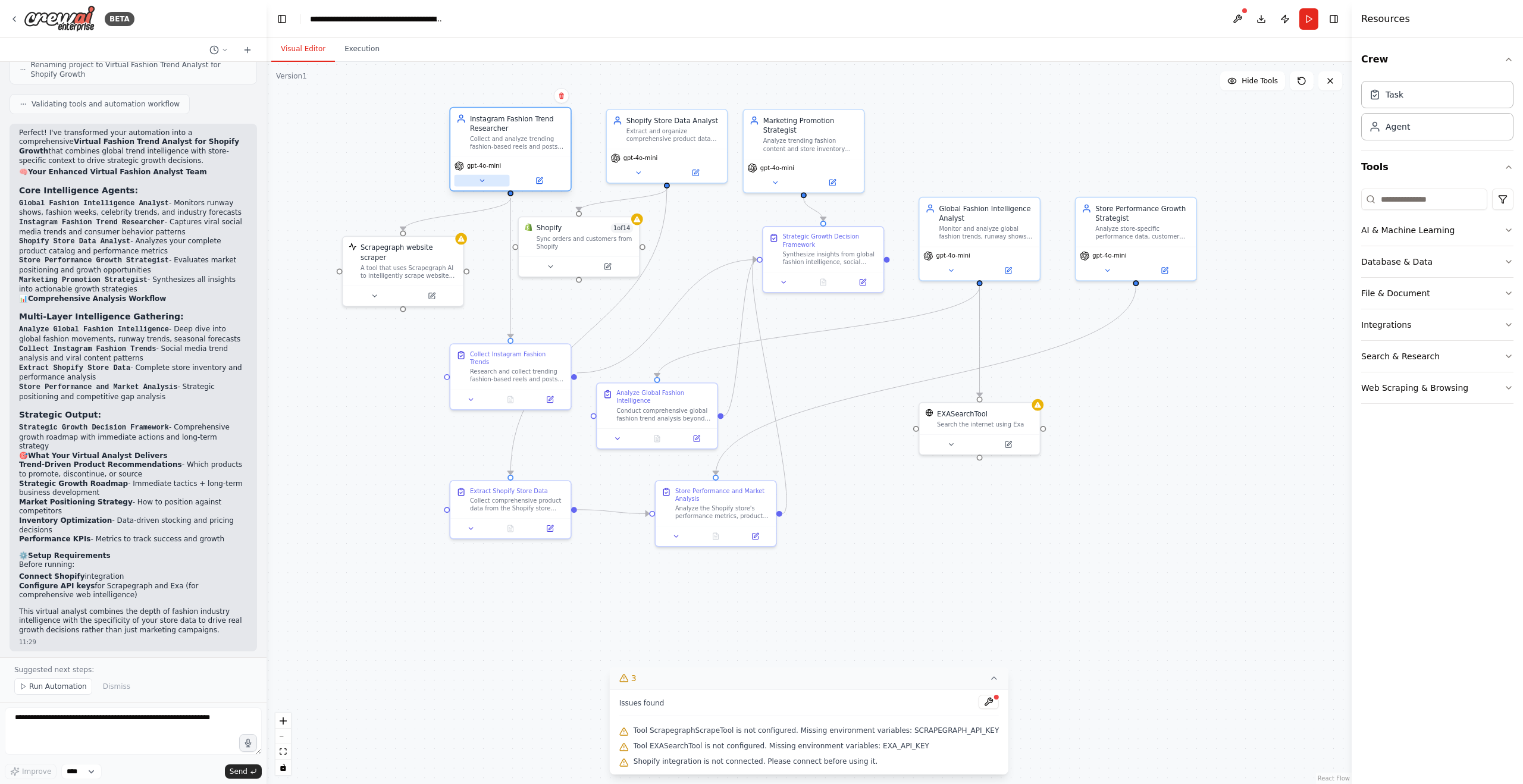
click at [486, 181] on button at bounding box center [482, 180] width 55 height 12
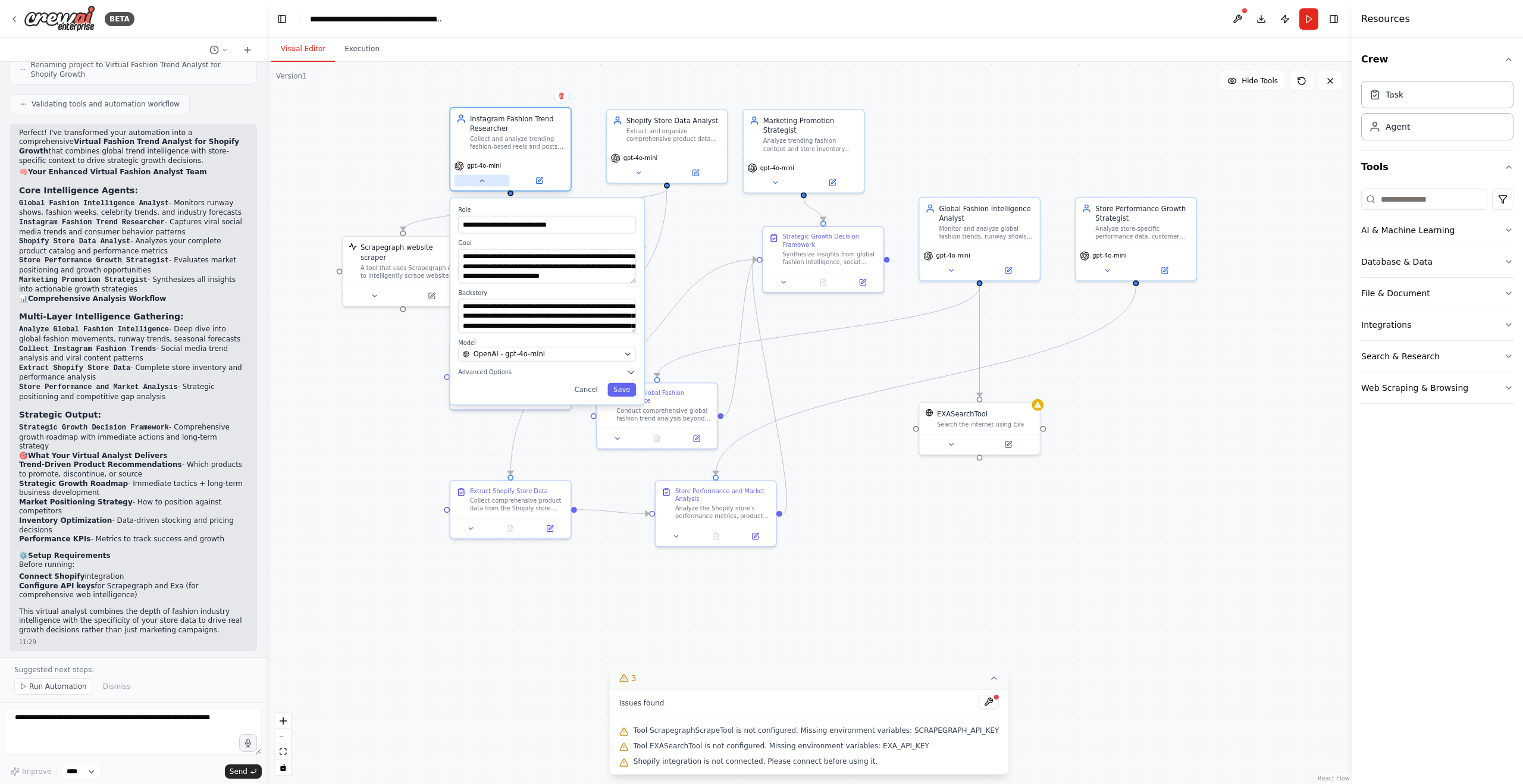
click at [484, 185] on button at bounding box center [482, 180] width 55 height 12
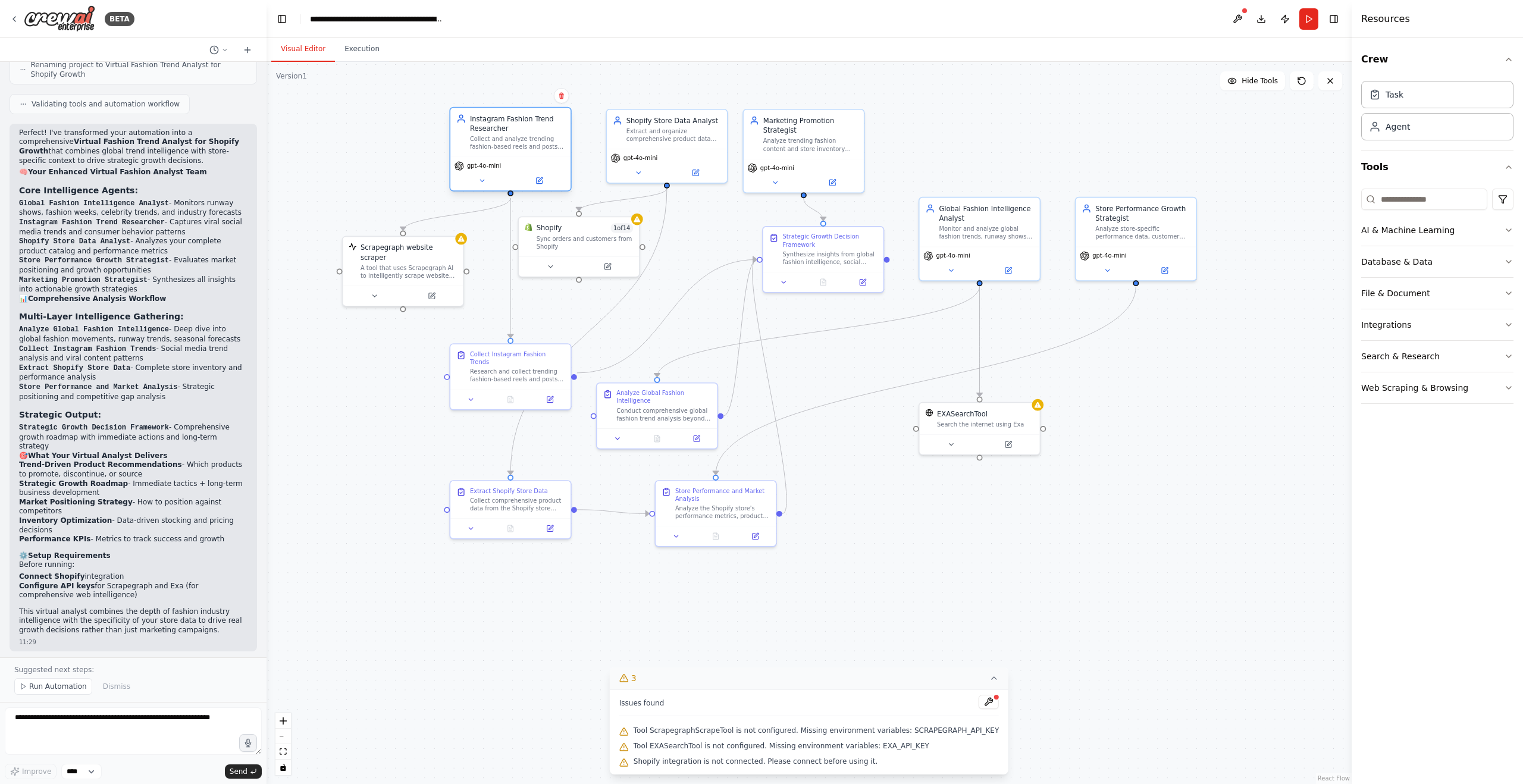
click at [501, 135] on div "Collect and analyze trending fashion-based reels and posts from Instagram to id…" at bounding box center [517, 142] width 94 height 15
click at [660, 133] on div "Extract and organize comprehensive product data from the Shopify store includin…" at bounding box center [673, 133] width 94 height 15
click at [788, 134] on div "Marketing Promotion Strategist Analyze trending fashion content and store inven…" at bounding box center [810, 132] width 94 height 37
click at [690, 139] on div "Extract and organize comprehensive product data from the Shopify store includin…" at bounding box center [673, 133] width 94 height 15
click at [523, 151] on div "Instagram Fashion Trend Researcher Collect and analyze trending fashion-based r…" at bounding box center [510, 132] width 120 height 49
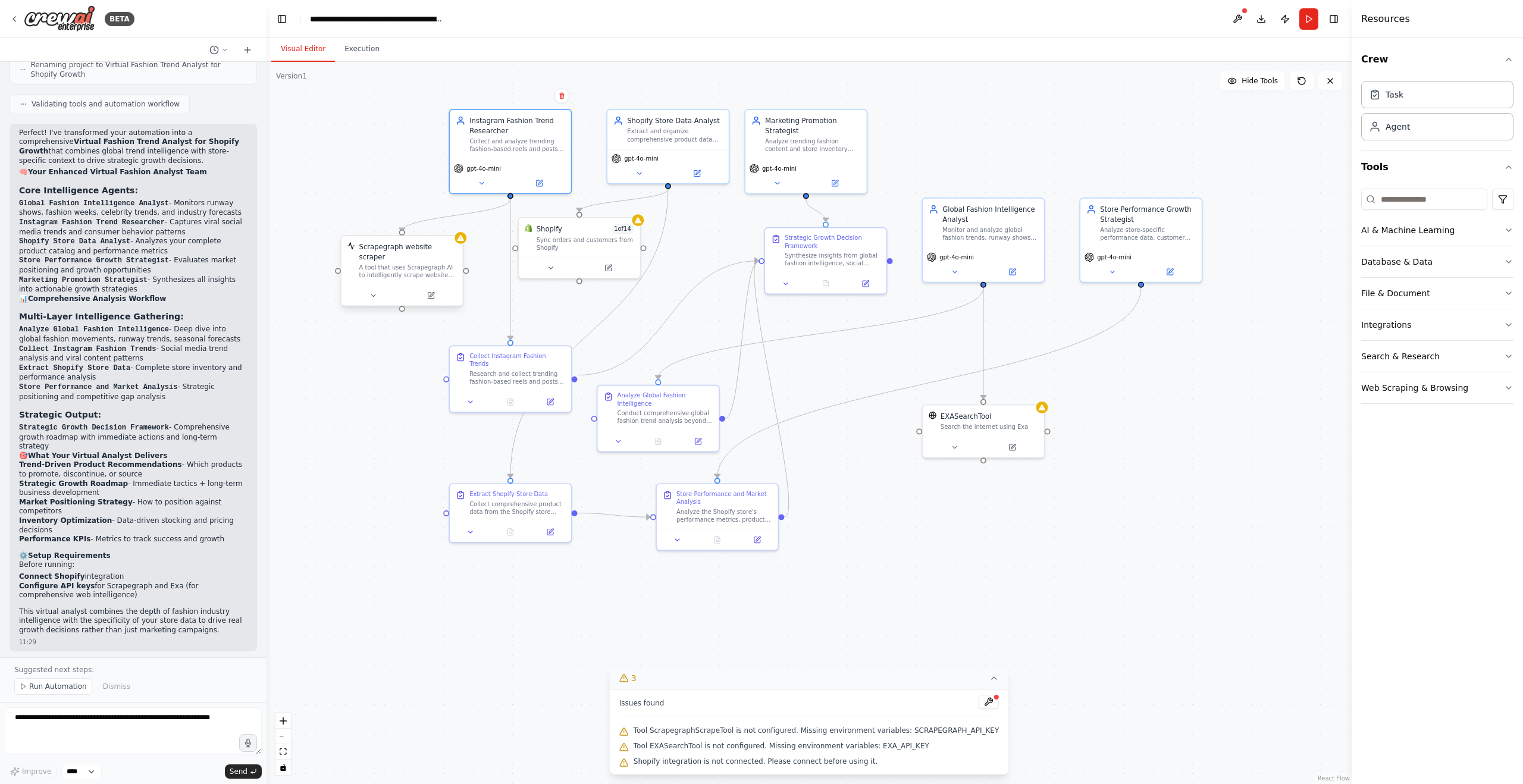
click at [412, 264] on div "A tool that uses Scrapegraph AI to intelligently scrape website content." at bounding box center [408, 272] width 98 height 16
drag, startPoint x: 390, startPoint y: 262, endPoint x: 399, endPoint y: 260, distance: 9.2
click at [399, 264] on div "A tool that uses Scrapegraph AI to intelligently scrape website content." at bounding box center [418, 272] width 98 height 16
click at [382, 292] on div at bounding box center [411, 296] width 121 height 20
click at [383, 291] on icon at bounding box center [383, 295] width 8 height 8
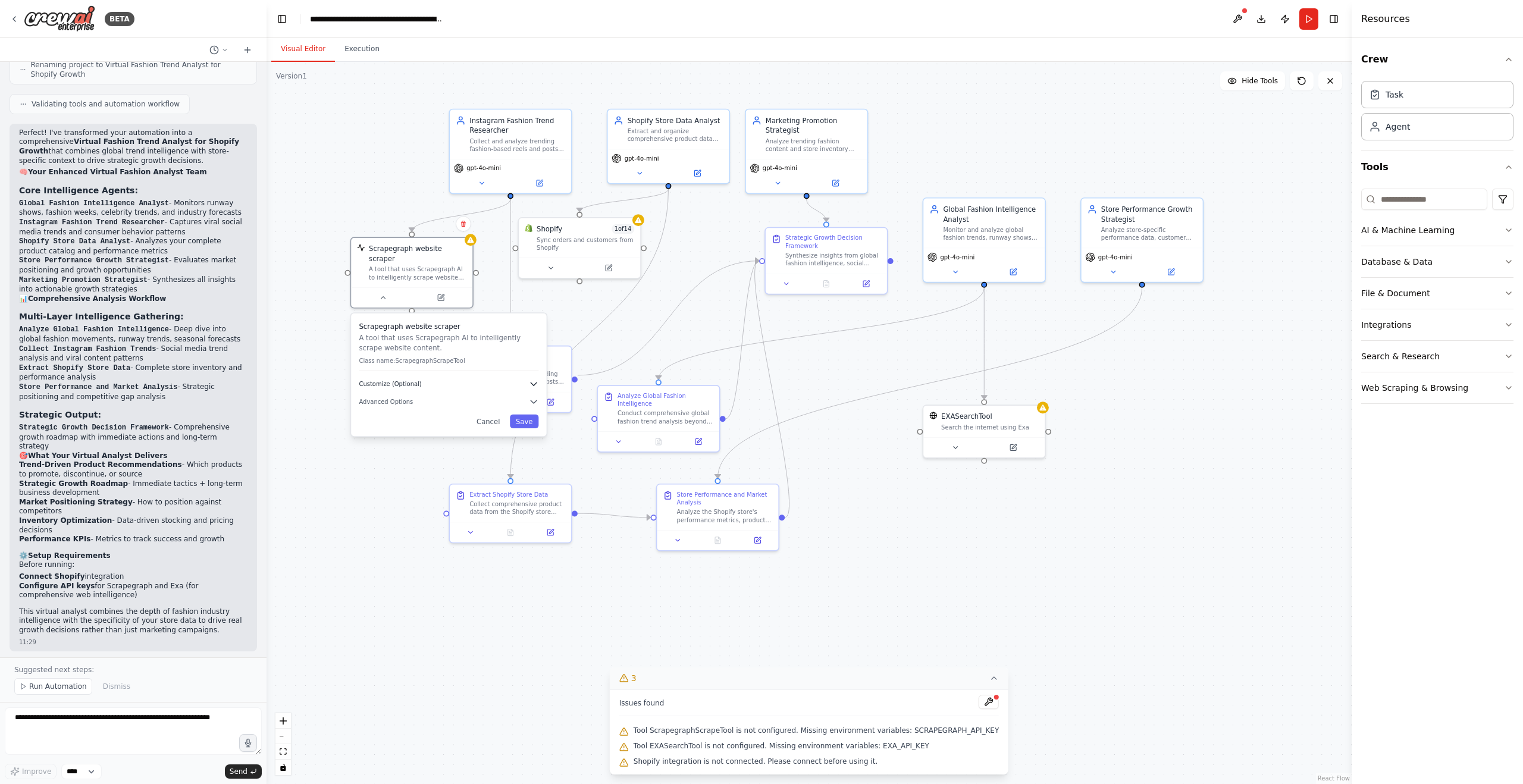
click at [410, 380] on span "Customize (Optional)" at bounding box center [390, 383] width 62 height 8
click at [411, 380] on span "Customize (Optional)" at bounding box center [390, 383] width 62 height 8
click at [408, 379] on button "Customize (Optional)" at bounding box center [449, 384] width 180 height 10
click at [391, 396] on div "Scrapegraph website scraper A tool that uses Scrapegraph AI to intelligently sc…" at bounding box center [448, 375] width 195 height 123
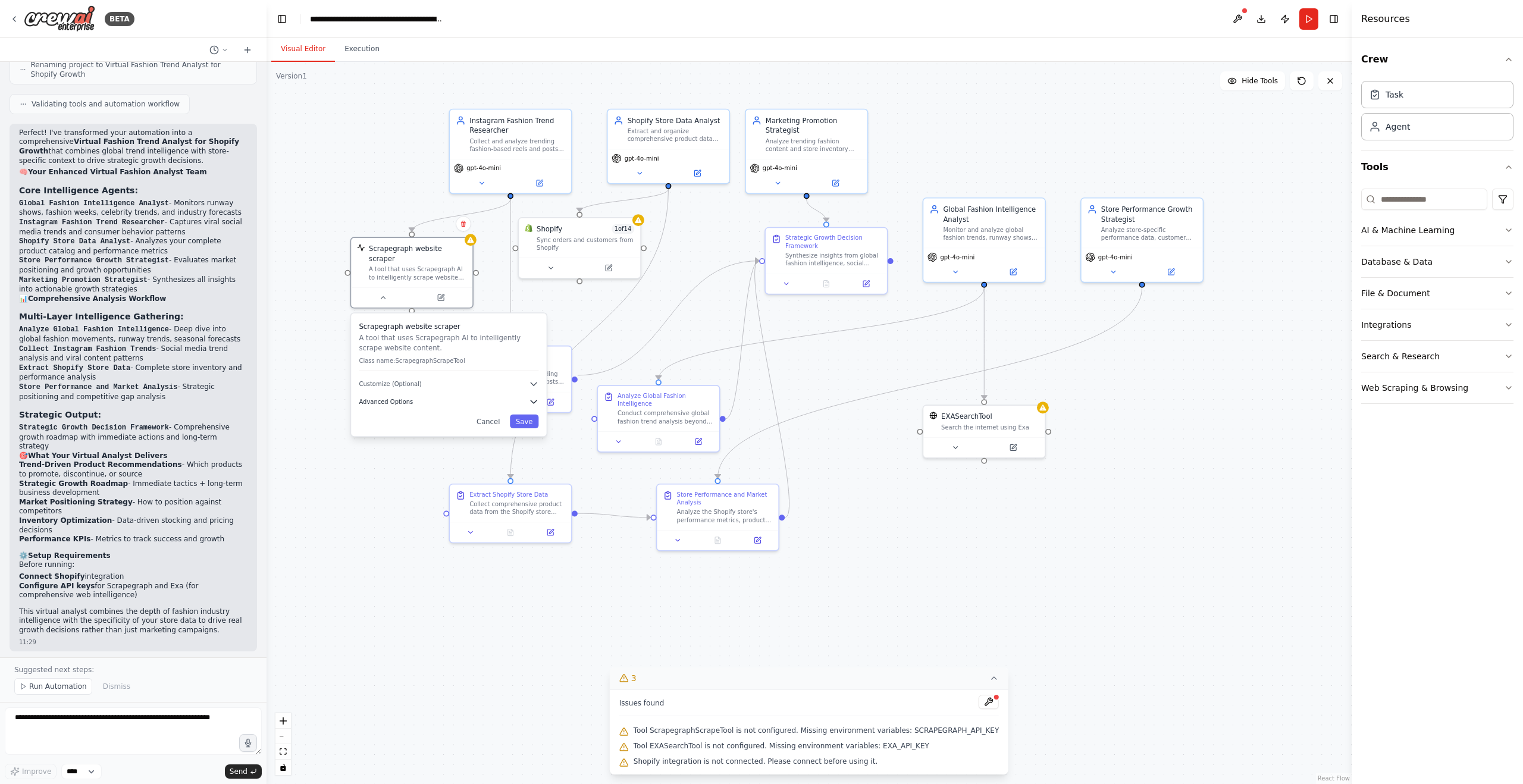
click at [401, 398] on span "Advanced Options" at bounding box center [386, 401] width 54 height 8
click at [386, 291] on div at bounding box center [411, 296] width 121 height 20
click at [380, 291] on icon at bounding box center [383, 295] width 8 height 8
click at [1161, 369] on div ".deletable-edge-delete-btn { width: 20px; height: 20px; border: 0px solid #ffff…" at bounding box center [809, 422] width 1085 height 722
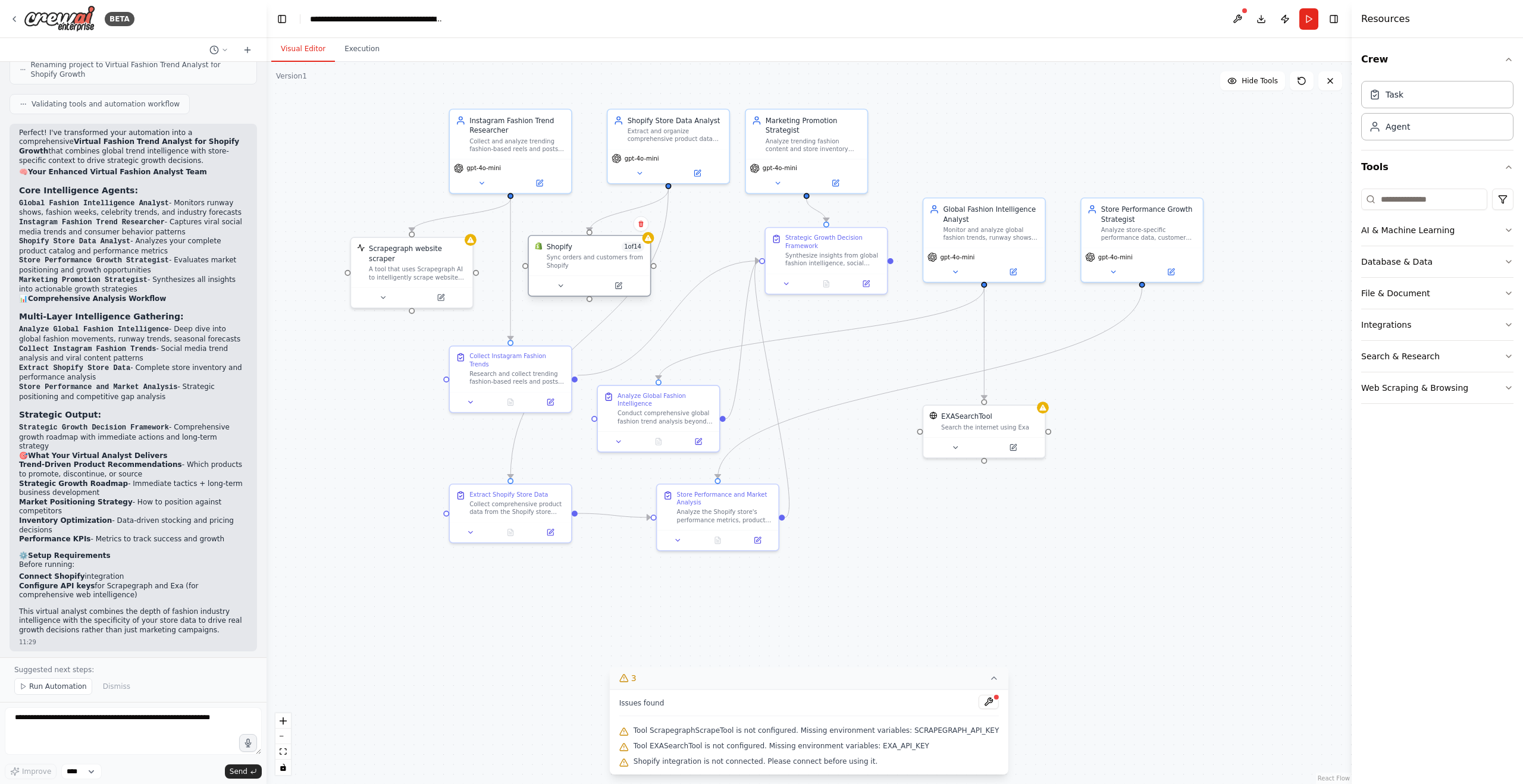
drag, startPoint x: 557, startPoint y: 230, endPoint x: 564, endPoint y: 254, distance: 25.0
click at [564, 254] on div "Shopify 1 of 14 Sync orders and customers from Shopify" at bounding box center [595, 256] width 98 height 28
drag, startPoint x: 564, startPoint y: 254, endPoint x: 575, endPoint y: 254, distance: 11.0
click at [575, 254] on div "Sync orders and customers from Shopify" at bounding box center [605, 262] width 98 height 16
click at [373, 156] on div ".deletable-edge-delete-btn { width: 20px; height: 20px; border: 0px solid #ffff…" at bounding box center [809, 422] width 1085 height 722
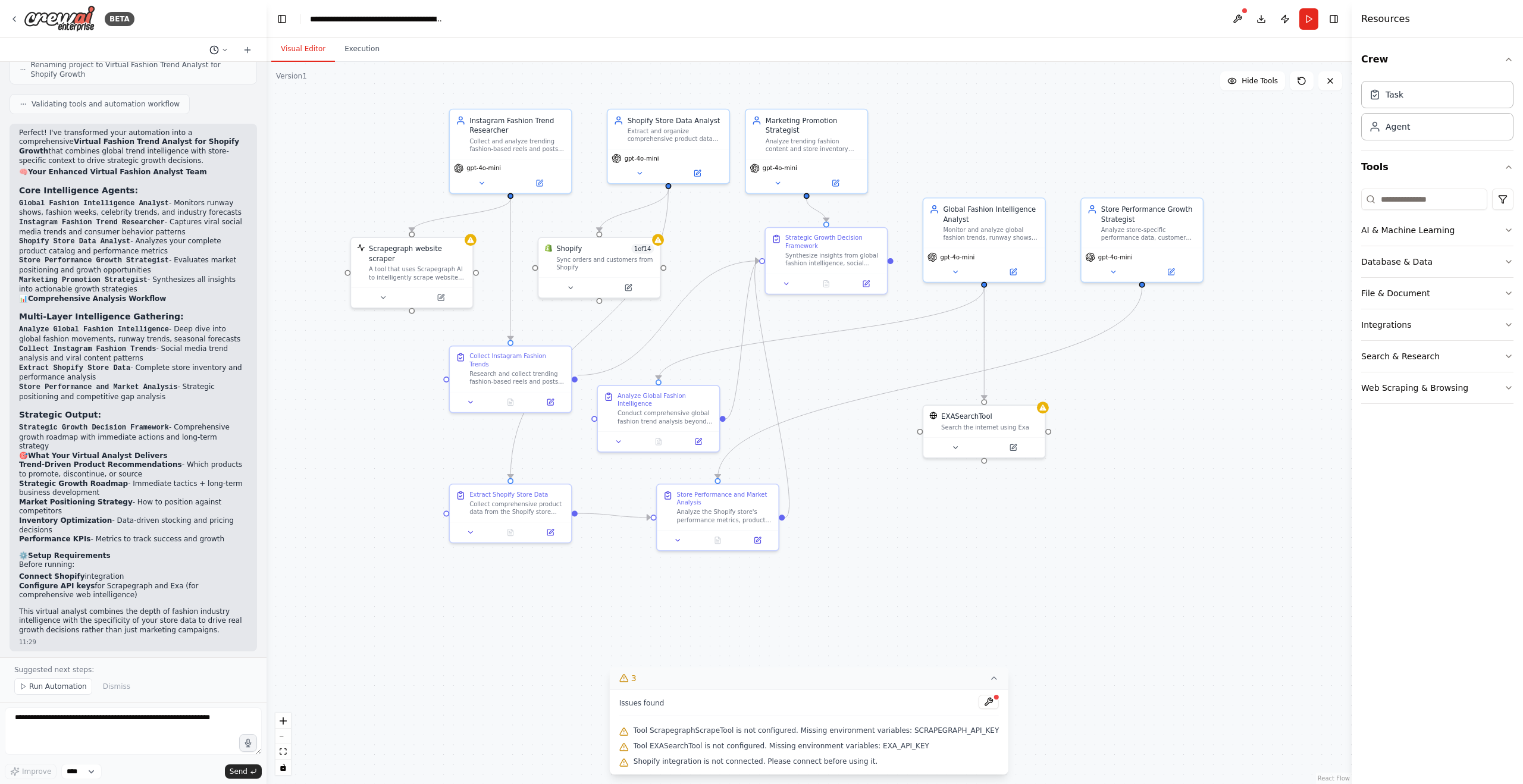
click at [223, 51] on icon at bounding box center [225, 50] width 7 height 7
click at [331, 78] on div ".deletable-edge-delete-btn { width: 20px; height: 20px; border: 0px solid #ffff…" at bounding box center [809, 422] width 1085 height 722
click at [343, 94] on div ".deletable-edge-delete-btn { width: 20px; height: 20px; border: 0px solid #ffff…" at bounding box center [809, 422] width 1085 height 722
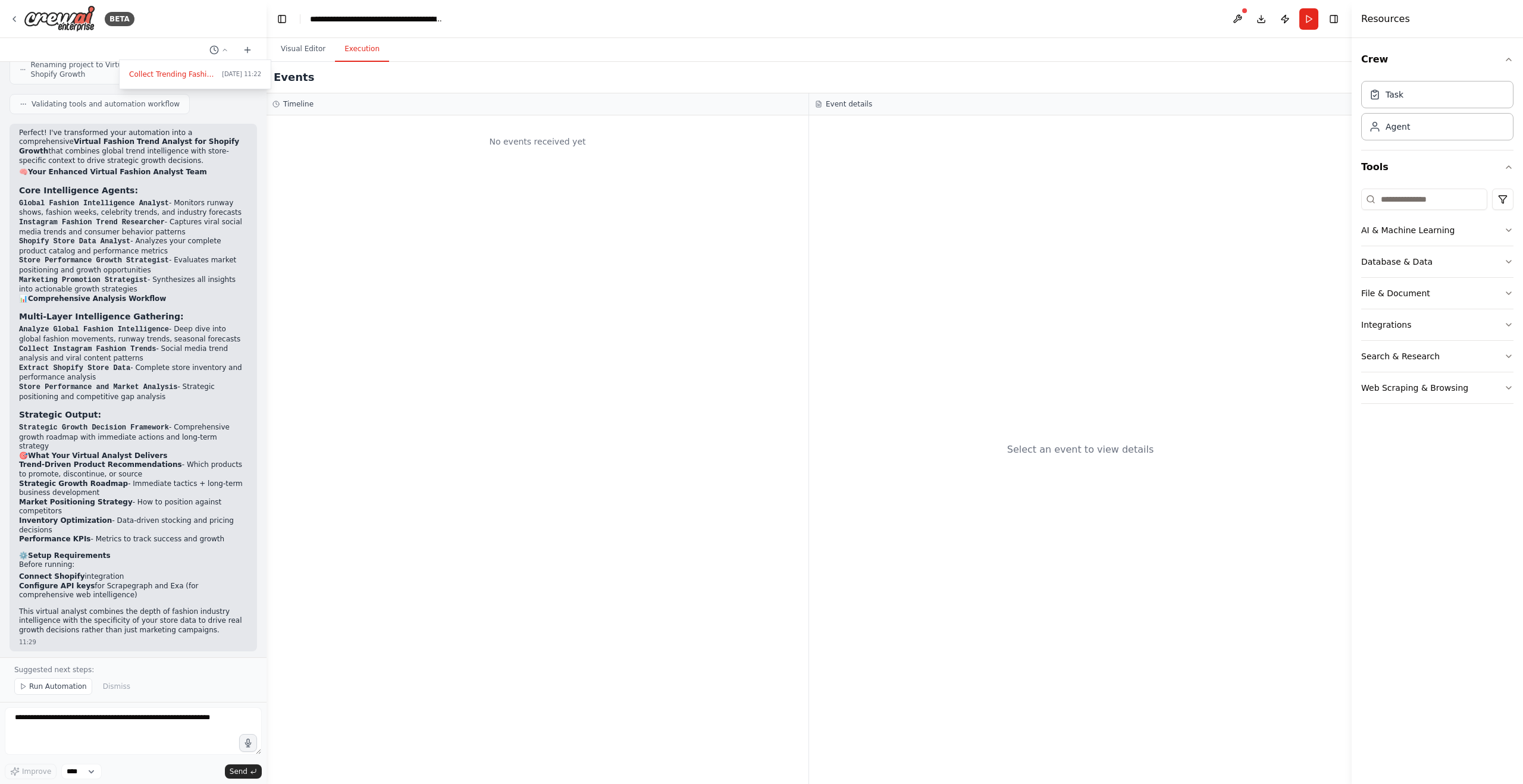
click at [368, 46] on button "Execution" at bounding box center [362, 49] width 54 height 25
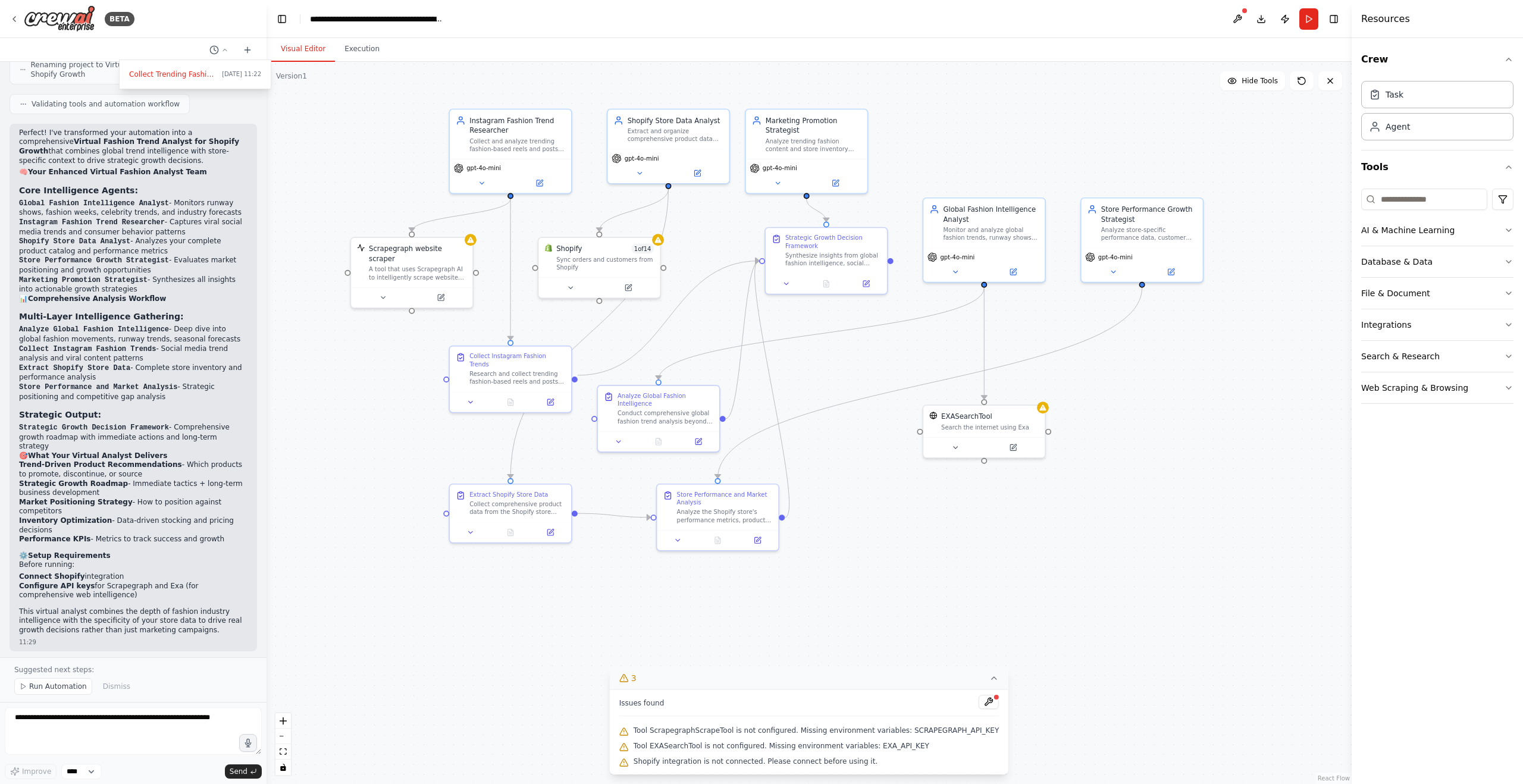
click at [320, 54] on button "Visual Editor" at bounding box center [303, 49] width 64 height 25
click at [1335, 18] on button "Toggle Right Sidebar" at bounding box center [1334, 19] width 17 height 17
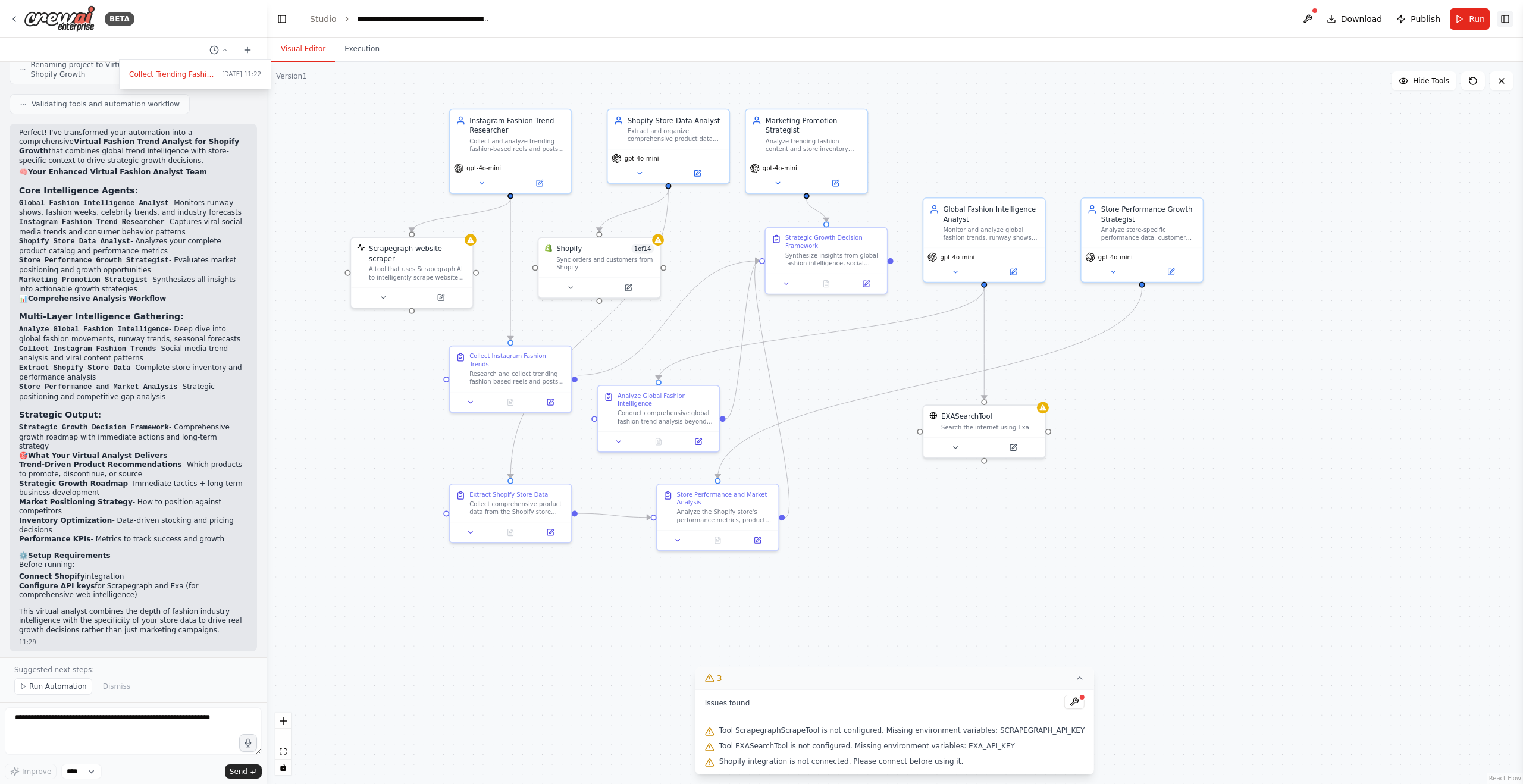
click at [1500, 18] on button "Toggle Right Sidebar" at bounding box center [1505, 19] width 17 height 17
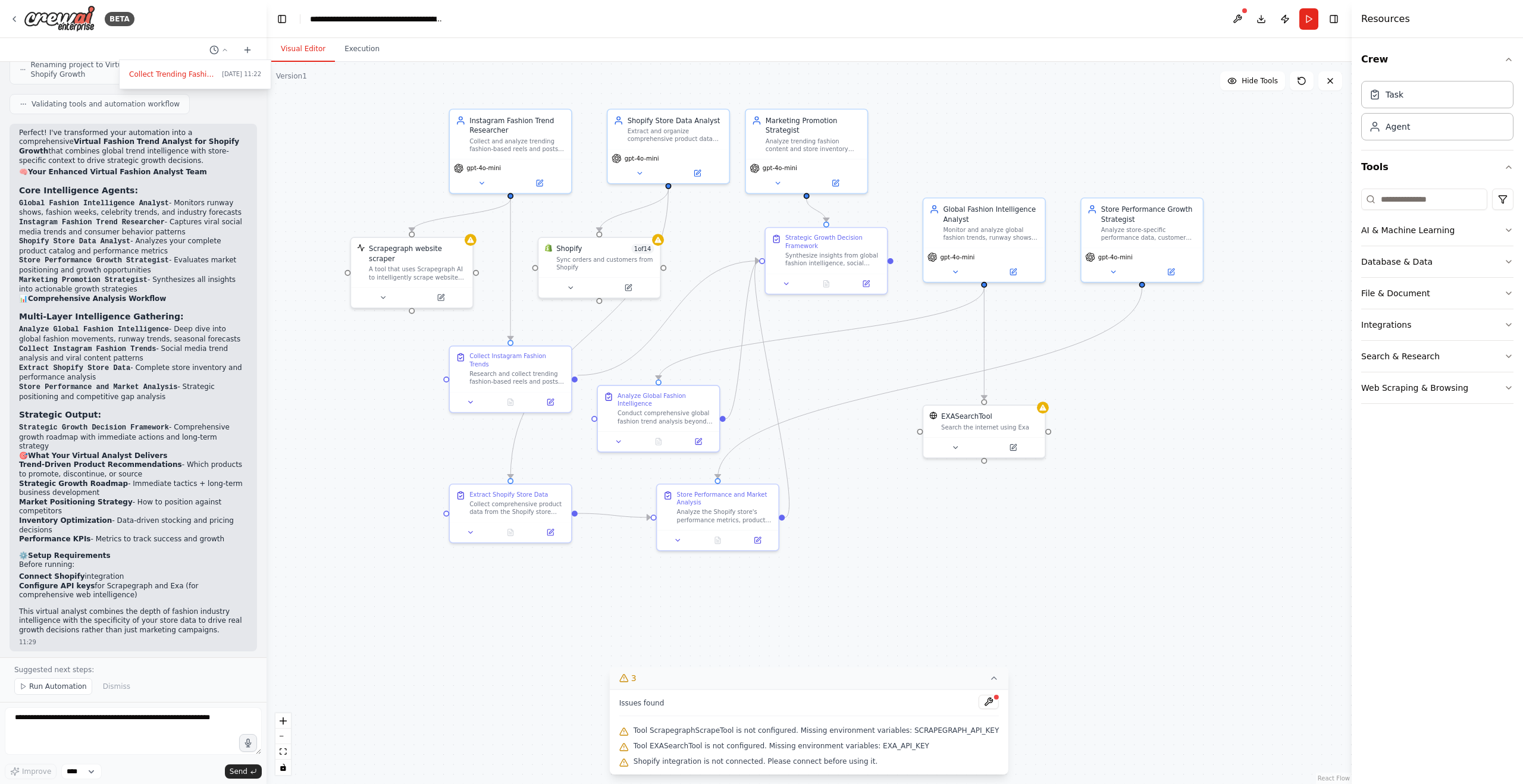
click at [75, 724] on div at bounding box center [133, 392] width 267 height 784
click at [100, 768] on select "****" at bounding box center [82, 771] width 41 height 15
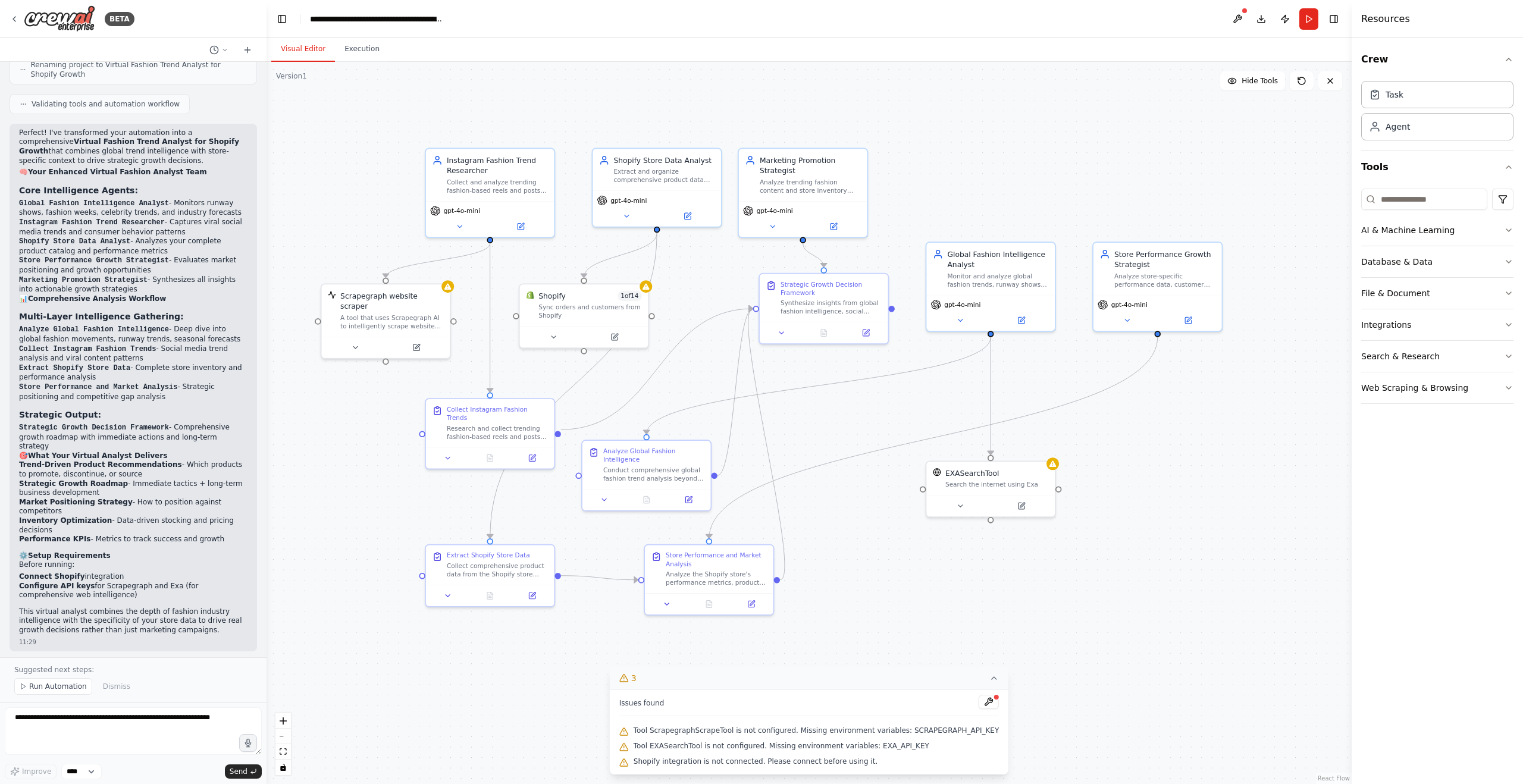
drag, startPoint x: 438, startPoint y: 496, endPoint x: 423, endPoint y: 566, distance: 71.6
click at [423, 566] on div ".deletable-edge-delete-btn { width: 20px; height: 20px; border: 0px solid #ffff…" at bounding box center [809, 422] width 1085 height 722
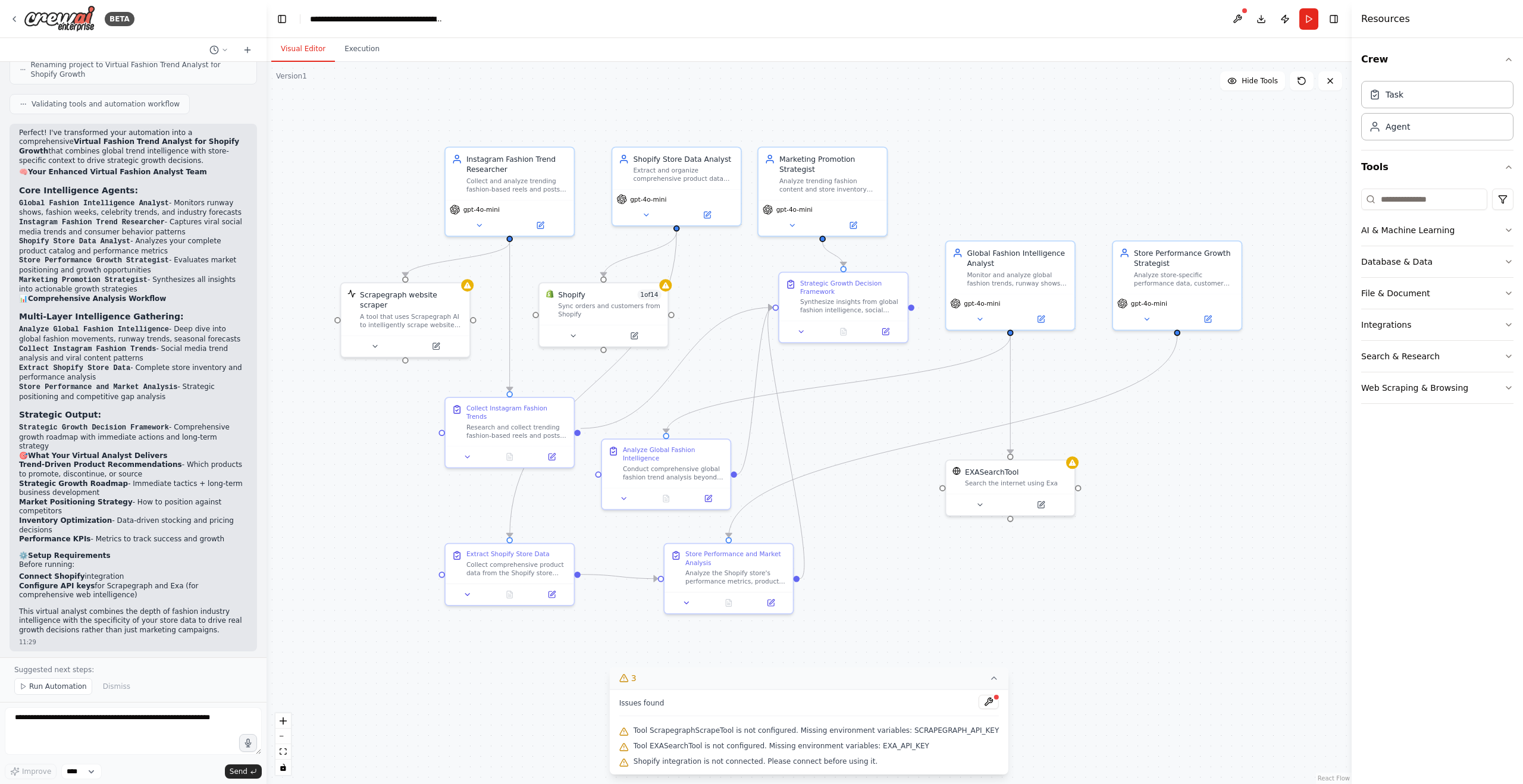
click at [1198, 162] on div ".deletable-edge-delete-btn { width: 20px; height: 20px; border: 0px solid #ffff…" at bounding box center [809, 422] width 1085 height 722
click at [353, 17] on div "**********" at bounding box center [377, 19] width 134 height 12
click at [1240, 16] on button at bounding box center [1237, 19] width 19 height 22
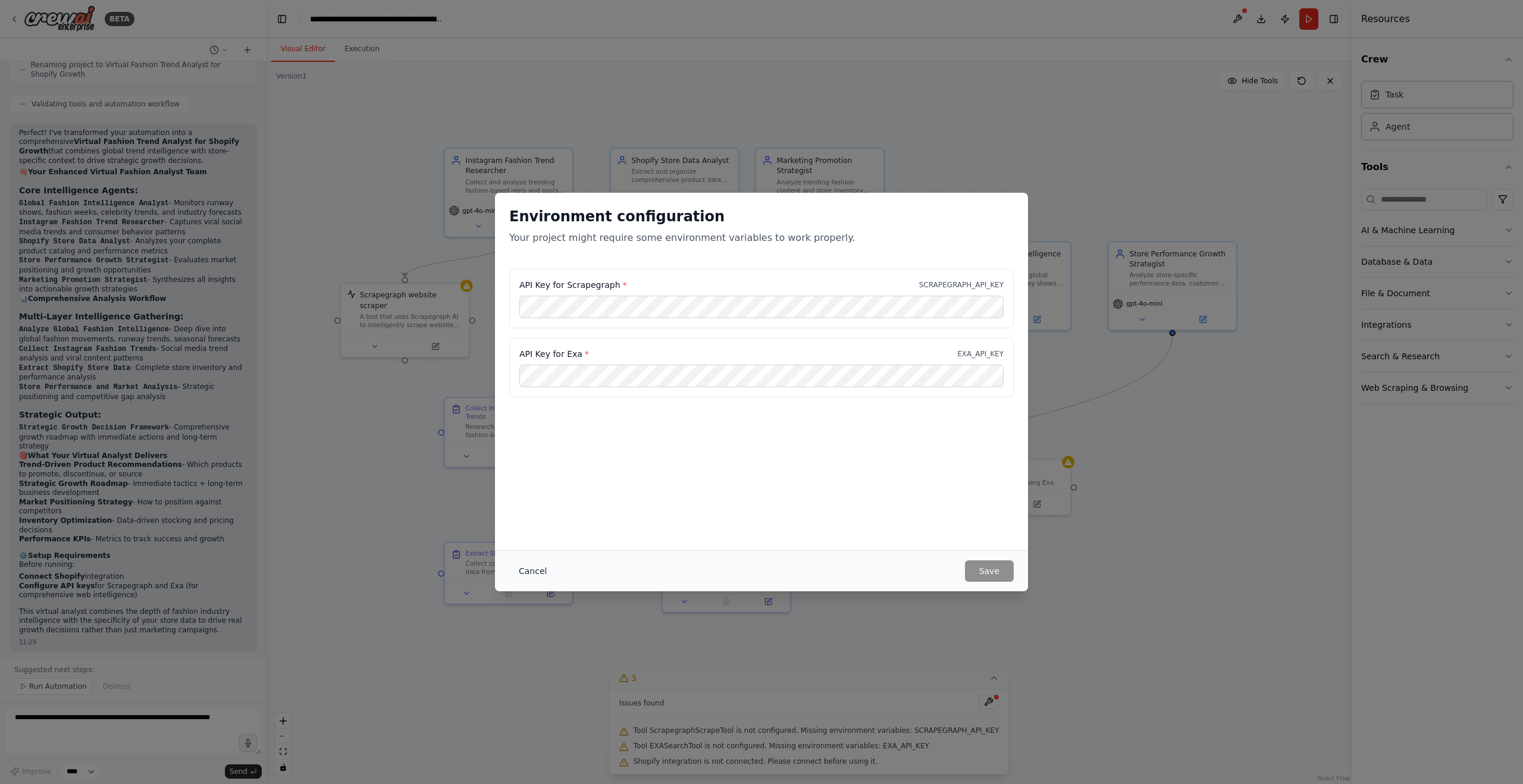
click at [529, 569] on button "Cancel" at bounding box center [533, 571] width 47 height 22
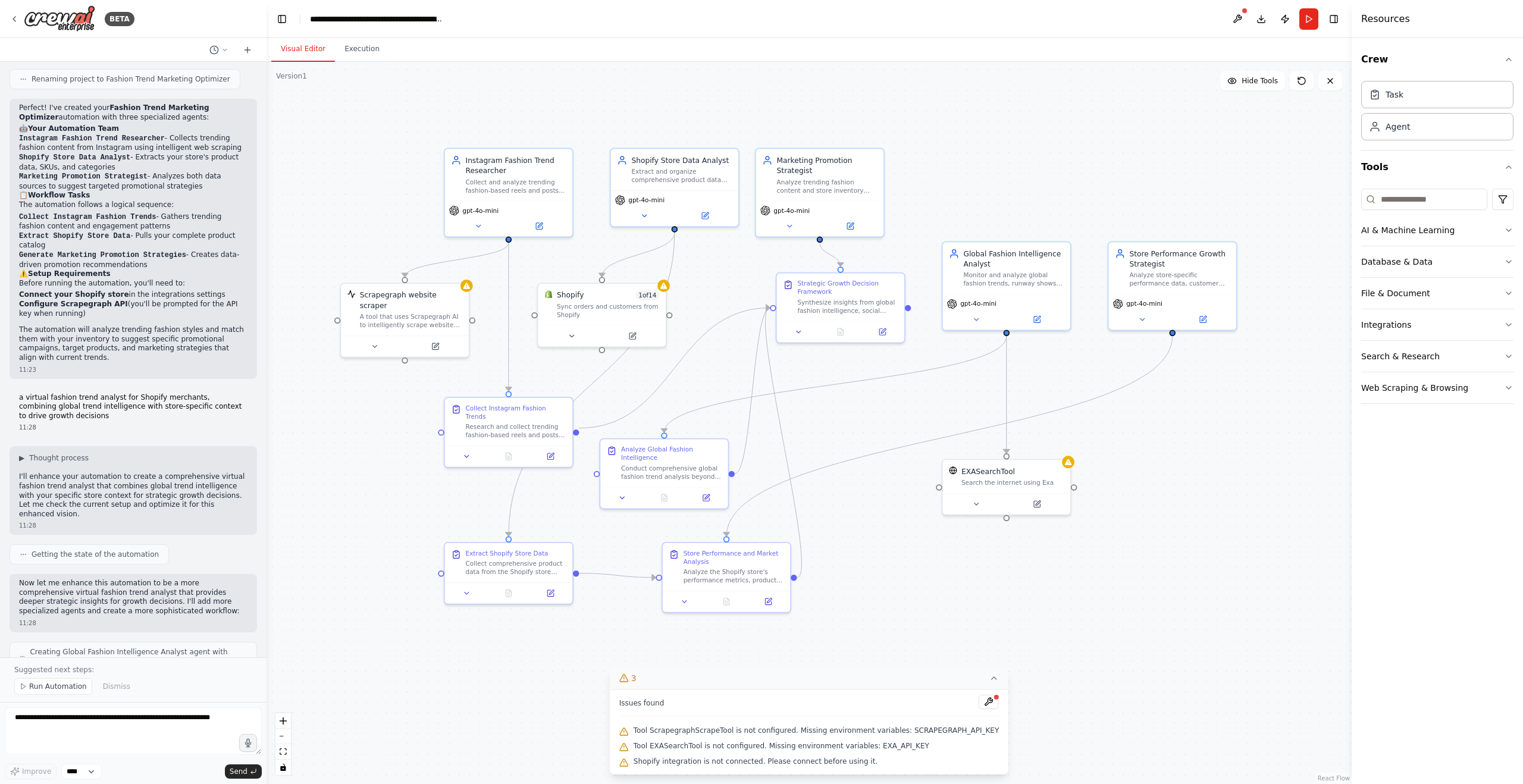
scroll to position [822, 0]
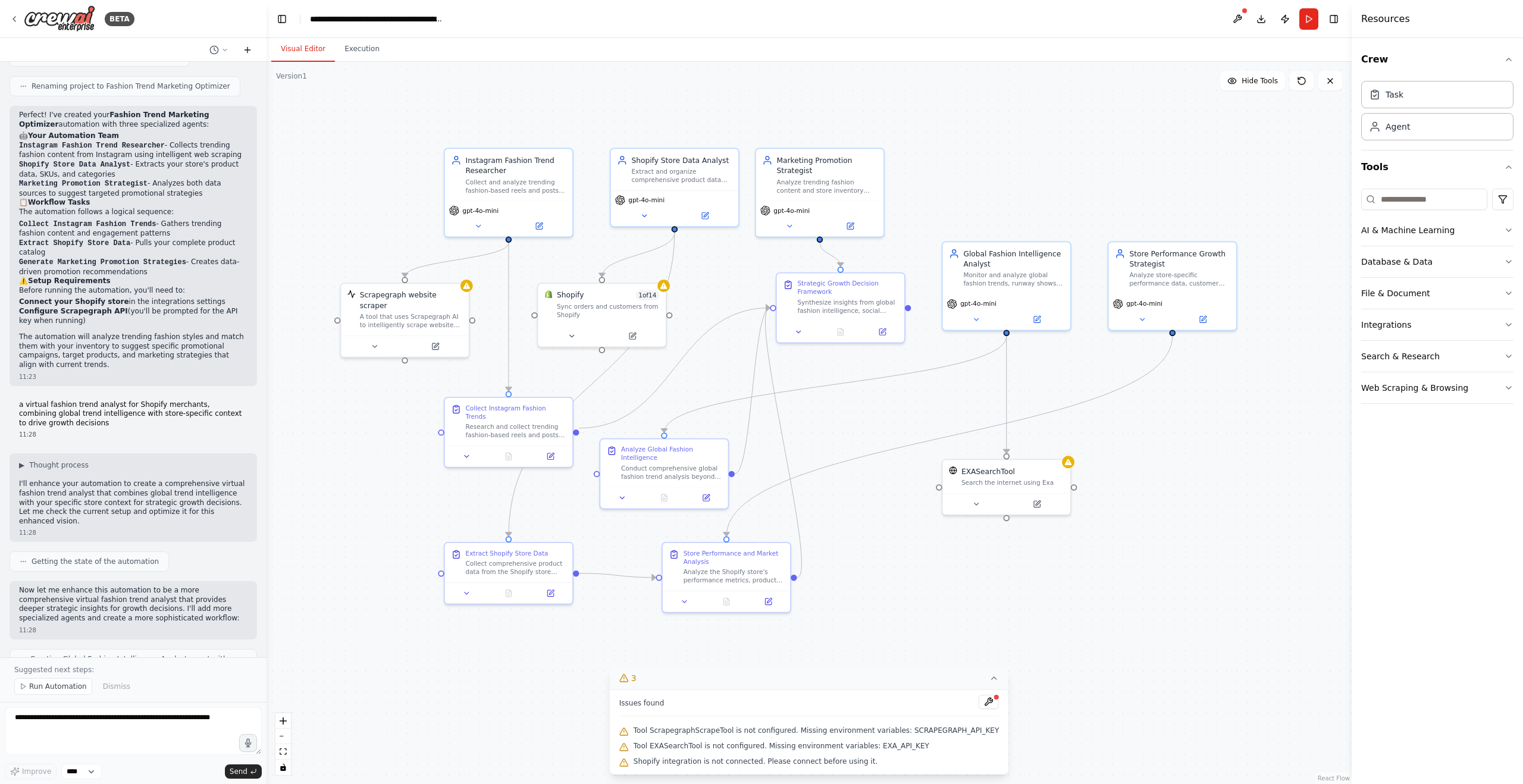
click at [250, 47] on icon at bounding box center [247, 49] width 9 height 9
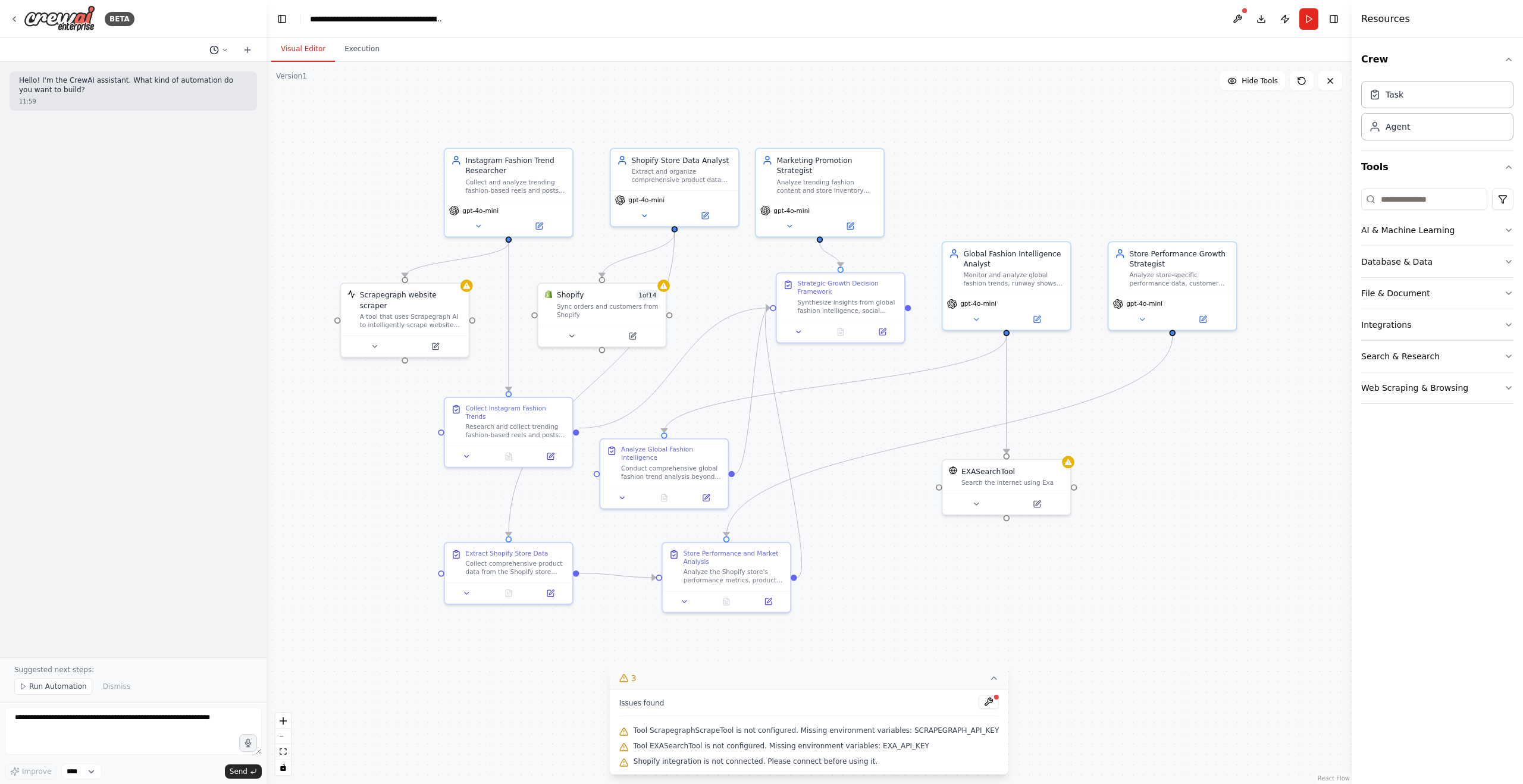
click at [221, 49] on icon at bounding box center [225, 50] width 7 height 7
click at [181, 90] on span "a virtual fashion trend analyst for Shopify merchants, combining global trend i…" at bounding box center [173, 93] width 88 height 9
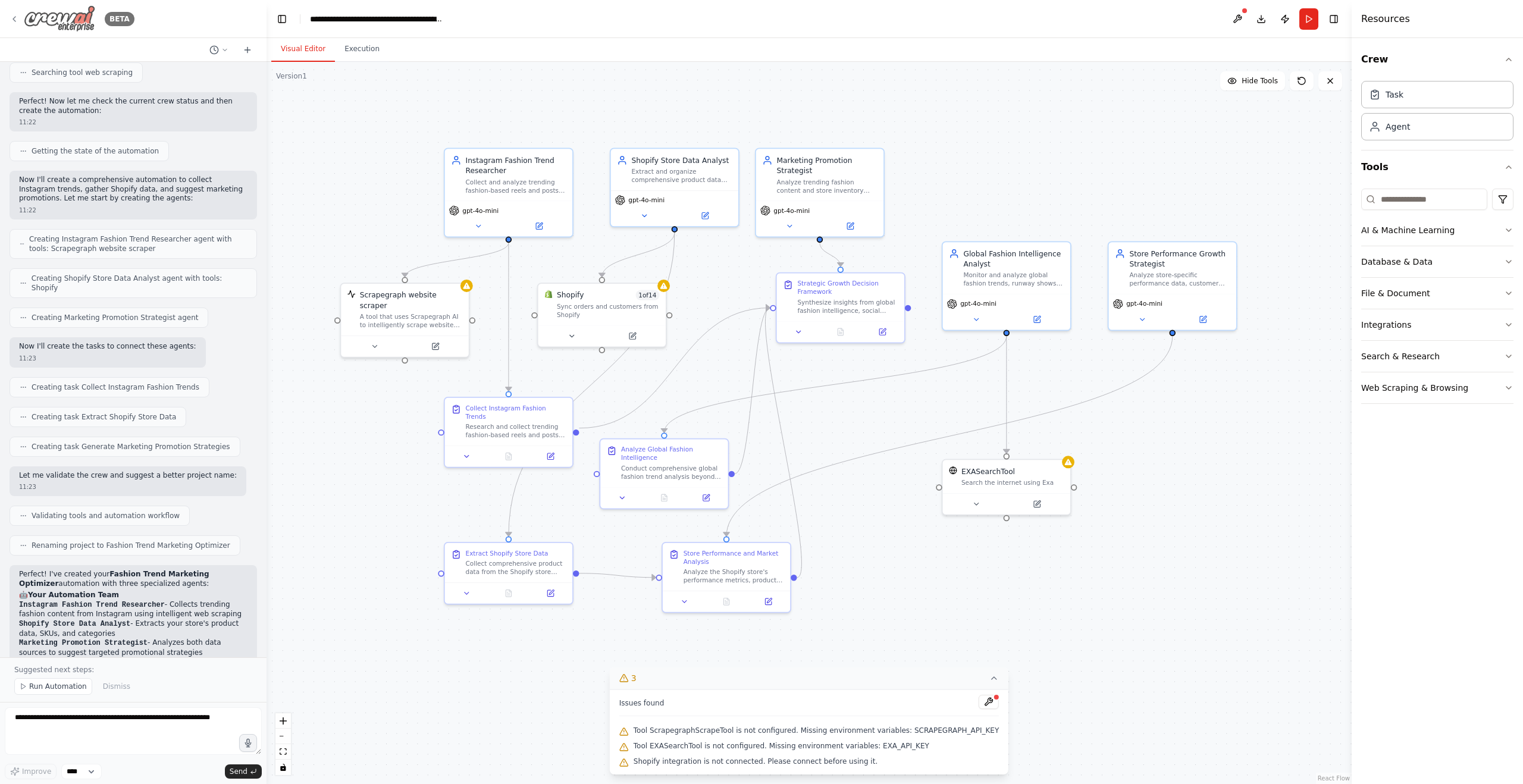
scroll to position [275, 0]
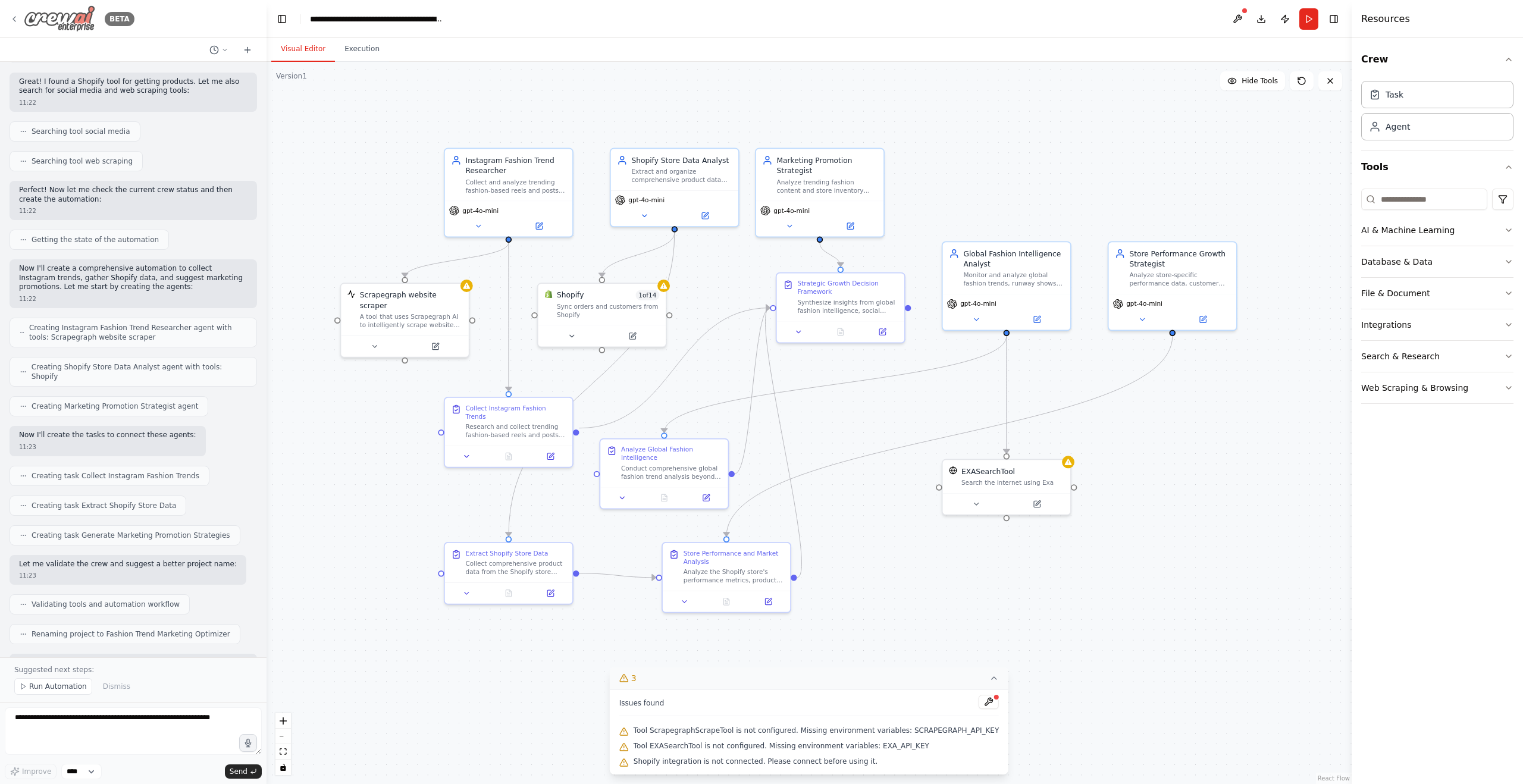
click at [18, 20] on icon at bounding box center [14, 19] width 9 height 9
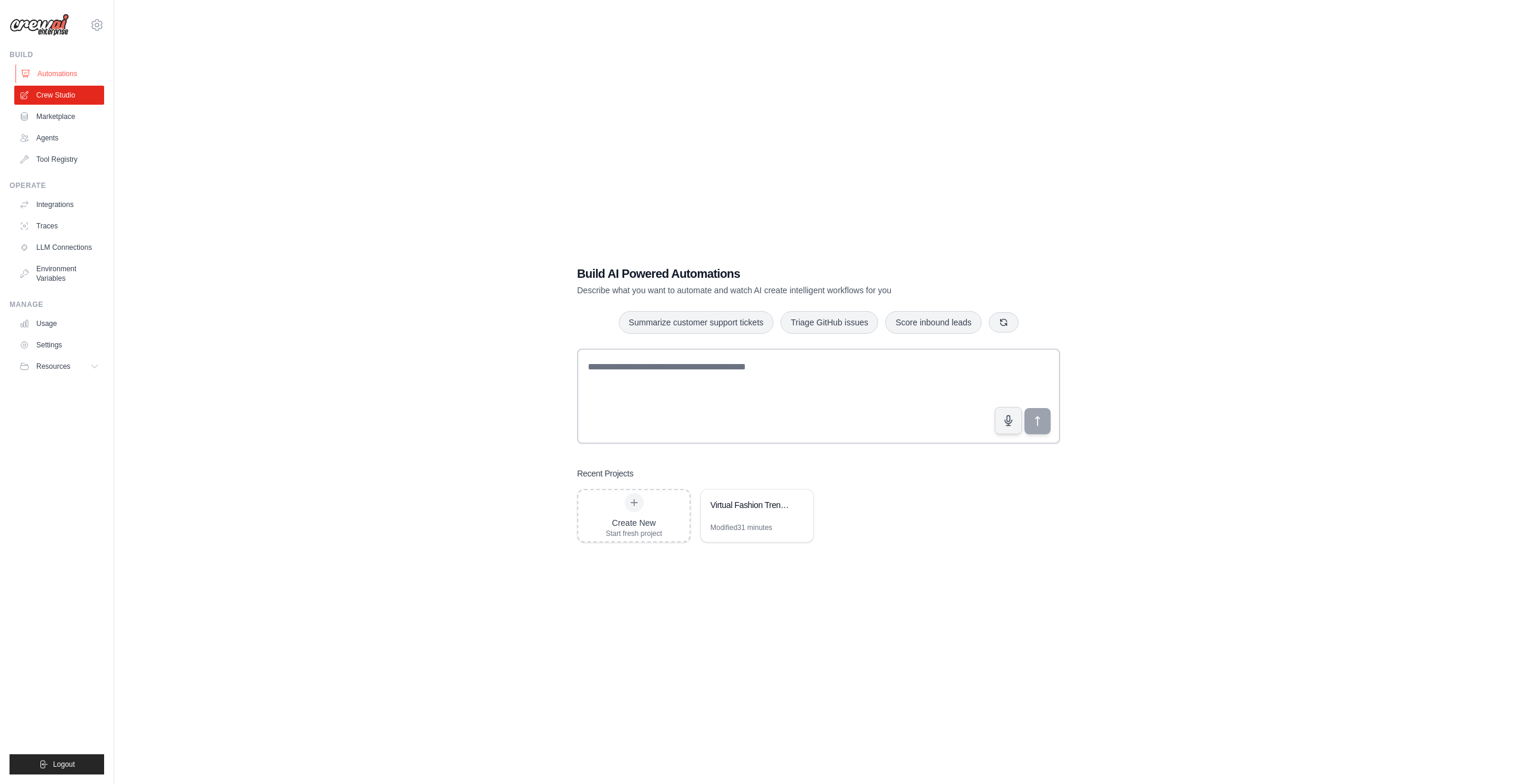
click at [62, 72] on link "Automations" at bounding box center [60, 74] width 90 height 19
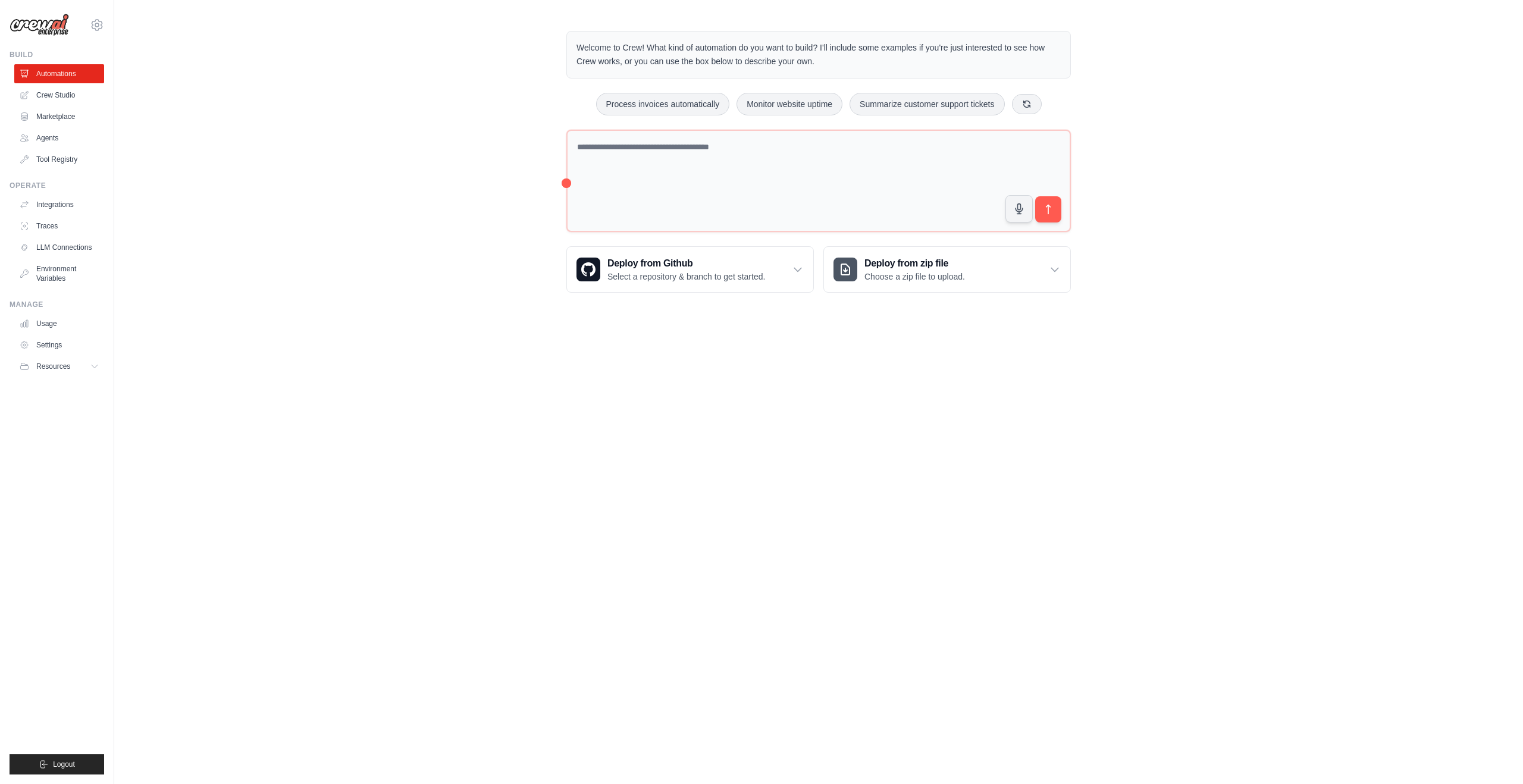
click at [66, 98] on link "Crew Studio" at bounding box center [59, 95] width 90 height 19
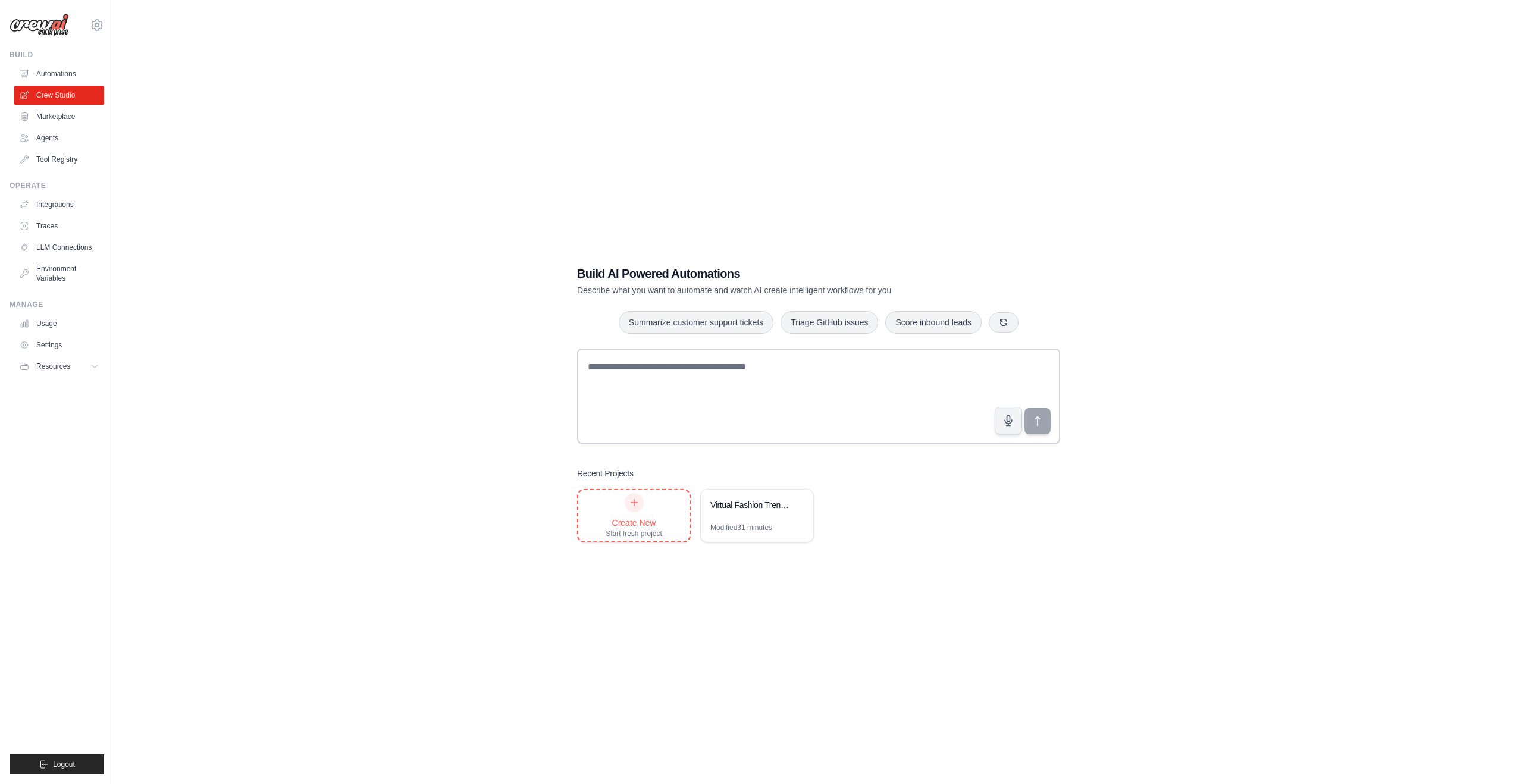
click at [612, 517] on div "Create New" at bounding box center [634, 522] width 57 height 12
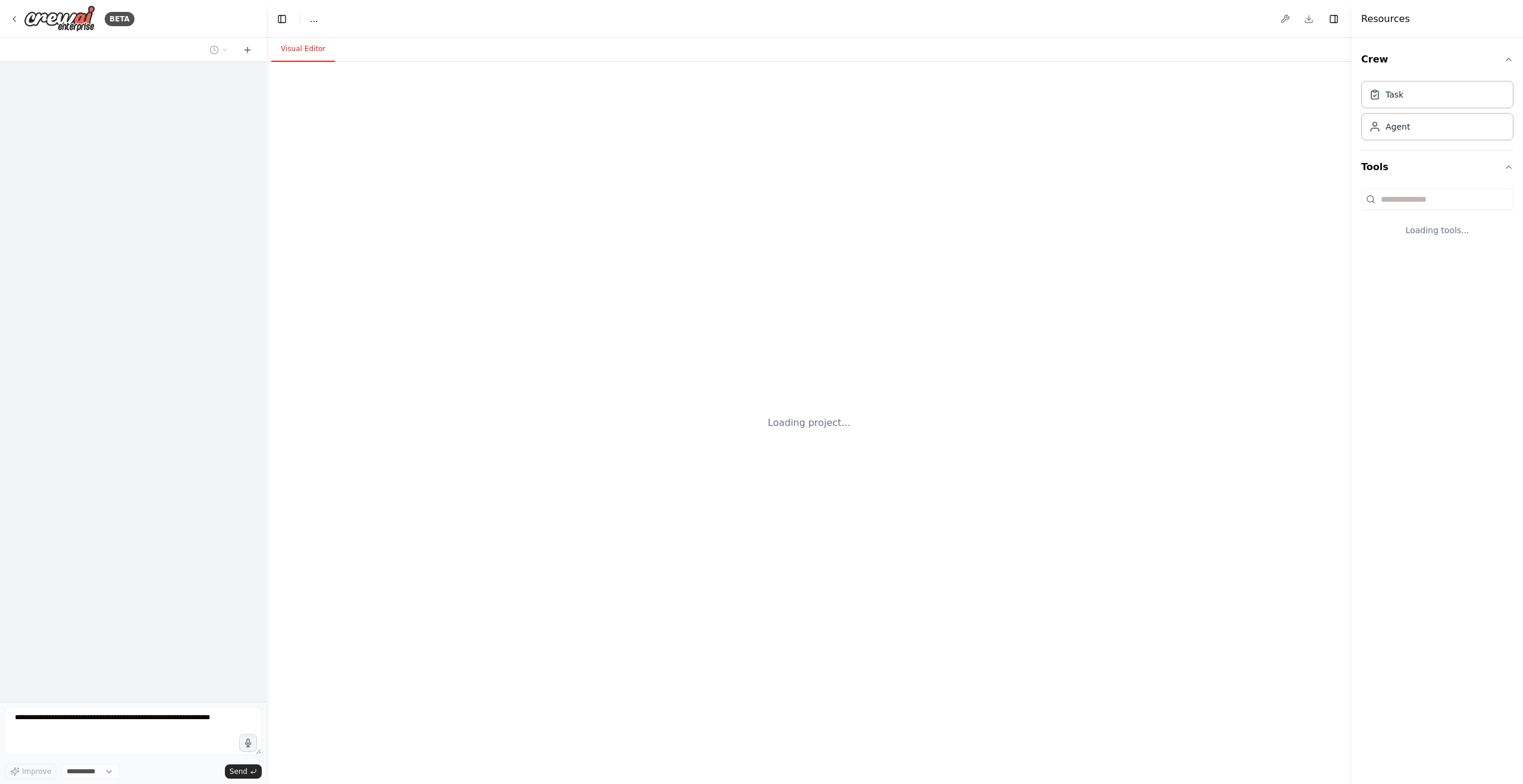
select select "****"
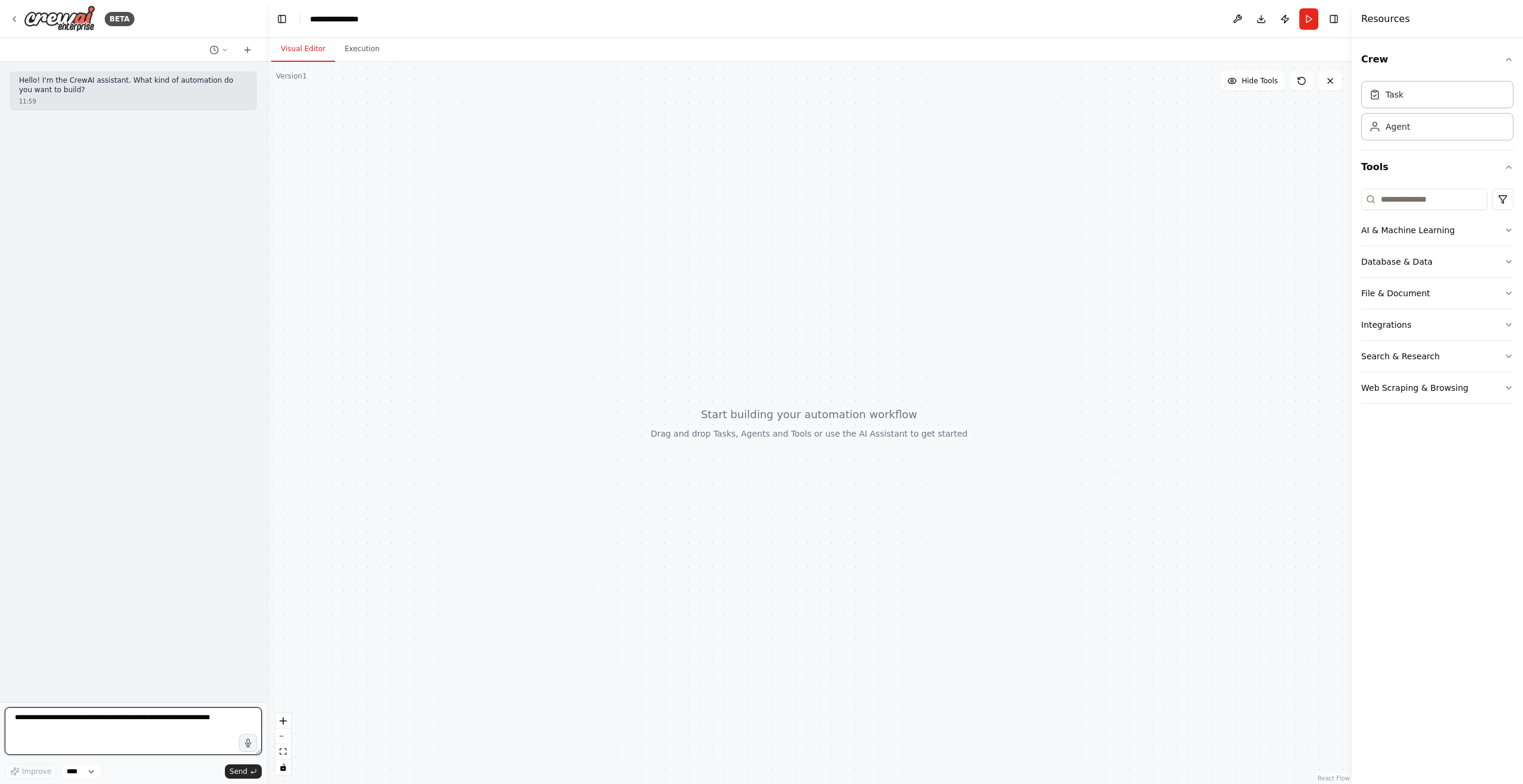
drag, startPoint x: 117, startPoint y: 708, endPoint x: 116, endPoint y: 717, distance: 9.1
click at [117, 709] on textarea at bounding box center [133, 731] width 257 height 48
click at [197, 723] on textarea at bounding box center [133, 731] width 257 height 48
click at [219, 48] on button at bounding box center [218, 50] width 28 height 14
click at [141, 135] on div at bounding box center [133, 392] width 267 height 784
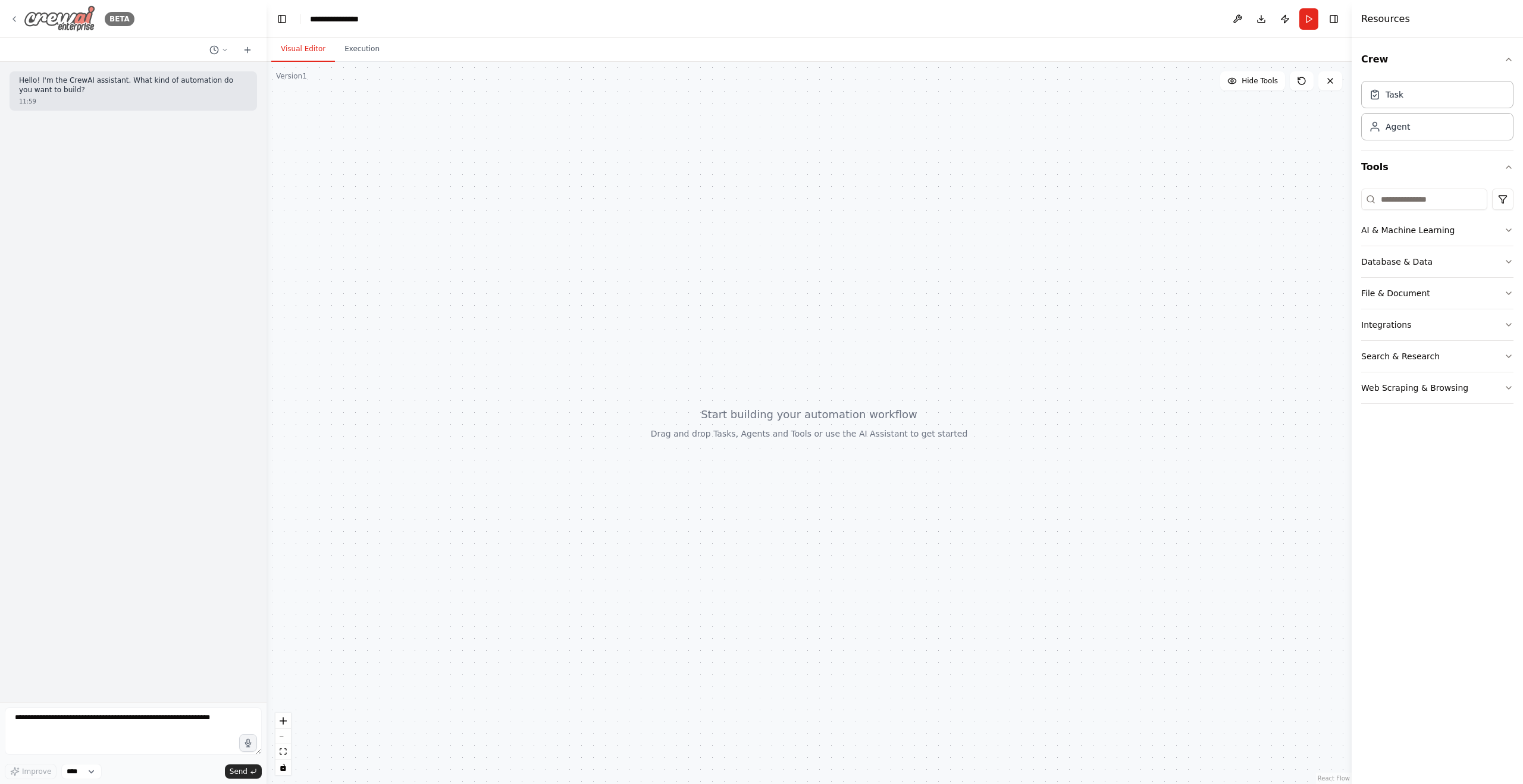
click at [10, 17] on icon at bounding box center [14, 19] width 9 height 9
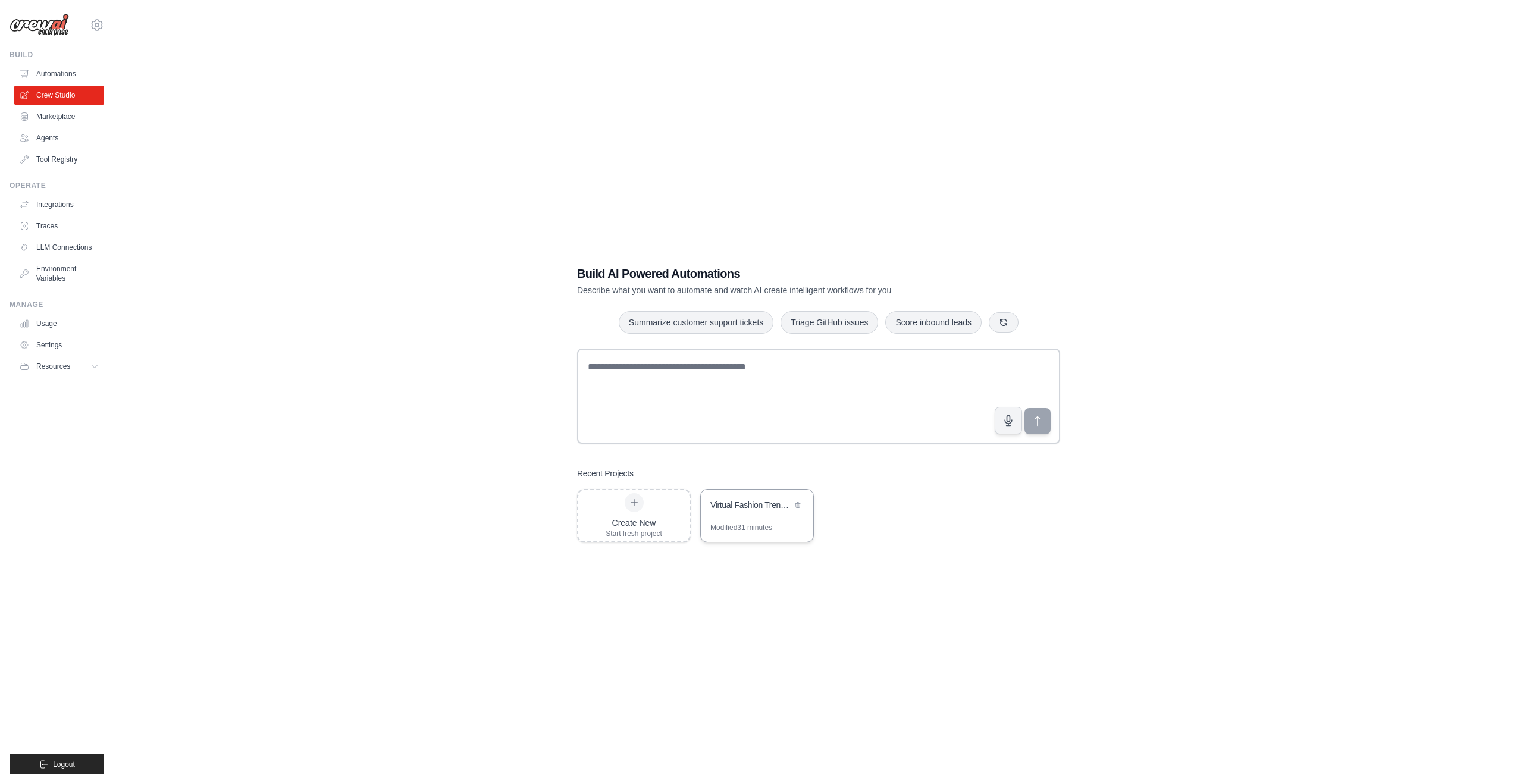
click at [758, 530] on div "Modified 31 minutes" at bounding box center [741, 527] width 62 height 9
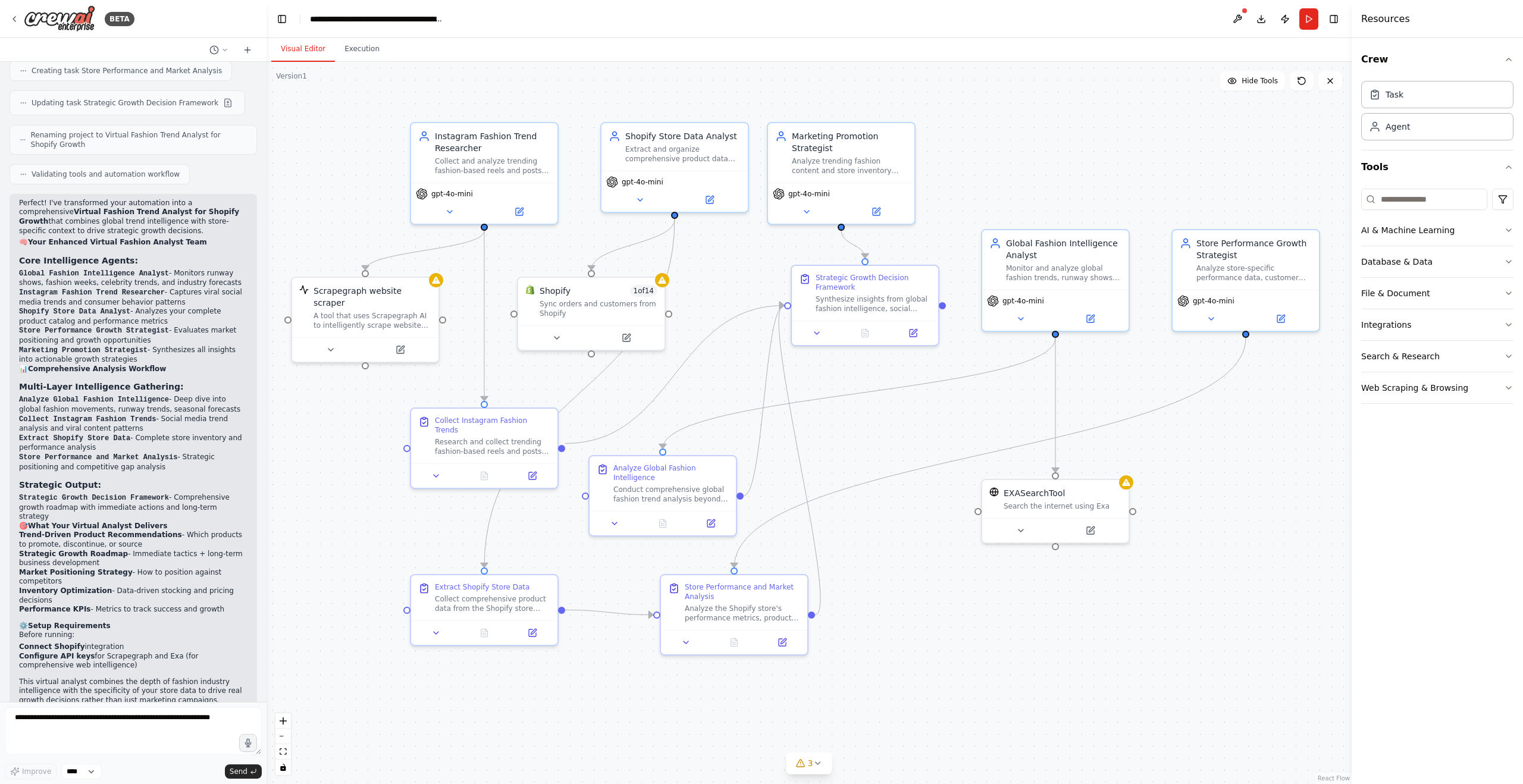
scroll to position [1548, 0]
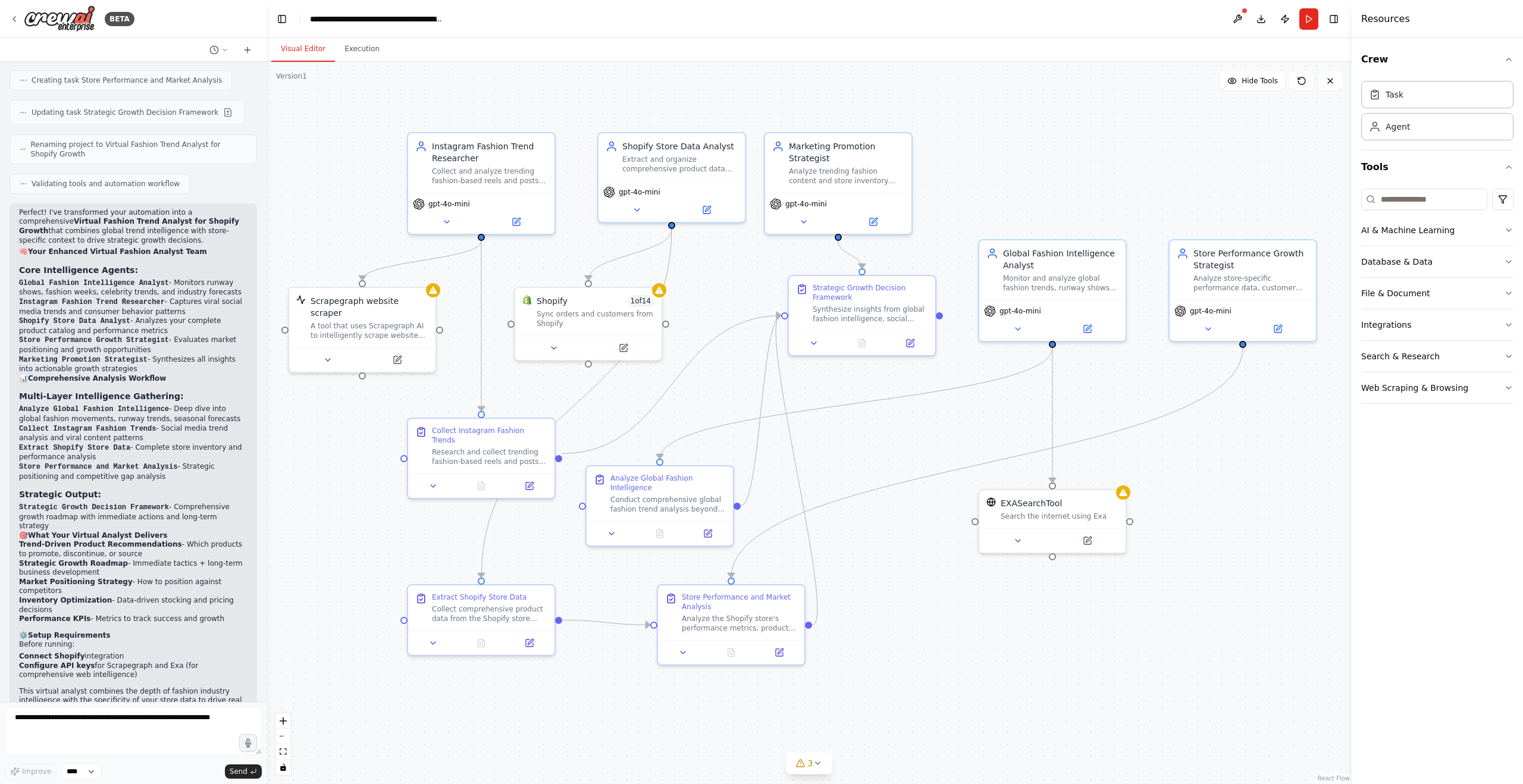
drag, startPoint x: 839, startPoint y: 529, endPoint x: 918, endPoint y: 652, distance: 146.2
click at [918, 652] on div ".deletable-edge-delete-btn { width: 20px; height: 20px; border: 0px solid #ffff…" at bounding box center [809, 422] width 1085 height 722
click at [1262, 77] on span "Hide Tools" at bounding box center [1260, 80] width 36 height 9
click at [1257, 83] on span "Show Tools" at bounding box center [1258, 80] width 39 height 9
click at [1272, 128] on div ".deletable-edge-delete-btn { width: 20px; height: 20px; border: 0px solid #ffff…" at bounding box center [809, 422] width 1085 height 722
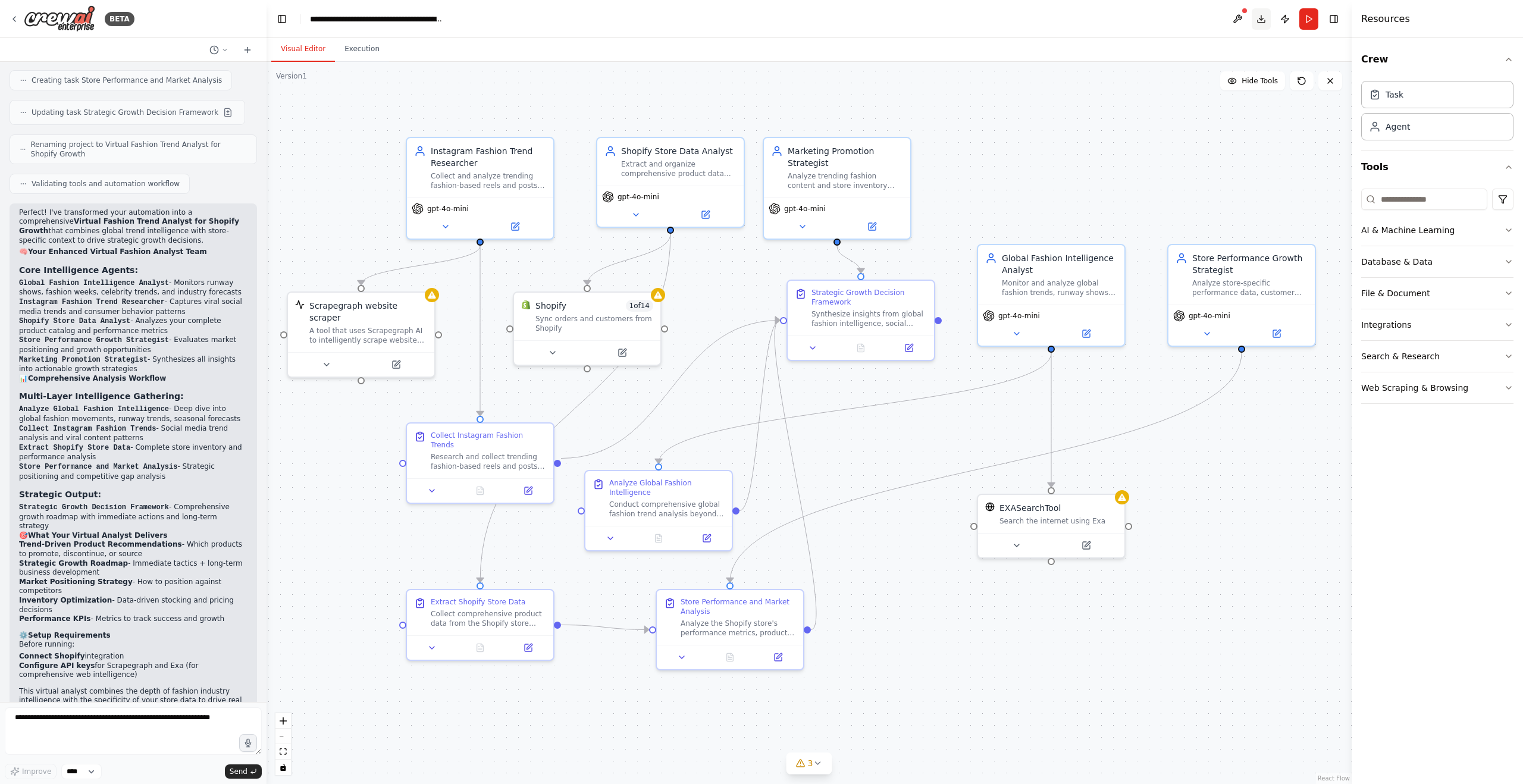
click at [1258, 15] on button "Download" at bounding box center [1261, 19] width 19 height 22
